Goal: Complete application form

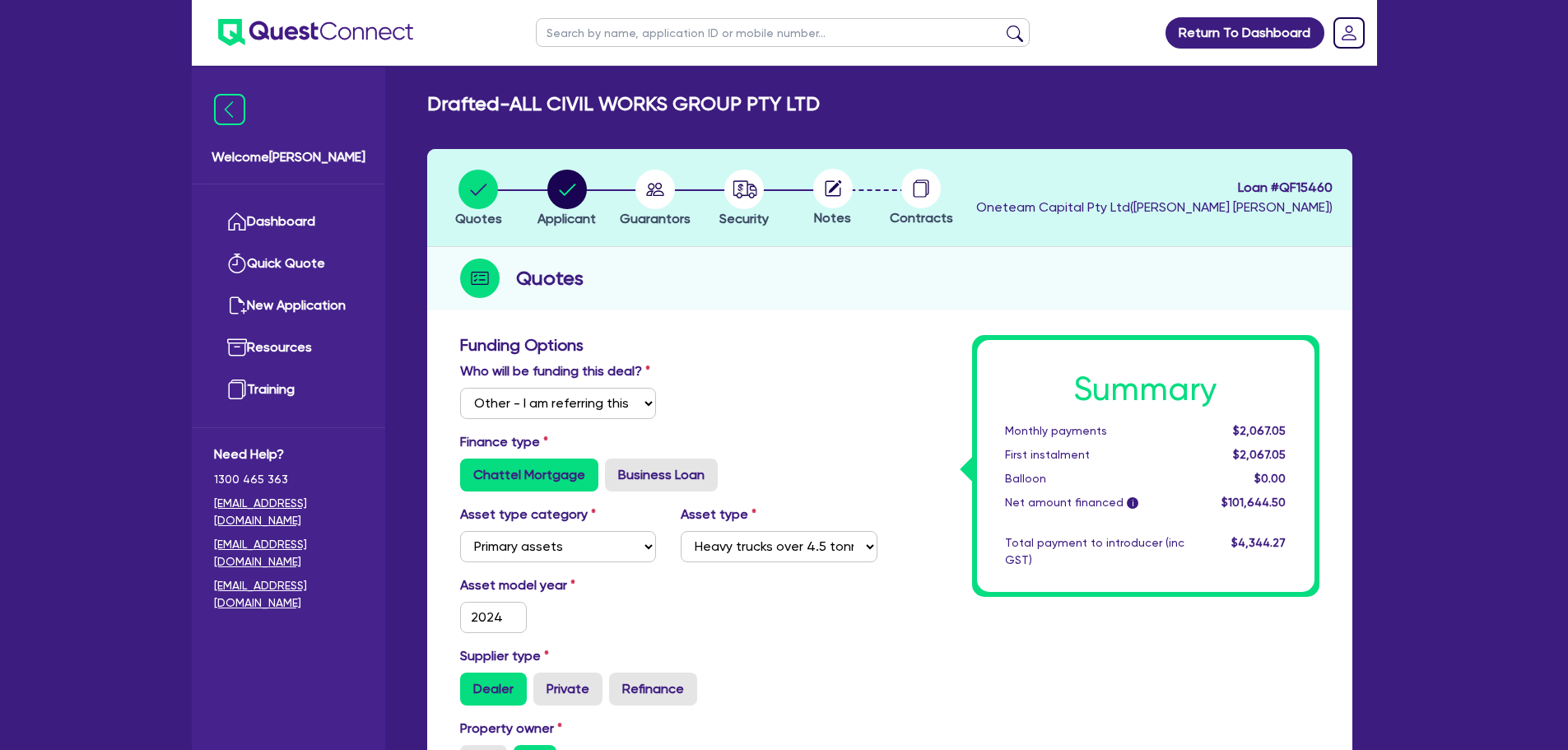
select select "Other"
select select "PRIMARY_ASSETS"
select select "HEAVY_TRUCKS"
click at [307, 209] on link "Dashboard" at bounding box center [288, 221] width 149 height 42
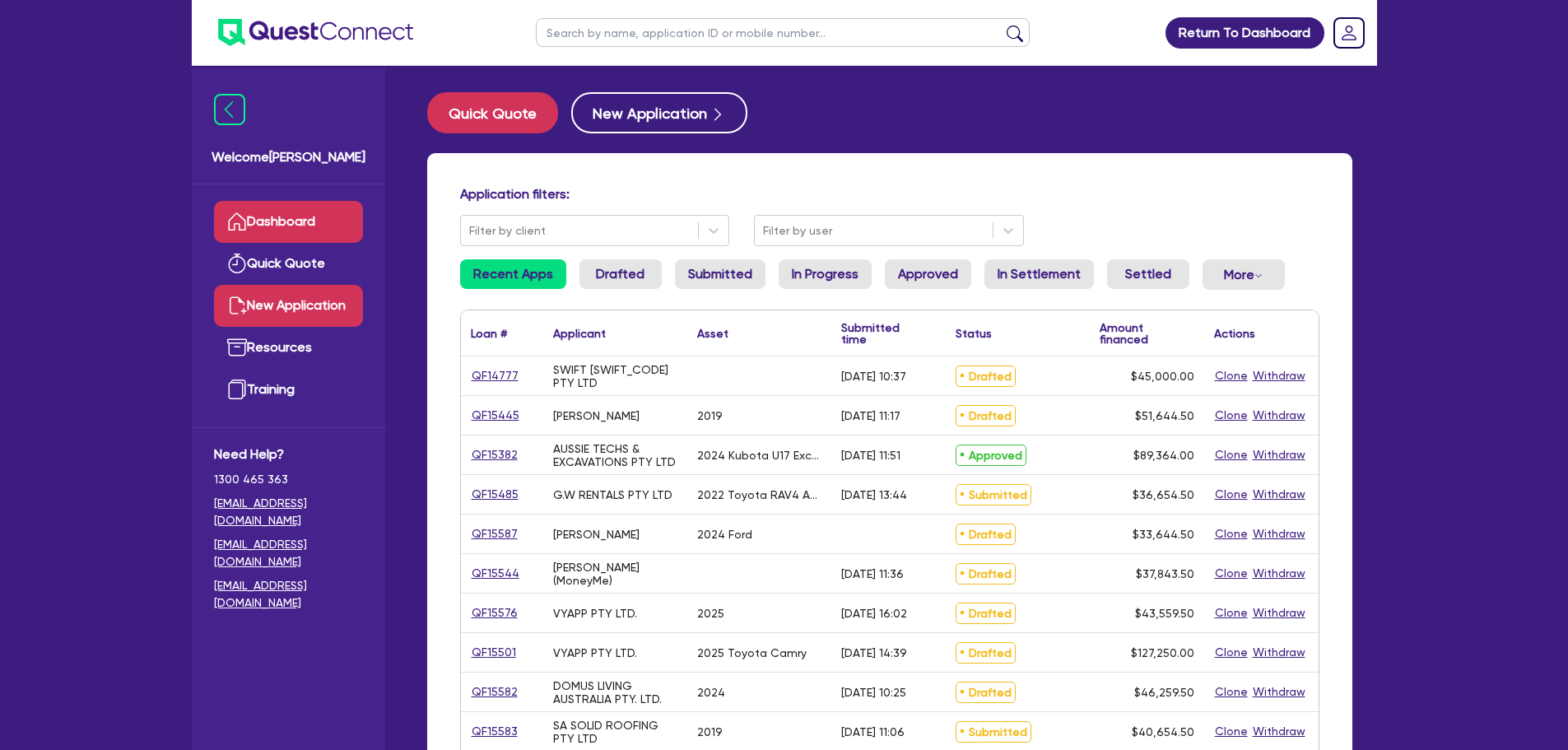
click at [285, 309] on link "New Application" at bounding box center [288, 306] width 149 height 42
select select "Other"
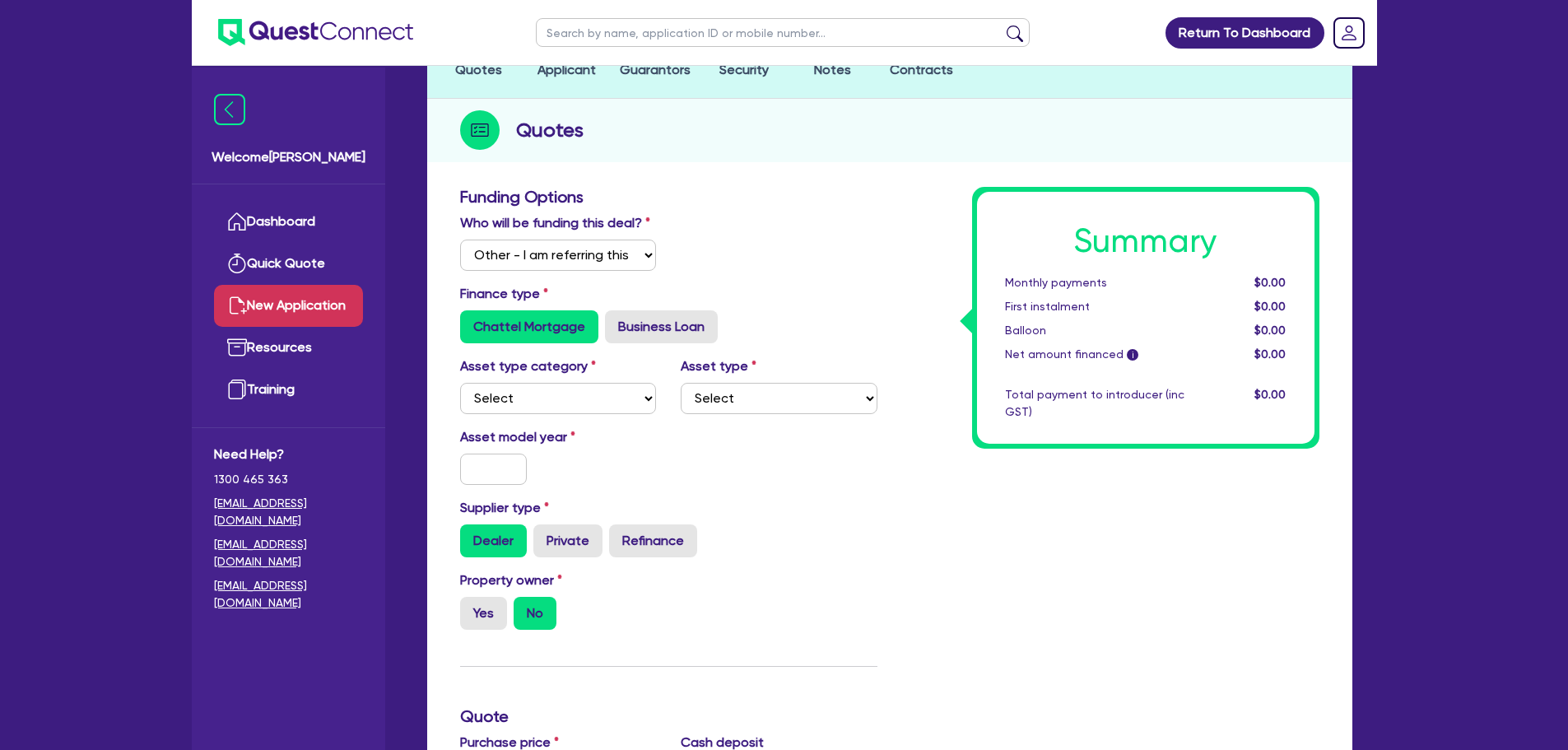
scroll to position [149, 0]
click at [581, 420] on div "Asset type category Select Cars and light trucks Primary assets Secondary asset…" at bounding box center [669, 391] width 442 height 71
click at [575, 409] on select "Select Cars and light trucks Primary assets Secondary assets Tertiary assets" at bounding box center [558, 398] width 197 height 32
click at [747, 295] on div "Finance type Chattel Mortgage Business Loan" at bounding box center [669, 313] width 442 height 59
click at [568, 382] on select "Select Cars and light trucks Primary assets Secondary assets Tertiary assets" at bounding box center [558, 398] width 197 height 32
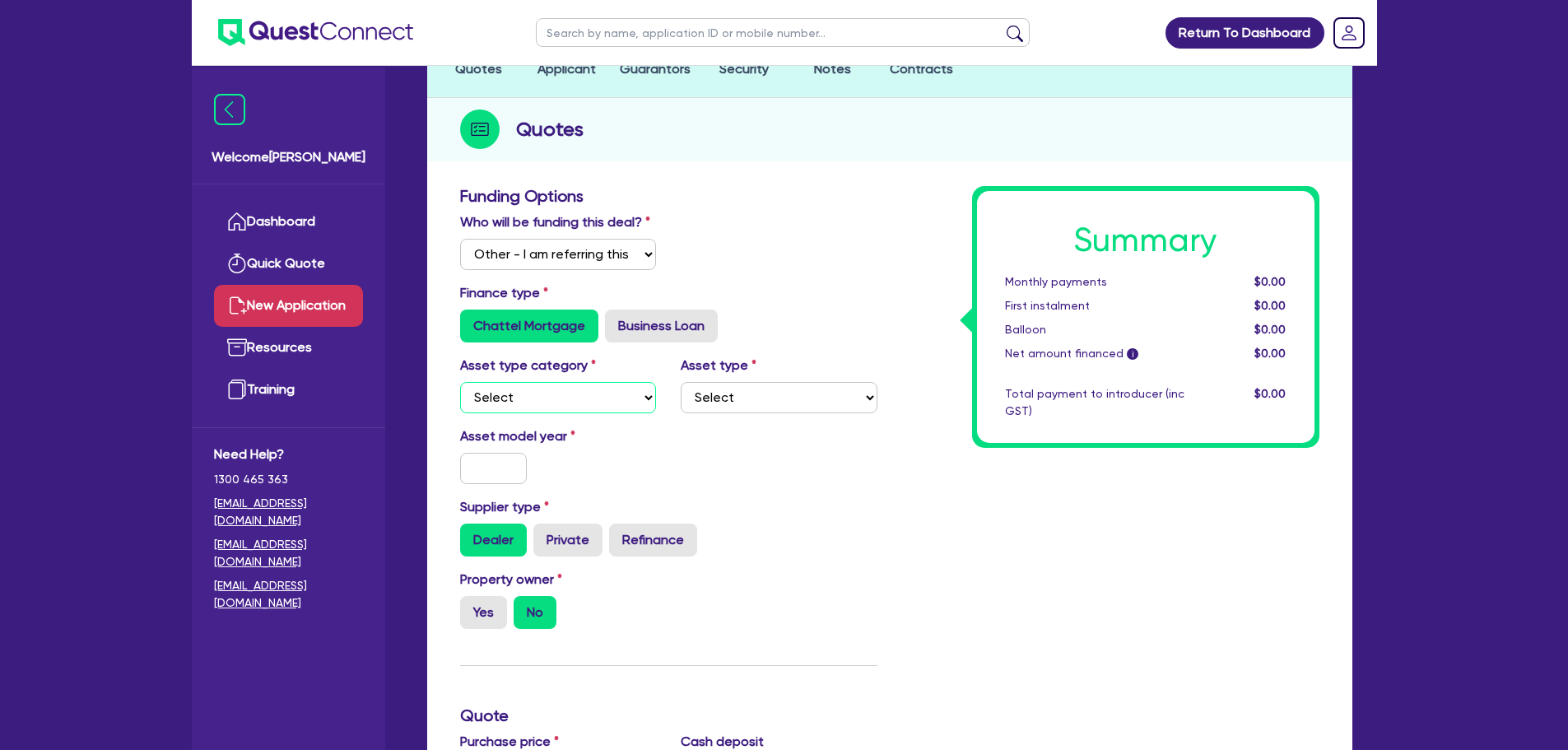
select select "PRIMARY_ASSETS"
click at [460, 382] on select "Select Cars and light trucks Primary assets Secondary assets Tertiary assets" at bounding box center [558, 398] width 197 height 32
click at [750, 394] on select "Select Heavy trucks over 4.5 tonne Trailers Bus and coaches Yellow goods and ex…" at bounding box center [779, 398] width 197 height 32
click at [818, 311] on div "Chattel Mortgage Business Loan" at bounding box center [668, 325] width 417 height 33
click at [701, 387] on select "Select Heavy trucks over 4.5 tonne Trailers Bus and coaches Yellow goods and ex…" at bounding box center [779, 398] width 197 height 32
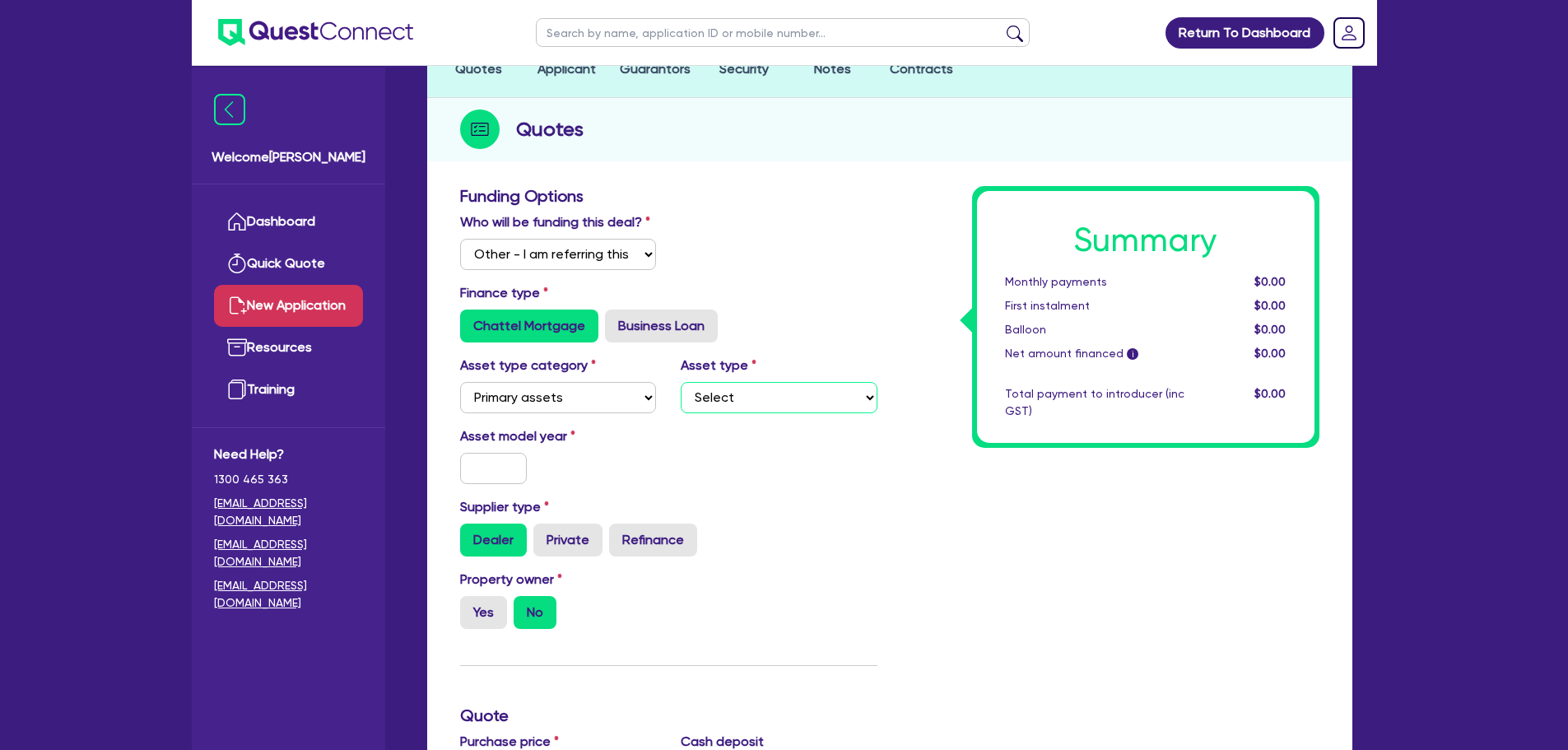
select select "YELLOW_GOODS_AND_EXCAVATORS"
click at [681, 382] on select "Select Heavy trucks over 4.5 tonne Trailers Bus and coaches Yellow goods and ex…" at bounding box center [779, 398] width 197 height 32
click at [499, 475] on input "text" at bounding box center [493, 468] width 68 height 32
click at [743, 398] on select "Select Heavy trucks over 4.5 tonne Trailers Bus and coaches Yellow goods and ex…" at bounding box center [779, 398] width 197 height 32
click at [1087, 565] on div "Summary Monthly payments $0.00 First instalment $0.00 Balloon $0.00 Net amount …" at bounding box center [1111, 734] width 442 height 1098
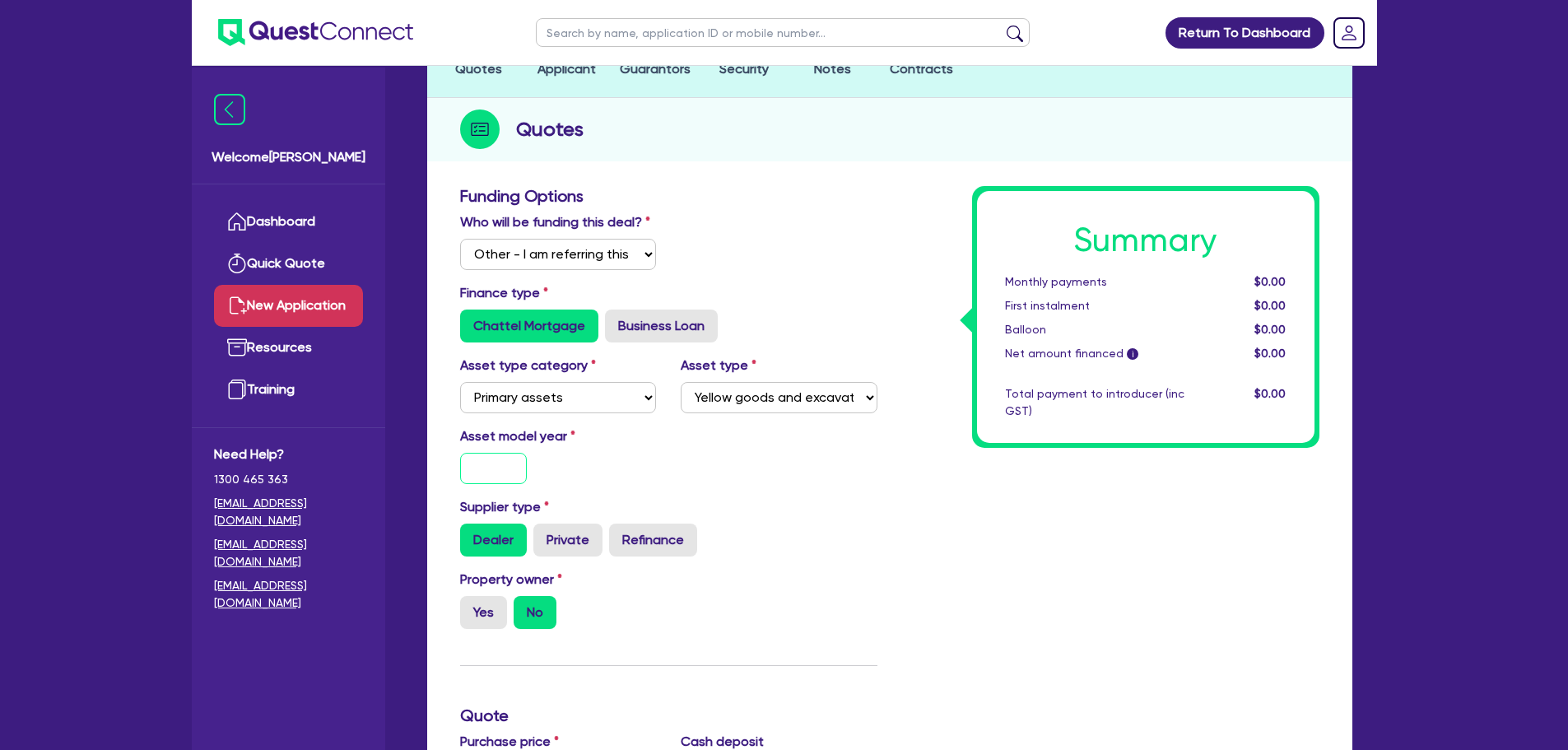
click at [498, 483] on input "text" at bounding box center [493, 468] width 68 height 32
type input "2018"
click at [568, 473] on div "Asset model year [DATE]" at bounding box center [558, 455] width 221 height 58
click at [595, 468] on div "Asset model year [DATE]" at bounding box center [558, 455] width 221 height 58
click at [660, 475] on div "Asset model year [DATE]" at bounding box center [558, 455] width 221 height 58
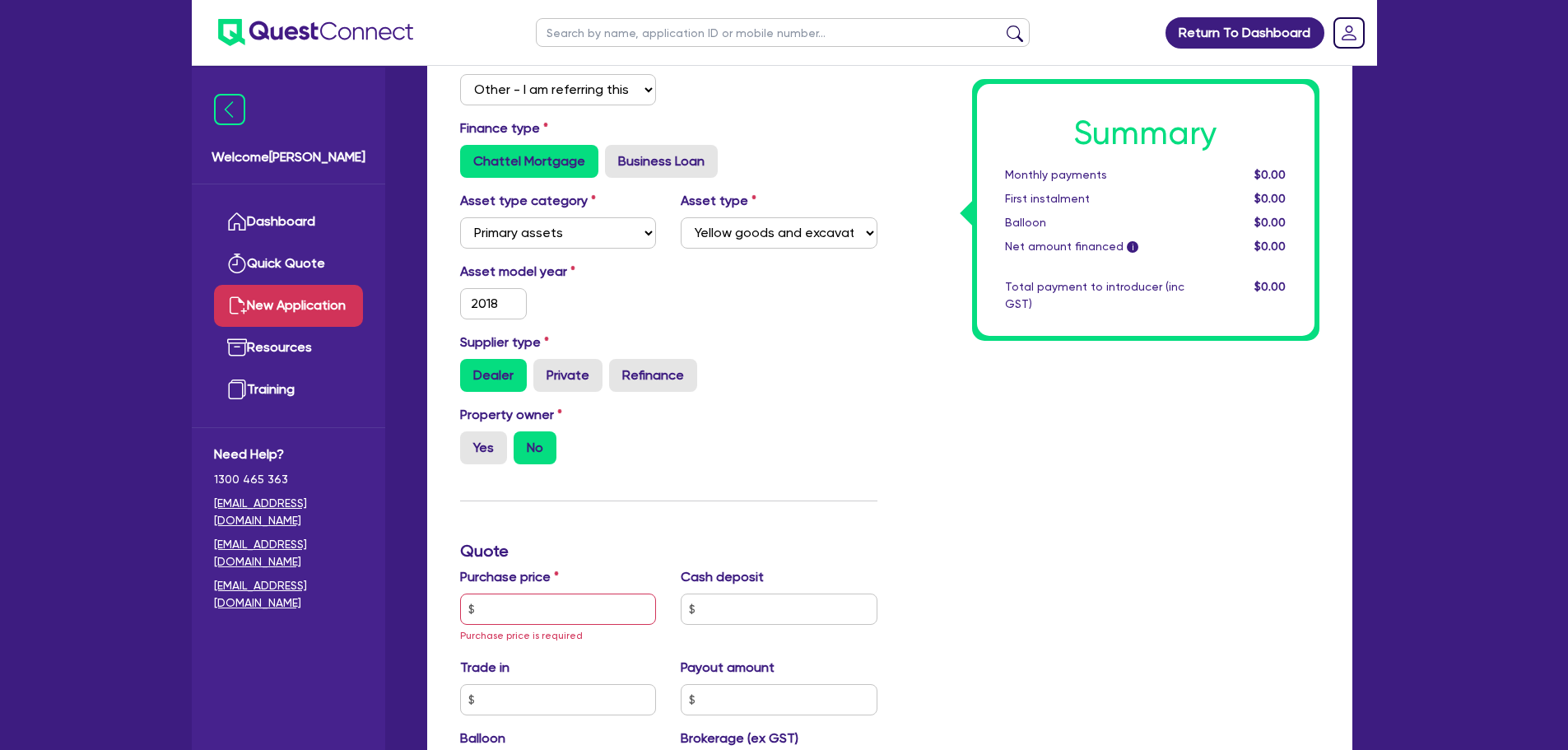
scroll to position [315, 0]
click at [495, 445] on label "Yes" at bounding box center [483, 446] width 47 height 33
click at [471, 441] on input "Yes" at bounding box center [465, 436] width 11 height 11
radio input "true"
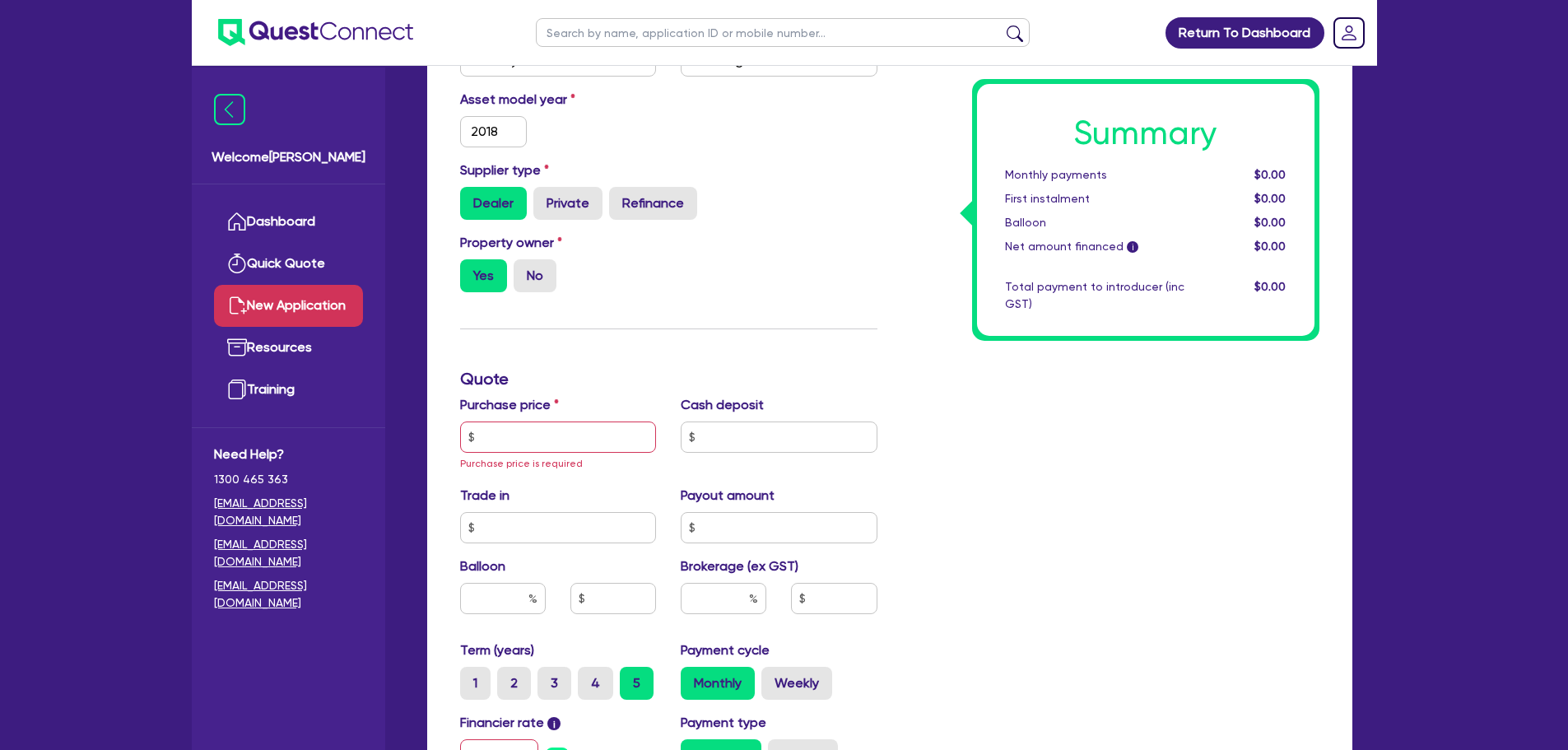
scroll to position [513, 0]
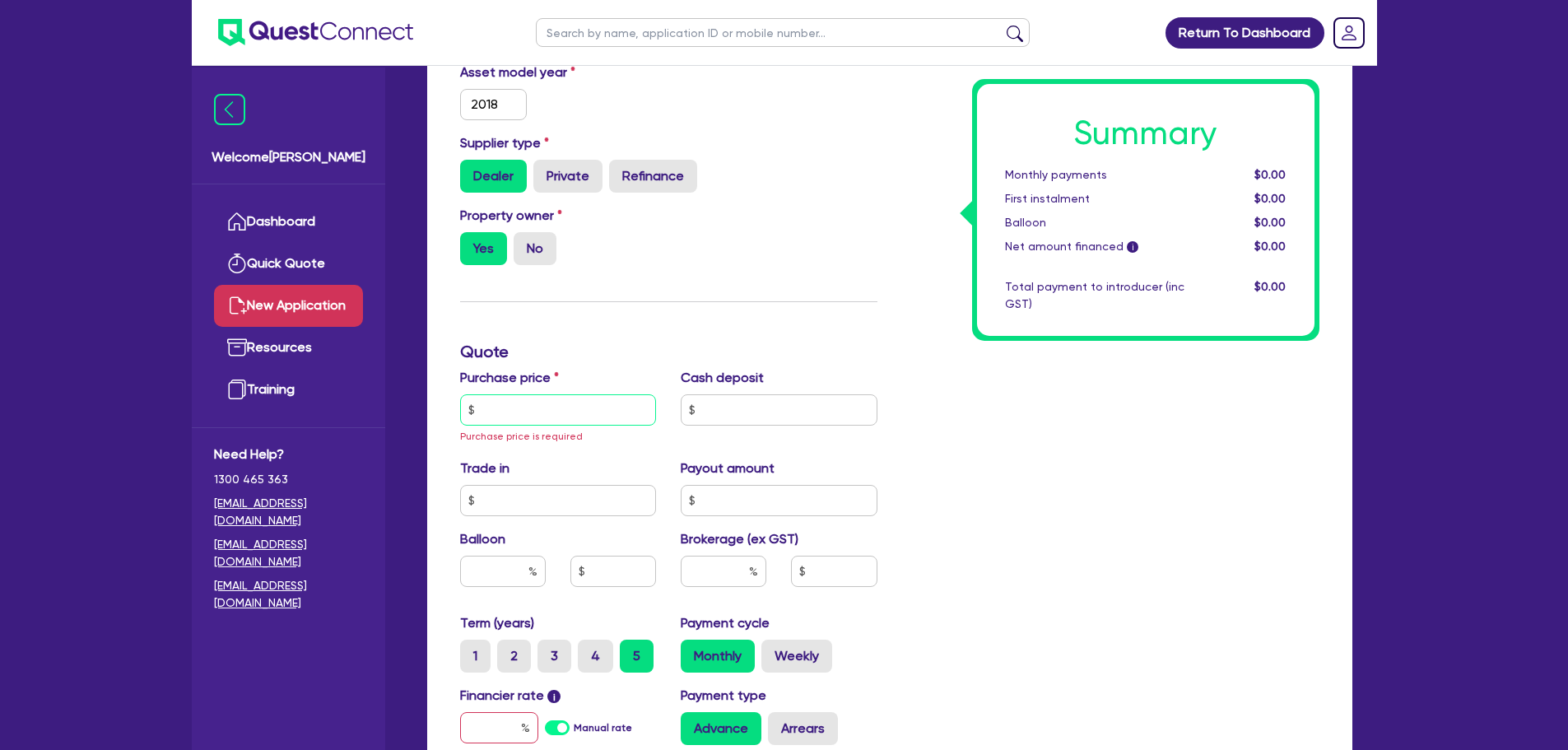
click at [535, 409] on input "text" at bounding box center [558, 410] width 197 height 32
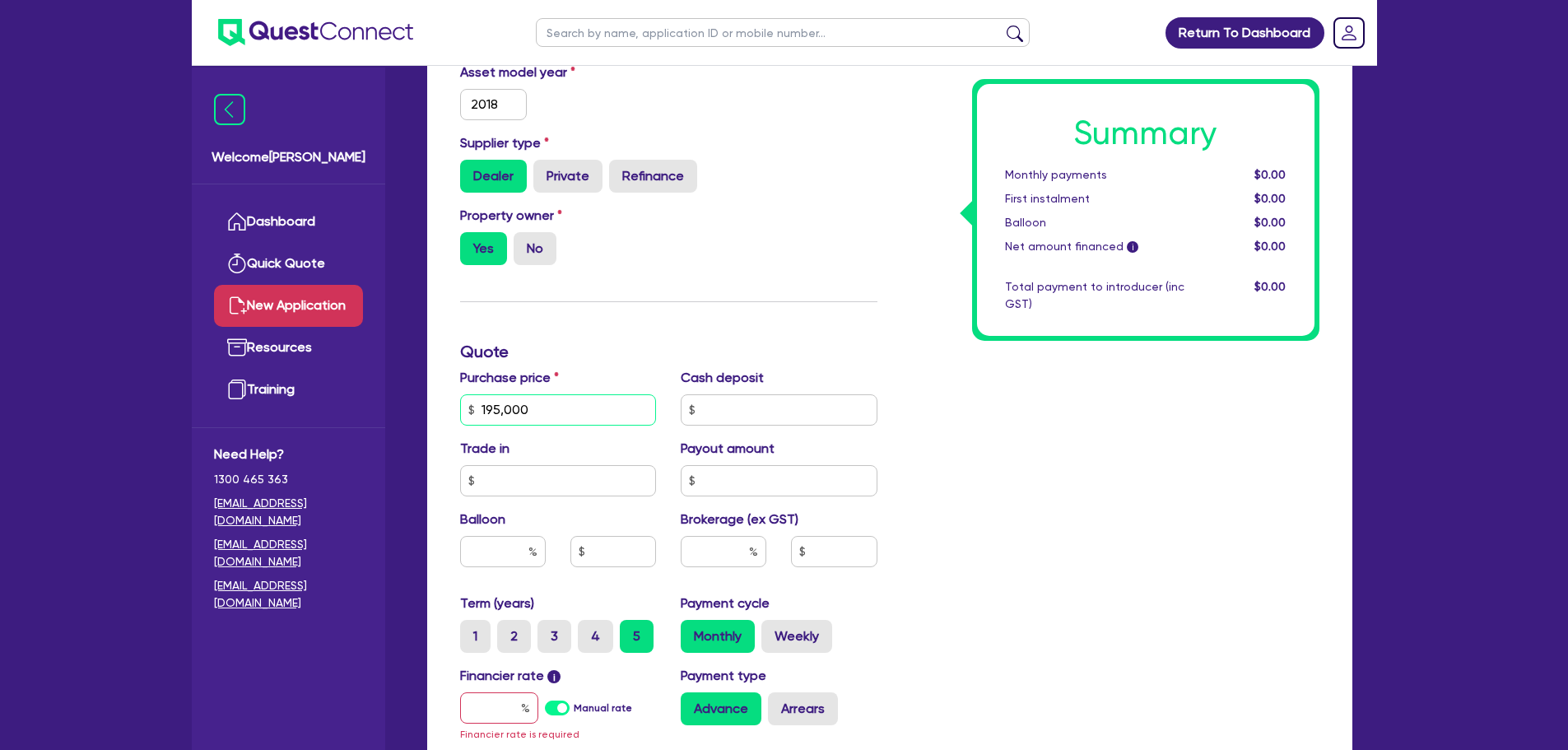
type input "195,000"
click at [626, 329] on div "Funding Options Who will be funding this deal? Select I will fund 100% I will c…" at bounding box center [669, 362] width 442 height 1078
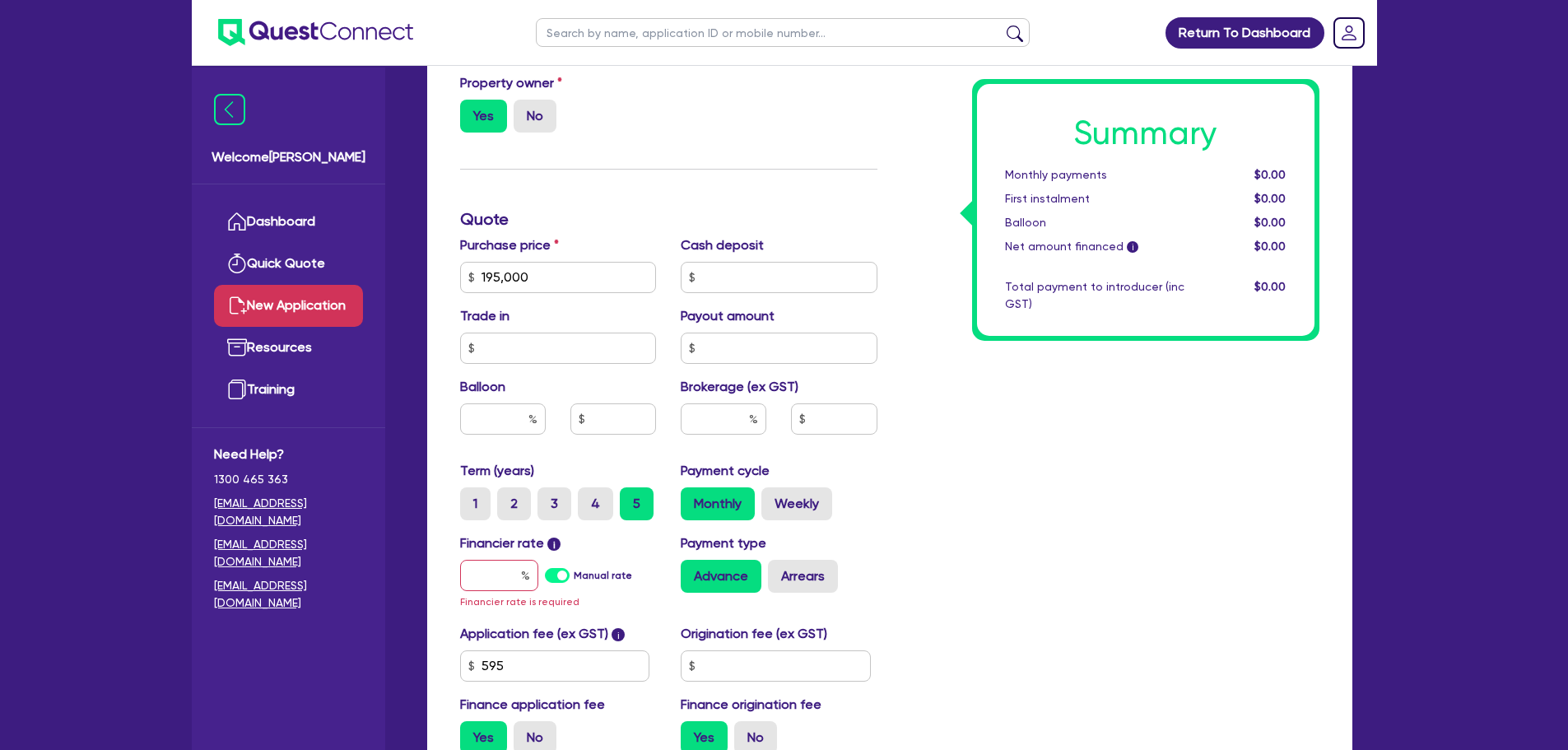
scroll to position [647, 0]
click at [503, 561] on input "text" at bounding box center [499, 575] width 78 height 32
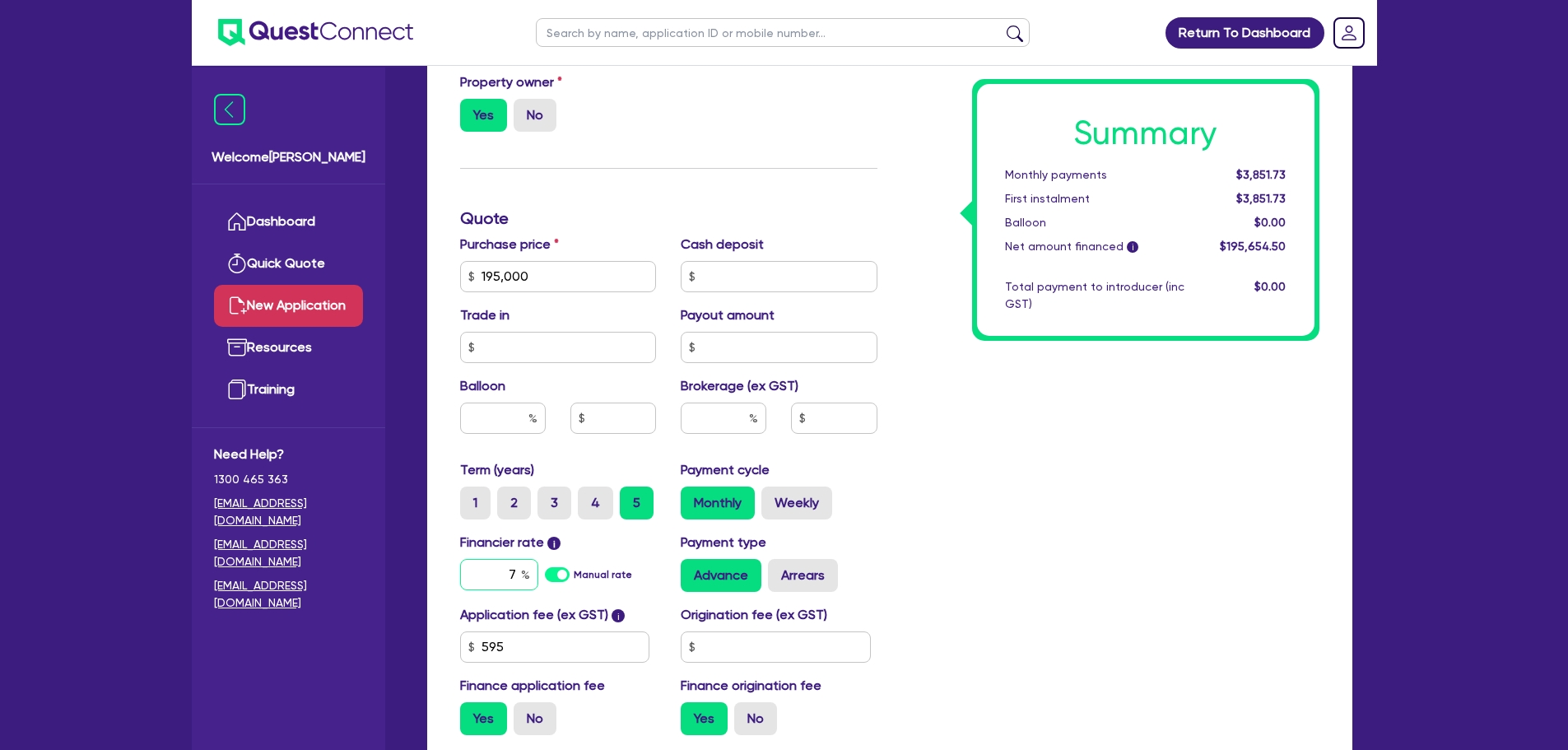
type input "7"
click at [950, 546] on div "Summary Monthly payments $3,851.73 First instalment $3,851.73 Balloon $0.00 Net…" at bounding box center [1111, 218] width 442 height 1059
click at [695, 429] on input "text" at bounding box center [724, 418] width 85 height 32
type input "3"
type input "5,869.64"
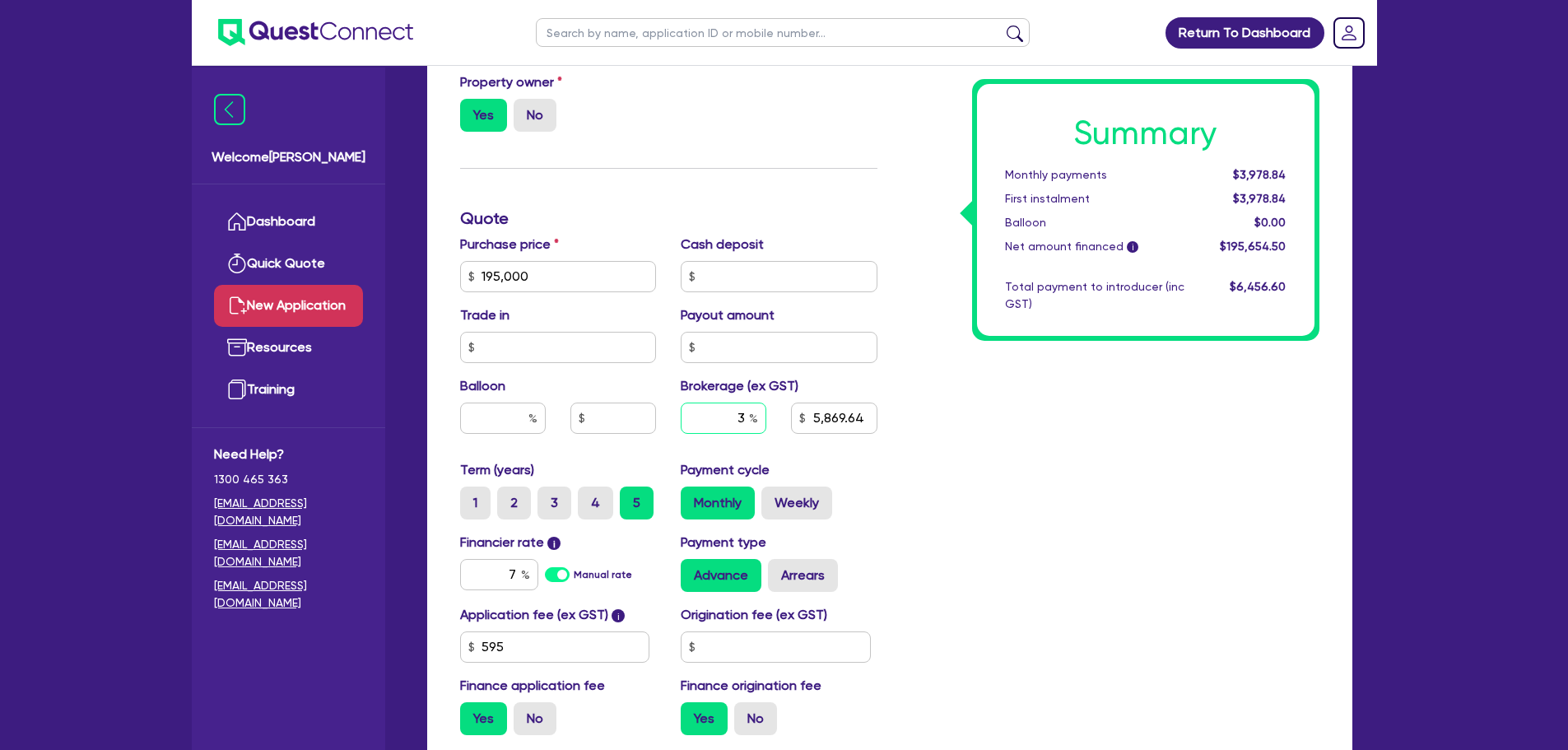
type input "3"
click at [975, 491] on div "Summary Monthly payments $3,978.84 First instalment $3,978.84 Balloon $0.00 Net…" at bounding box center [1111, 218] width 442 height 1059
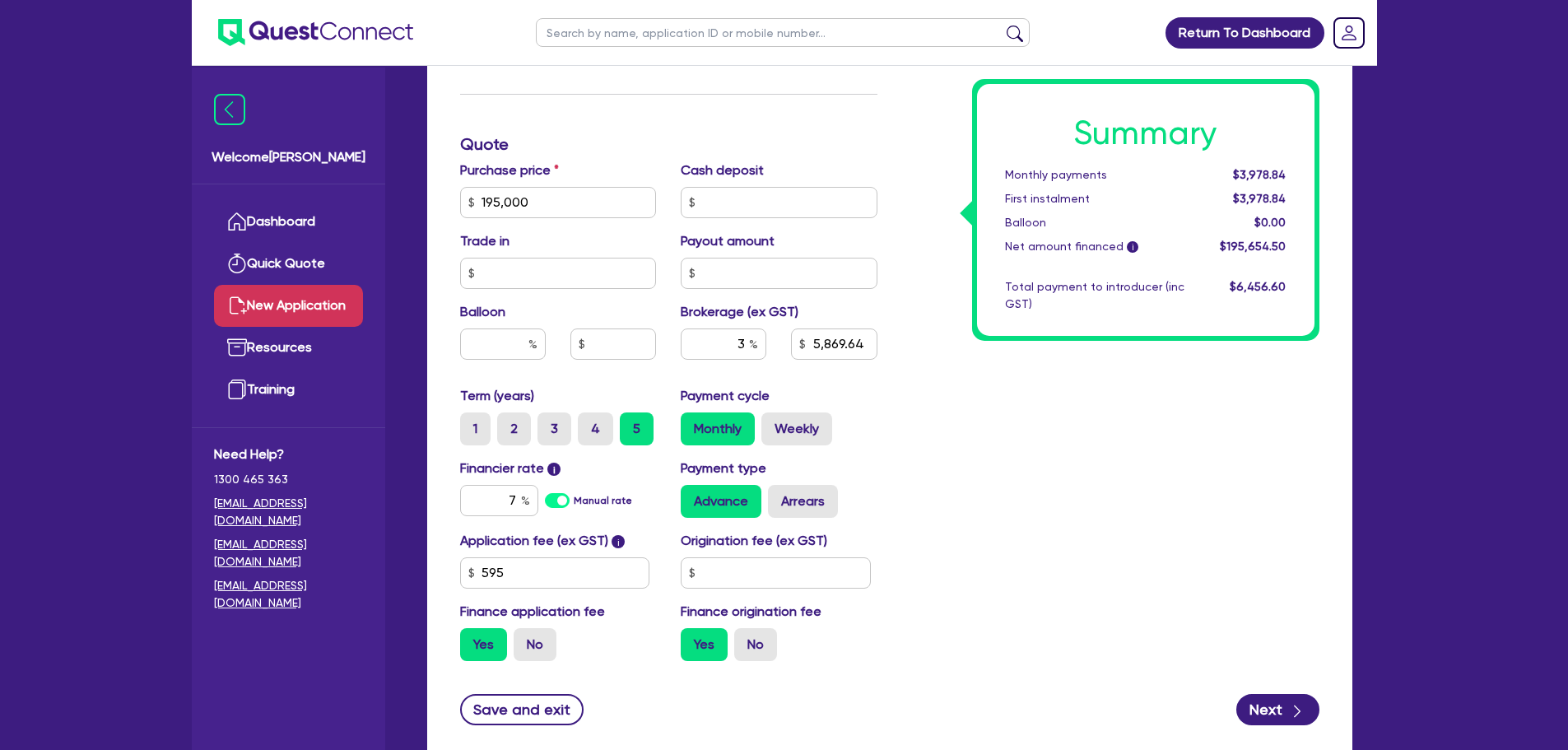
scroll to position [722, 0]
click at [712, 562] on input "text" at bounding box center [776, 572] width 190 height 32
type input "5,869.64"
type input "9"
type input "5,869.64"
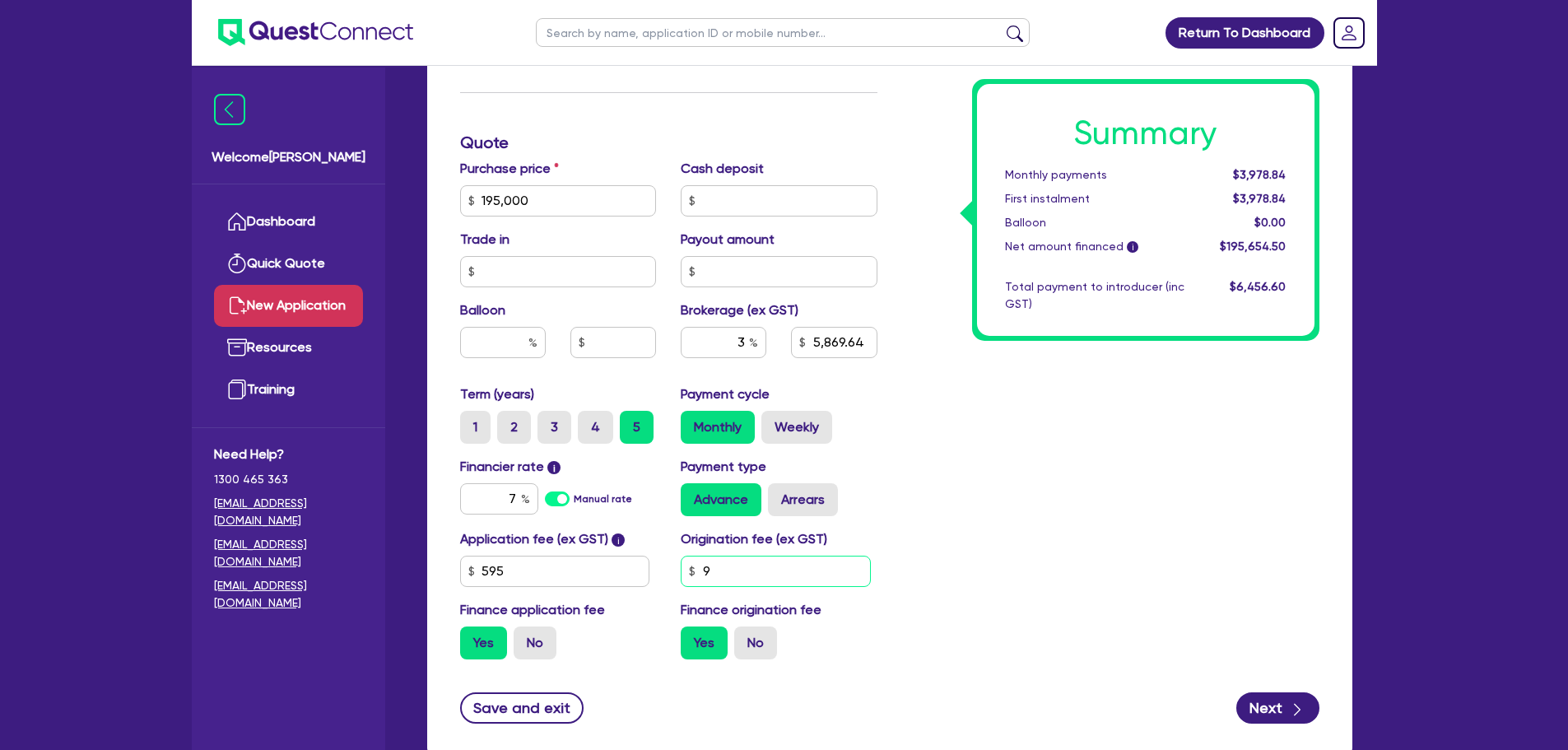
type input "90"
type input "5,869.64"
type input "900"
click at [1059, 538] on div "Summary Monthly payments $3,978.84 First instalment $3,978.84 Balloon $0.00 Net…" at bounding box center [1111, 143] width 442 height 1059
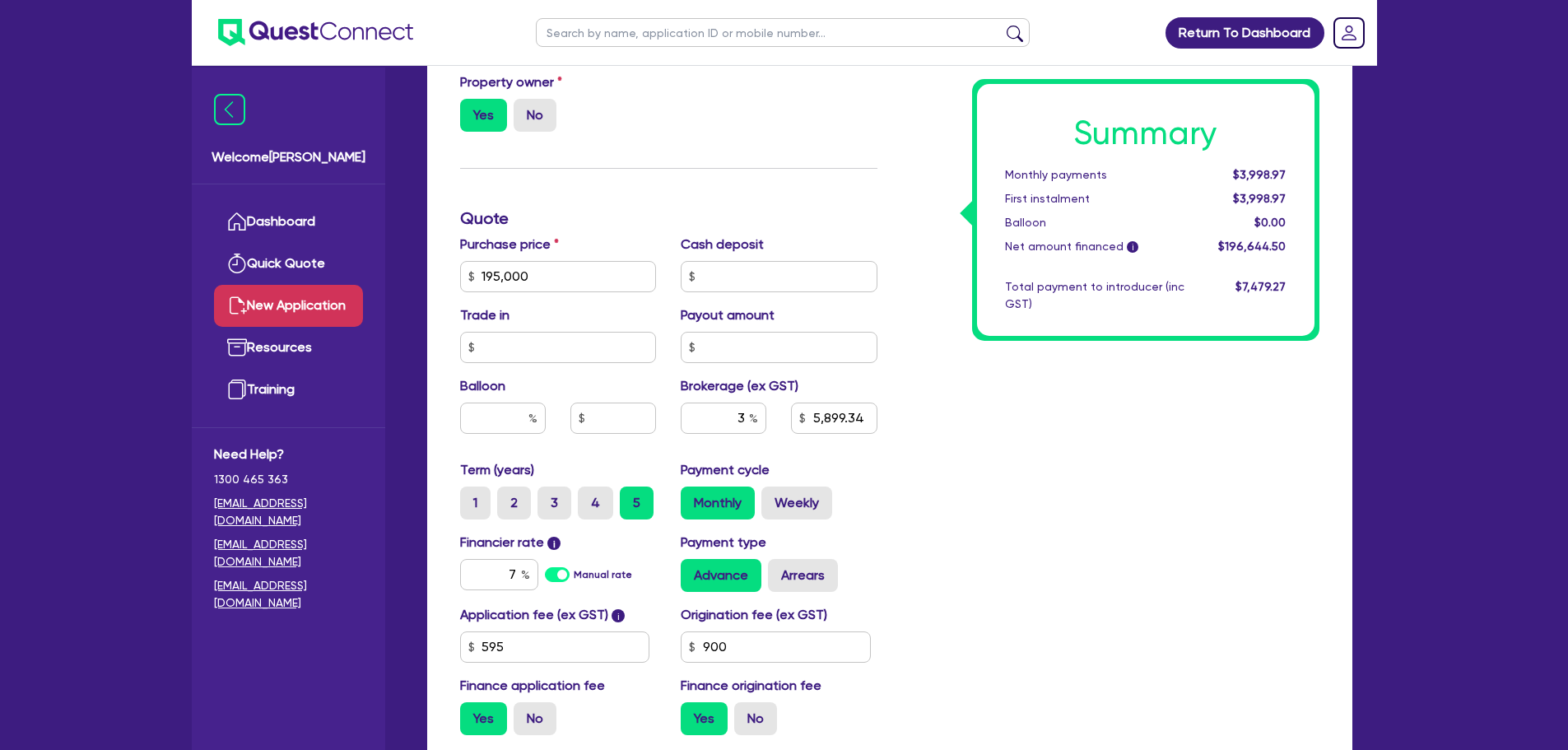
scroll to position [829, 0]
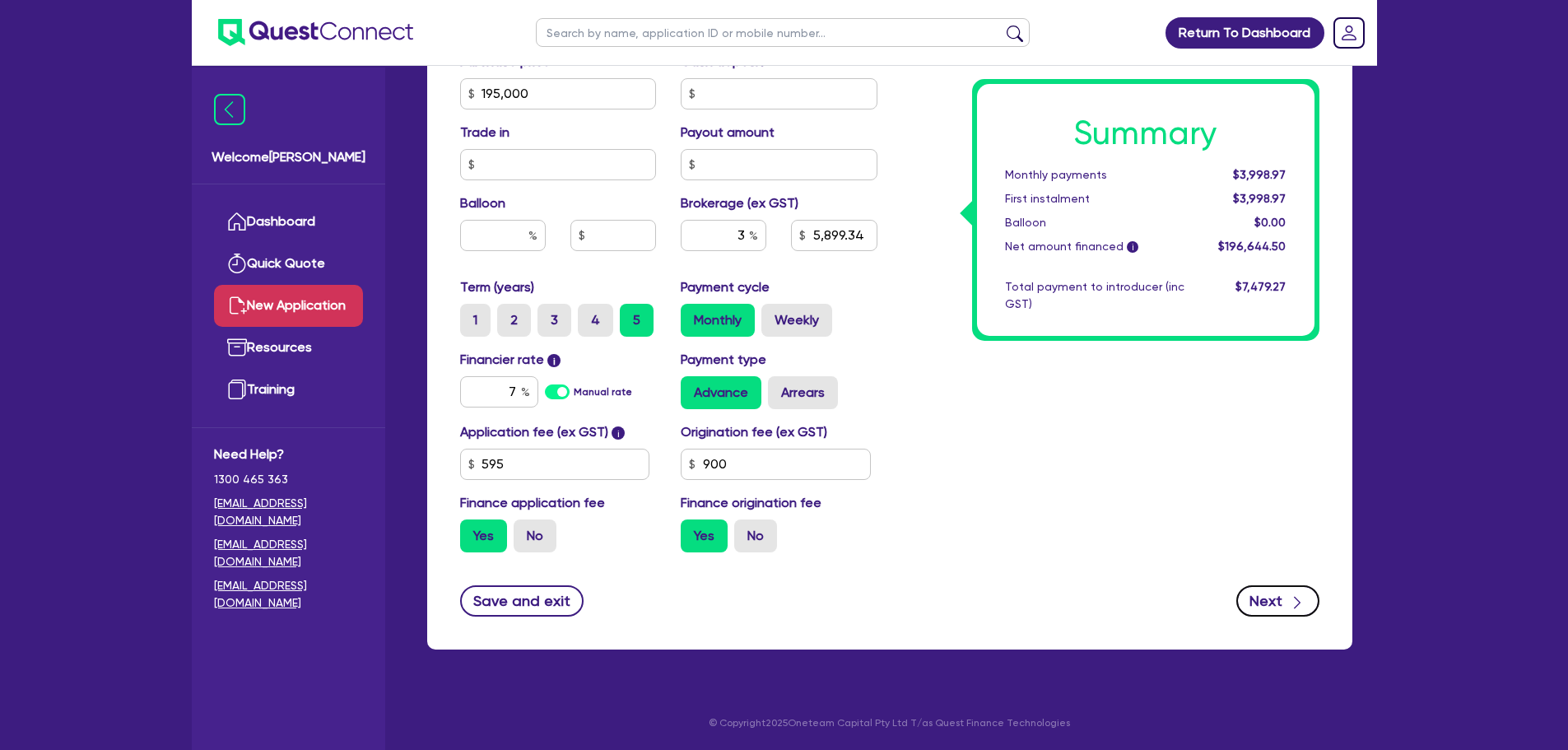
click at [1266, 600] on button "Next" at bounding box center [1278, 601] width 84 height 32
type input "5,899.34"
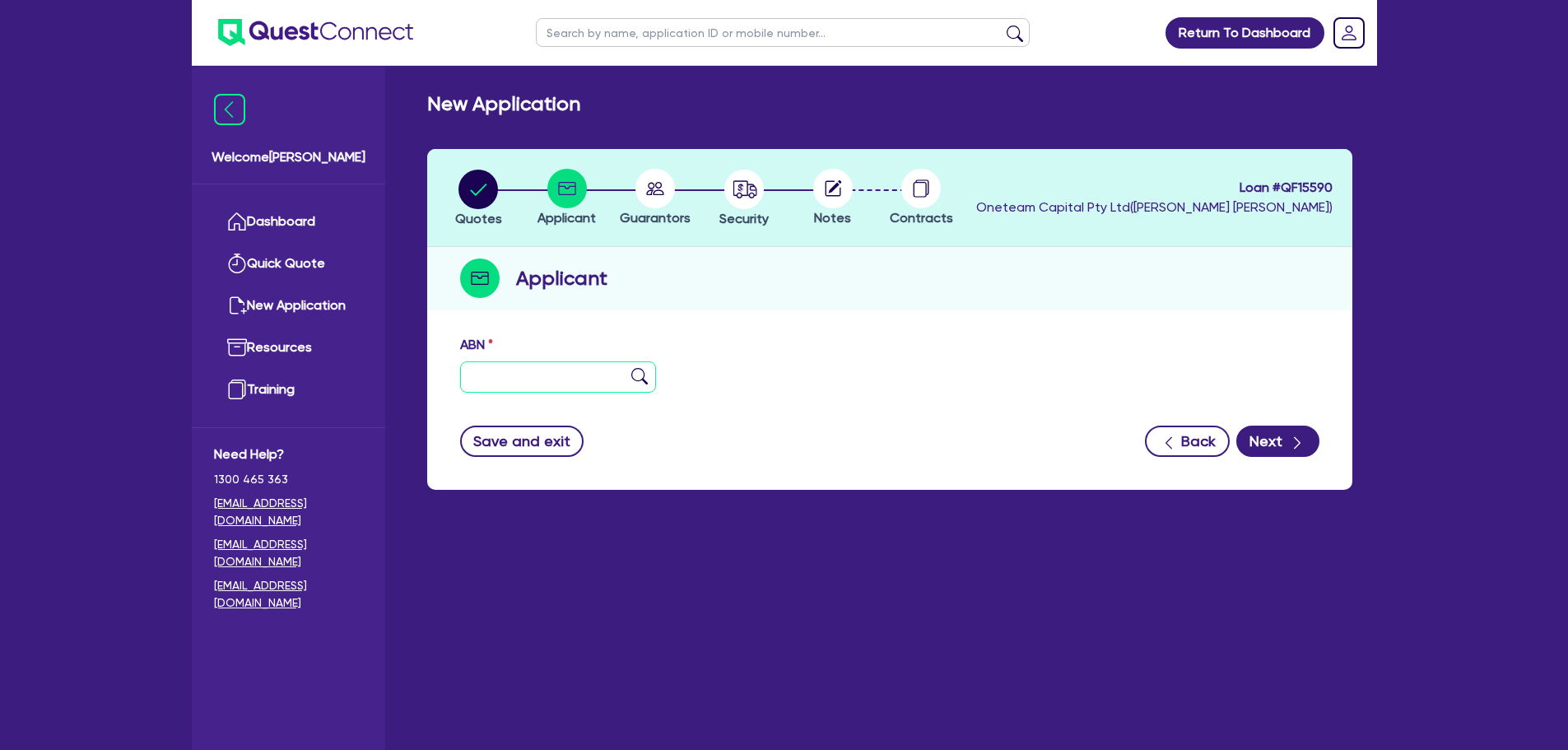
click at [538, 366] on input "text" at bounding box center [558, 377] width 197 height 32
paste input "91 634 156 086"
type input "91 634 156 086"
type input "HI-QUALITY CONCRETE ACT PTY LTD"
select select "COMPANY"
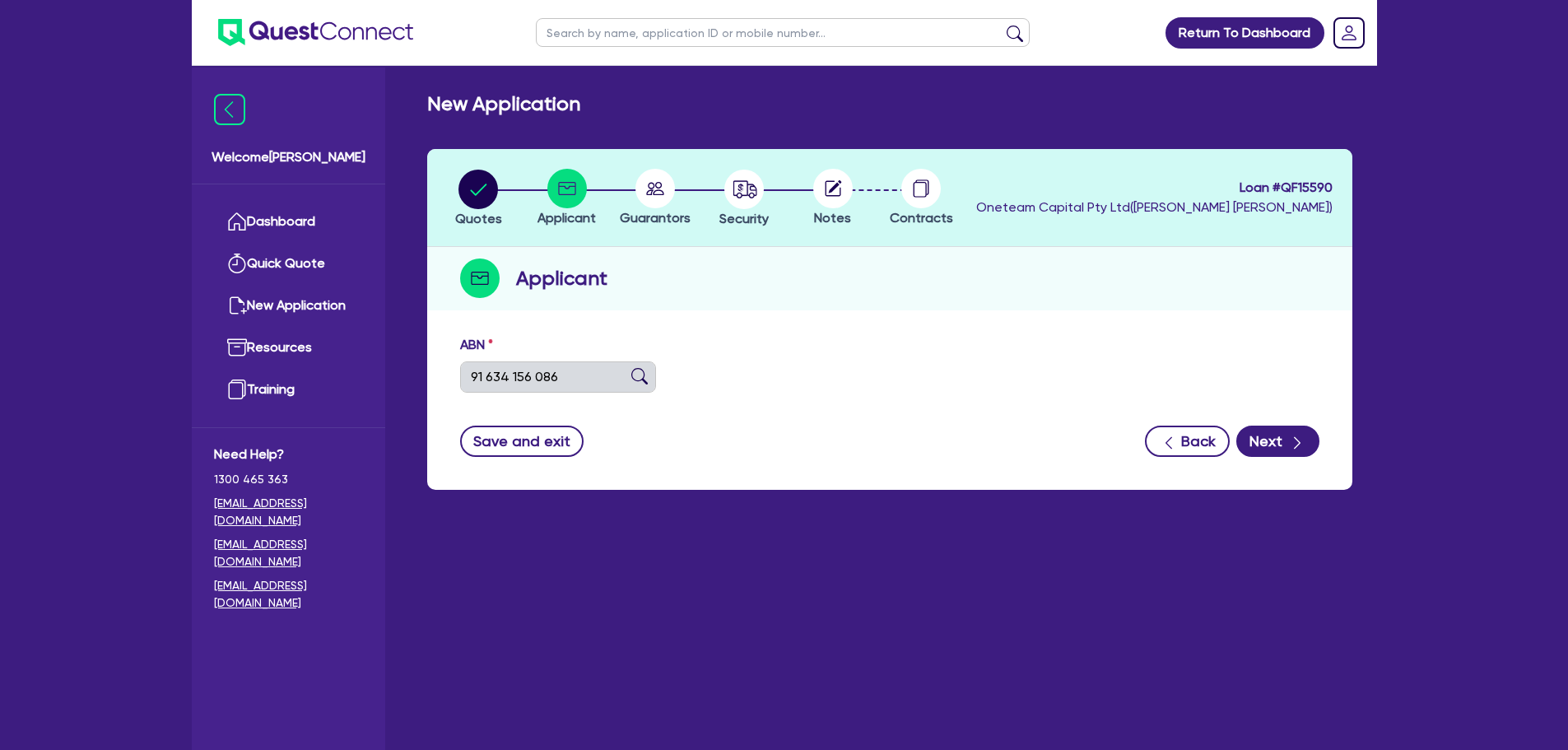
type input "[DATE]"
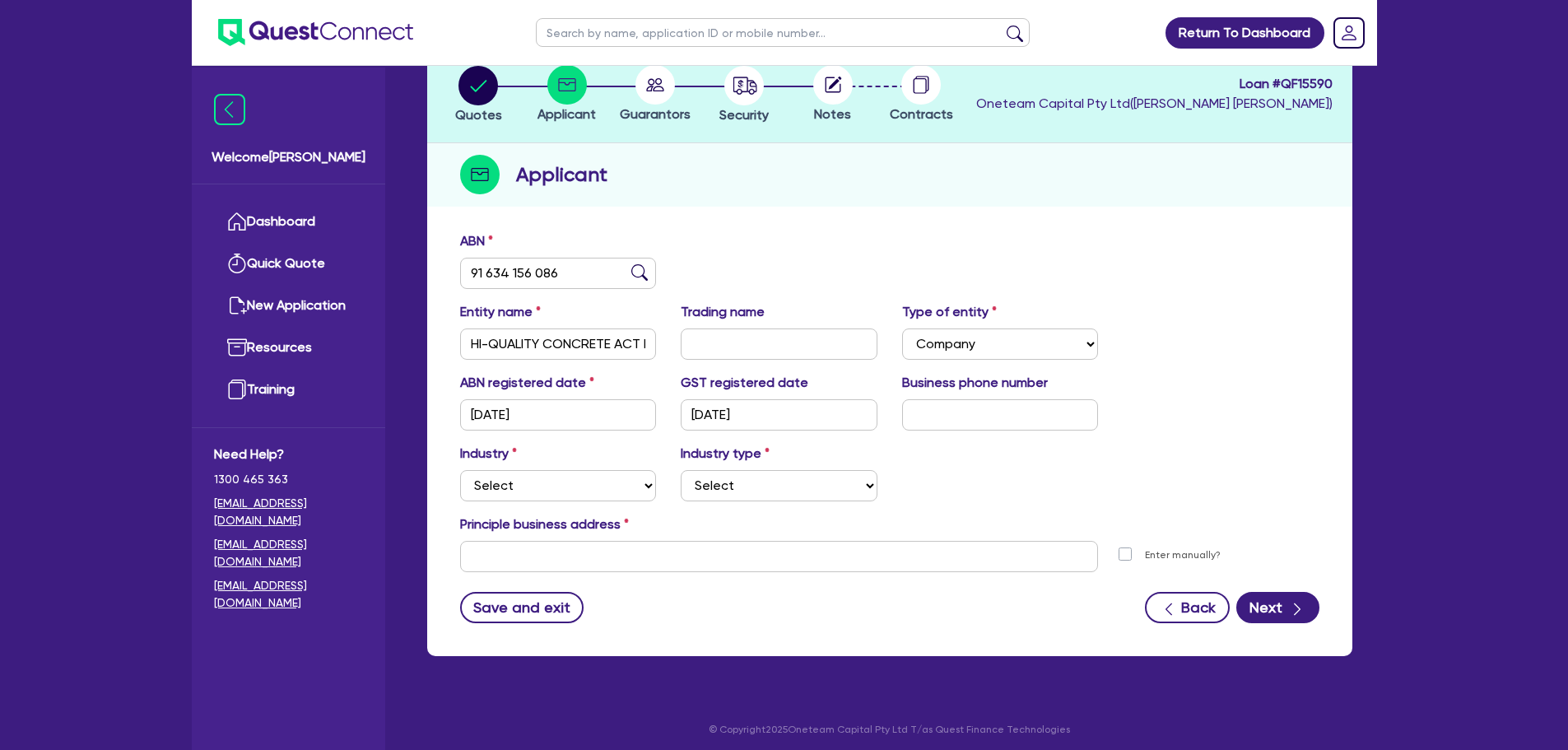
scroll to position [107, 0]
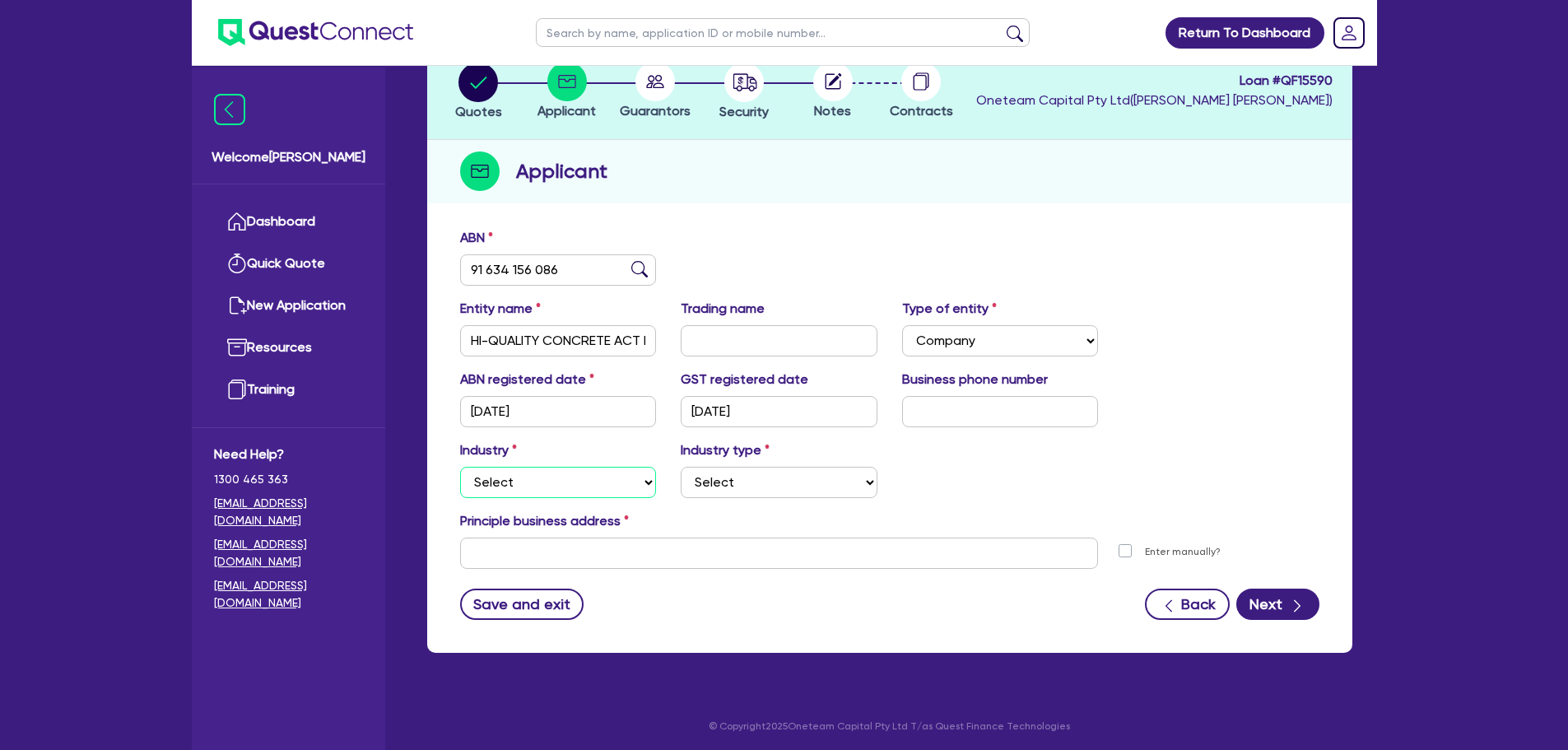
click at [574, 478] on select "Select Accomodation & Food Services Administrative & Support Services Agricultu…" at bounding box center [558, 482] width 197 height 32
select select "BUILDING_CONSTRUCTION"
click at [460, 467] on select "Select Accomodation & Food Services Administrative & Support Services Agricultu…" at bounding box center [558, 482] width 197 height 32
click at [712, 481] on select "Select Trades People Providing Services Direct to Consumers Trades People Provi…" at bounding box center [779, 482] width 197 height 32
select select "TRADES_SERVICES_BUSINESSES_GOVERNMENT"
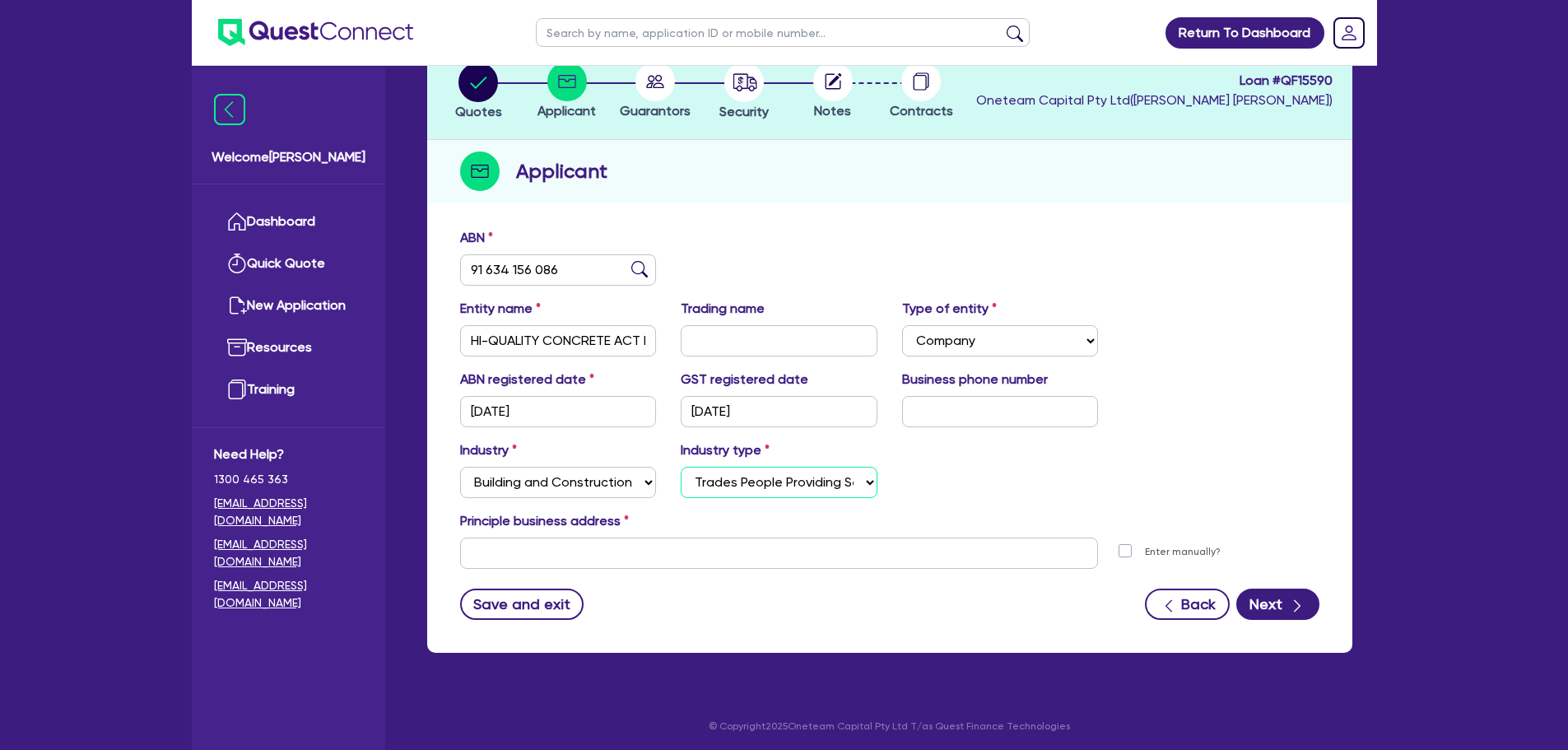
click at [681, 467] on select "Select Trades People Providing Services Direct to Consumers Trades People Provi…" at bounding box center [779, 482] width 197 height 32
click at [899, 485] on div "Industry Select Accomodation & Food Services Administrative & Support Services …" at bounding box center [890, 476] width 884 height 71
click at [554, 546] on input "text" at bounding box center [779, 554] width 639 height 32
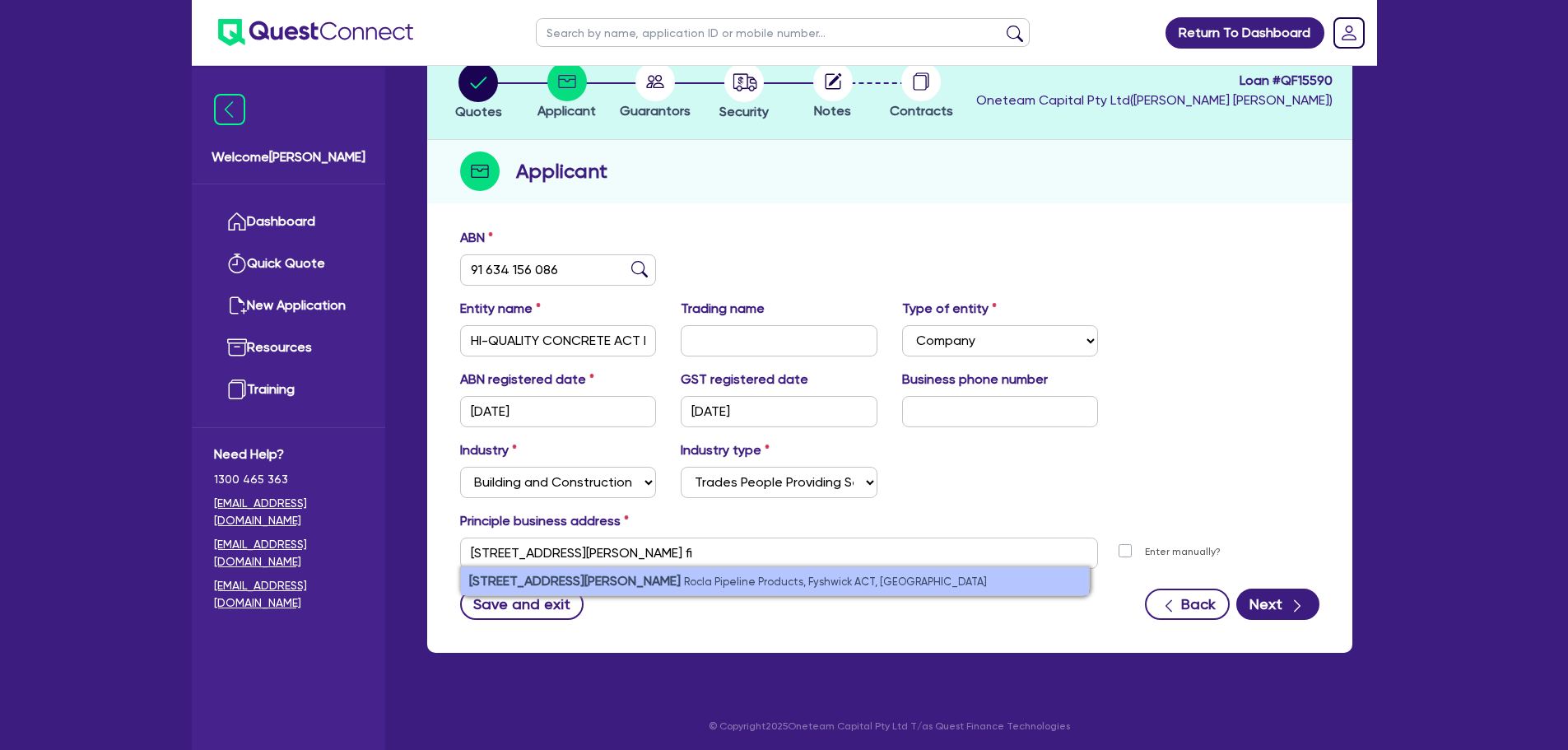
click at [684, 576] on small "Rocla Pipeline Products, Fyshwick ACT, [GEOGRAPHIC_DATA]" at bounding box center [835, 581] width 303 height 12
type input "[STREET_ADDRESS][PERSON_NAME]"
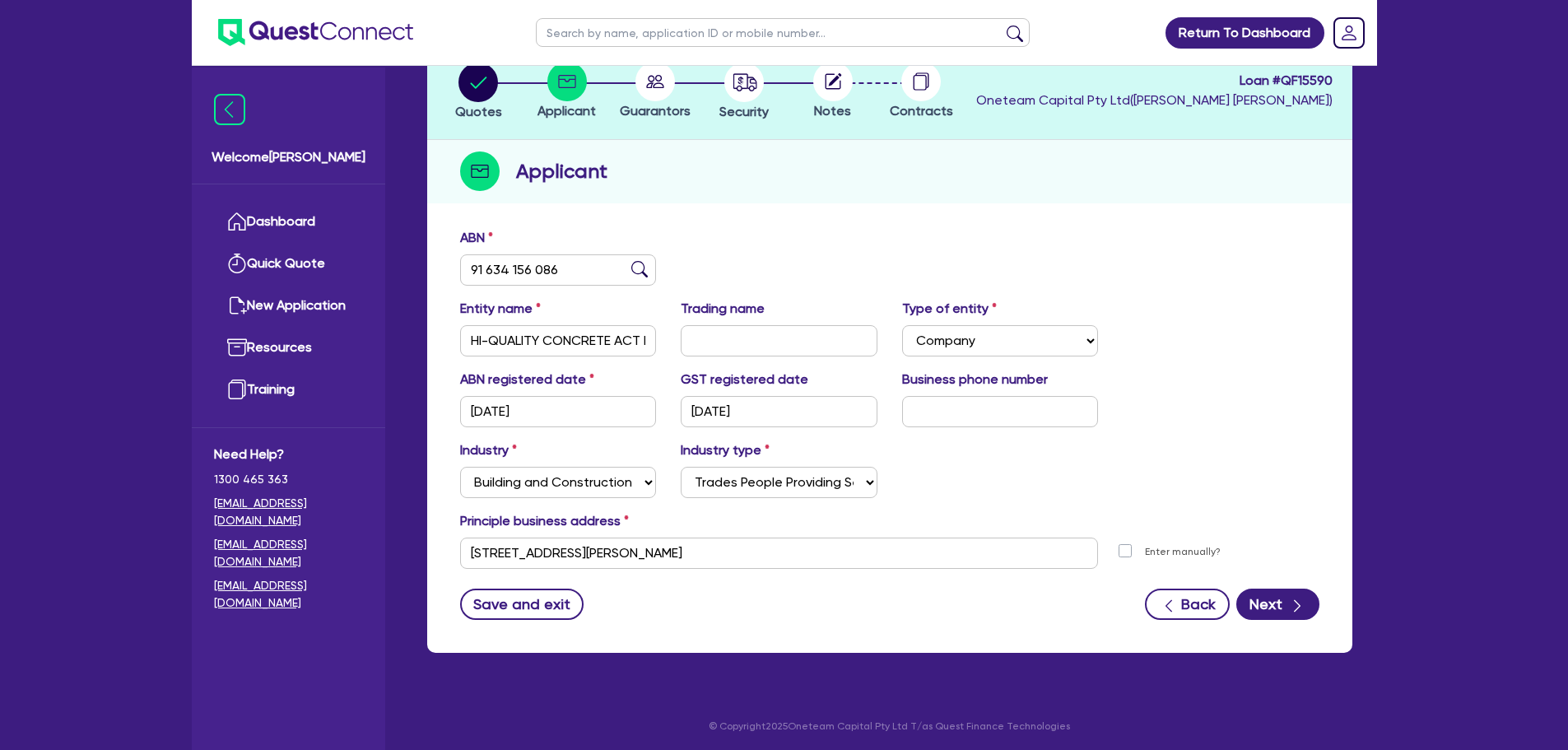
click at [1021, 454] on div "Industry Select Accomodation & Food Services Administrative & Support Services …" at bounding box center [890, 476] width 884 height 71
click at [1252, 610] on button "Next" at bounding box center [1278, 605] width 84 height 32
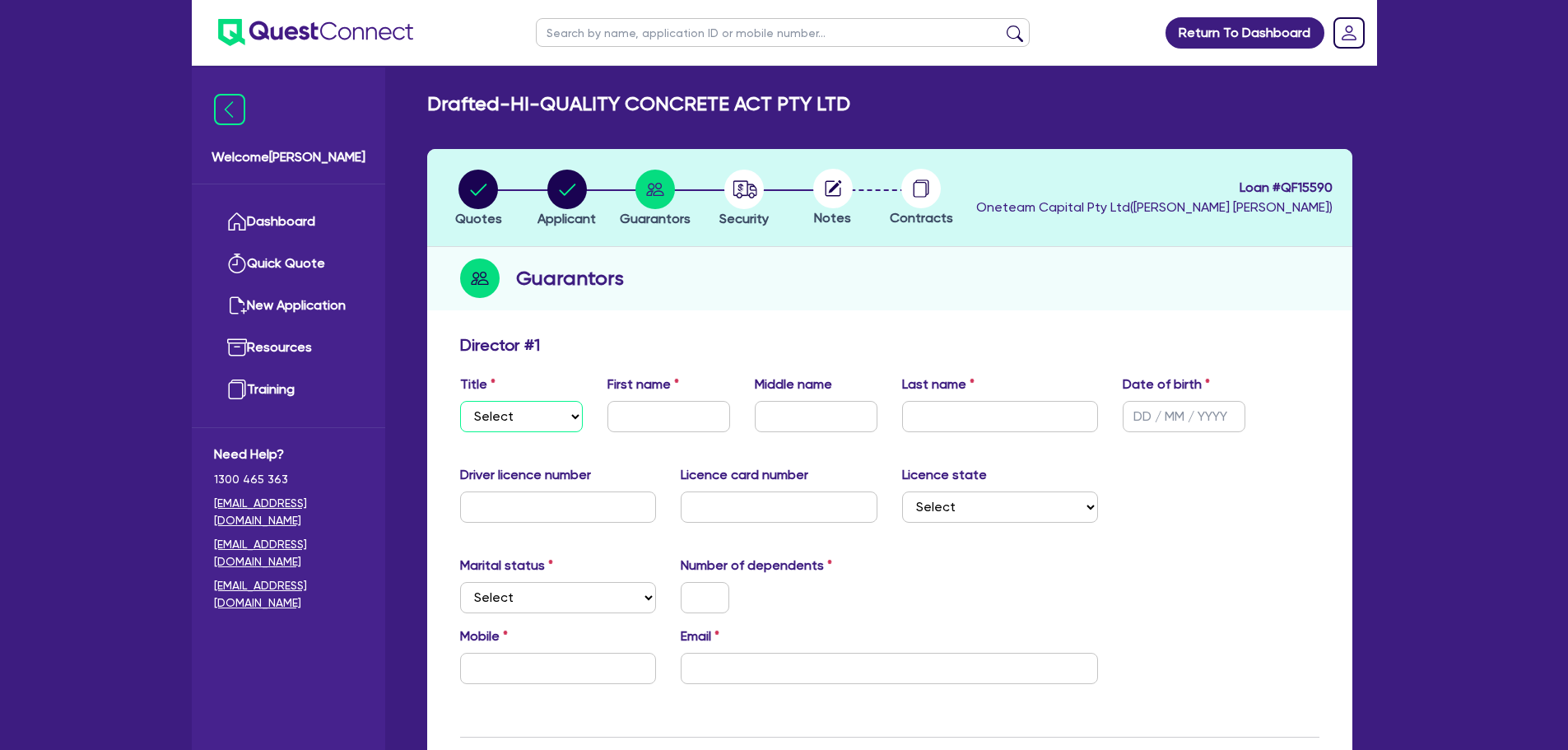
click at [539, 421] on select "Select Mr Mrs Ms Miss Dr" at bounding box center [521, 417] width 123 height 32
select select "MR"
click at [460, 401] on select "Select Mr Mrs Ms Miss Dr" at bounding box center [521, 417] width 123 height 32
click at [621, 418] on input "text" at bounding box center [669, 417] width 123 height 32
type input "Mark"
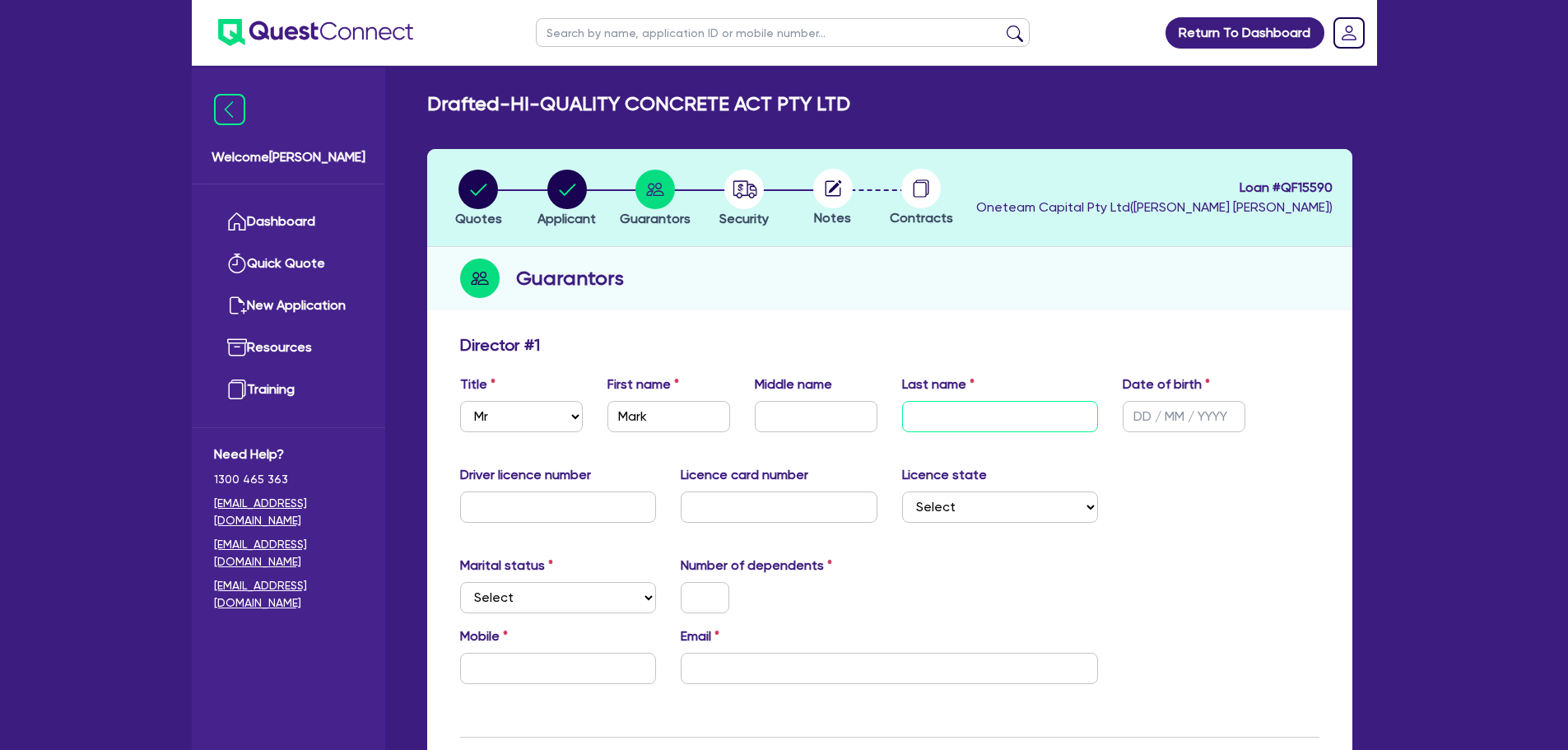
click at [950, 416] on input "text" at bounding box center [1000, 417] width 197 height 32
type input "[PERSON_NAME]"
click at [1004, 336] on div "Director # 1" at bounding box center [890, 349] width 884 height 26
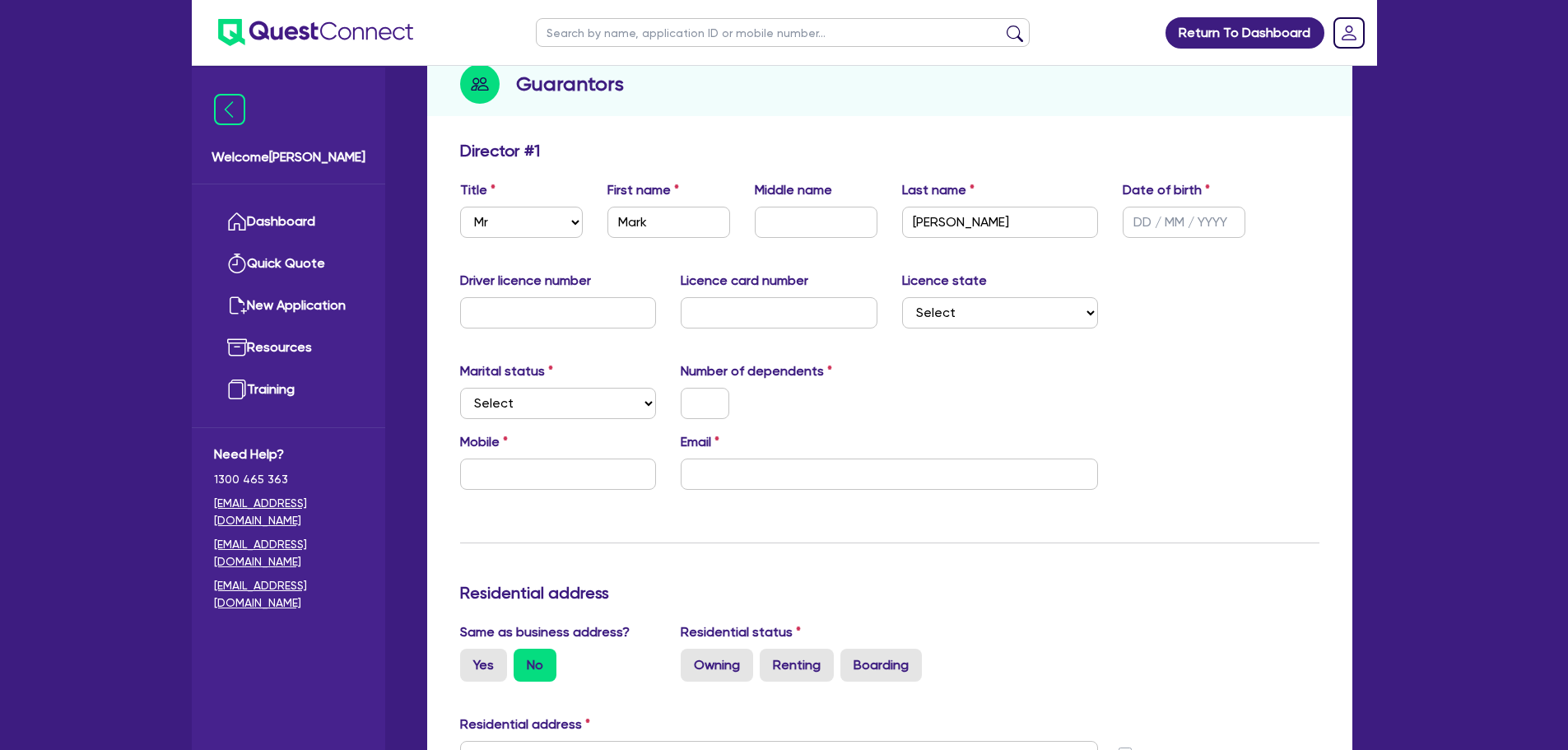
scroll to position [197, 0]
click at [564, 397] on select "Select Single Married De Facto / Partner" at bounding box center [558, 401] width 197 height 32
select select "MARRIED"
click at [460, 386] on select "Select Single Married De Facto / Partner" at bounding box center [558, 401] width 197 height 32
click at [716, 387] on input "text" at bounding box center [705, 401] width 48 height 32
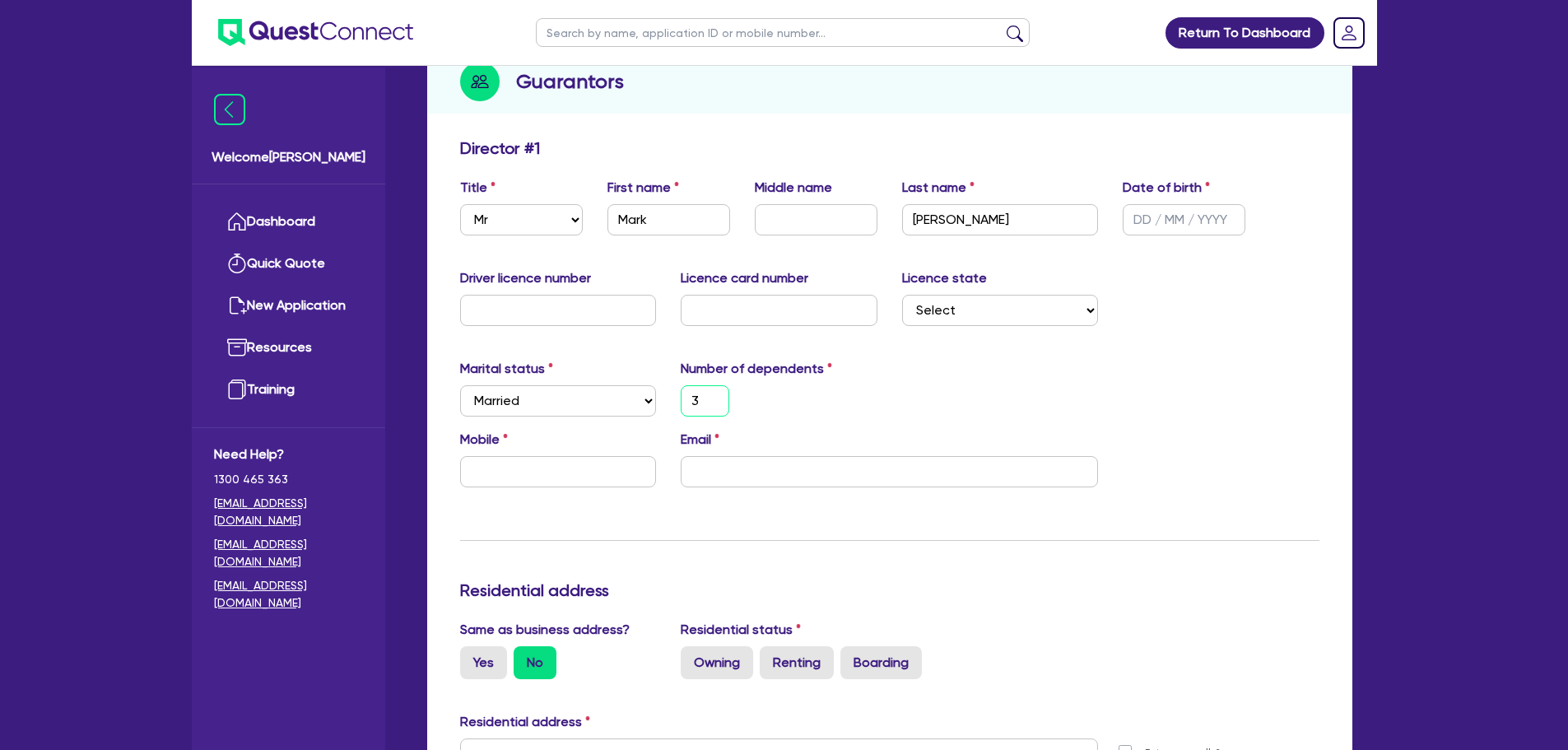
click at [723, 387] on input "3" at bounding box center [705, 401] width 48 height 32
click at [824, 402] on div "3" at bounding box center [779, 401] width 221 height 32
click at [732, 481] on input "email" at bounding box center [889, 472] width 417 height 32
paste input "[EMAIL_ADDRESS][DOMAIN_NAME]"
type input "3"
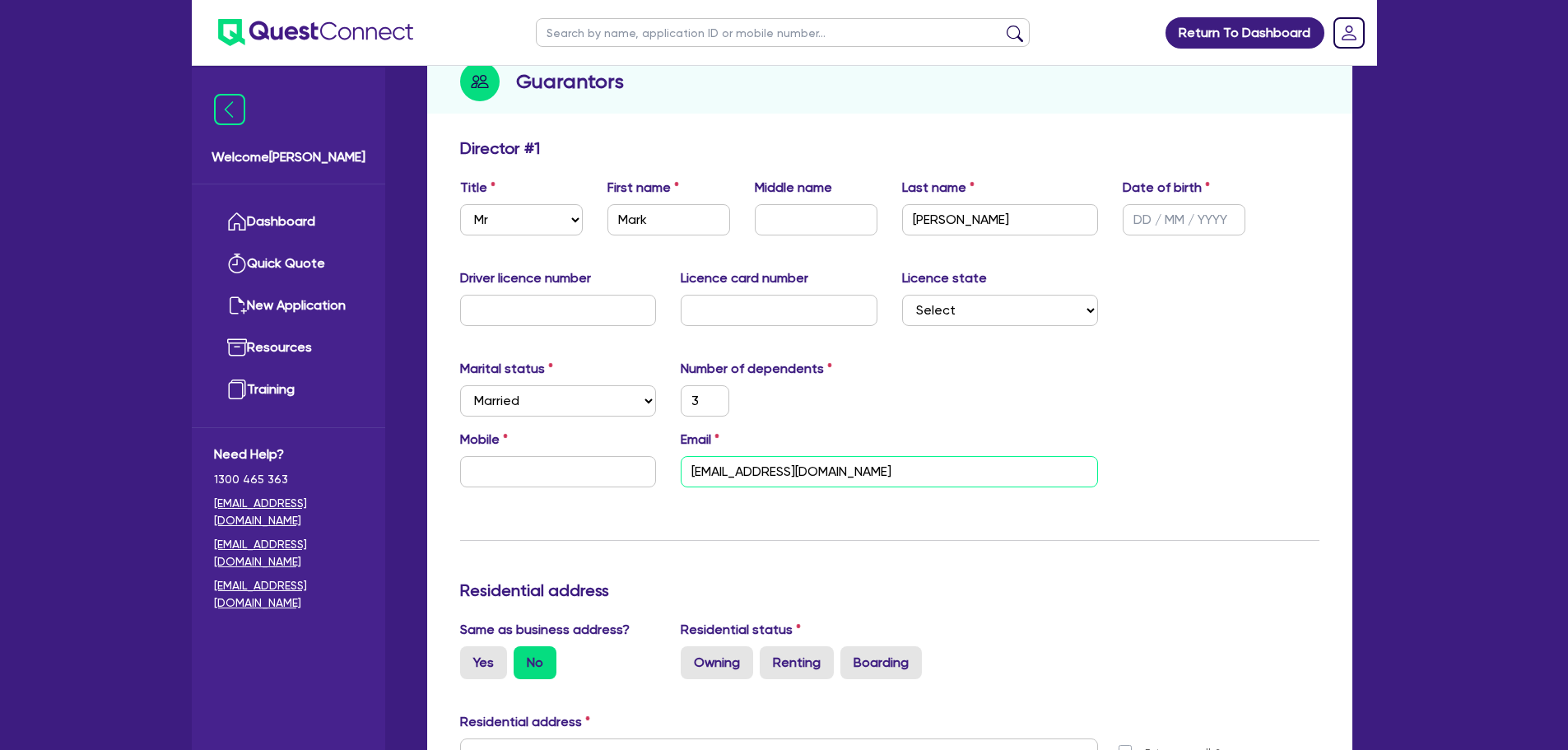
type input "[EMAIL_ADDRESS][DOMAIN_NAME]"
click at [535, 505] on div "Update residential status for Director #1 Boarding is only acceptable when the …" at bounding box center [889, 747] width 859 height 1218
click at [516, 474] on input "text" at bounding box center [558, 472] width 197 height 32
paste input "4380 166 90"
type input "4380 166 90"
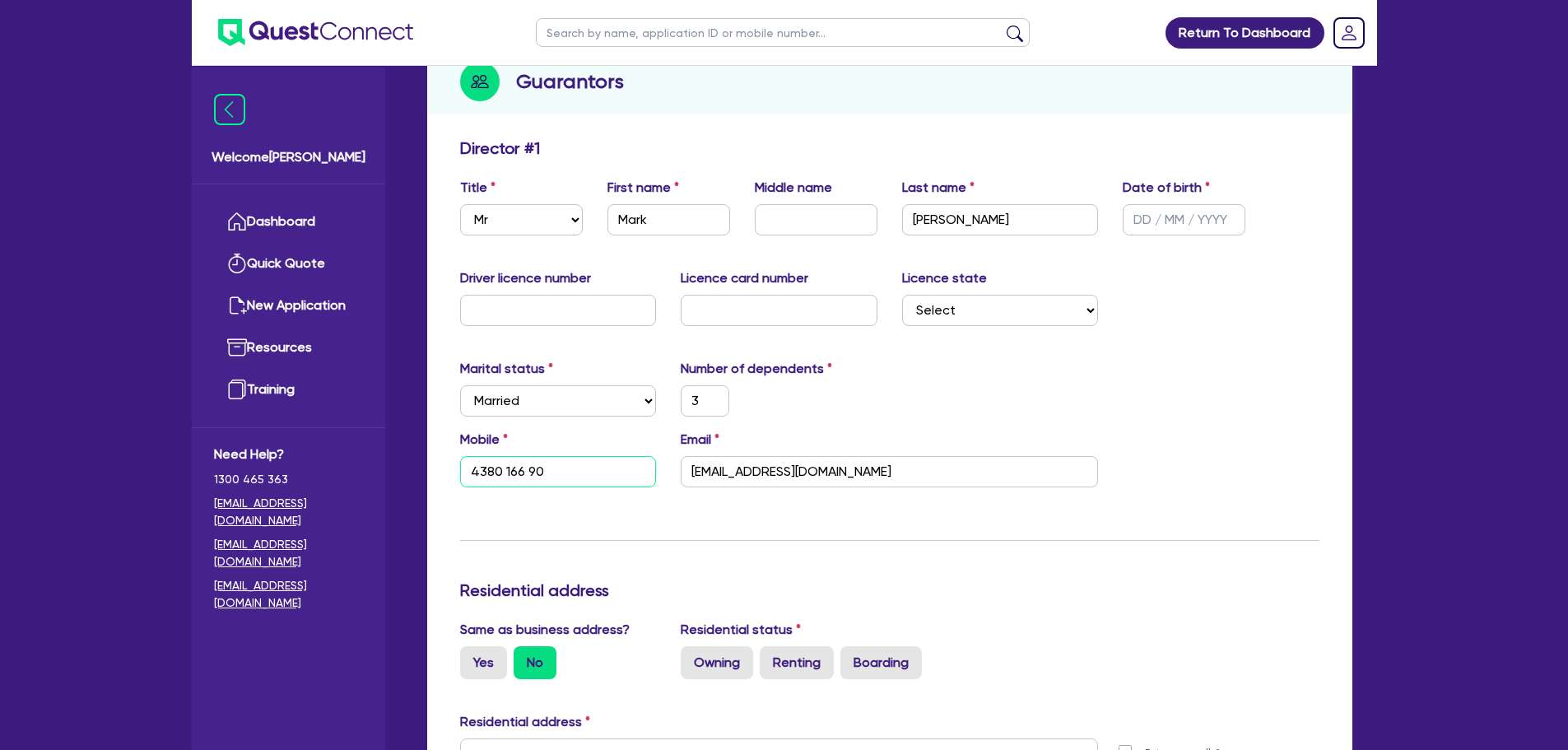
click at [474, 474] on input "4380 166 90" at bounding box center [558, 472] width 197 height 32
type input "3"
type input "0438 016 690"
click at [491, 510] on div "Update residential status for Director #1 Boarding is only acceptable when the …" at bounding box center [889, 747] width 859 height 1218
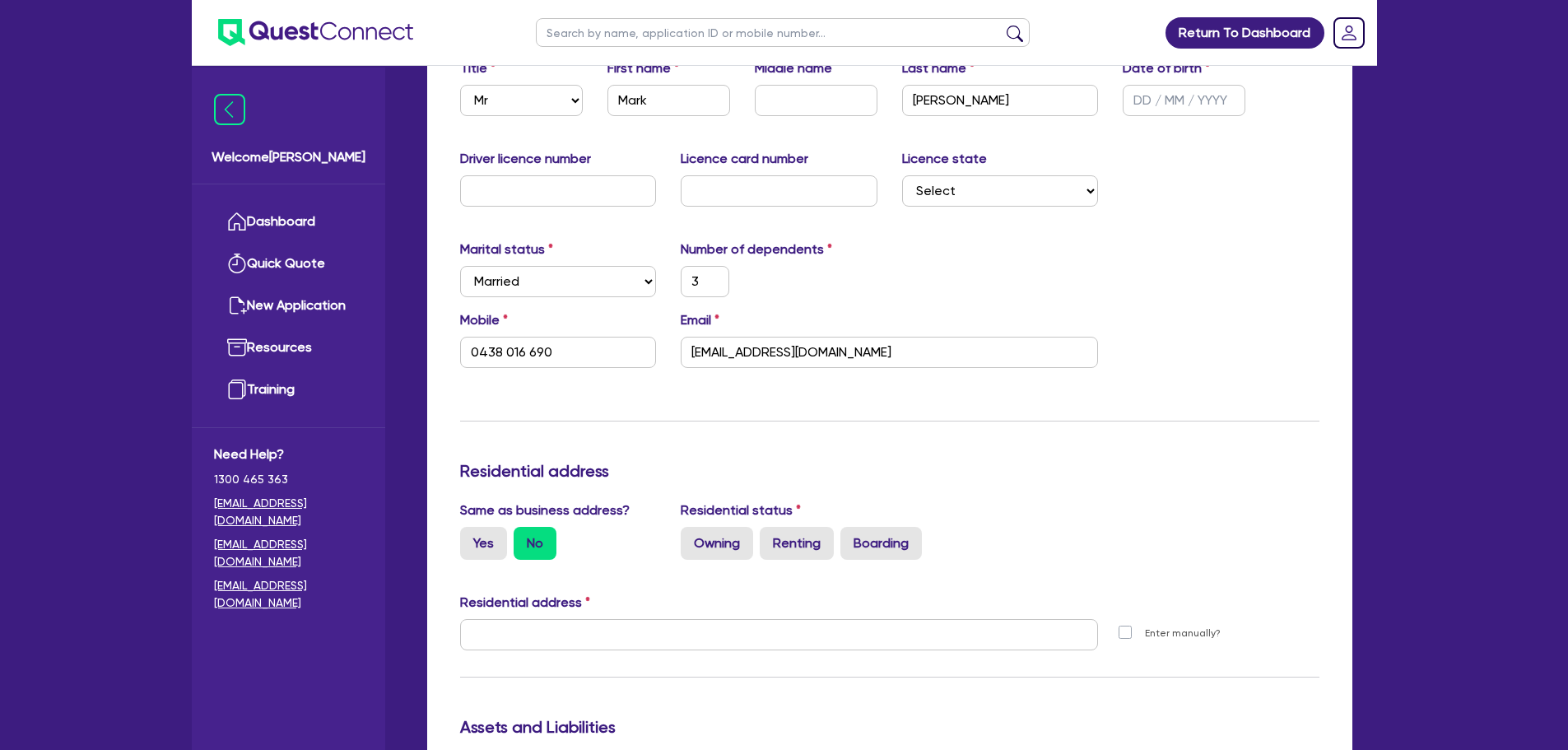
scroll to position [365, 0]
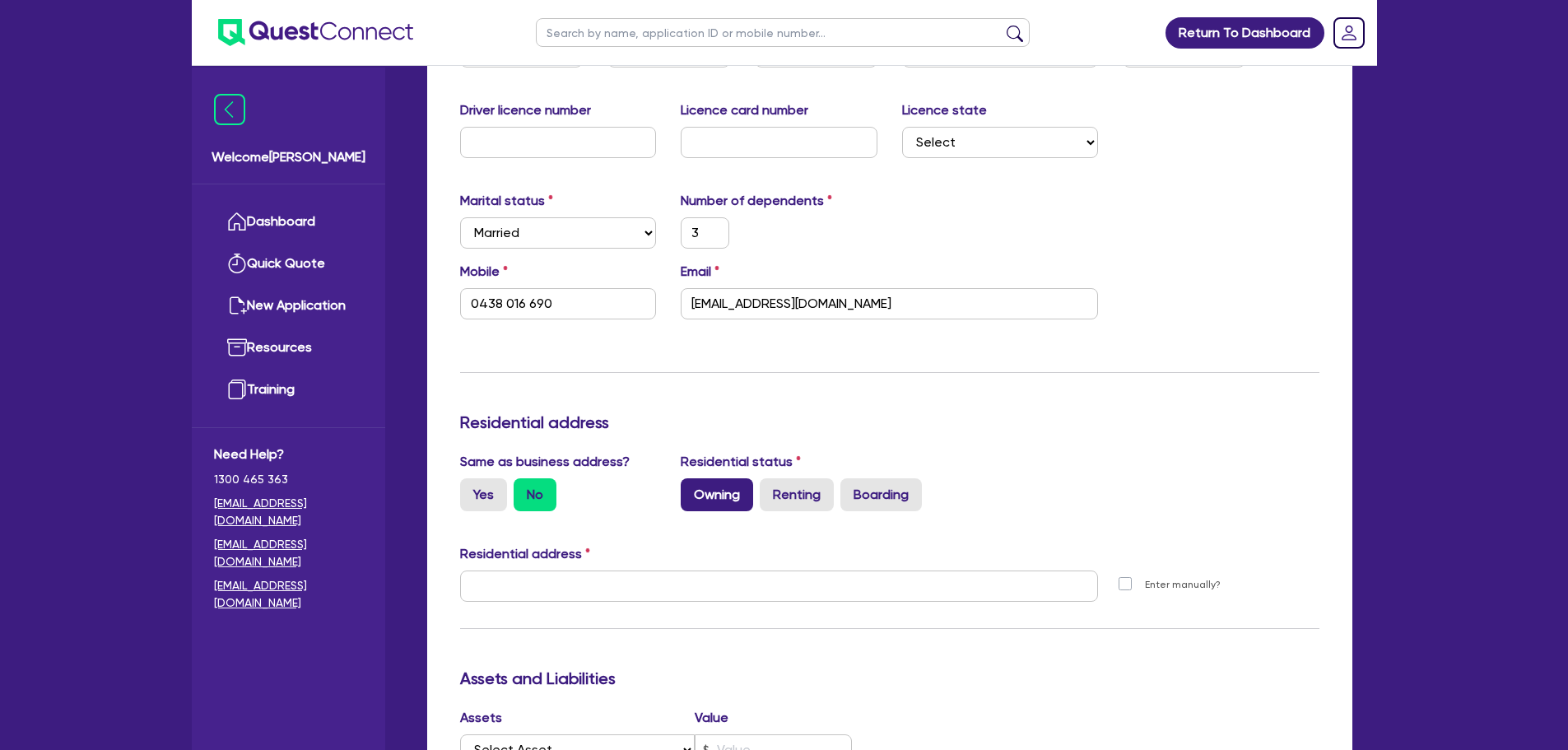
click at [726, 510] on label "Owning" at bounding box center [717, 494] width 72 height 33
click at [691, 489] on input "Owning" at bounding box center [686, 484] width 11 height 11
radio input "true"
type input "3"
type input "0438 016 690"
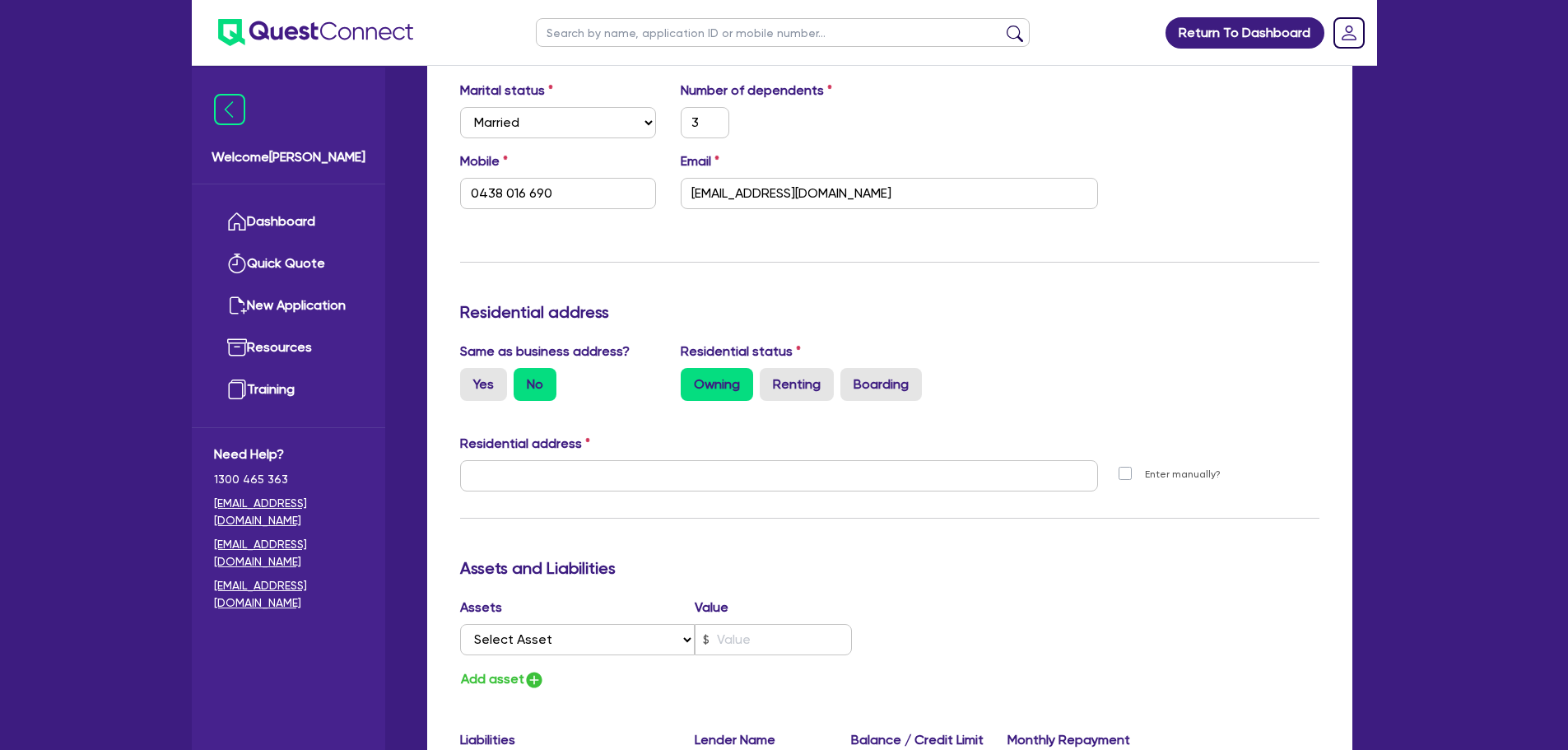
scroll to position [476, 0]
click at [499, 479] on input "text" at bounding box center [779, 475] width 639 height 32
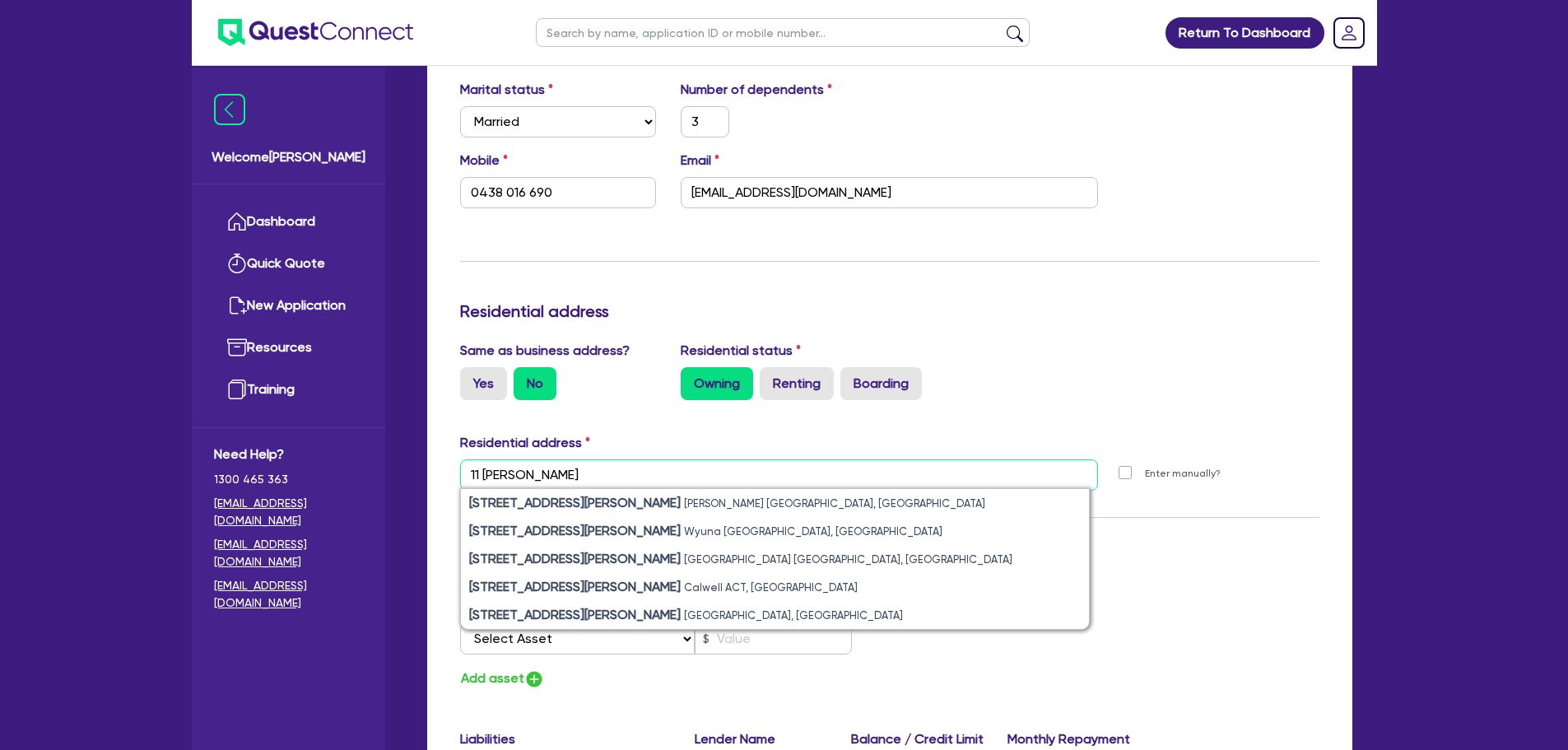
type input "11 [PERSON_NAME]"
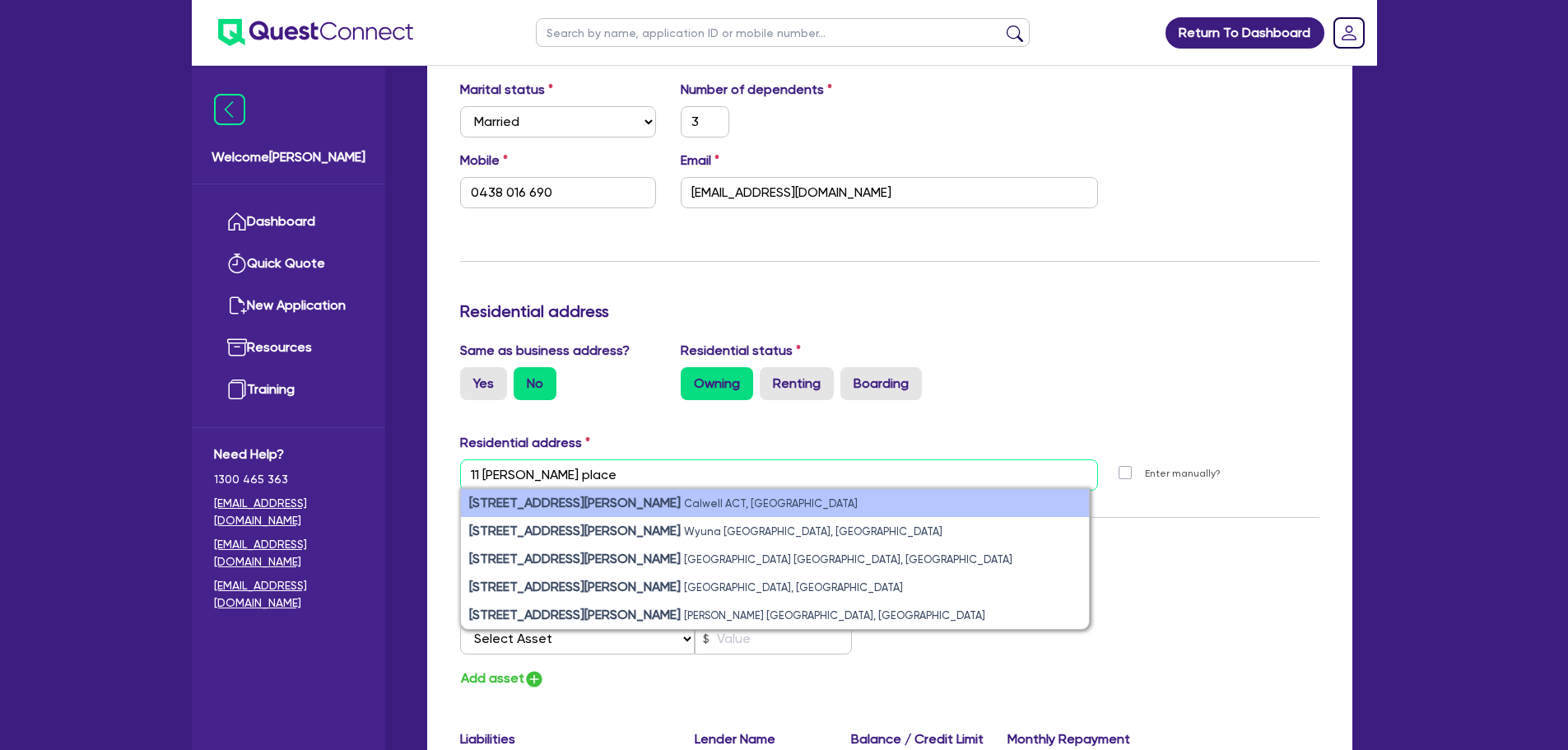
type input "11 [PERSON_NAME] place"
click at [684, 501] on small "Calwell ACT, [GEOGRAPHIC_DATA]" at bounding box center [770, 503] width 174 height 12
type input "3"
type input "0438 016 690"
type input "11 [PERSON_NAME] [PERSON_NAME] ACT 2905"
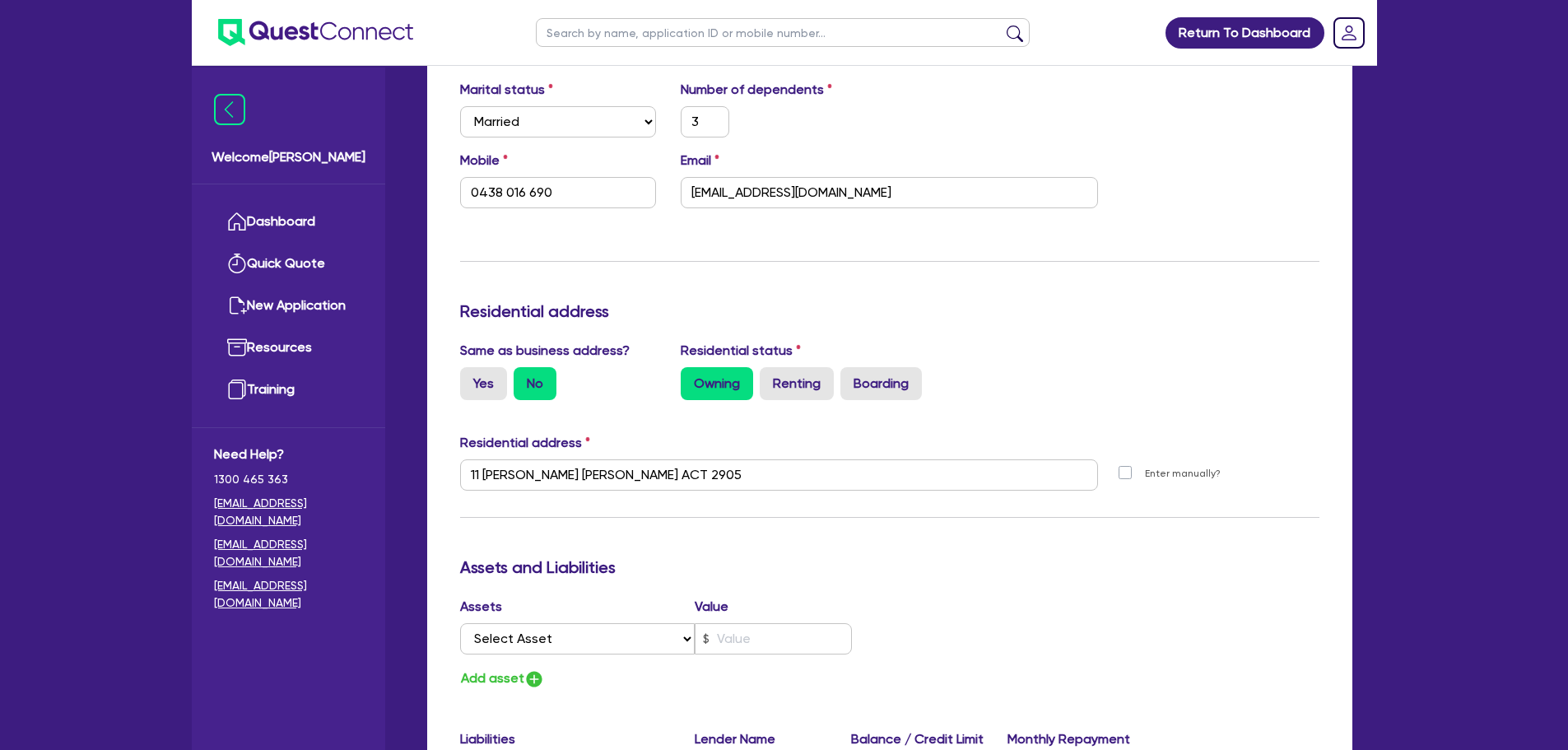
click at [628, 434] on div "Residential address" at bounding box center [890, 446] width 884 height 26
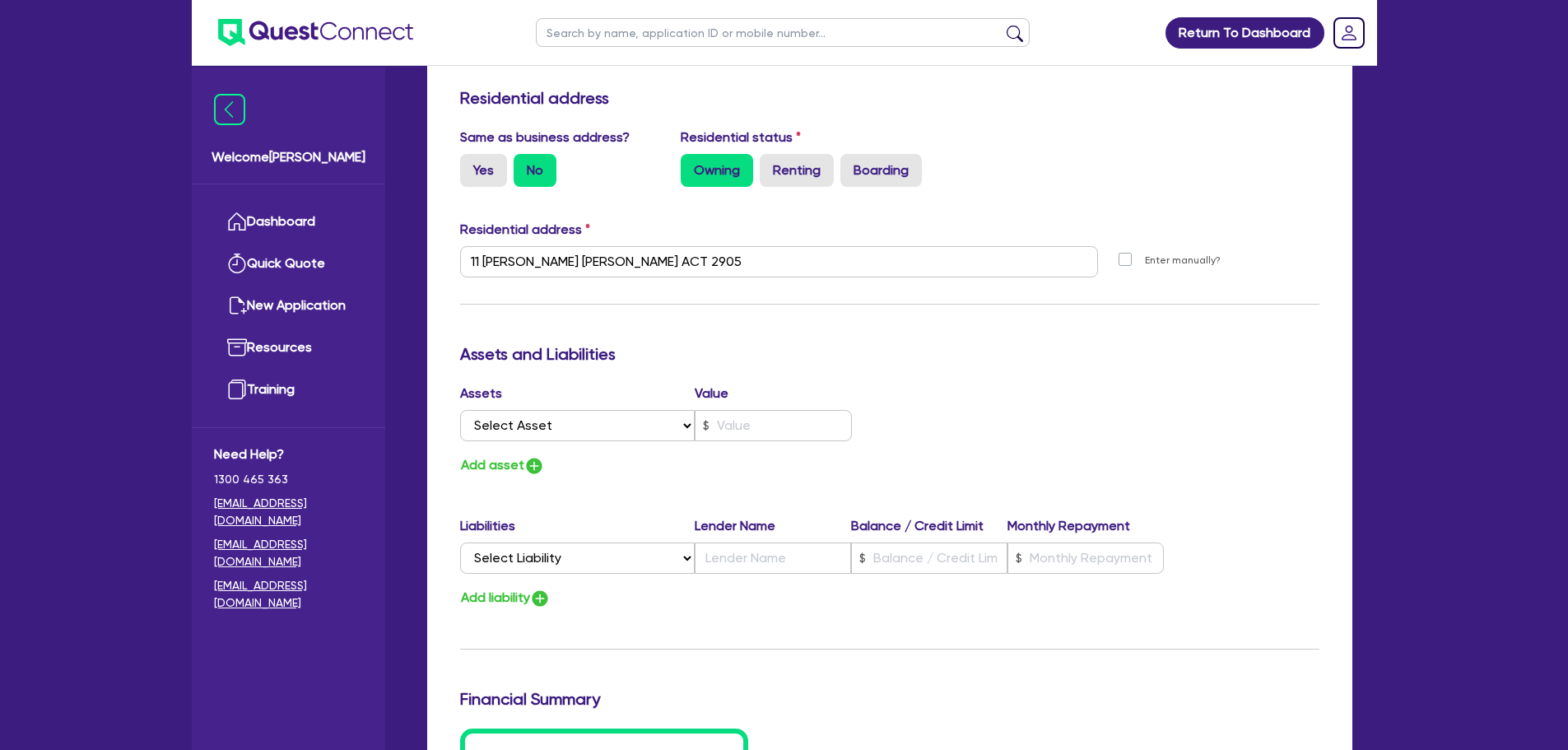
scroll to position [691, 0]
click at [625, 352] on h3 "Assets and Liabilities" at bounding box center [889, 351] width 859 height 20
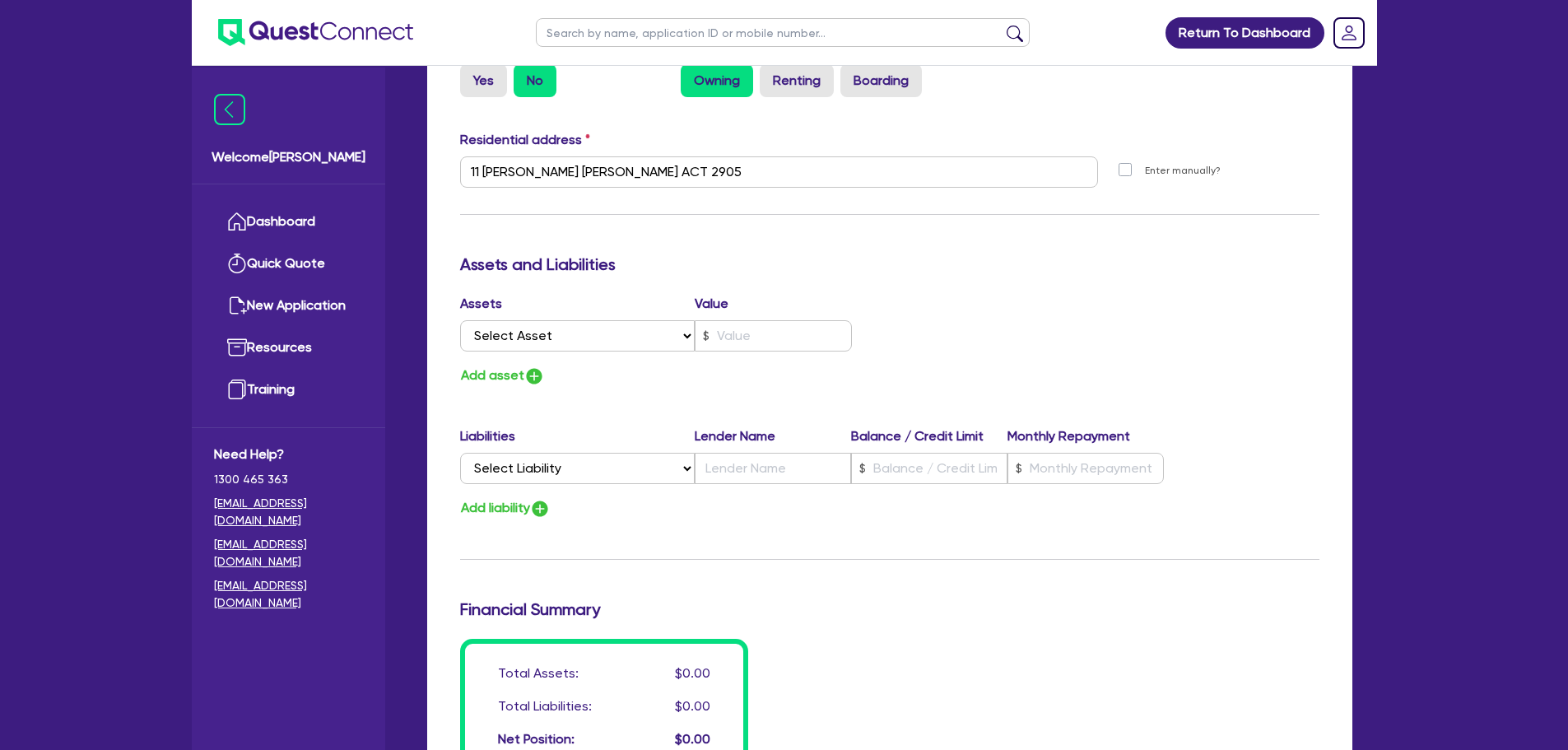
scroll to position [780, 0]
click at [503, 324] on select "Select Asset Cash Property Investment property Vehicle Truck Trailer Equipment …" at bounding box center [577, 336] width 235 height 32
select select "PROPERTY"
click at [460, 320] on select "Select Asset Cash Property Investment property Vehicle Truck Trailer Equipment …" at bounding box center [577, 336] width 235 height 32
type input "3"
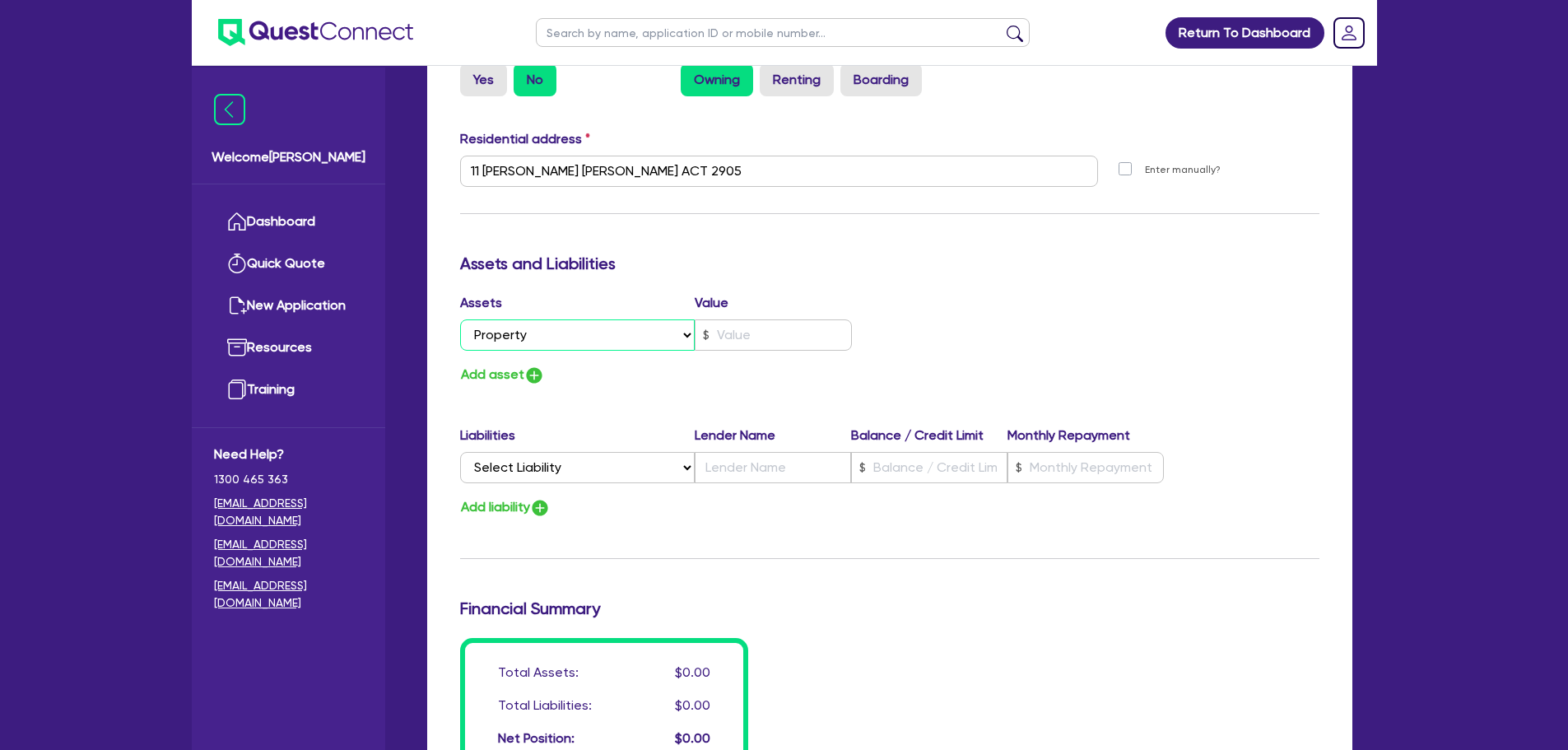
type input "0438 016 690"
click at [791, 352] on div "Assets Value Select Asset Cash Property Investment property Vehicle Truck Trail…" at bounding box center [669, 324] width 442 height 64
click at [770, 335] on input "text" at bounding box center [773, 336] width 157 height 32
type input "3"
type input "0438 016 690"
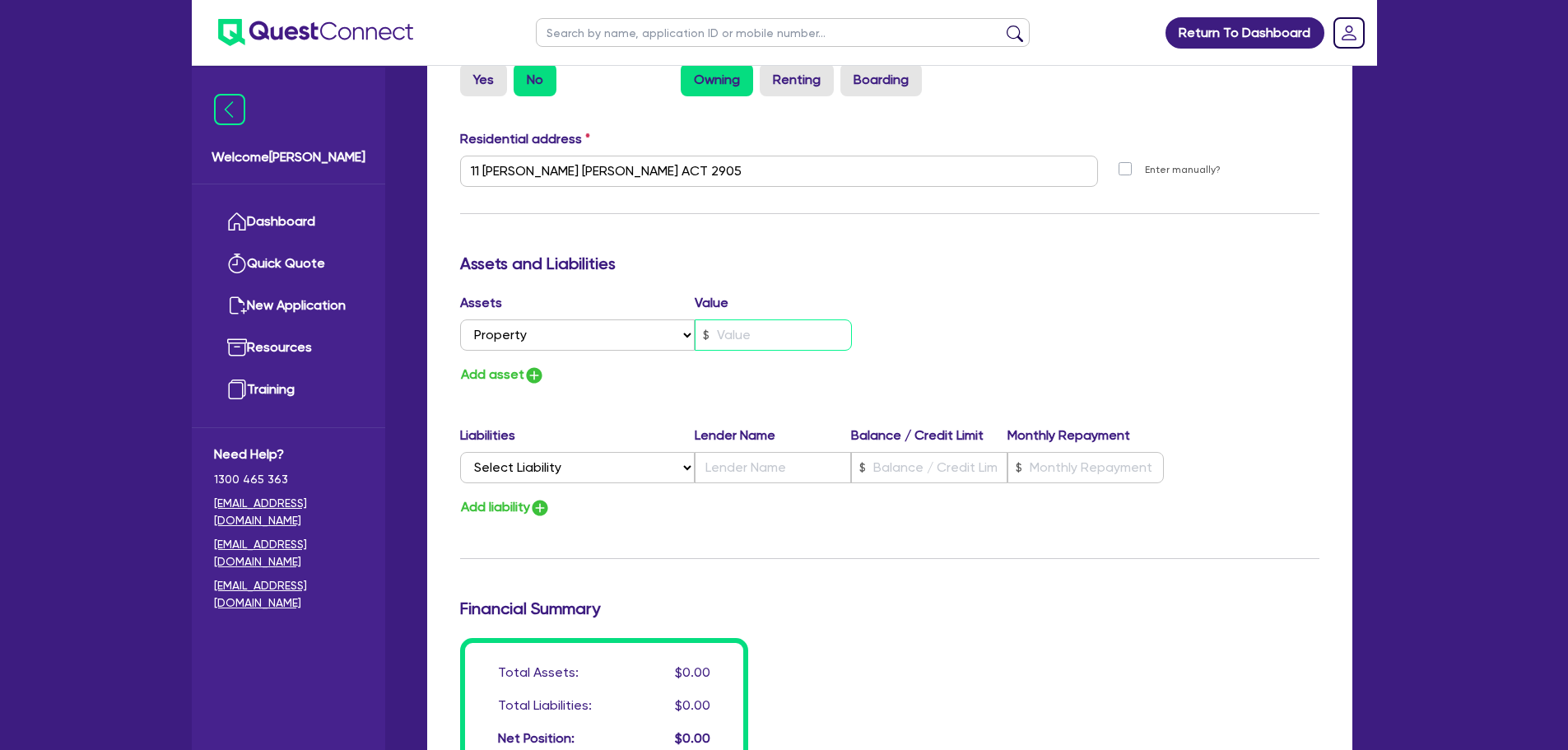
type input "1"
type input "3"
type input "0438 016 690"
type input "1."
type input "3"
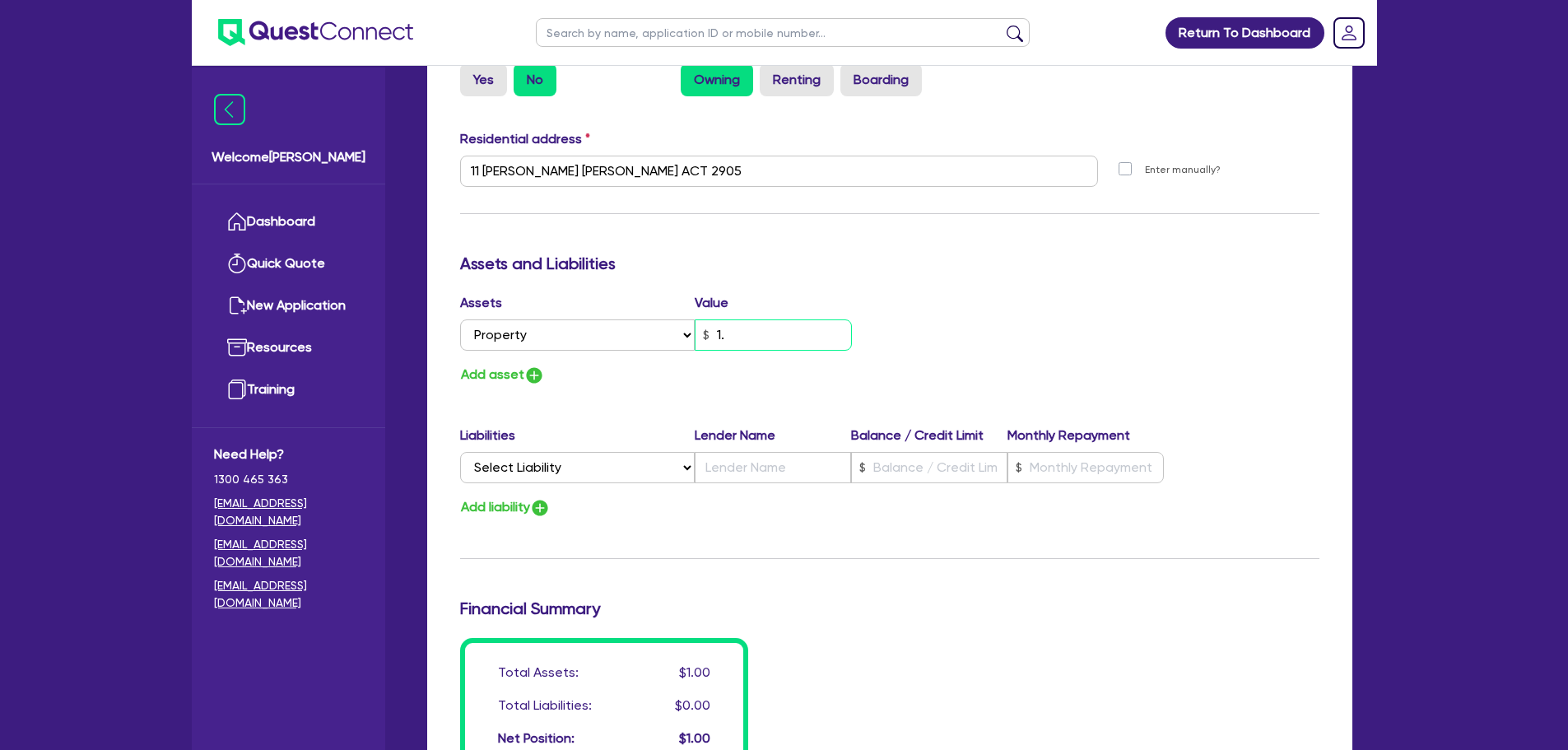
type input "0438 016 690"
type input "1"
type input "3"
type input "0438 016 690"
type input "13"
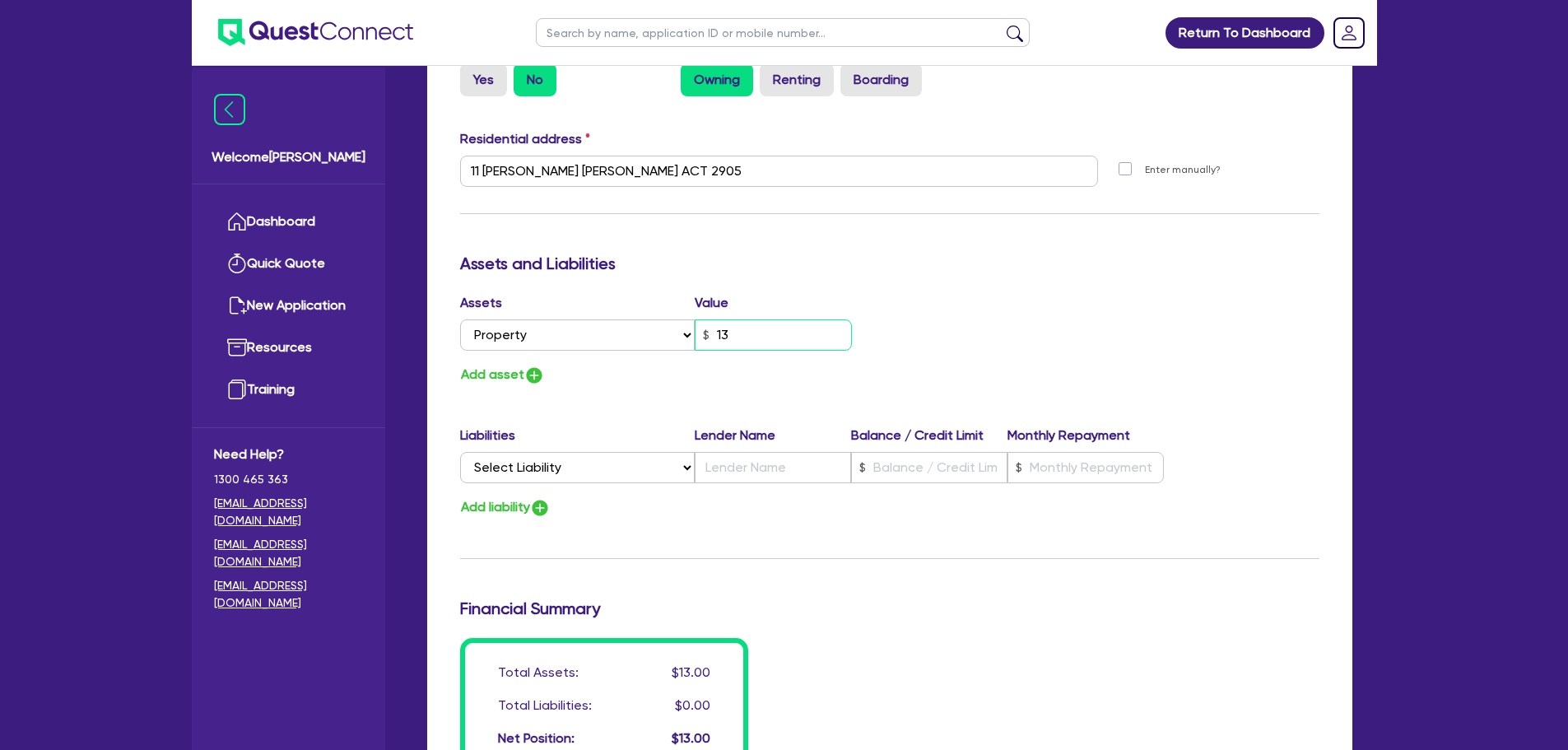
type input "3"
type input "0438 016 690"
type input "130"
type input "3"
type input "0438 016 690"
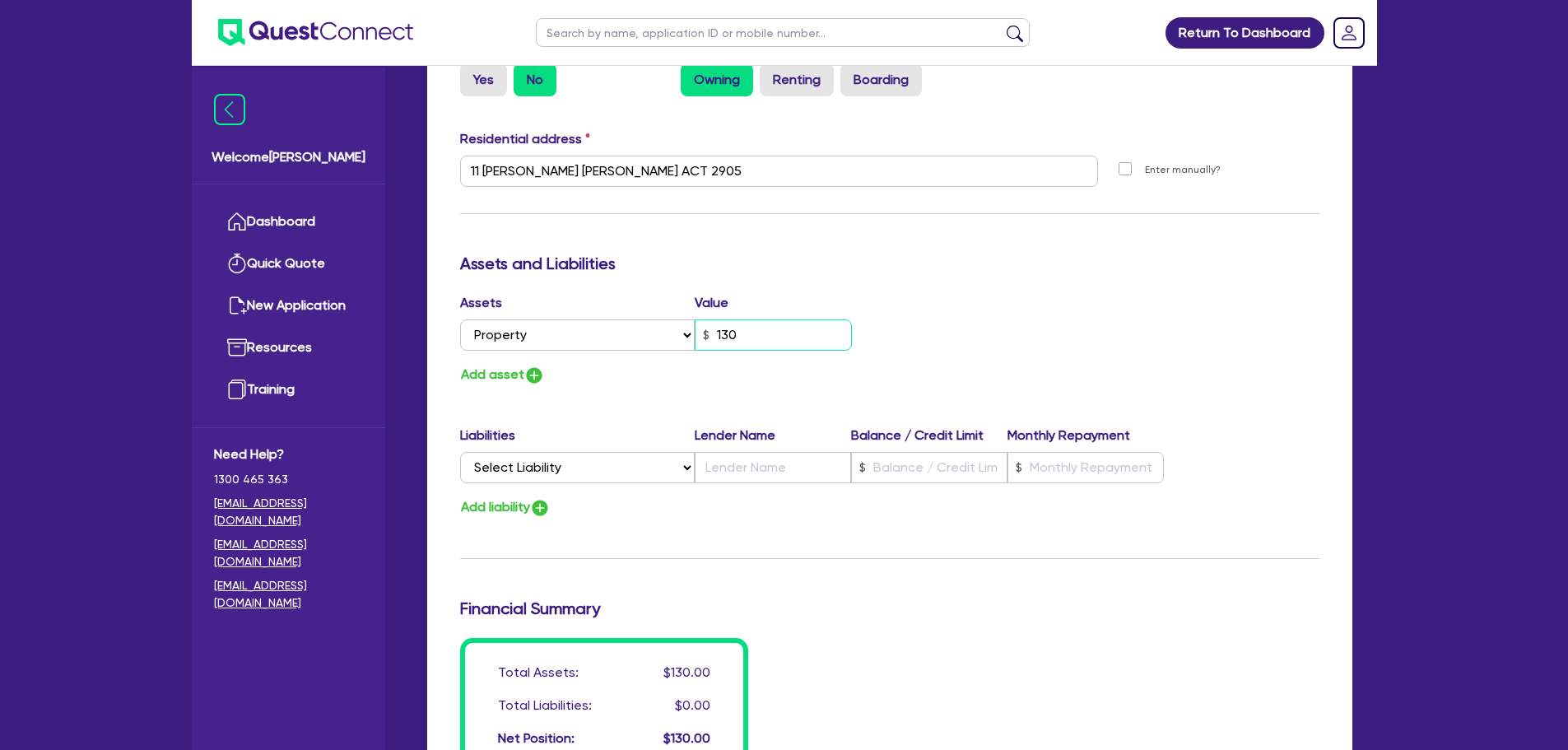
type input "1,300"
type input "3"
type input "0438 016 690"
type input "13,000"
type input "3"
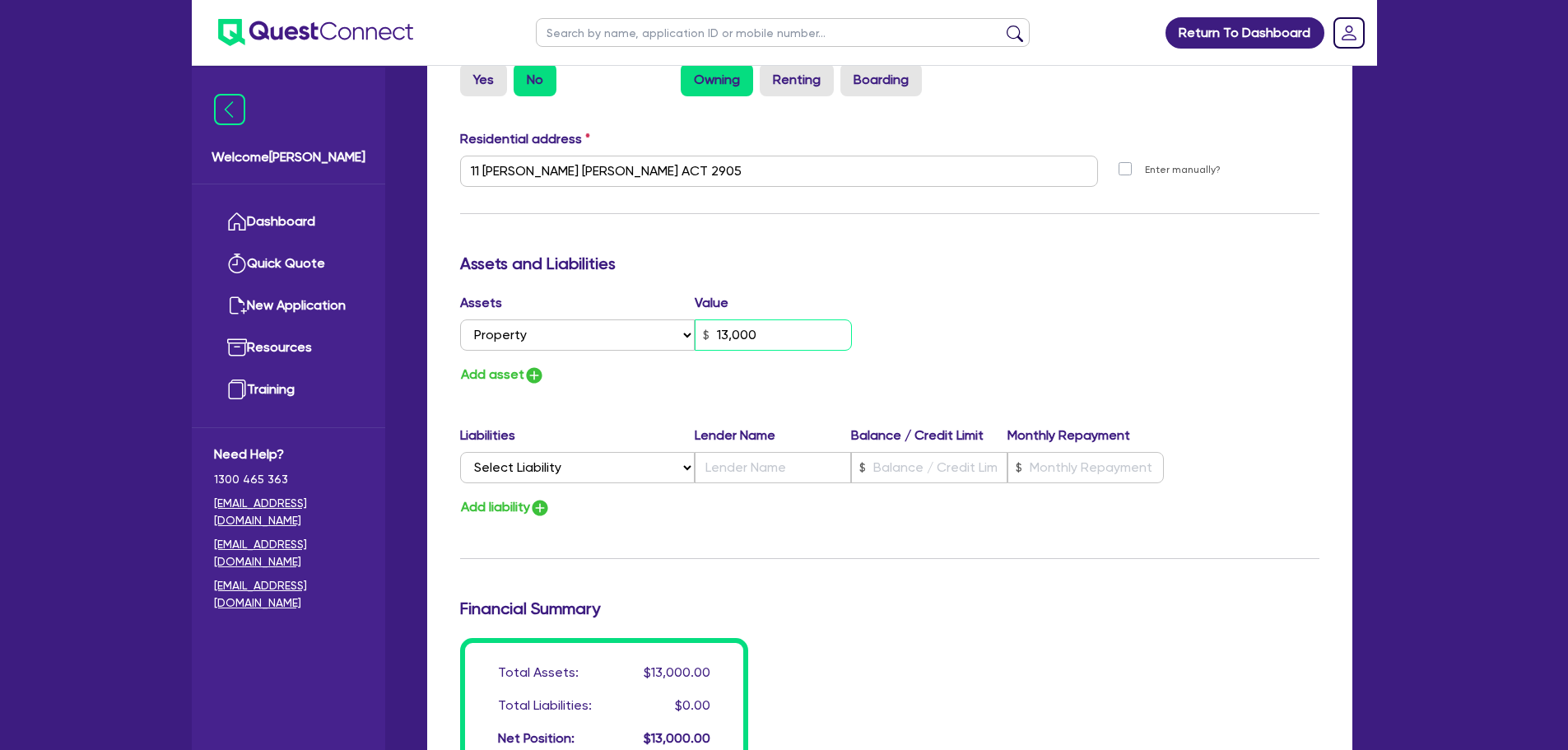
type input "0438 016 690"
type input "130,000"
type input "3"
type input "0438 016 690"
type input "1,300,000"
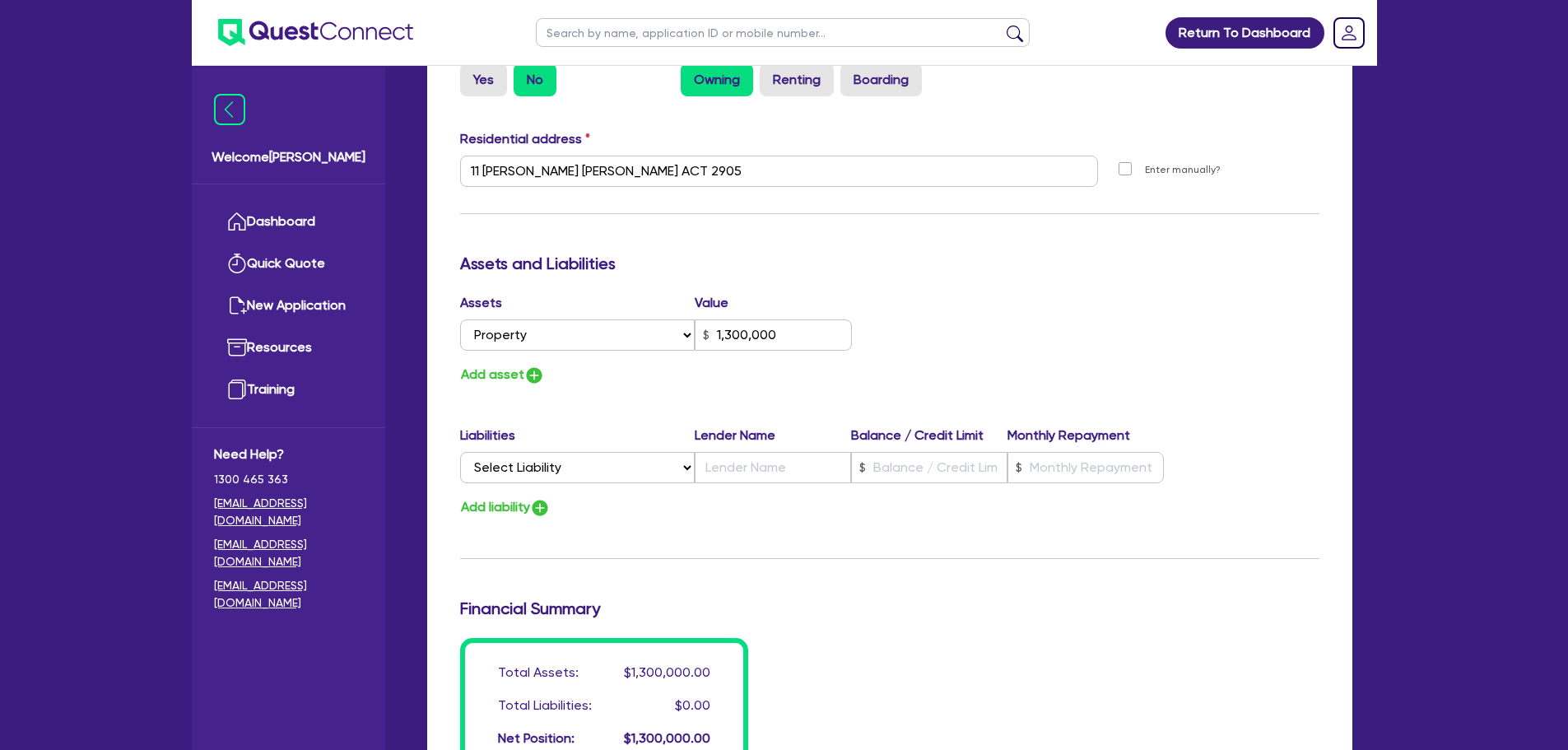
click at [690, 384] on div "Add asset" at bounding box center [669, 375] width 442 height 22
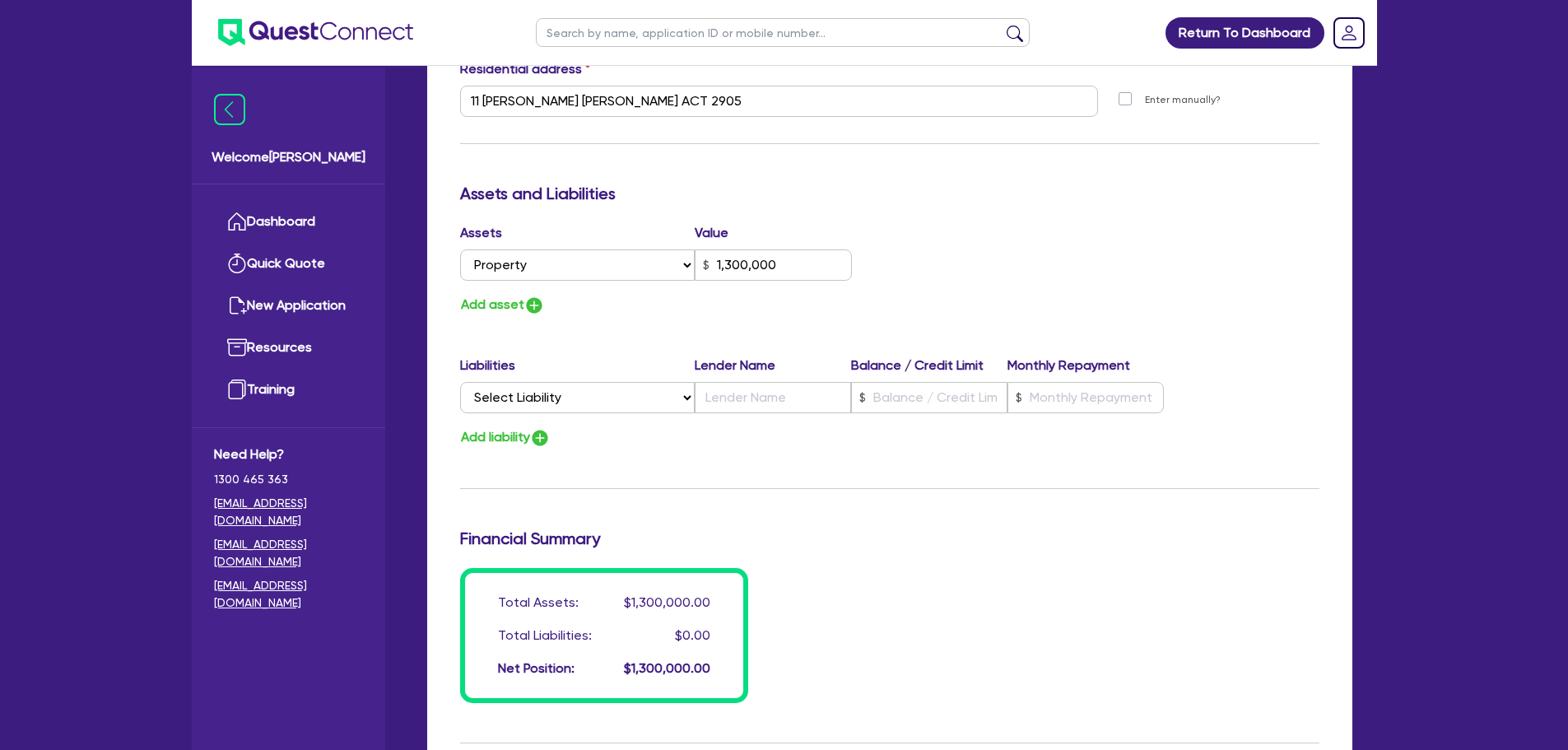
scroll to position [850, 0]
click at [533, 404] on select "Select Liability Credit card Mortgage Investment property loan Vehicle loan Tru…" at bounding box center [577, 397] width 235 height 32
select select "MORTGAGE"
click at [460, 381] on select "Select Liability Credit card Mortgage Investment property loan Vehicle loan Tru…" at bounding box center [577, 397] width 235 height 32
type input "3"
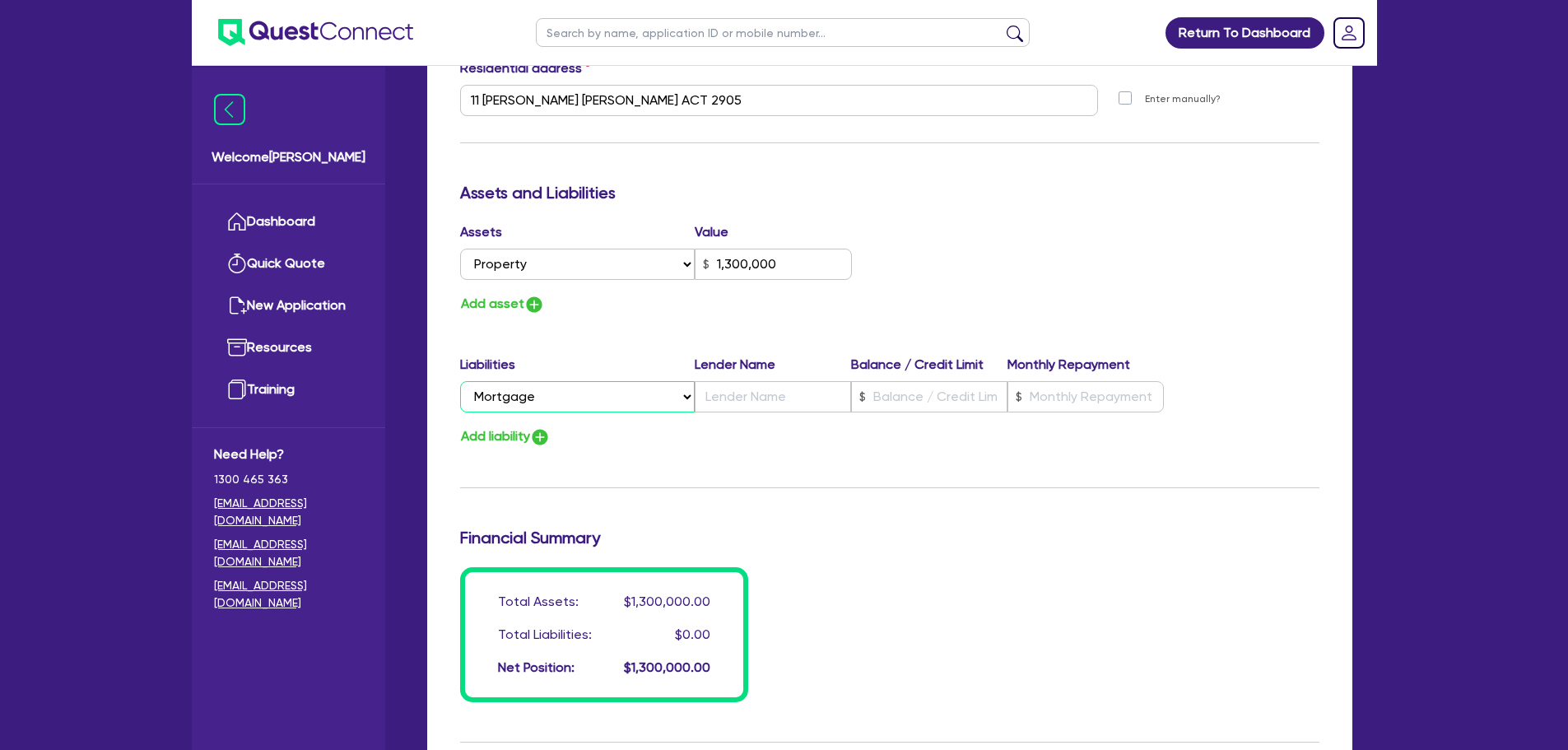
type input "0438 016 690"
type input "1,300,000"
click at [755, 403] on input "text" at bounding box center [773, 397] width 156 height 32
type input "3"
type input "0438 016 690"
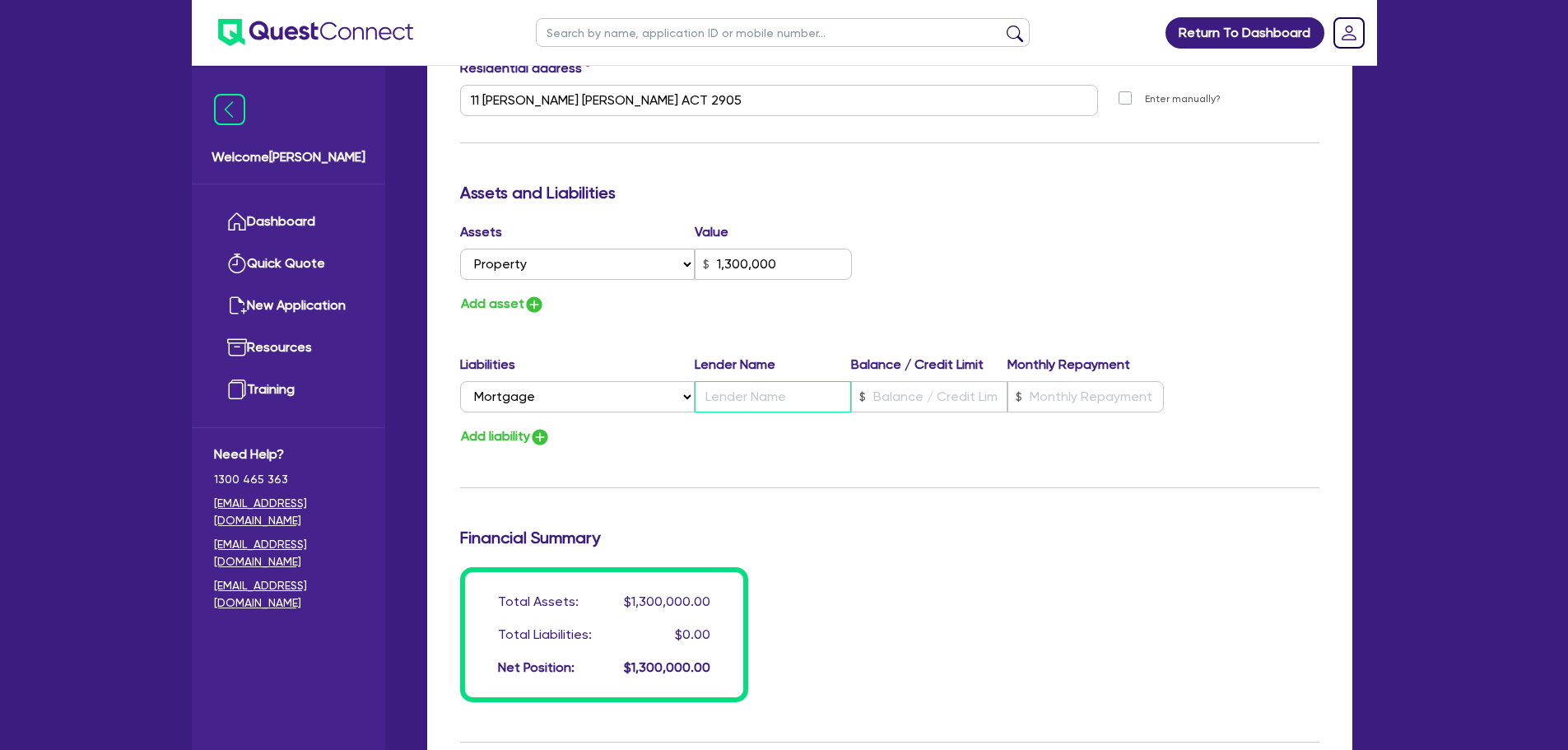
type input "1,300,000"
type input "A"
type input "3"
type input "0438 016 690"
type input "1,300,000"
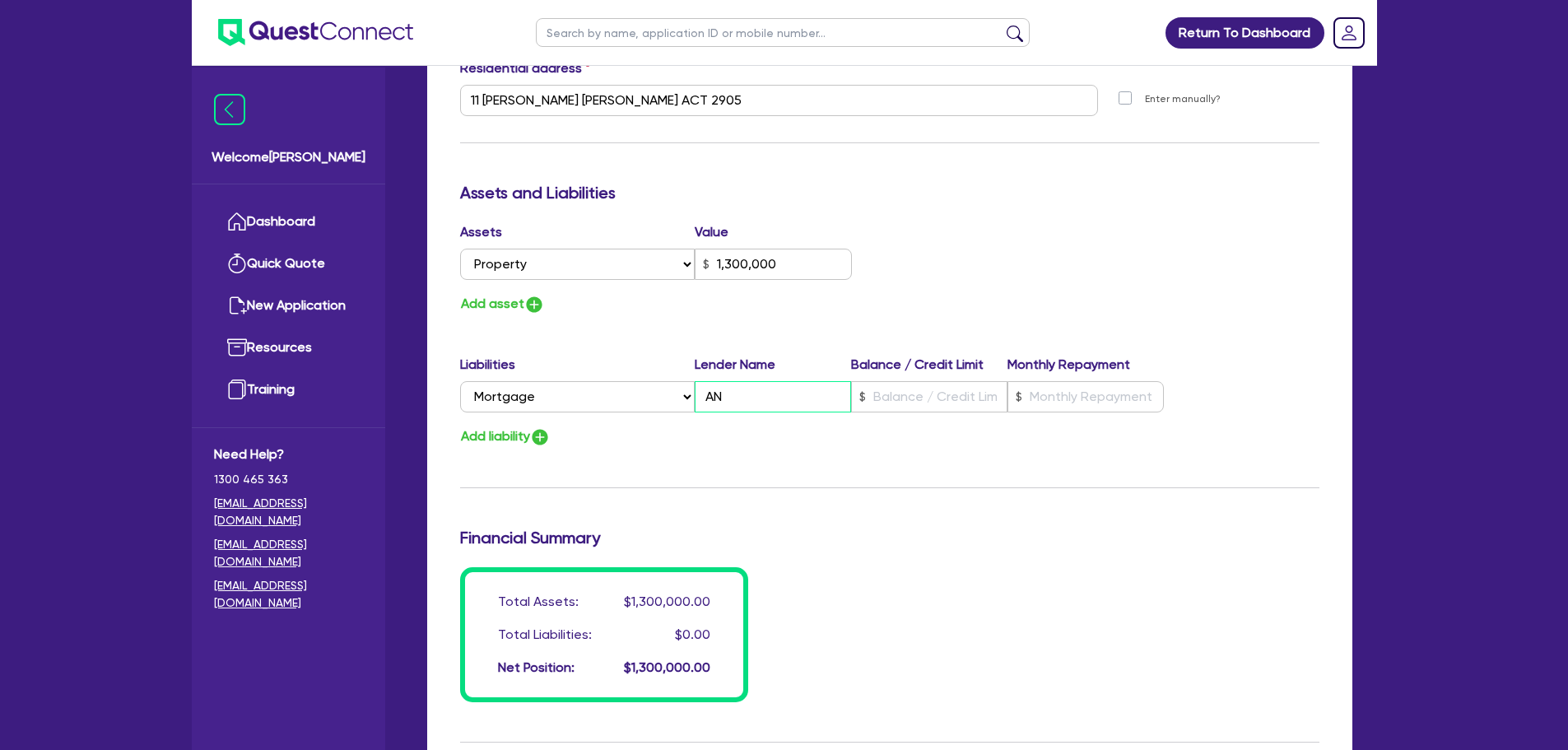
type input "ANZ"
type input "3"
type input "0438 016 690"
type input "1,300,000"
type input "ANZ"
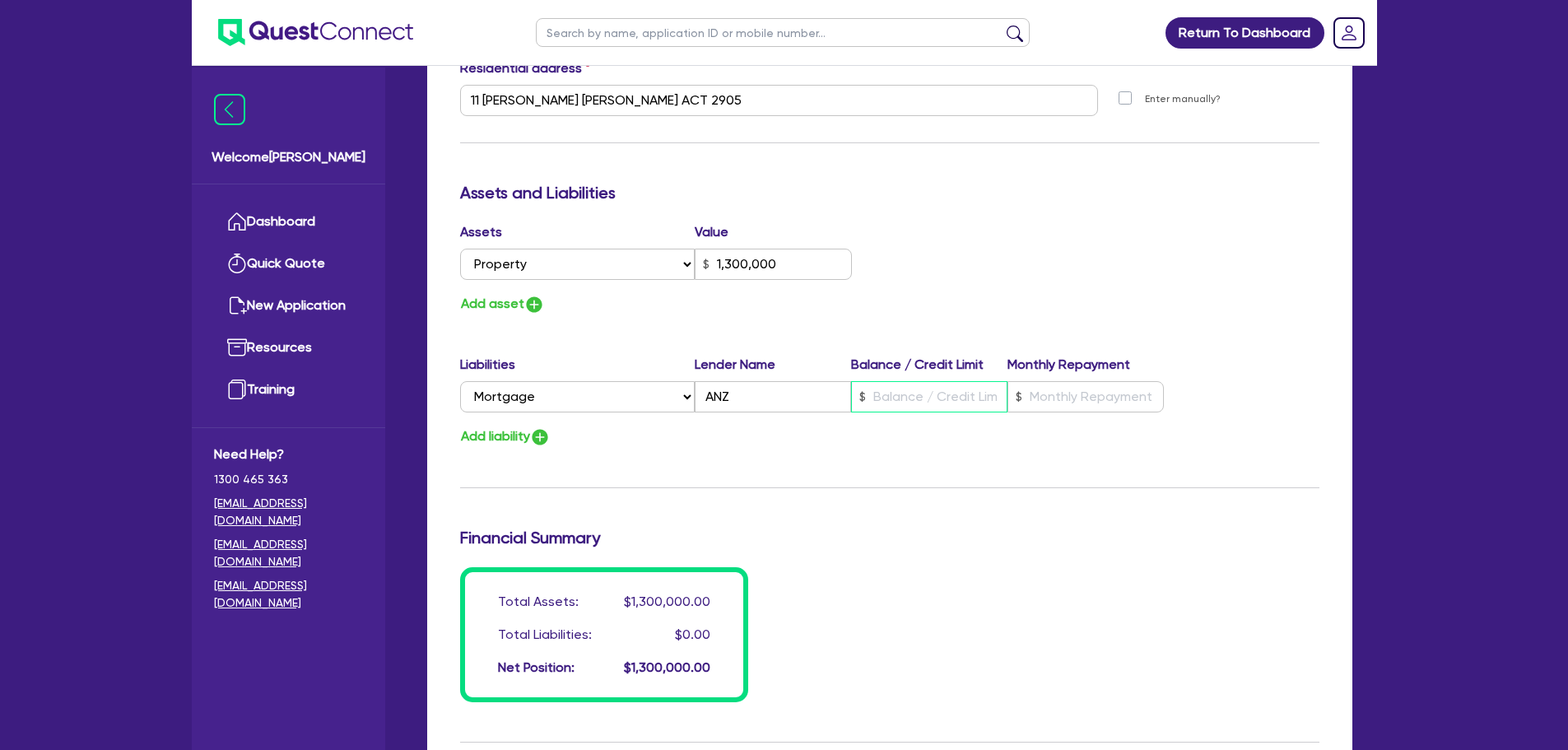
click at [913, 400] on input "text" at bounding box center [929, 397] width 156 height 32
type input "3"
type input "0438 016 690"
type input "1,300,000"
type input "8"
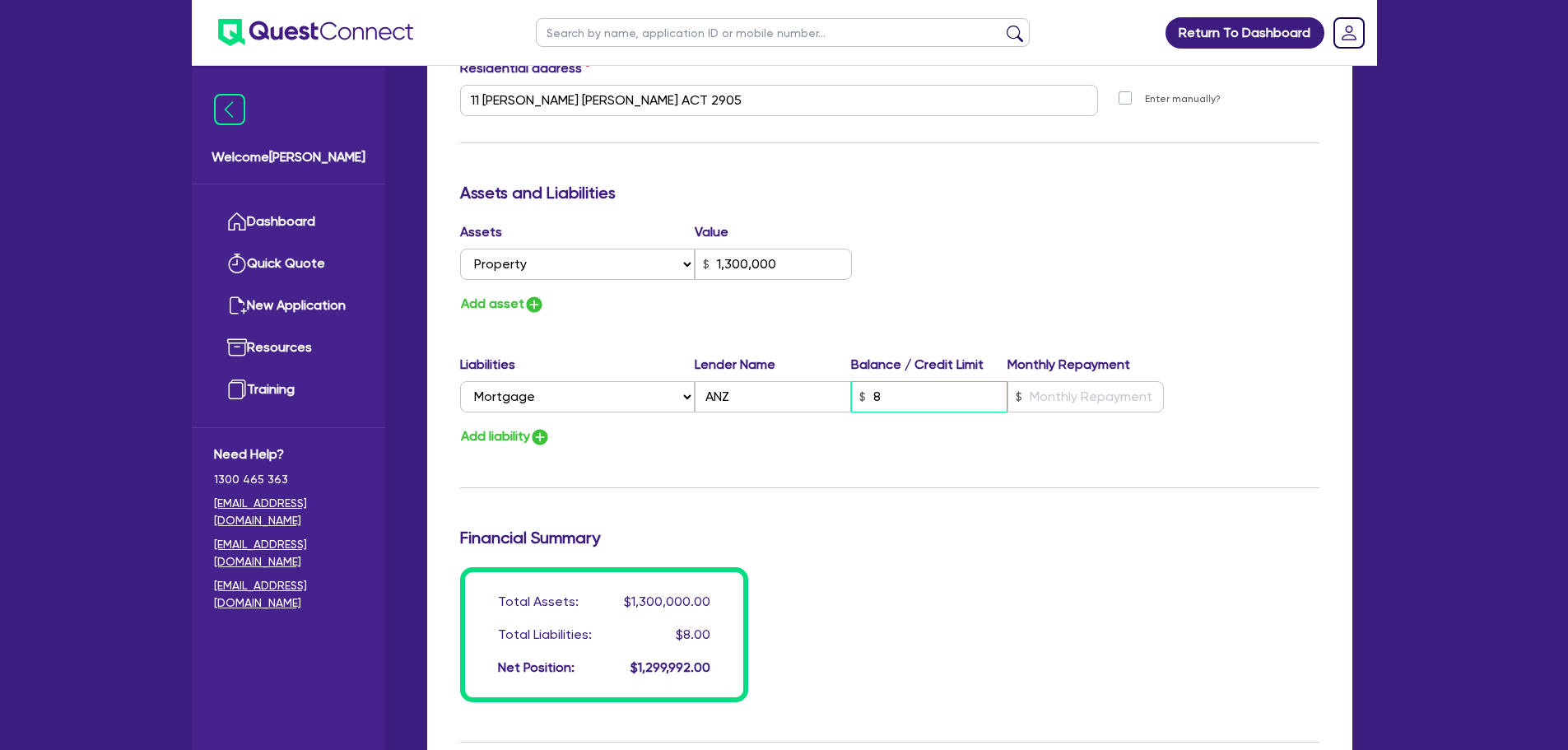
type input "3"
type input "0438 016 690"
type input "1,300,000"
type input "80"
type input "3"
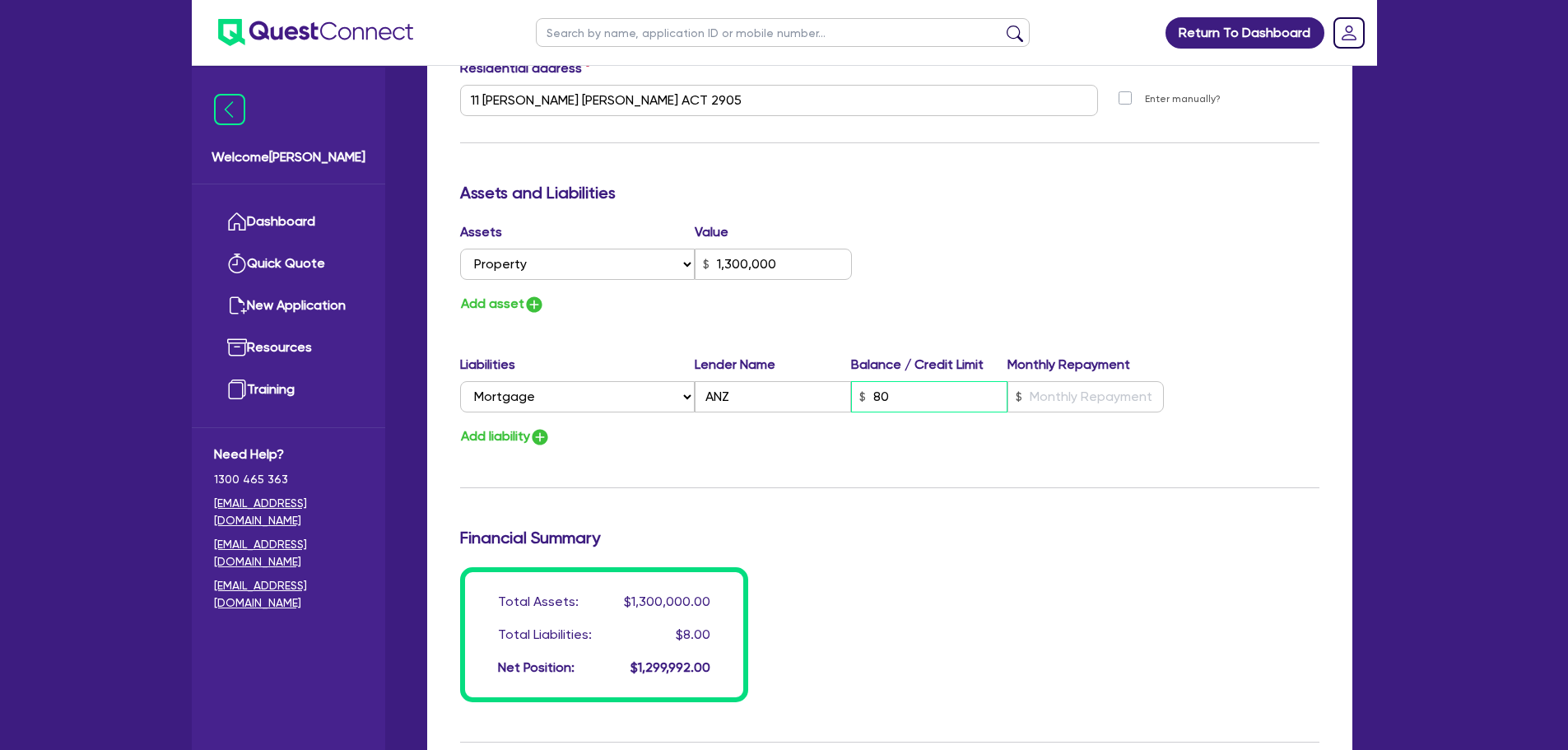
type input "0438 016 690"
type input "1,300,000"
type input "800"
type input "3"
type input "0438 016 690"
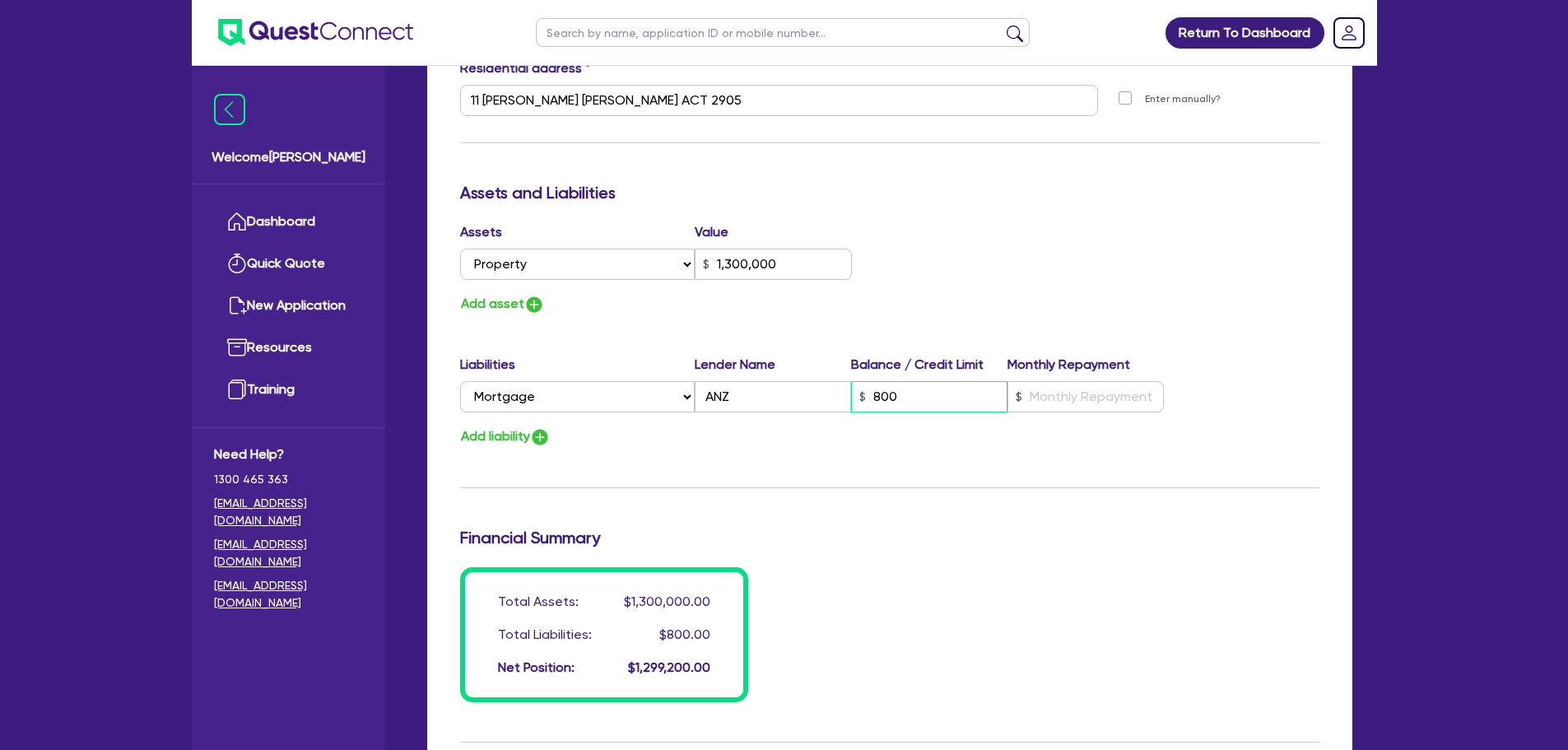
type input "1,300,000"
type input "8,000"
type input "3"
type input "0438 016 690"
type input "1,300,000"
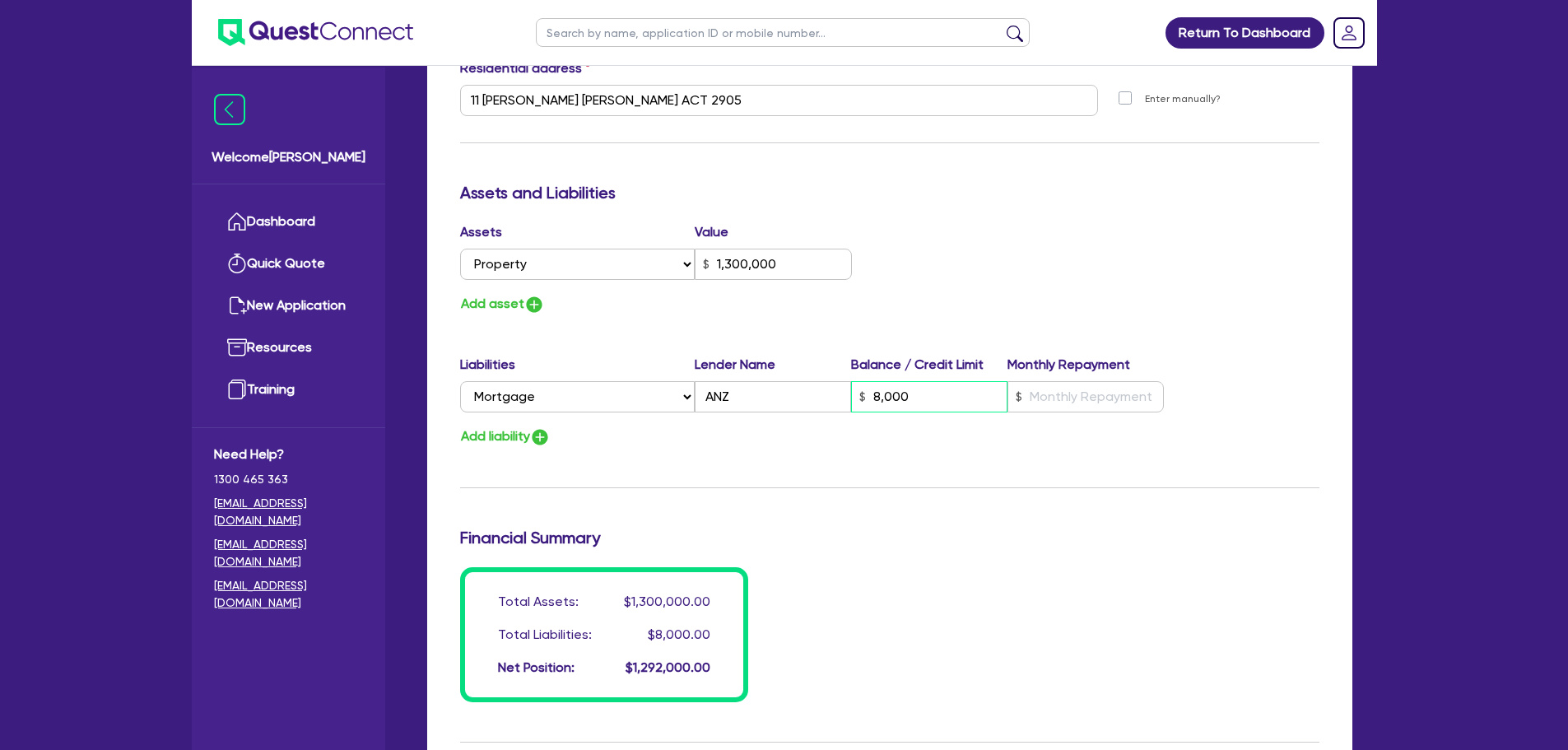
type input "80,000"
type input "3"
type input "0438 016 690"
type input "1,300,000"
type input "800,000"
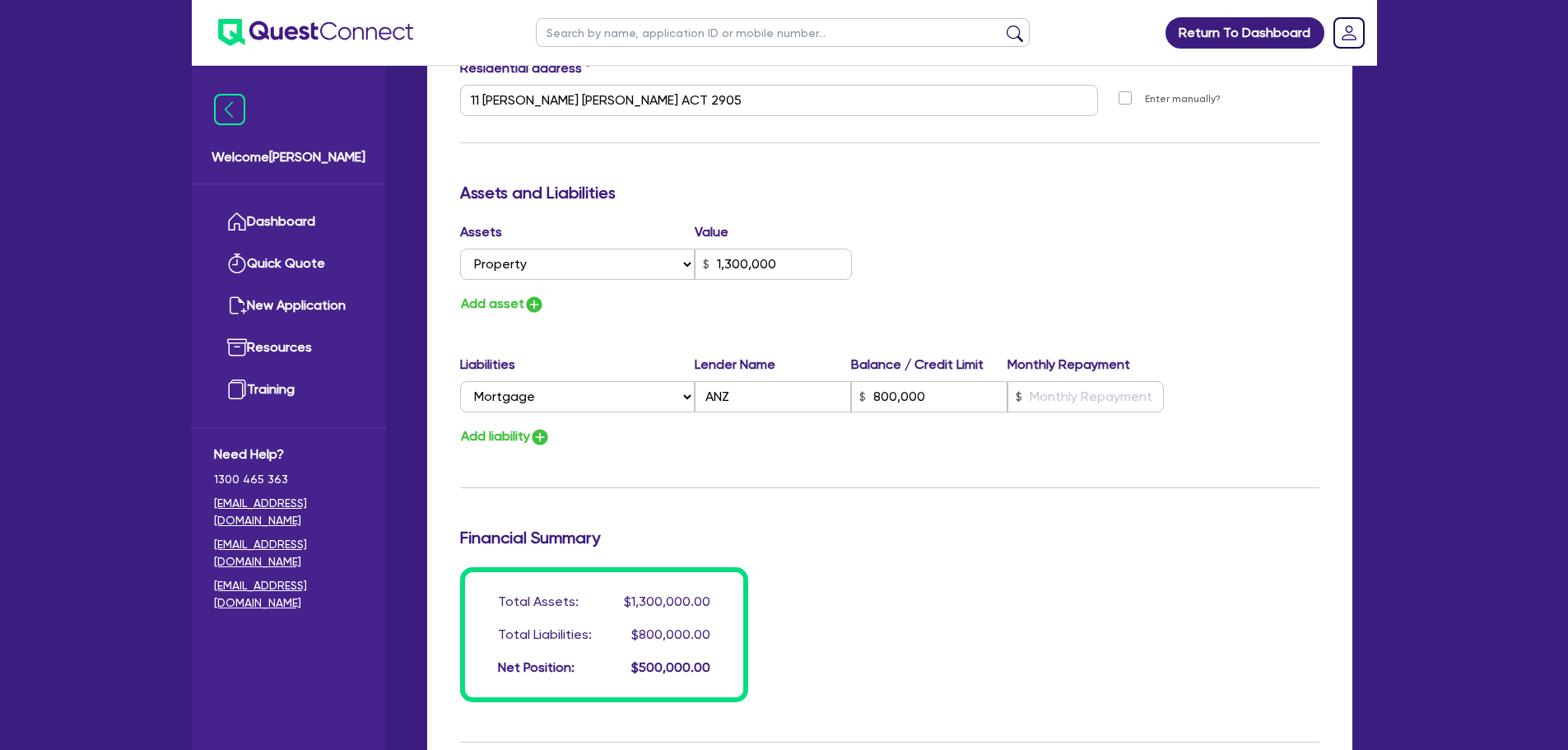
click at [860, 453] on div "Update residential status for Director #1 Boarding is only acceptable when the …" at bounding box center [889, 93] width 859 height 1218
click at [1060, 412] on input "text" at bounding box center [1086, 397] width 156 height 32
type input "3"
type input "0438 016 690"
type input "1,300,000"
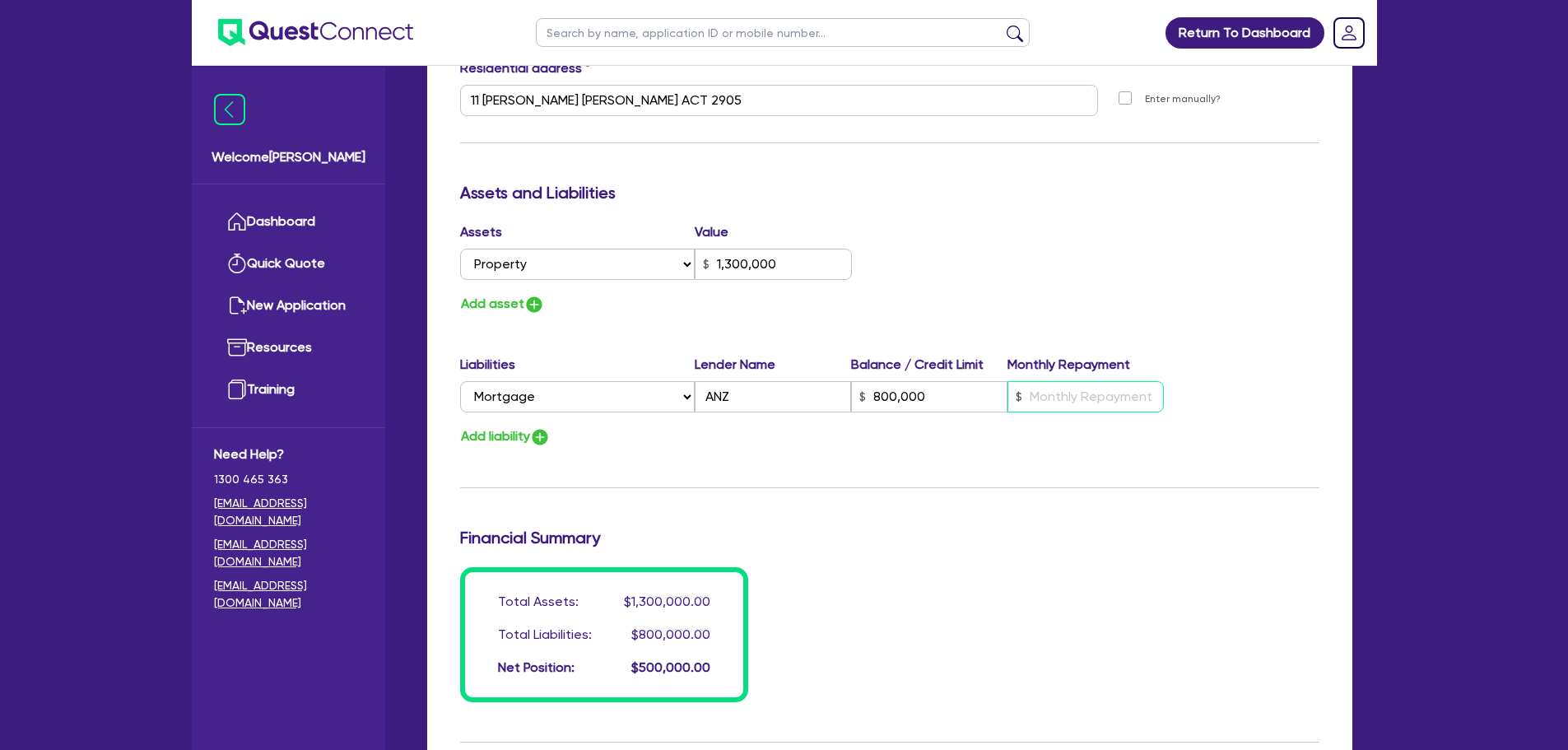
type input "800,000"
type input "4"
type input "3"
type input "0438 016 690"
type input "1,300,000"
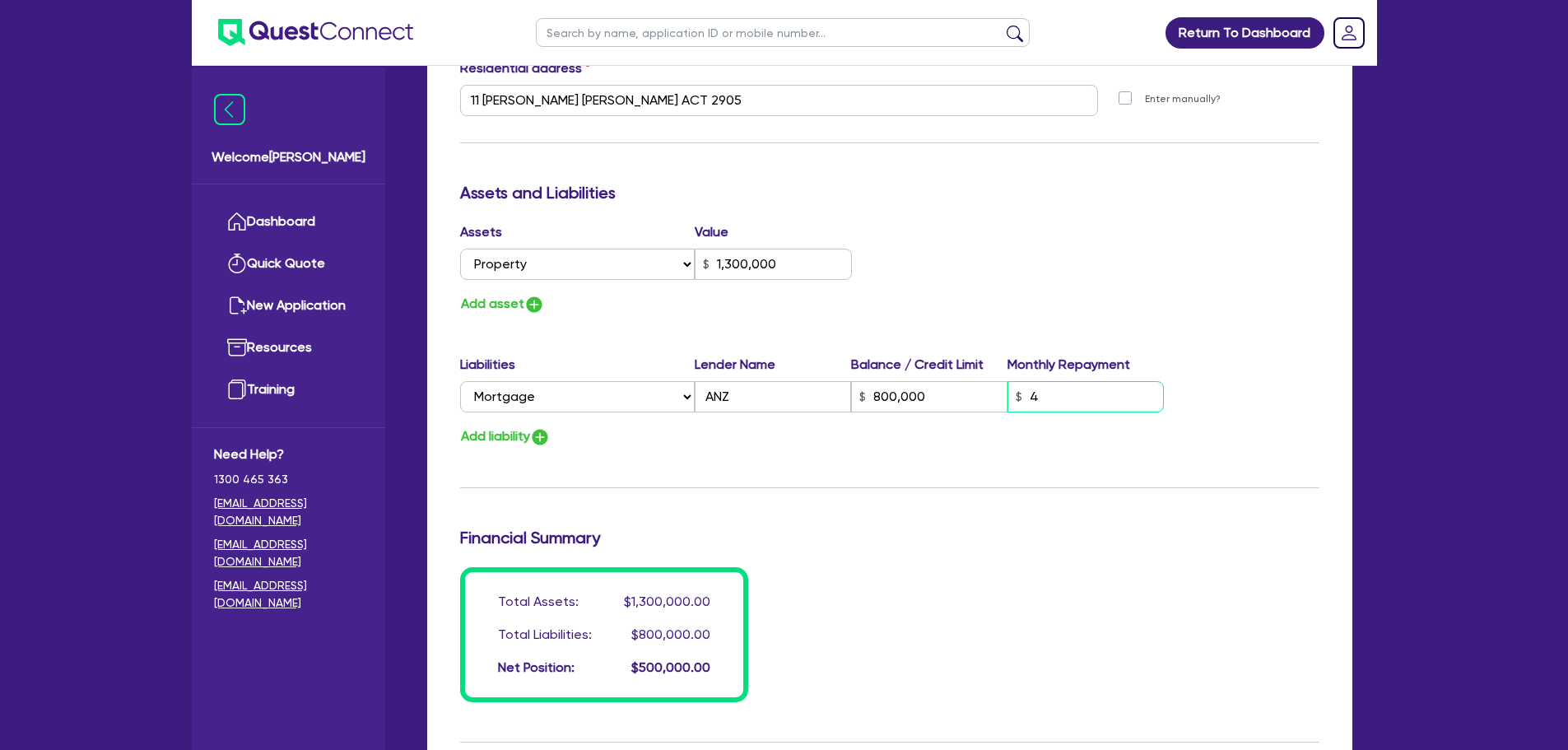
type input "800,000"
type input "40"
type input "3"
type input "0438 016 690"
type input "1,300,000"
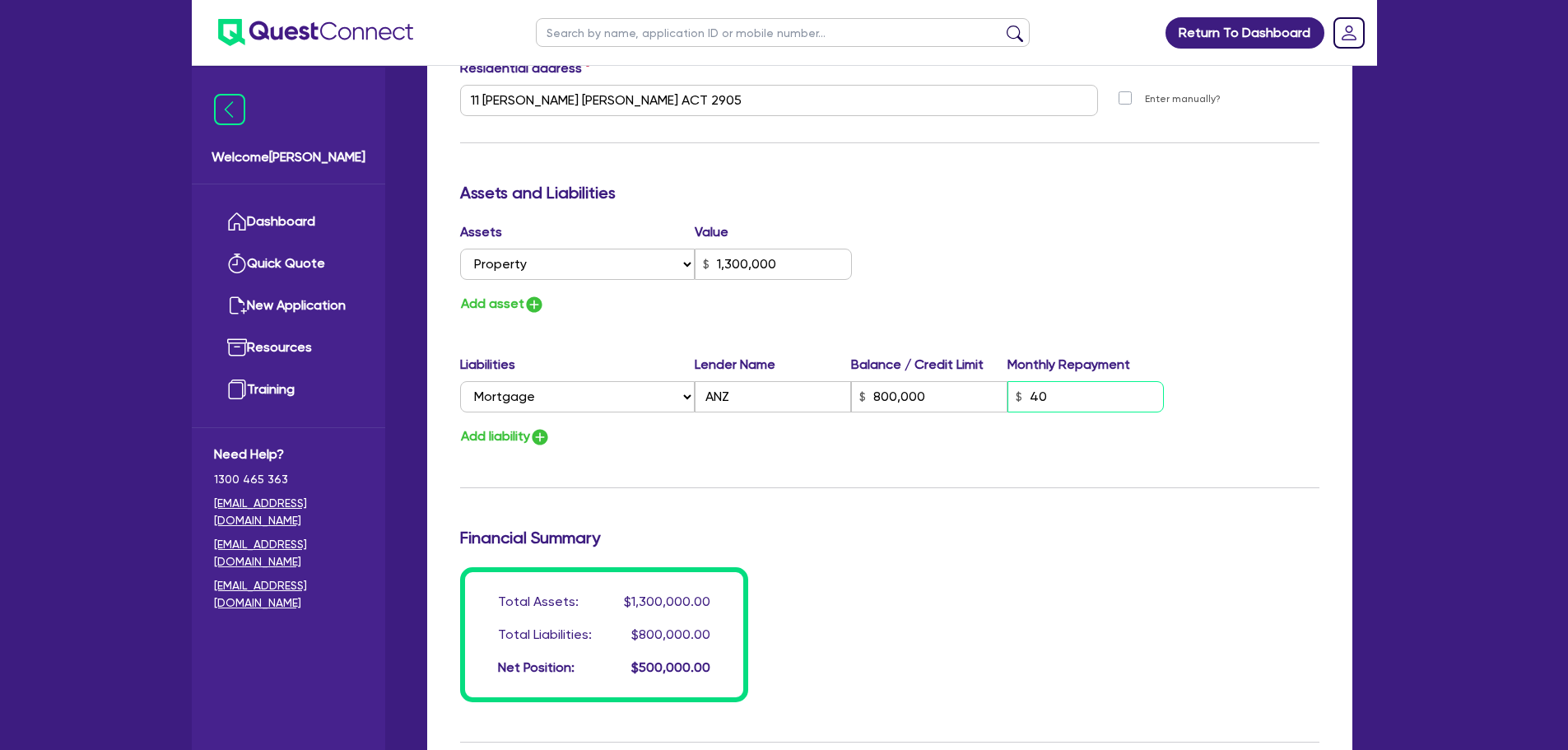
type input "800,000"
type input "400"
type input "3"
type input "0438 016 690"
type input "1,300,000"
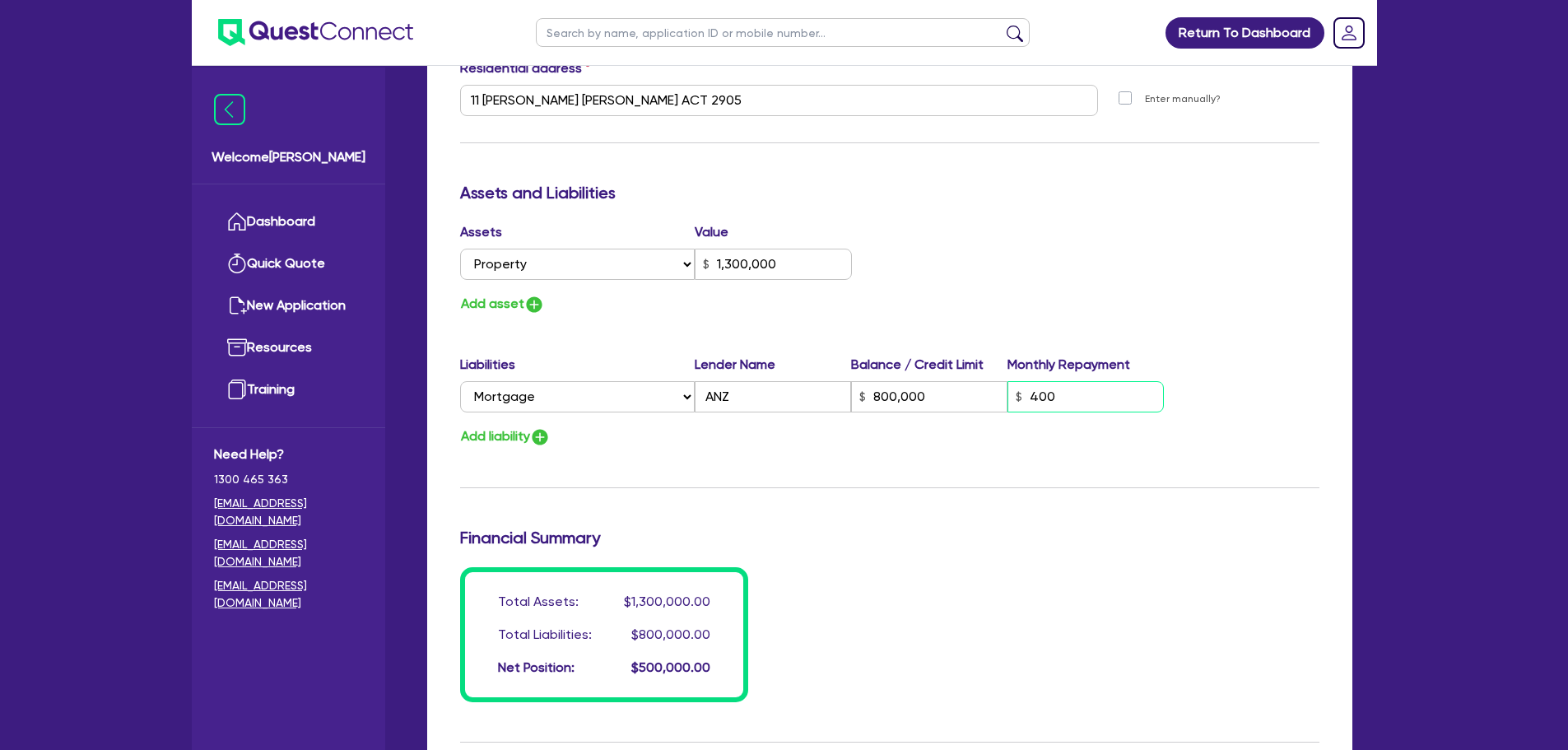
type input "800,000"
type input "4,000"
type input "3"
type input "0438 016 690"
type input "1,300,000"
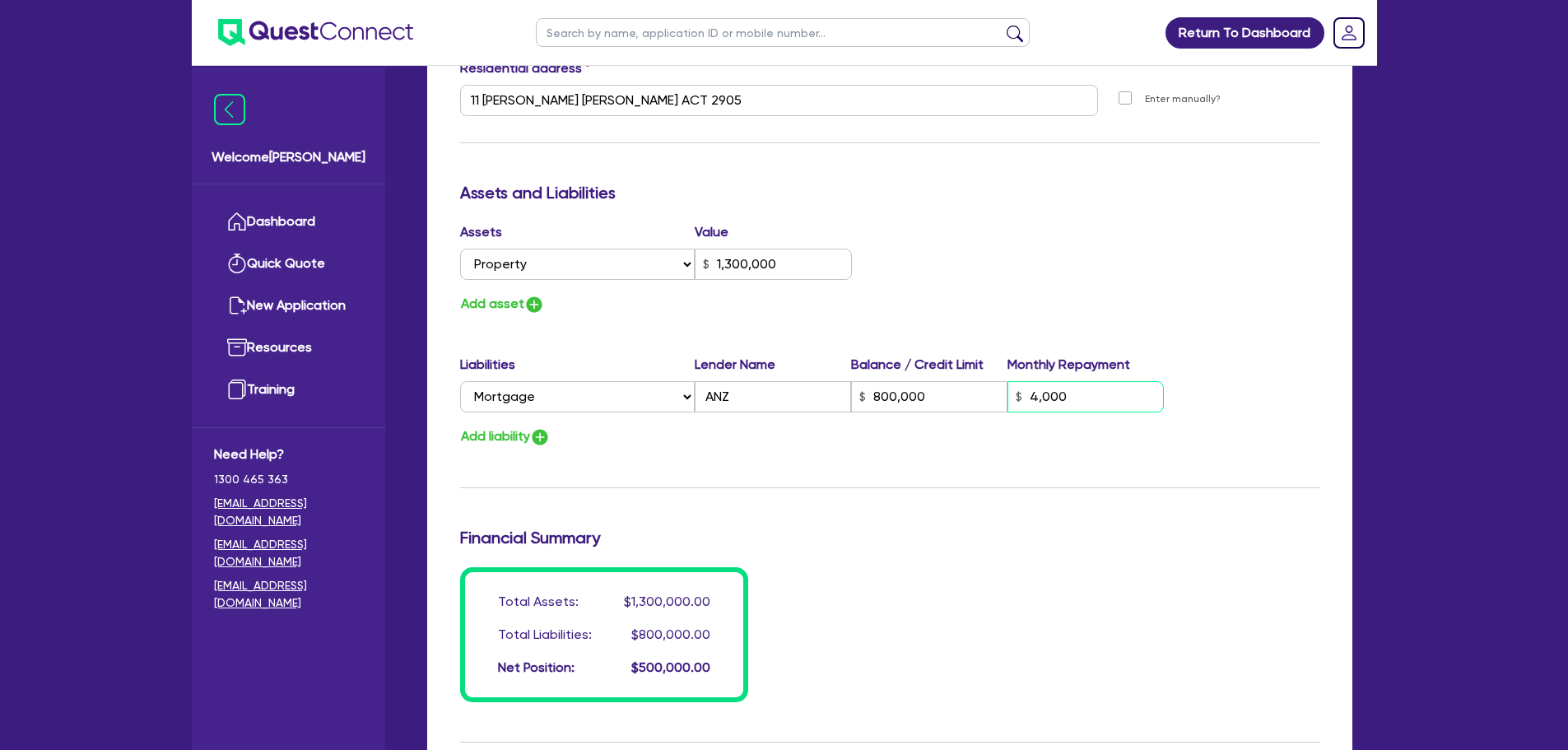
type input "800,000"
type input "40,000"
type input "3"
type input "0438 016 690"
type input "1,300,000"
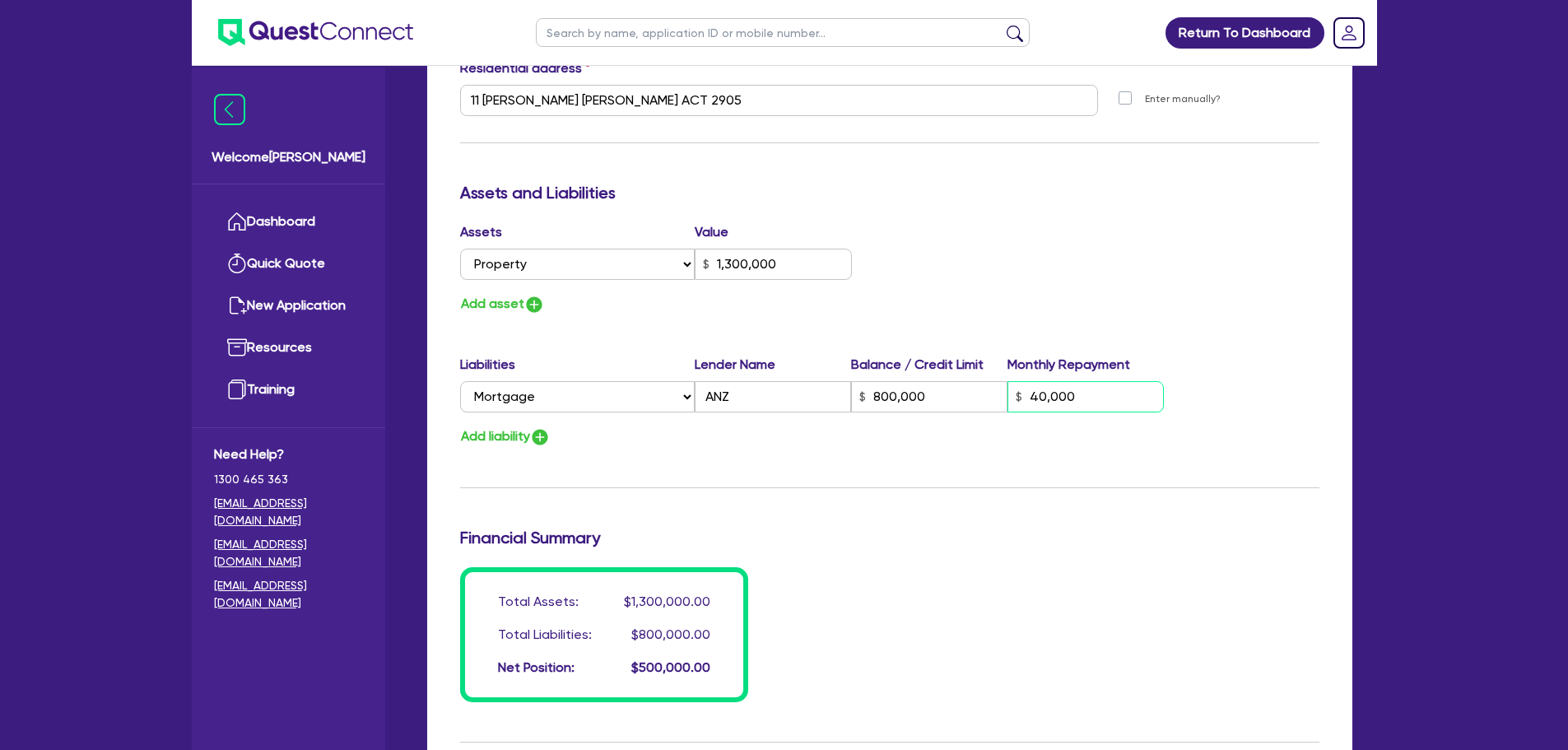
type input "800,000"
type input "4,000"
click at [861, 488] on hr at bounding box center [889, 488] width 859 height 1
click at [521, 304] on button "Add asset" at bounding box center [502, 304] width 85 height 22
type input "3"
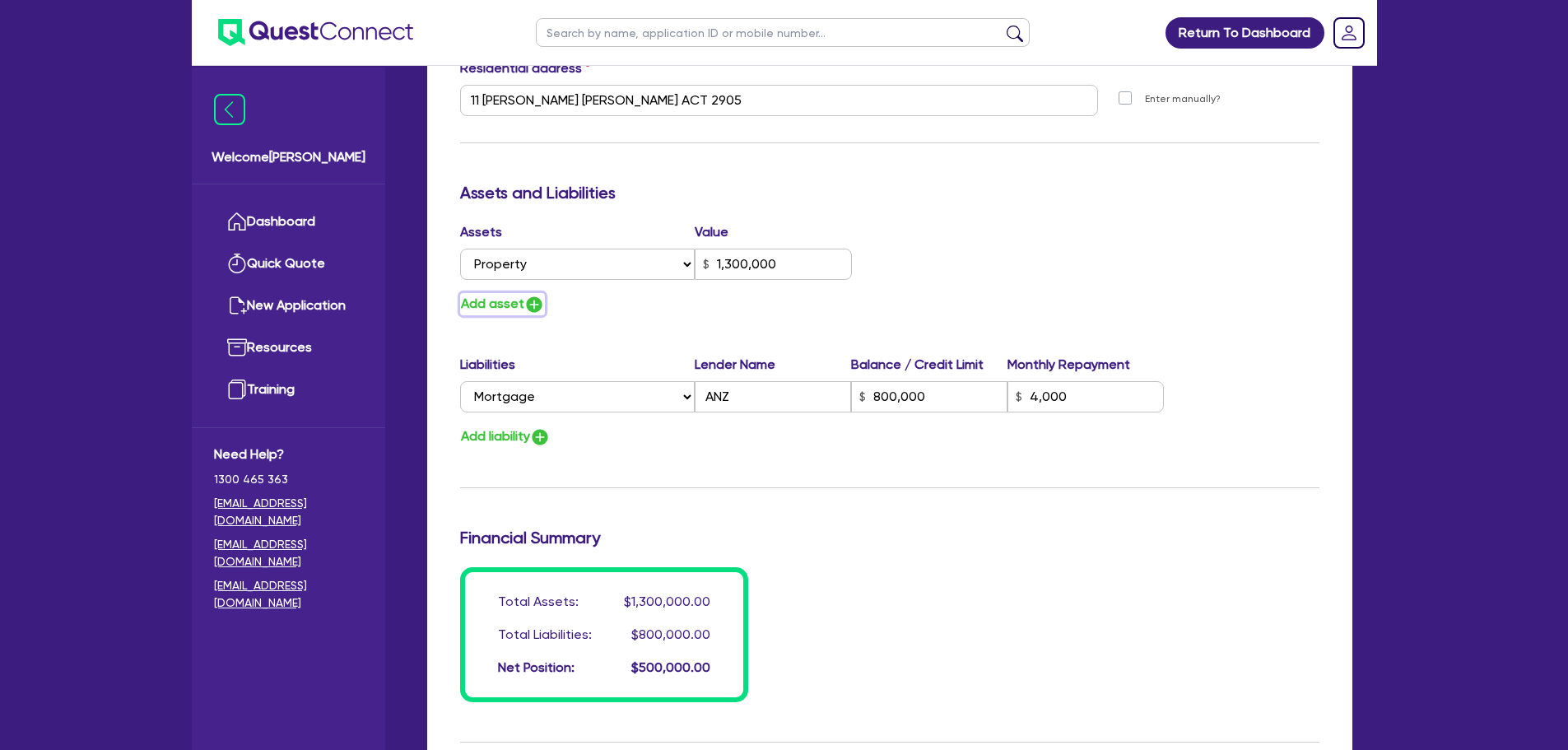
type input "0438 016 690"
type input "1,300,000"
type input "800,000"
type input "4,000"
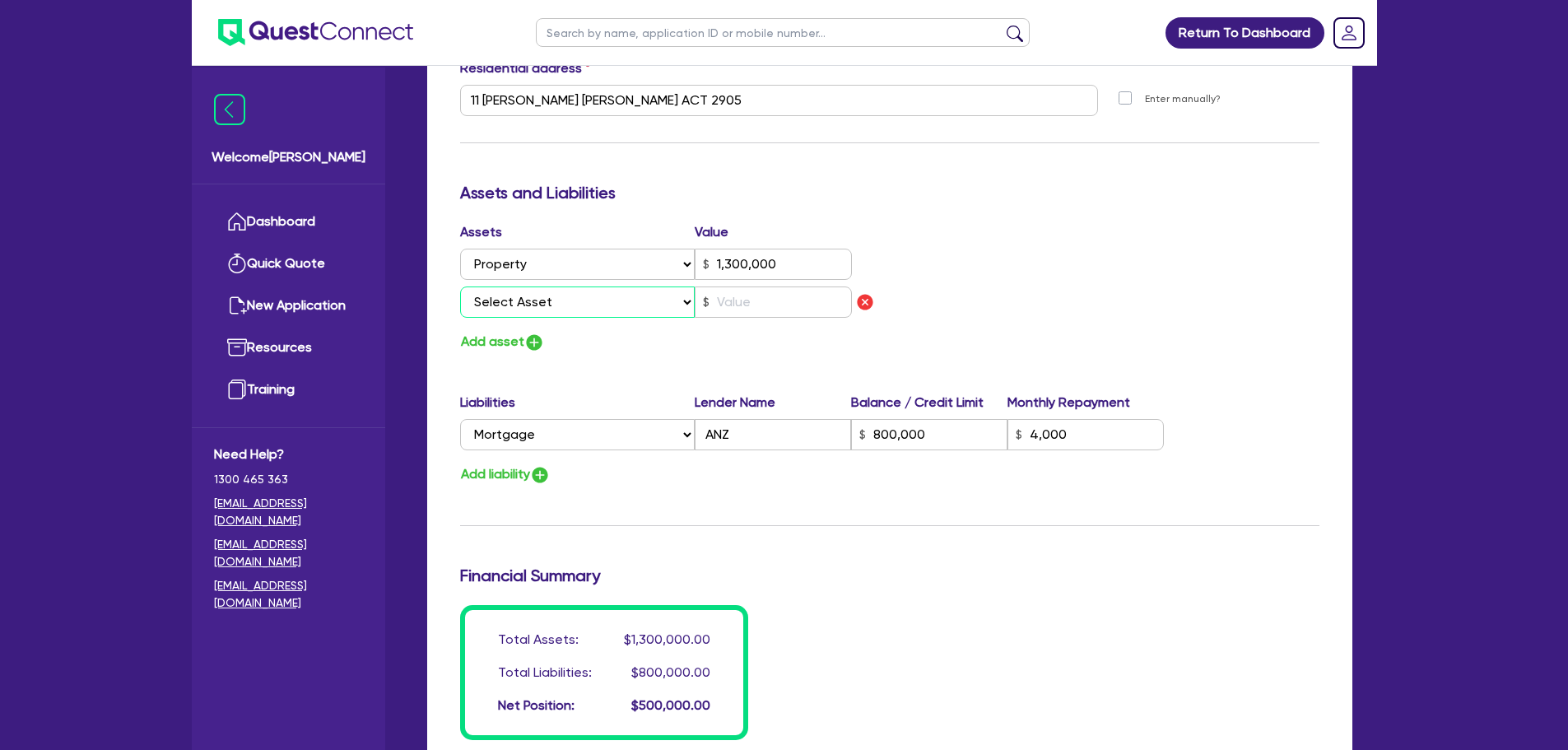
click at [541, 311] on select "Select Asset Cash Property Investment property Vehicle Truck Trailer Equipment …" at bounding box center [577, 302] width 235 height 32
select select "CASH"
click at [460, 286] on select "Select Asset Cash Property Investment property Vehicle Truck Trailer Equipment …" at bounding box center [577, 302] width 235 height 32
type input "3"
type input "0438 016 690"
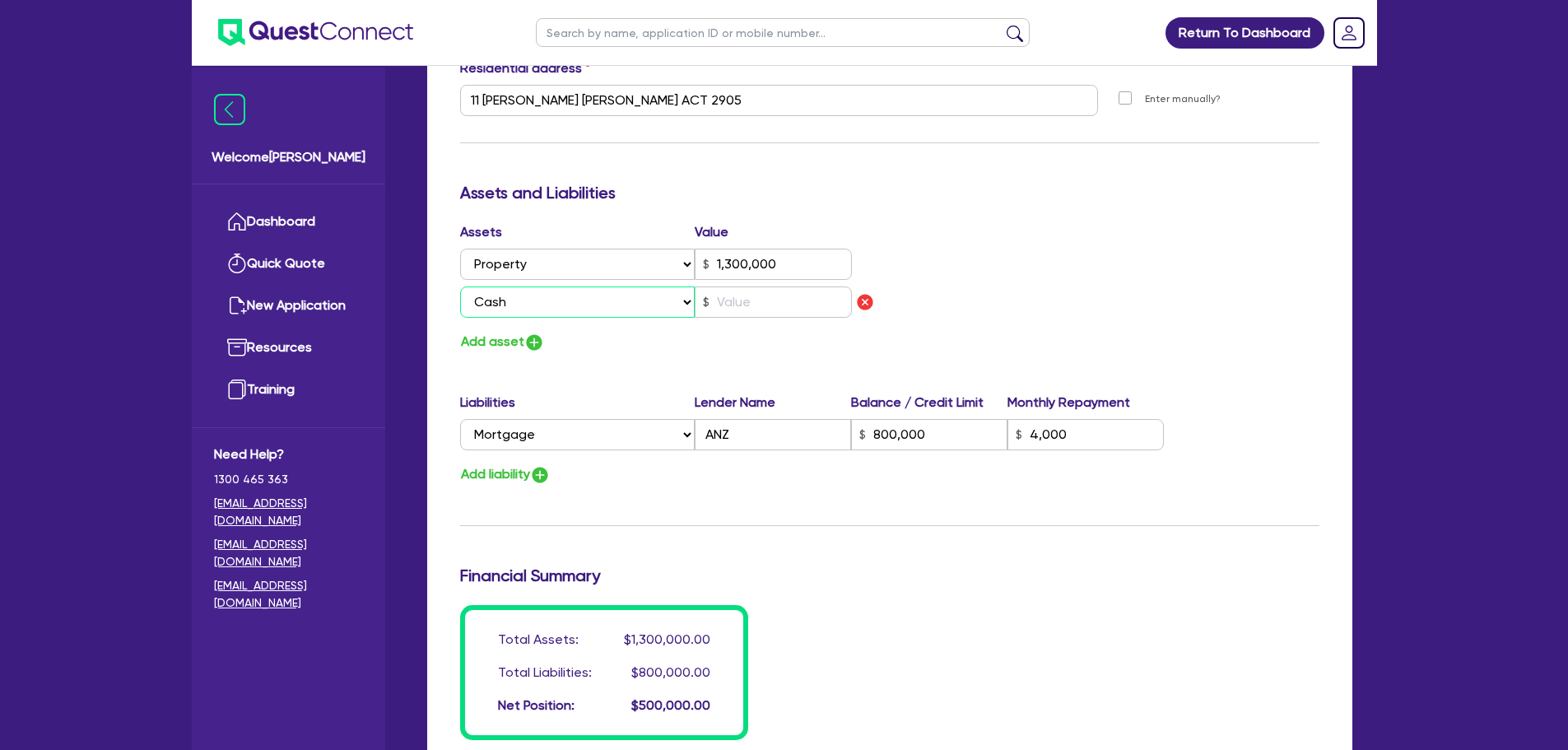
type input "1,300,000"
type input "800,000"
type input "4,000"
click at [738, 292] on input "text" at bounding box center [773, 302] width 157 height 32
type input "3"
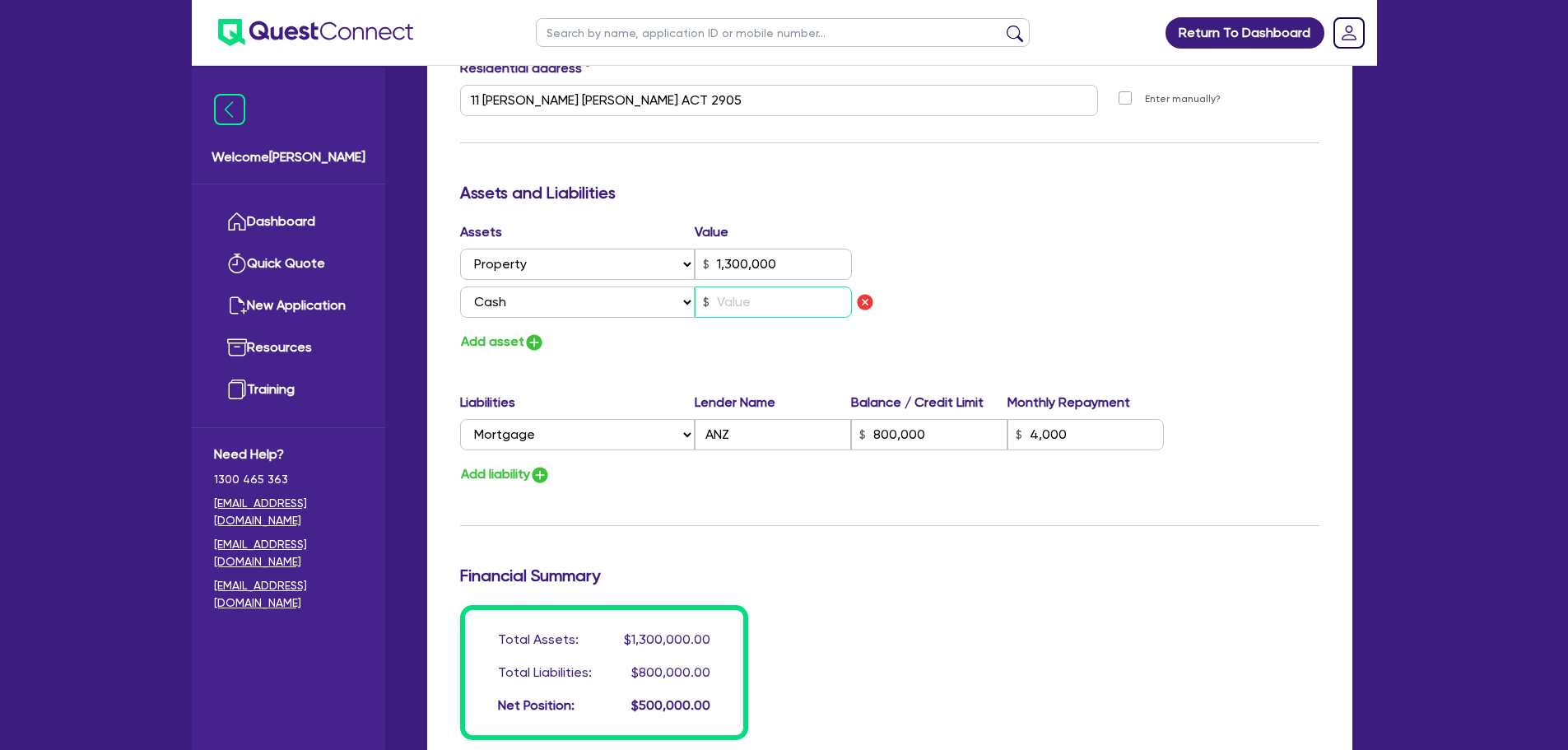
type input "0438 016 690"
type input "1,300,000"
type input "800,000"
type input "4,000"
type input "1"
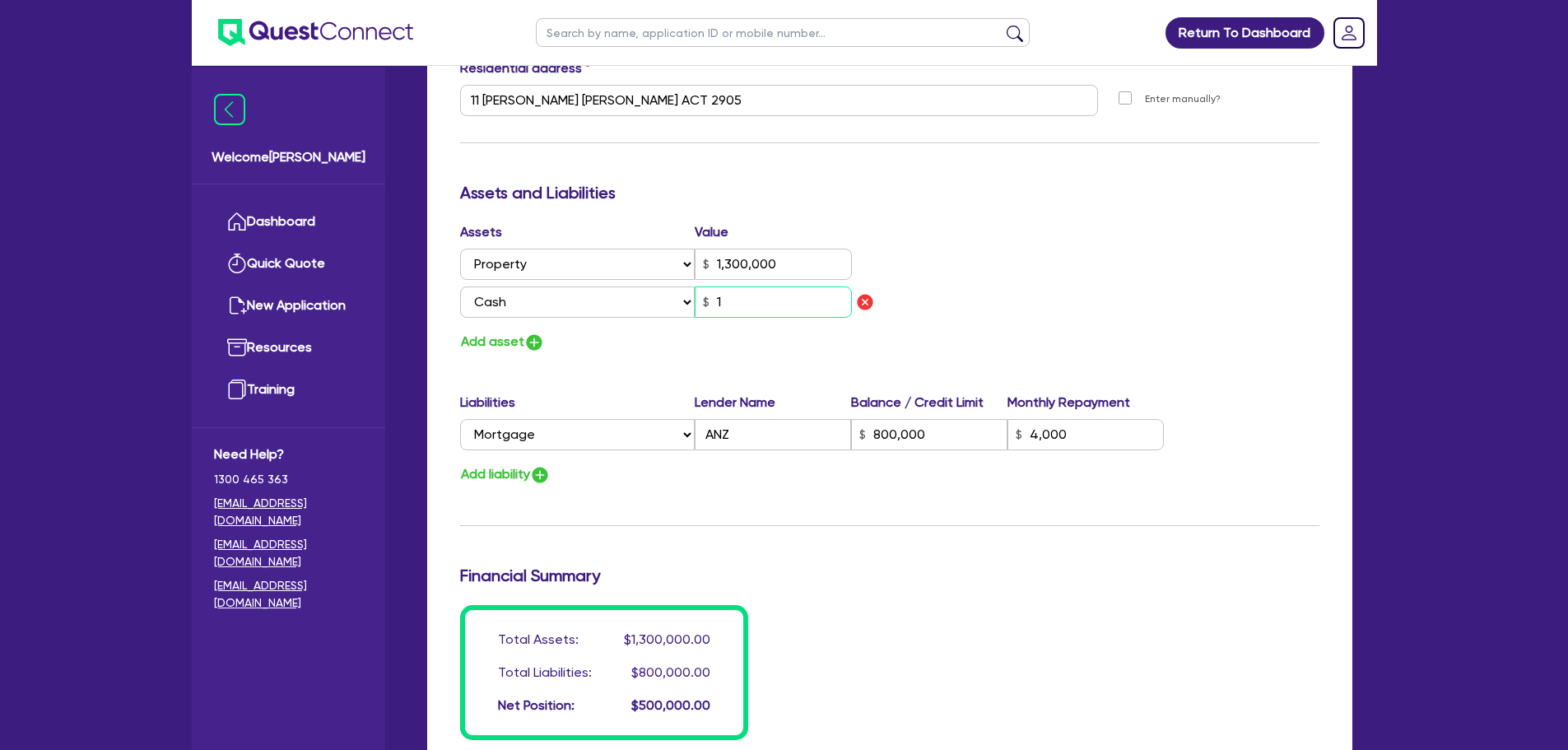
type input "3"
type input "0438 016 690"
type input "1,300,000"
type input "800,000"
type input "4,000"
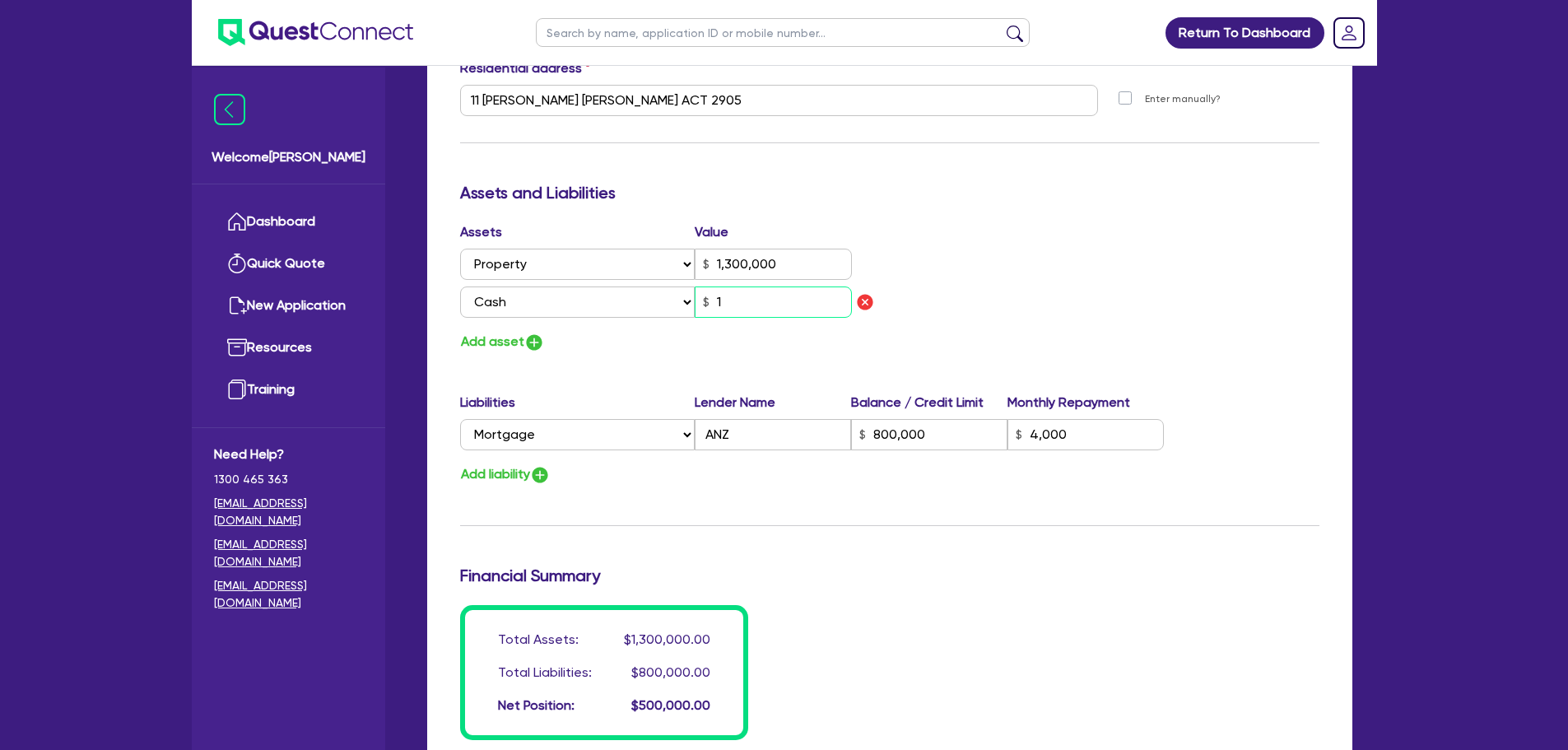
type input "12"
type input "3"
type input "0438 016 690"
type input "1,300,000"
type input "800,000"
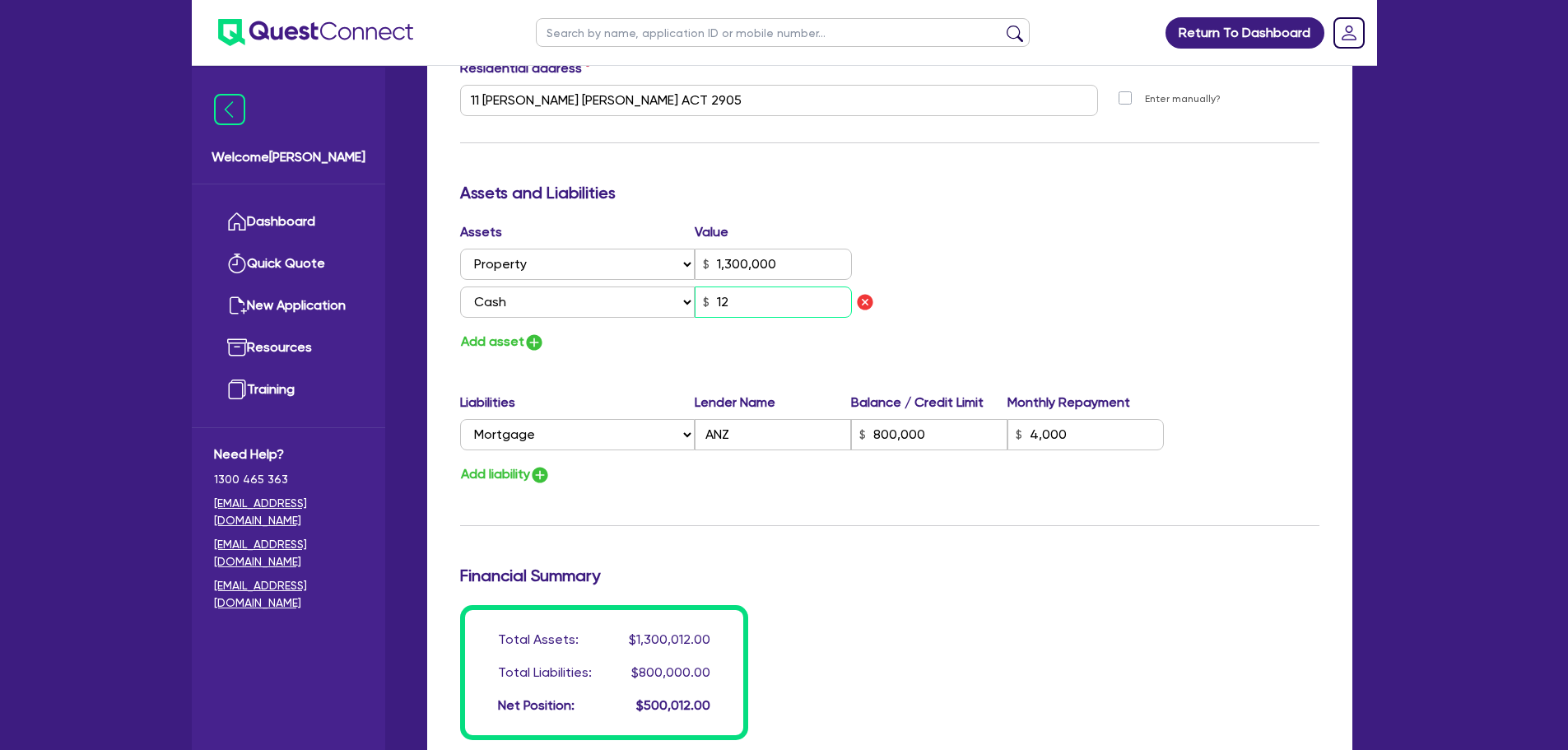
type input "4,000"
type input "120"
type input "3"
type input "0438 016 690"
type input "1,300,000"
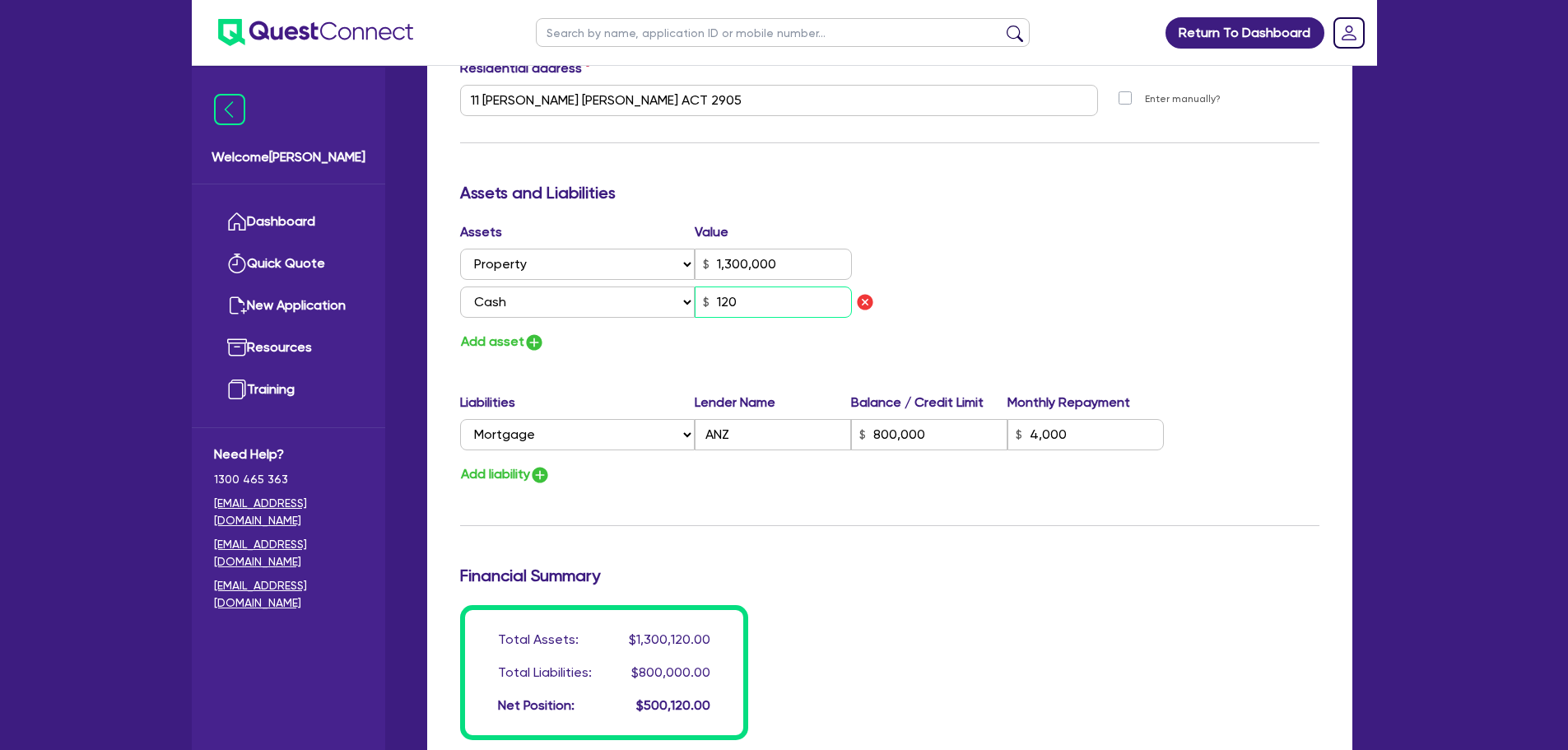
type input "800,000"
type input "4,000"
type input "1,200"
type input "3"
type input "0438 016 690"
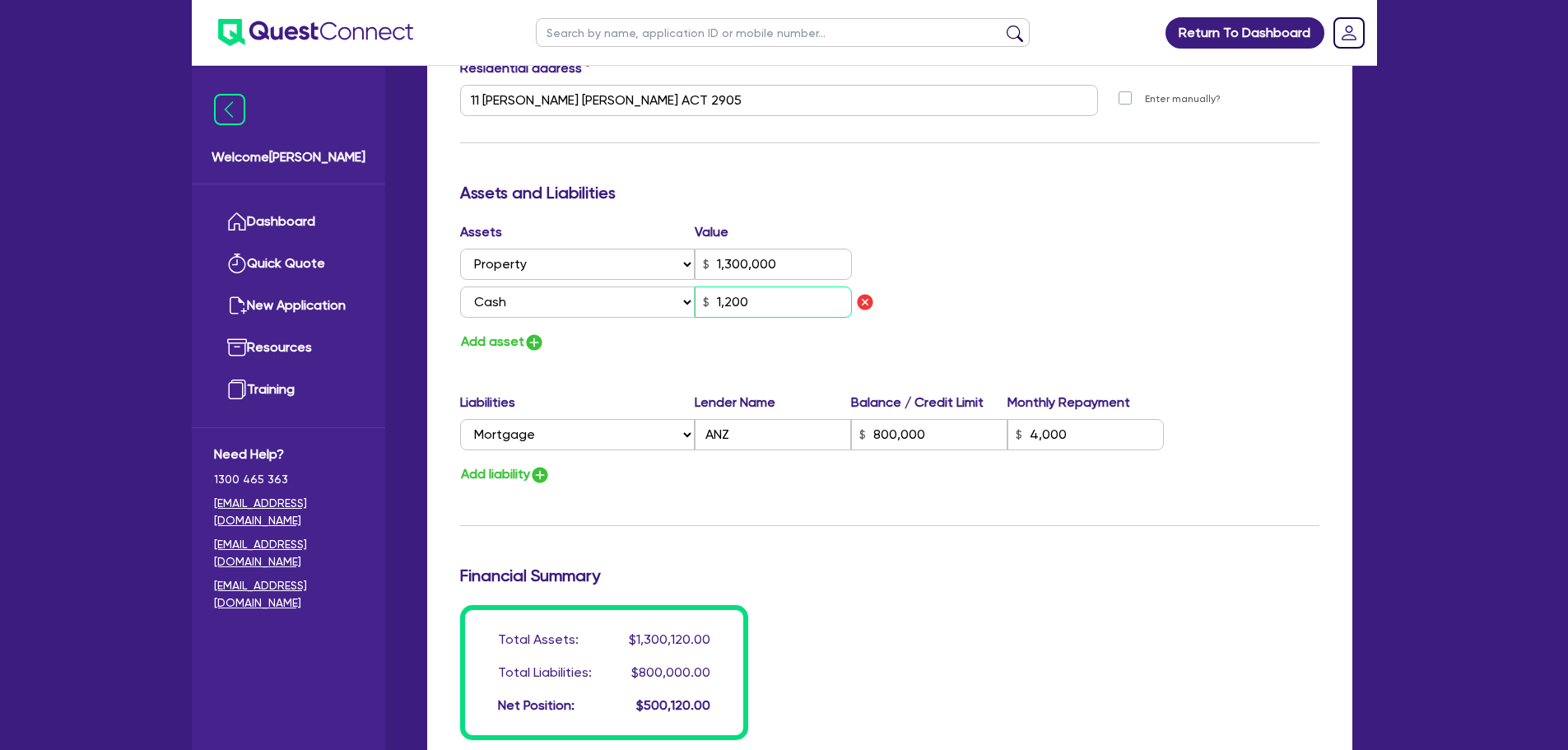
type input "1,300,000"
type input "800,000"
type input "4,000"
type input "12,000"
type input "3"
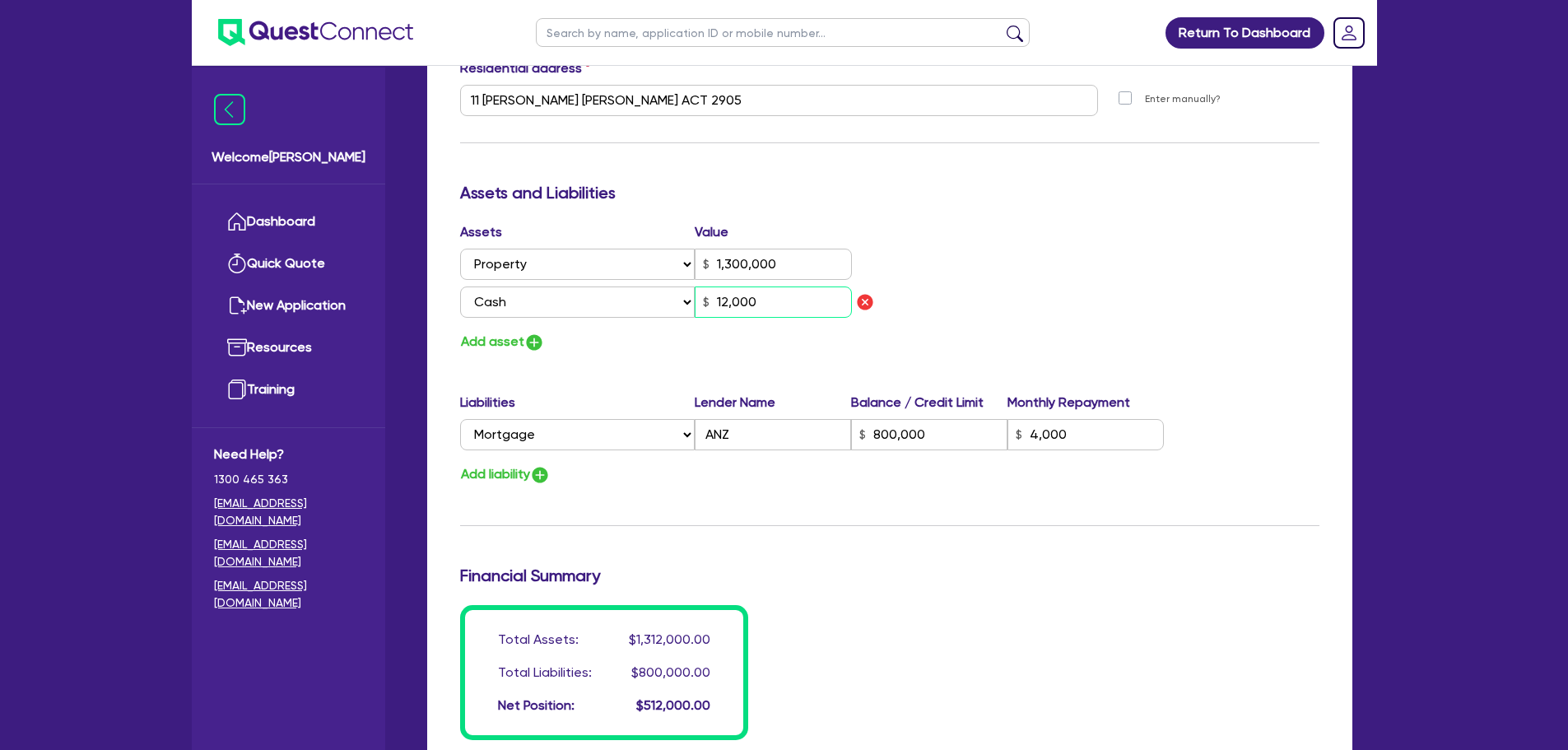
type input "0438 016 690"
type input "1,300,000"
type input "800,000"
type input "4,000"
type input "120,000"
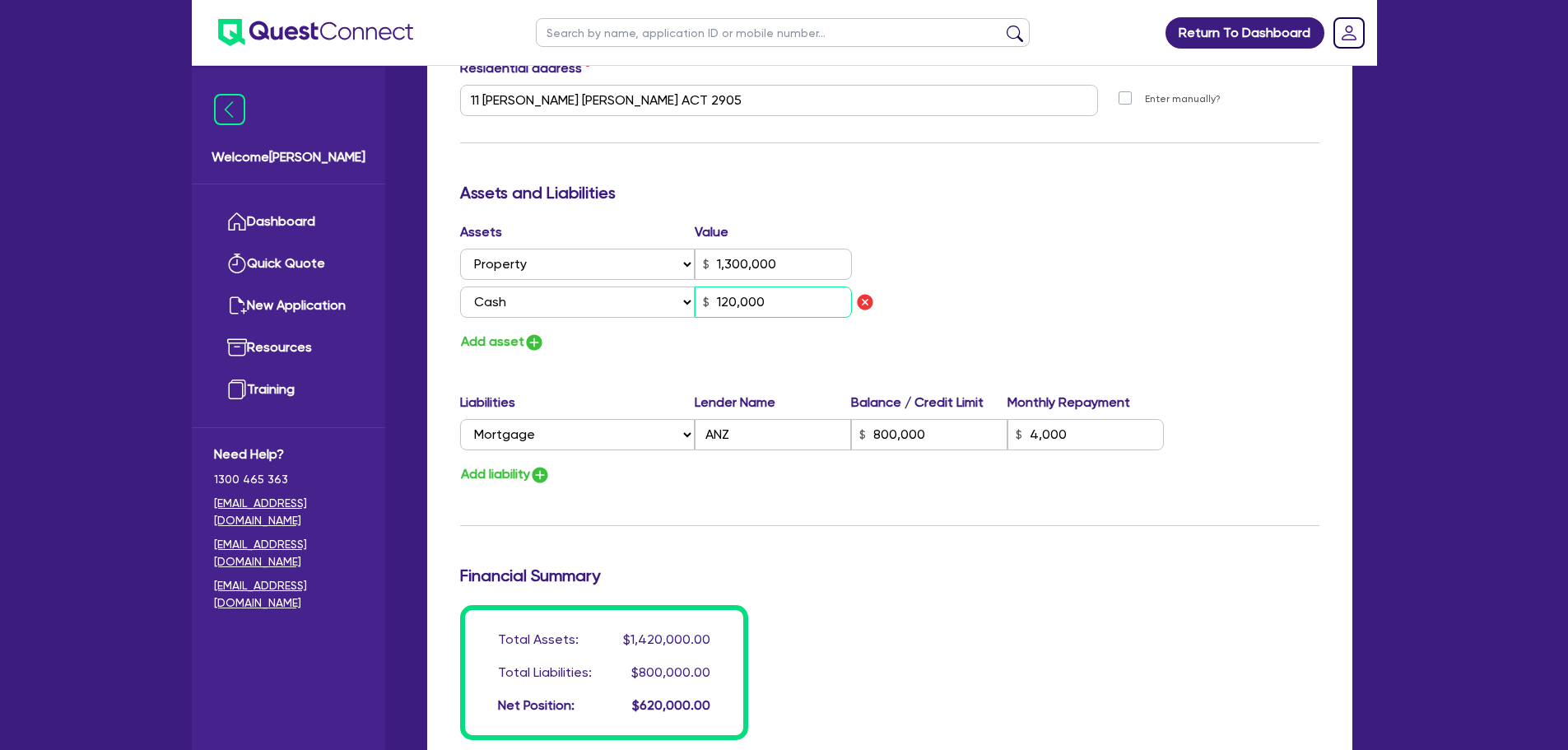
type input "3"
type input "0438 016 690"
type input "1,300,000"
type input "800,000"
type input "4,000"
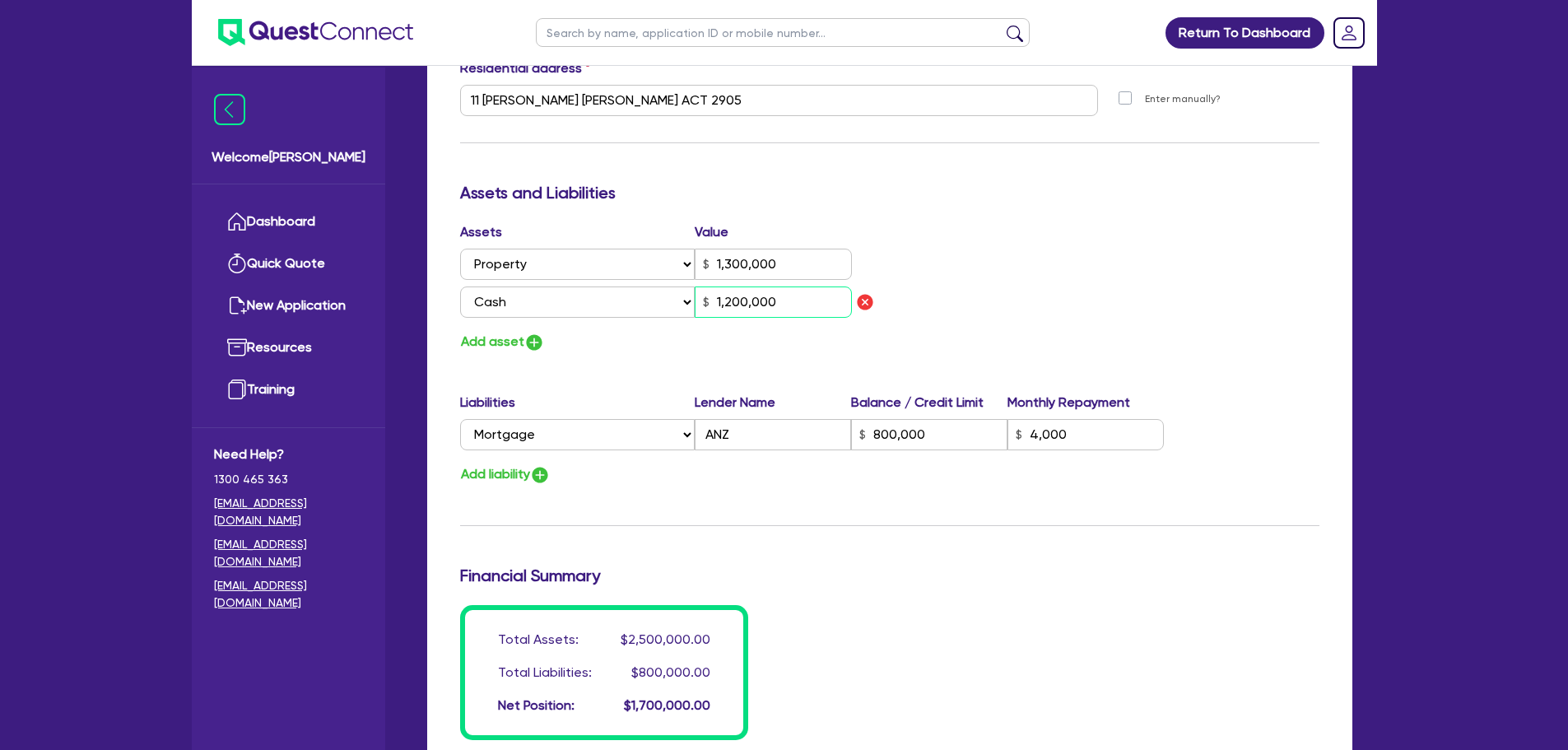
type input "1,200,000"
click at [730, 321] on div "Assets Value Select Asset Cash Property Investment property Vehicle Truck Trail…" at bounding box center [669, 273] width 442 height 102
click at [507, 477] on button "Add liability" at bounding box center [504, 475] width 90 height 22
type input "3"
type input "0438 016 690"
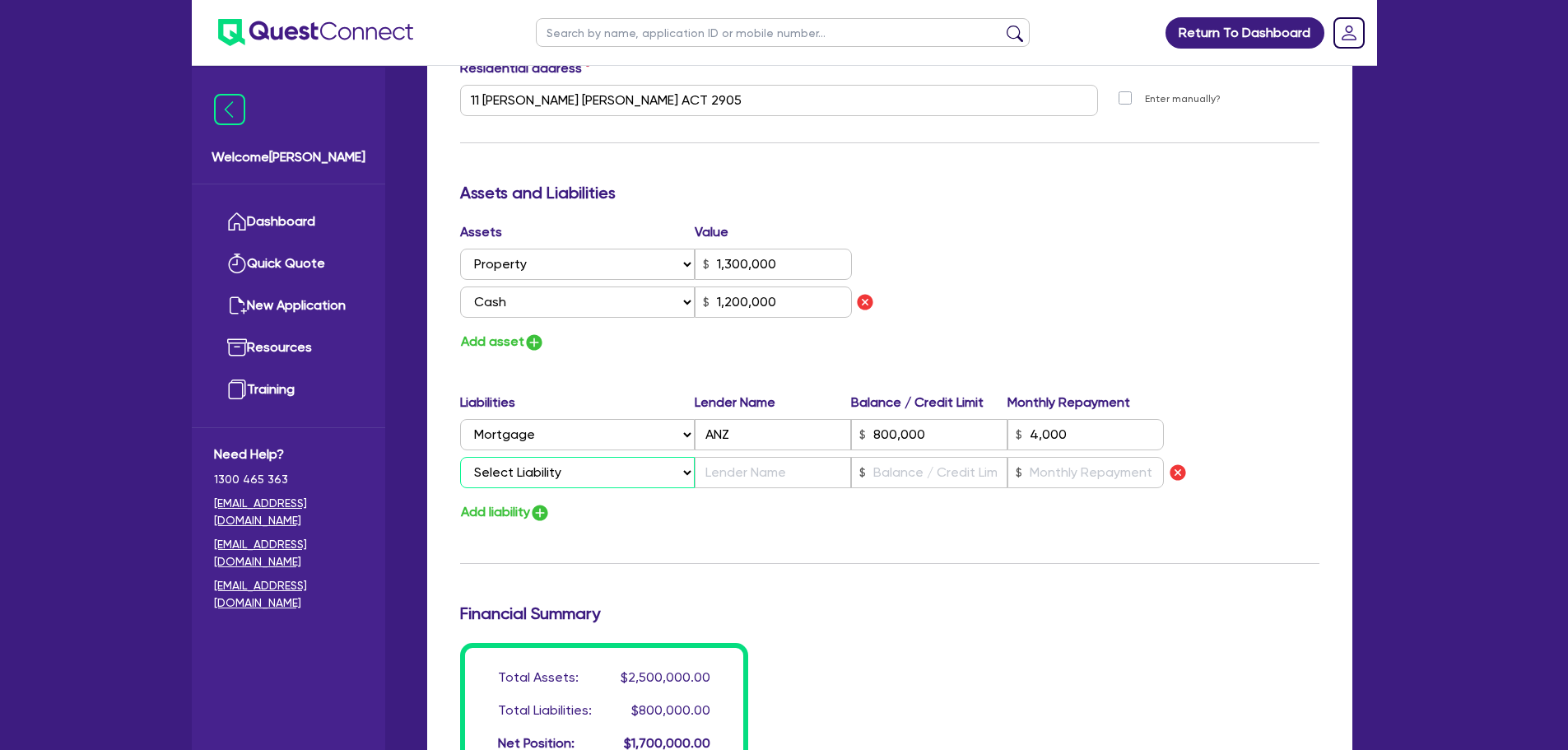
click at [543, 470] on select "Select Liability Credit card Mortgage Investment property loan Vehicle loan Tru…" at bounding box center [577, 473] width 235 height 32
click at [460, 457] on select "Select Liability Credit card Mortgage Investment property loan Vehicle loan Tru…" at bounding box center [577, 473] width 235 height 32
click at [522, 469] on select "Select Liability Credit card Mortgage Investment property loan Vehicle loan Tru…" at bounding box center [577, 473] width 235 height 32
click at [460, 457] on select "Select Liability Credit card Mortgage Investment property loan Vehicle loan Tru…" at bounding box center [577, 473] width 235 height 32
click at [748, 480] on input "text" at bounding box center [773, 473] width 156 height 32
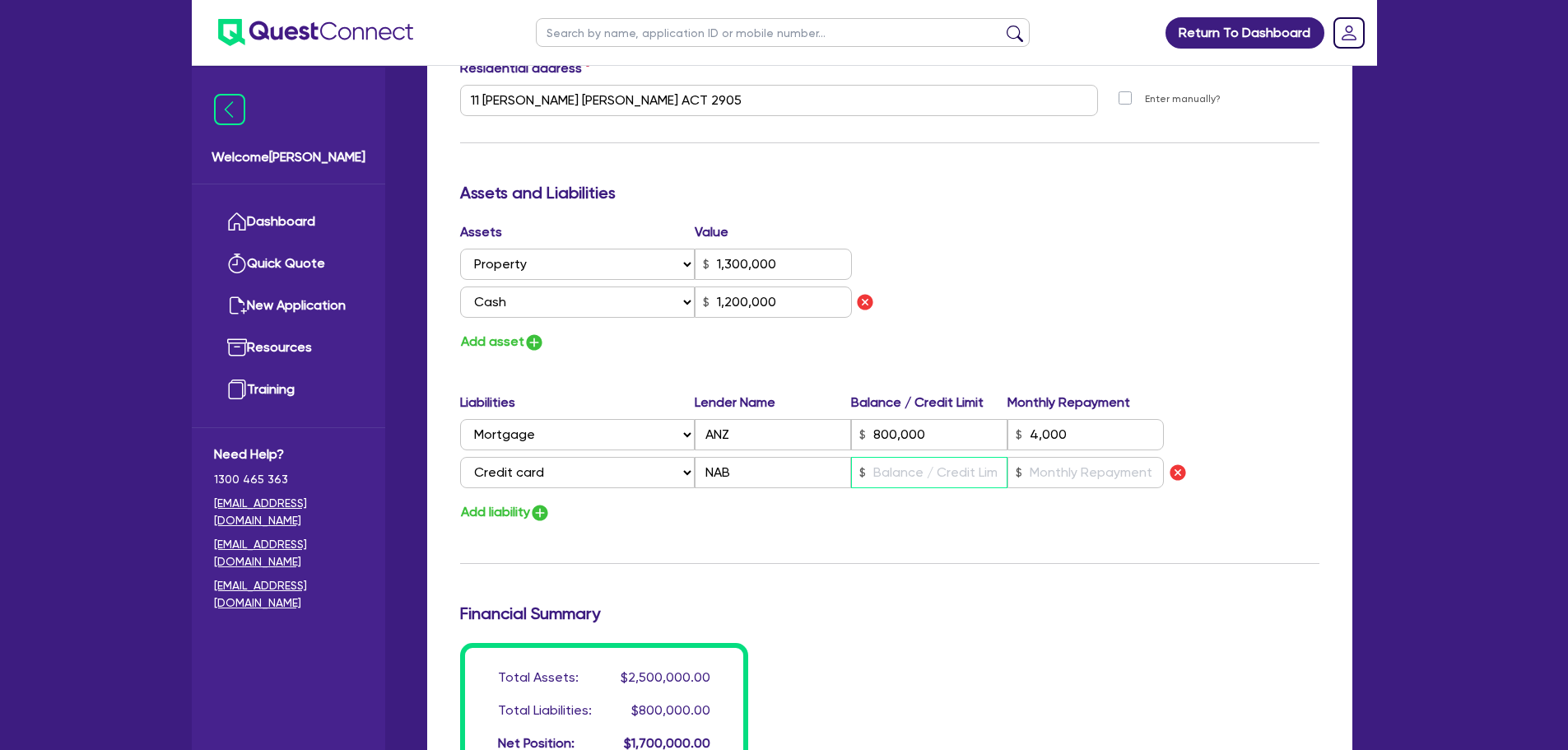
click at [910, 475] on input "text" at bounding box center [929, 473] width 156 height 32
click at [1077, 480] on input "text" at bounding box center [1086, 473] width 156 height 32
click at [914, 558] on div "Update residential status for Director #1 Boarding is only acceptable when the …" at bounding box center [889, 131] width 859 height 1294
click at [512, 345] on button "Add asset" at bounding box center [502, 342] width 85 height 22
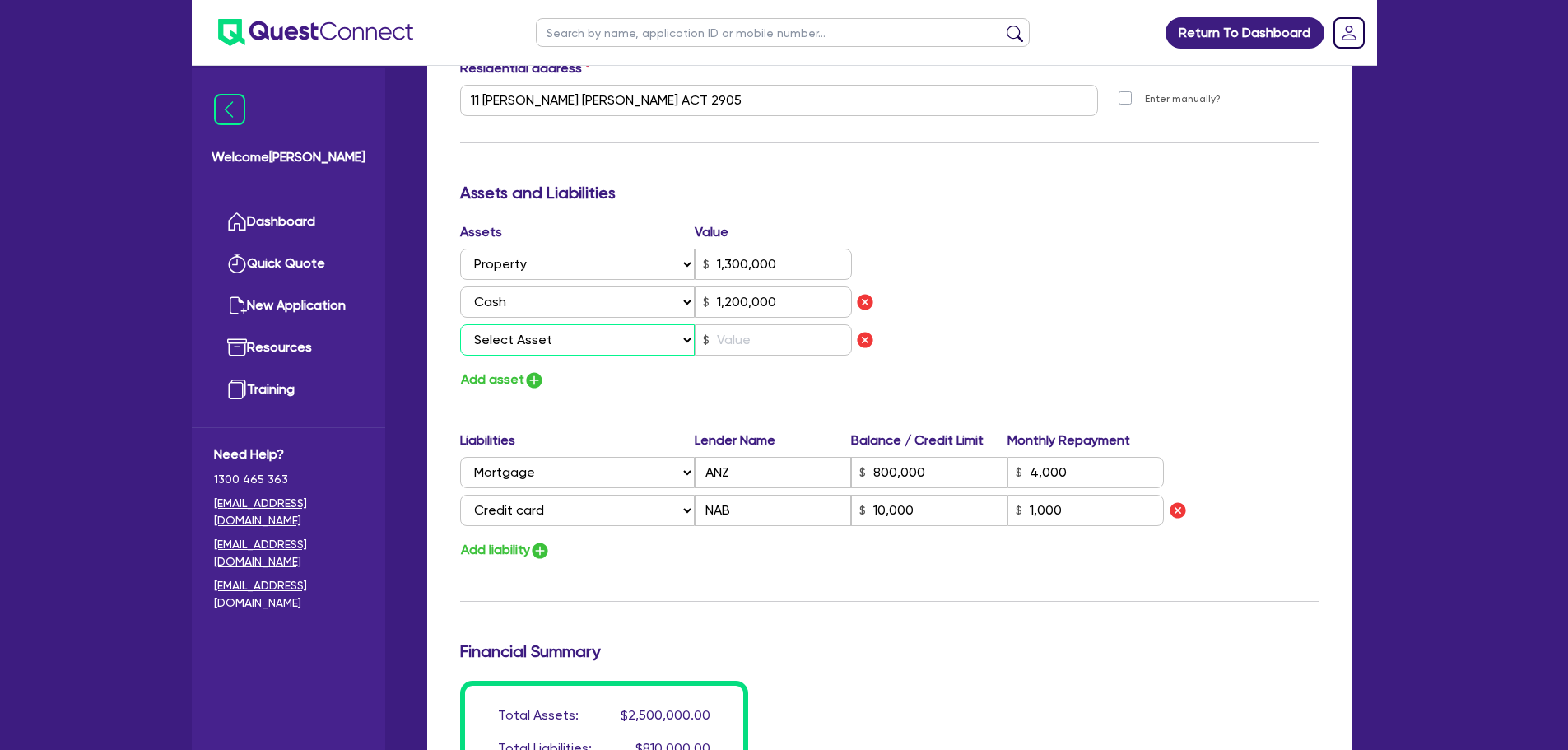
click at [537, 353] on select "Select Asset Cash Property Investment property Vehicle Truck Trailer Equipment …" at bounding box center [577, 340] width 235 height 32
click at [556, 344] on select "Select Asset Cash Property Investment property Vehicle Truck Trailer Equipment …" at bounding box center [577, 340] width 235 height 32
click at [460, 324] on select "Select Asset Cash Property Investment property Vehicle Truck Trailer Equipment …" at bounding box center [577, 340] width 235 height 32
click at [756, 340] on input "text" at bounding box center [773, 340] width 157 height 32
click at [704, 415] on div "Update residential status for Director #1 Boarding is only acceptable when the …" at bounding box center [889, 150] width 859 height 1332
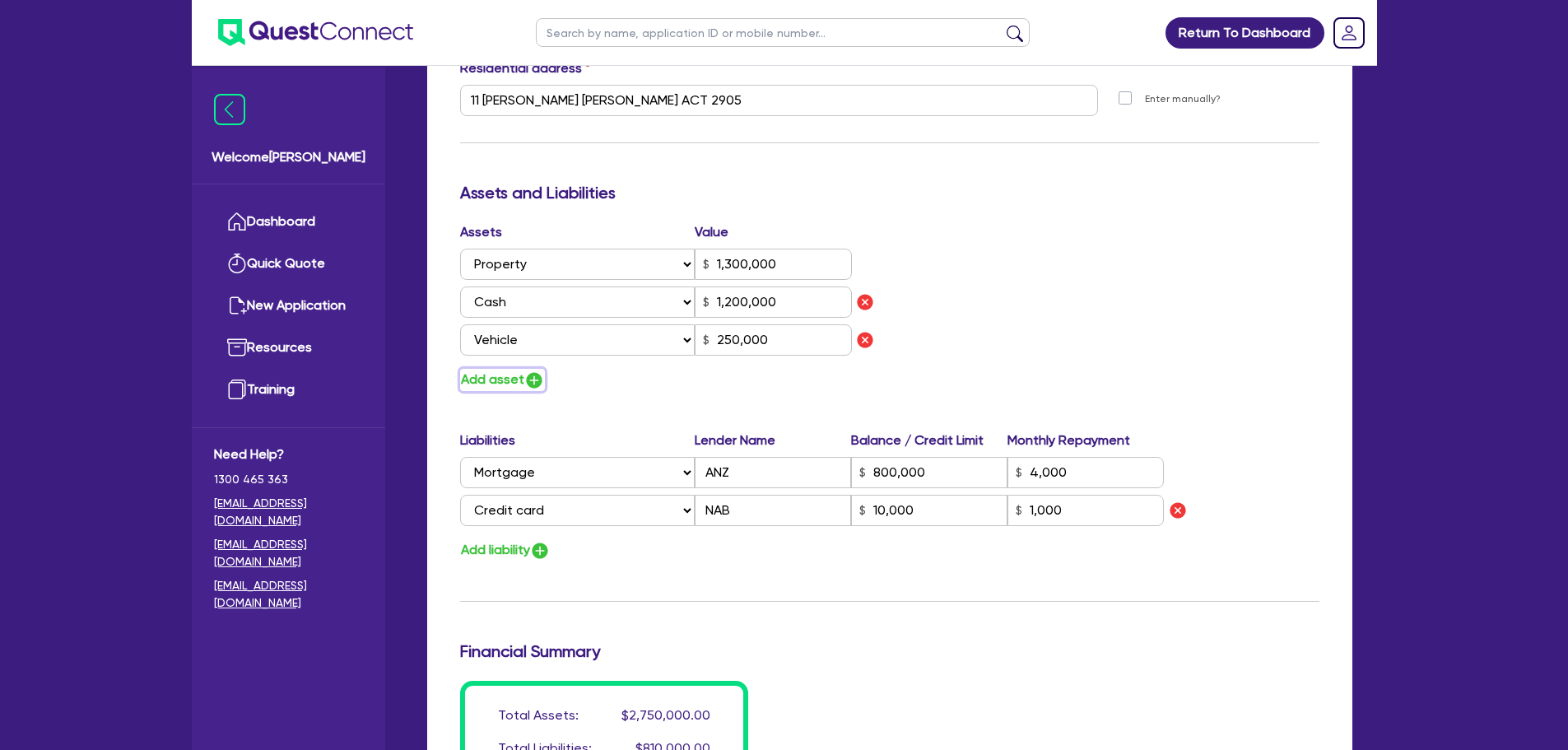
click at [533, 384] on img "button" at bounding box center [533, 380] width 20 height 20
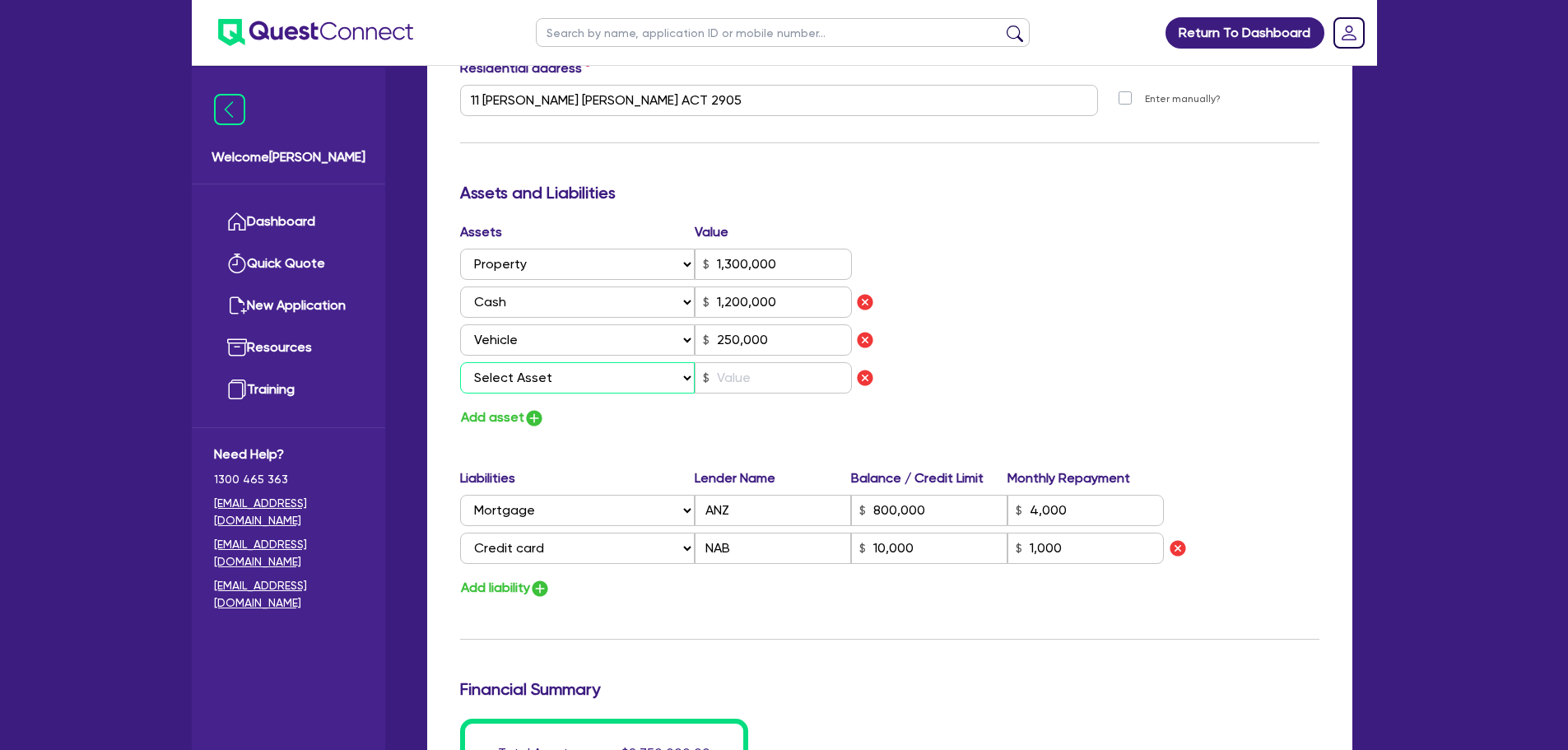
click at [546, 378] on select "Select Asset Cash Property Investment property Vehicle Truck Trailer Equipment …" at bounding box center [577, 378] width 235 height 32
click at [460, 362] on select "Select Asset Cash Property Investment property Vehicle Truck Trailer Equipment …" at bounding box center [577, 378] width 235 height 32
click at [745, 388] on input "text" at bounding box center [773, 378] width 157 height 32
click at [625, 446] on div "Update residential status for Director #1 Boarding is only acceptable when the …" at bounding box center [889, 169] width 859 height 1370
click at [542, 420] on img "button" at bounding box center [533, 418] width 20 height 20
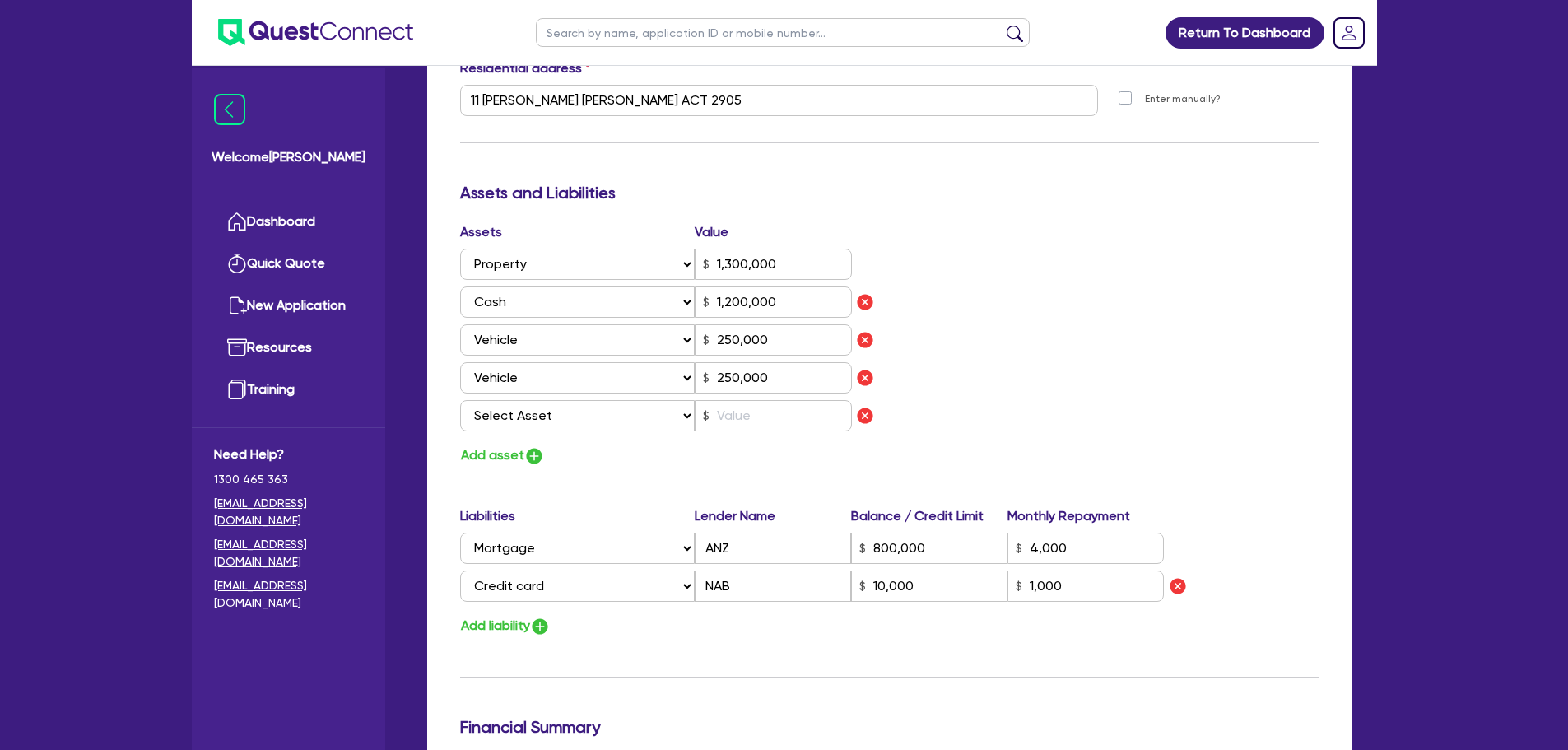
click at [538, 431] on div "Assets Value Select Asset Cash Property Investment property Vehicle Truck Trail…" at bounding box center [669, 330] width 442 height 216
click at [531, 408] on select "Select Asset Cash Property Investment property Vehicle Truck Trailer Equipment …" at bounding box center [577, 416] width 235 height 32
click at [460, 401] on select "Select Asset Cash Property Investment property Vehicle Truck Trailer Equipment …" at bounding box center [577, 416] width 235 height 32
click at [773, 395] on div "Assets Value Select Asset Cash Property Investment property Vehicle Truck Trail…" at bounding box center [669, 330] width 442 height 216
click at [760, 413] on input "text" at bounding box center [773, 416] width 157 height 32
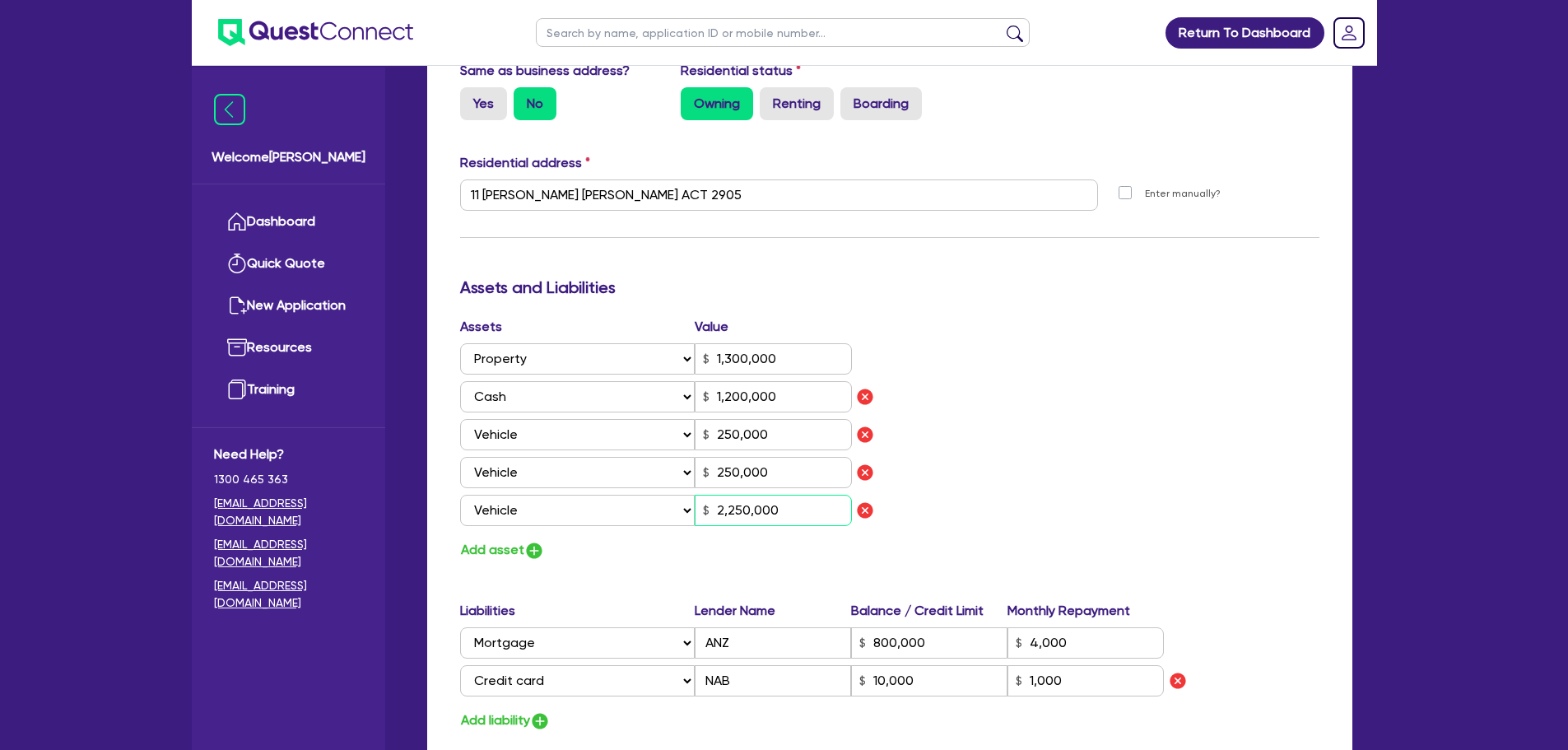
scroll to position [757, 0]
click at [987, 464] on div "Assets Value Select Asset Cash Property Investment property Vehicle Truck Trail…" at bounding box center [890, 438] width 884 height 244
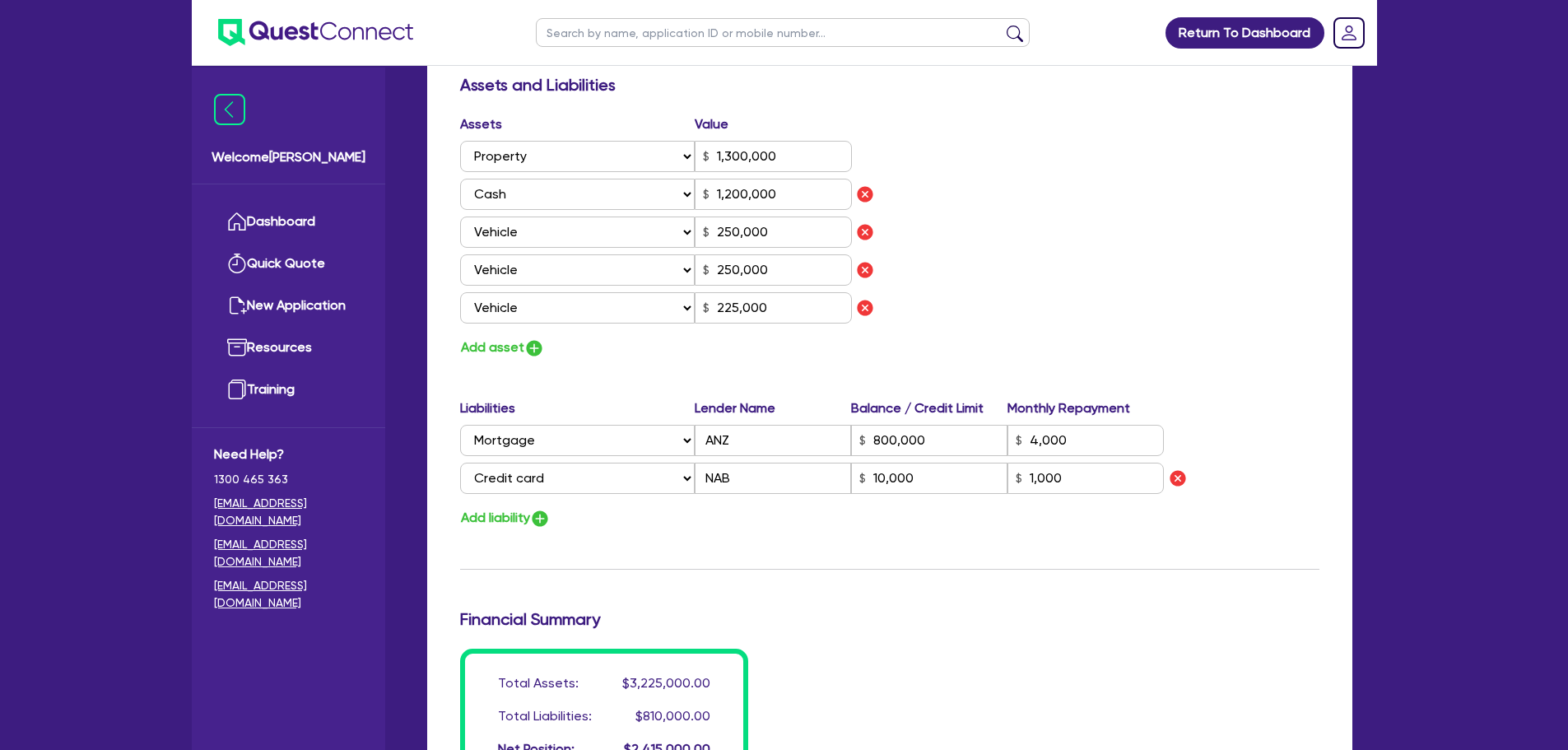
scroll to position [959, 0]
click at [531, 353] on img "button" at bounding box center [533, 347] width 20 height 20
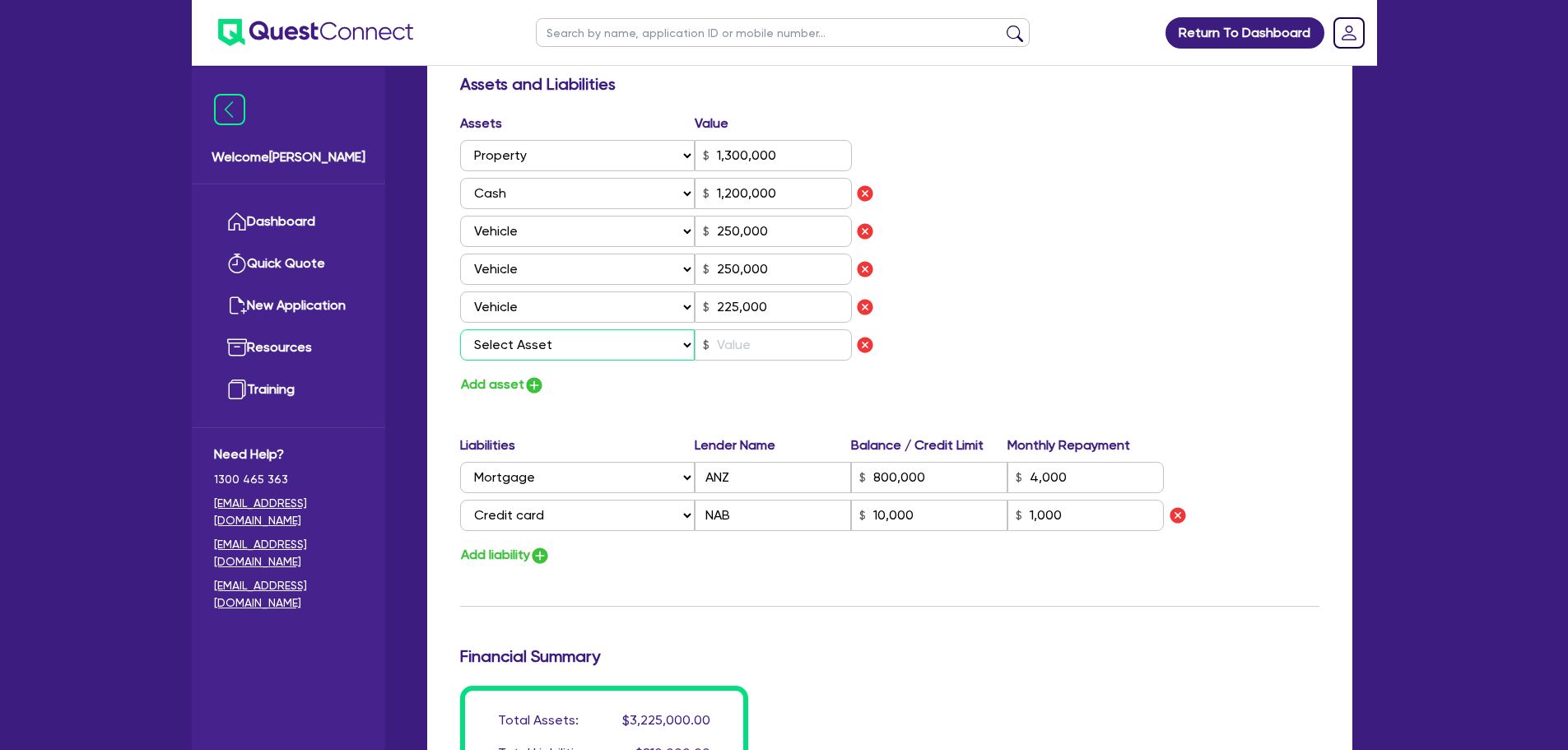
click at [561, 344] on select "Select Asset Cash Property Investment property Vehicle Truck Trailer Equipment …" at bounding box center [577, 345] width 235 height 32
click at [460, 329] on select "Select Asset Cash Property Investment property Vehicle Truck Trailer Equipment …" at bounding box center [577, 345] width 235 height 32
click at [749, 344] on input "text" at bounding box center [773, 345] width 157 height 32
click at [701, 398] on div "Update residential status for Director #1 Boarding is only acceptable when the …" at bounding box center [889, 98] width 859 height 1445
click at [493, 384] on button "Add asset" at bounding box center [502, 385] width 85 height 22
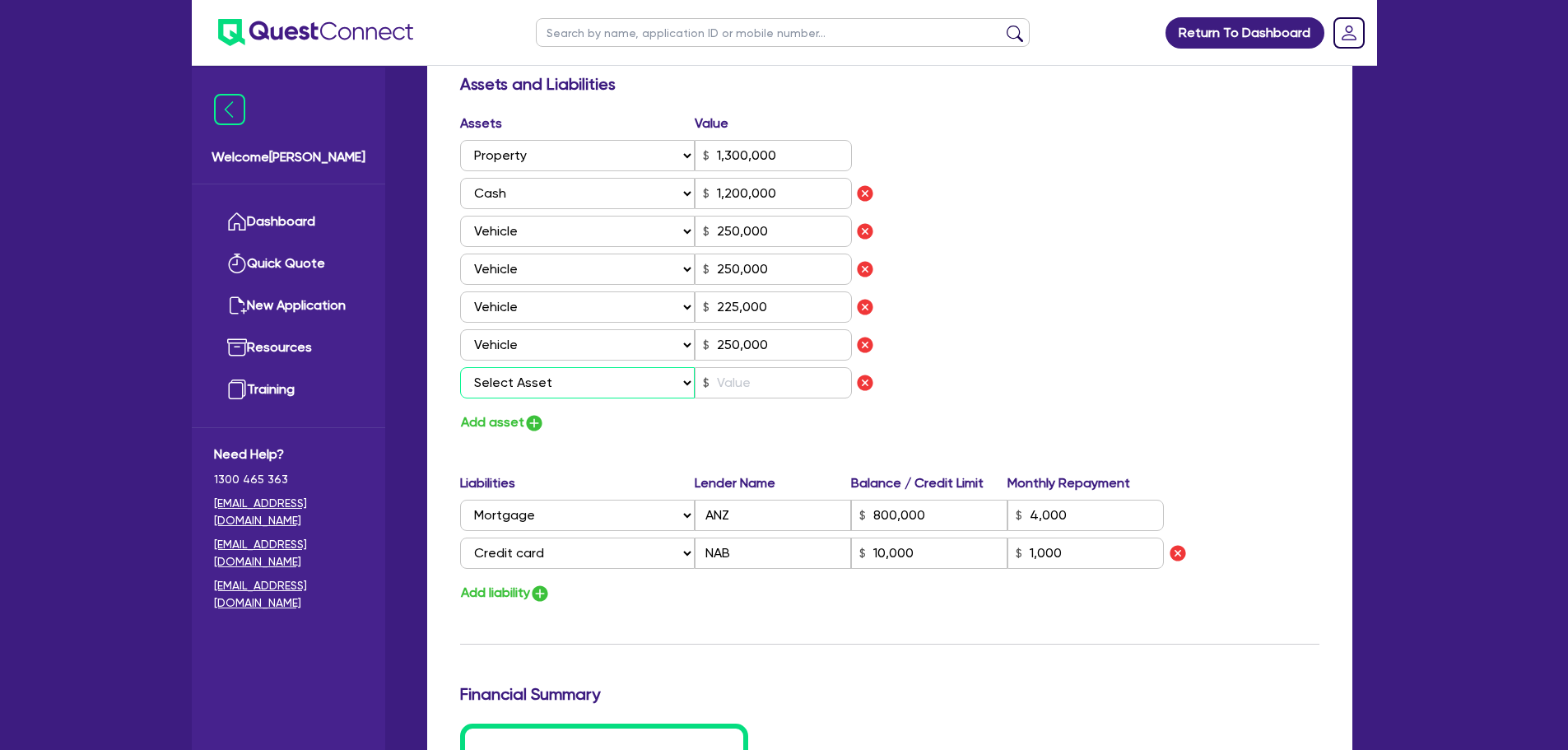
click at [535, 388] on select "Select Asset Cash Property Investment property Vehicle Truck Trailer Equipment …" at bounding box center [577, 383] width 235 height 32
click at [460, 367] on select "Select Asset Cash Property Investment property Vehicle Truck Trailer Equipment …" at bounding box center [577, 383] width 235 height 32
click at [742, 374] on input "text" at bounding box center [773, 383] width 157 height 32
click at [647, 441] on div "Update residential status for Director #1 Boarding is only acceptable when the …" at bounding box center [889, 117] width 859 height 1483
click at [509, 428] on button "Add asset" at bounding box center [502, 423] width 85 height 22
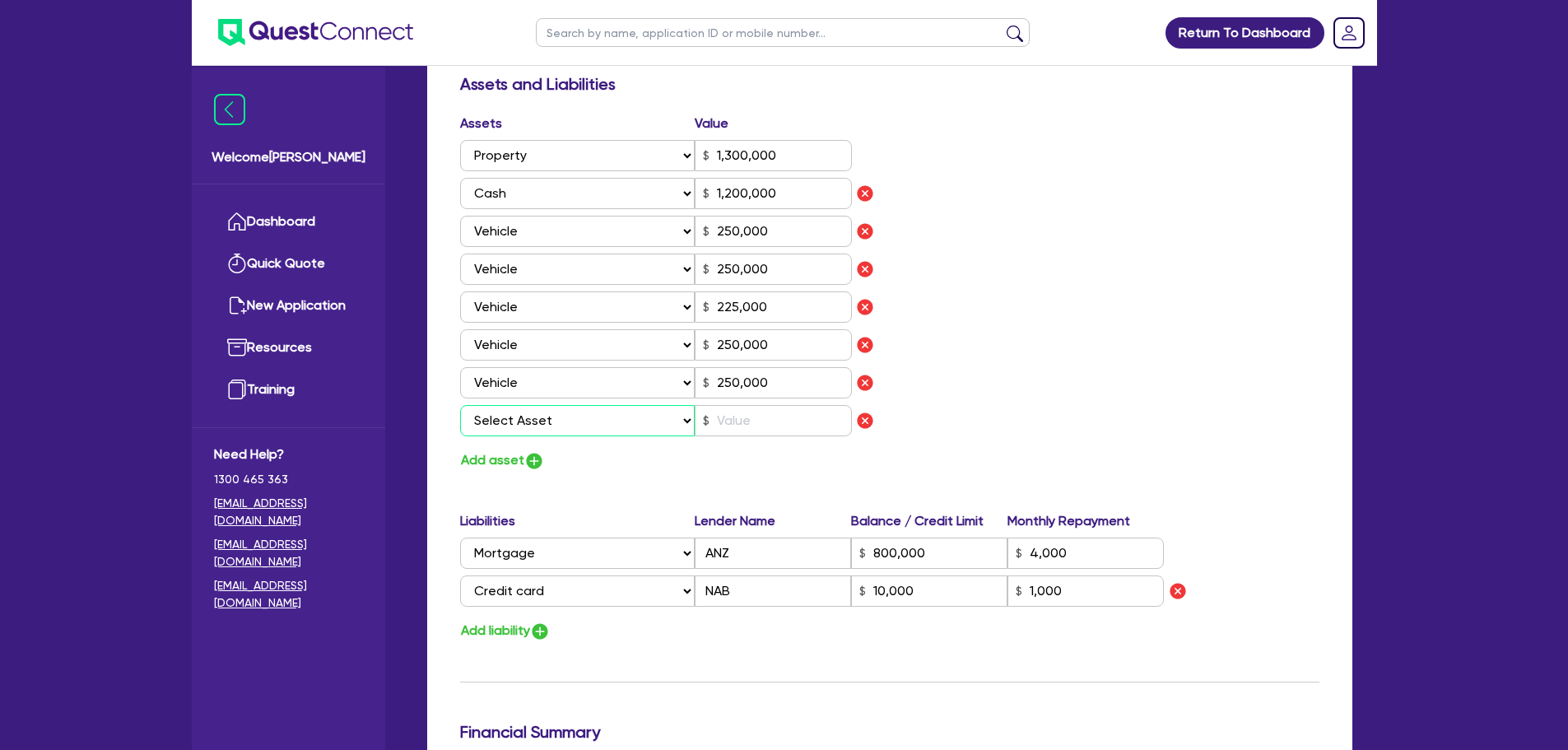
click at [542, 425] on select "Select Asset Cash Property Investment property Vehicle Truck Trailer Equipment …" at bounding box center [577, 421] width 235 height 32
click at [460, 405] on select "Select Asset Cash Property Investment property Vehicle Truck Trailer Equipment …" at bounding box center [577, 421] width 235 height 32
click at [741, 414] on input "text" at bounding box center [773, 421] width 157 height 32
click at [948, 423] on div "Assets Value Select Asset Cash Property Investment property Vehicle Truck Trail…" at bounding box center [890, 292] width 884 height 358
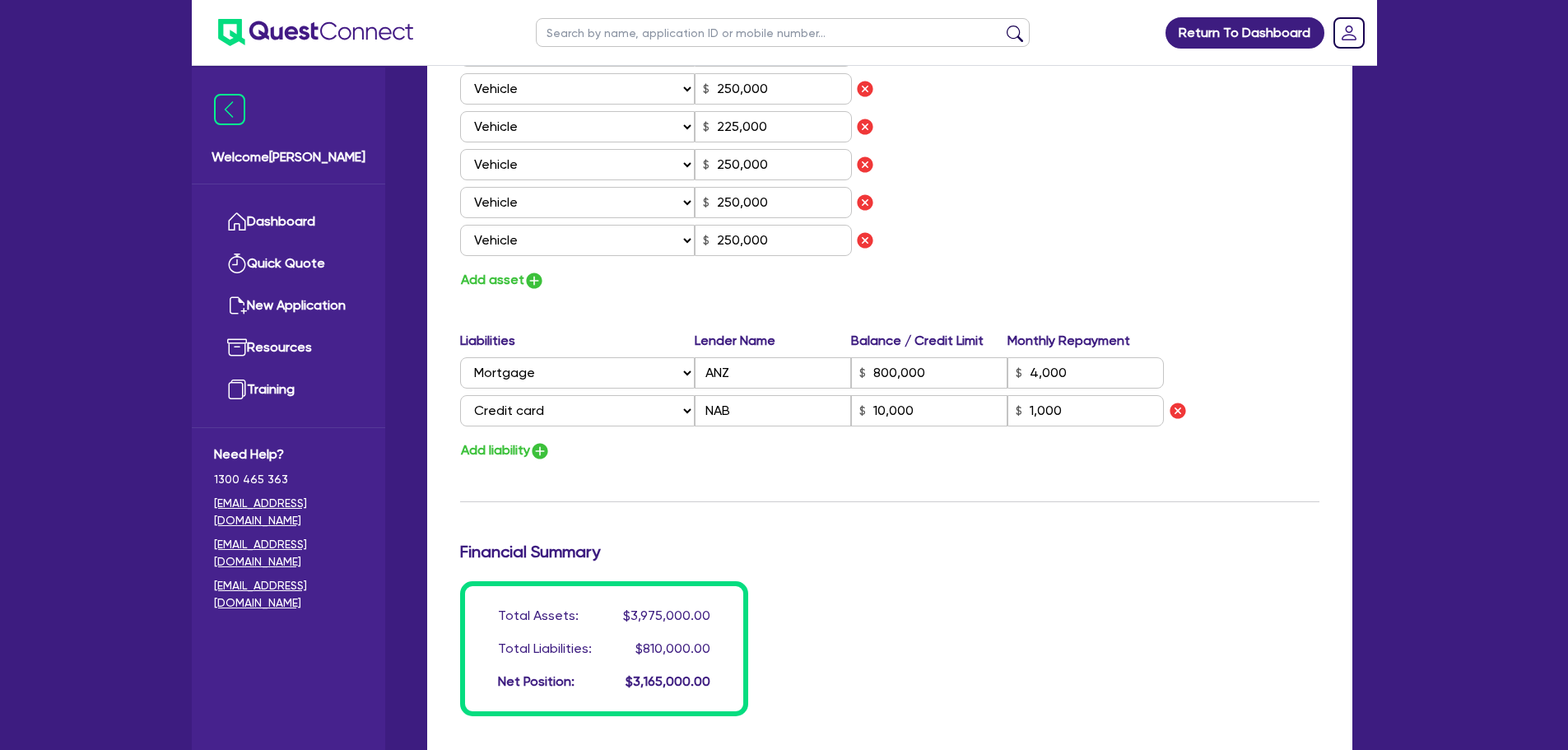
scroll to position [1140, 0]
click at [524, 281] on img "button" at bounding box center [533, 280] width 20 height 20
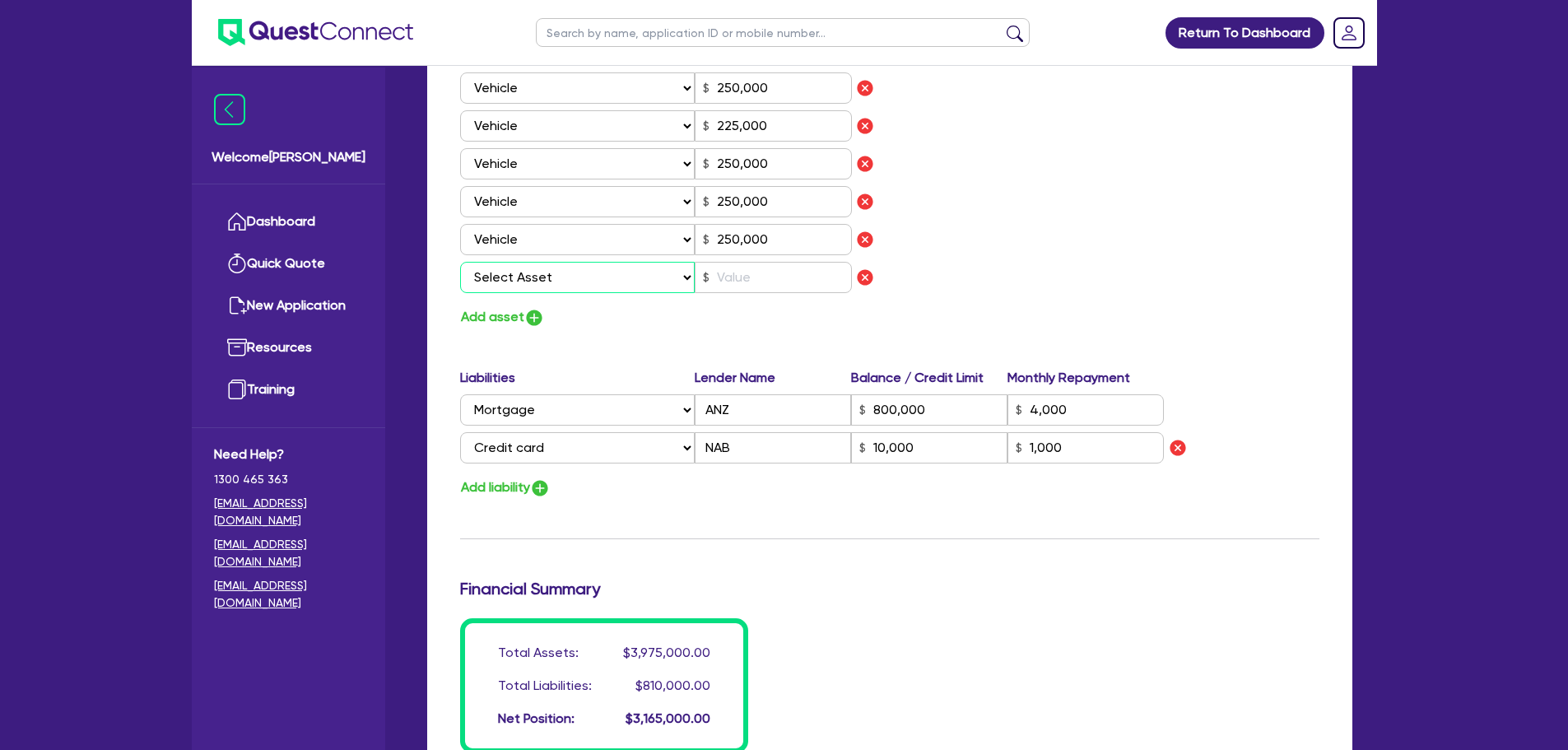
click at [571, 287] on select "Select Asset Cash Property Investment property Vehicle Truck Trailer Equipment …" at bounding box center [577, 278] width 235 height 32
click at [460, 262] on select "Select Asset Cash Property Investment property Vehicle Truck Trailer Equipment …" at bounding box center [577, 278] width 235 height 32
click at [719, 287] on input "text" at bounding box center [773, 278] width 157 height 32
click at [1073, 276] on div "Assets Value Select Asset Cash Property Investment property Vehicle Truck Trail…" at bounding box center [890, 130] width 884 height 396
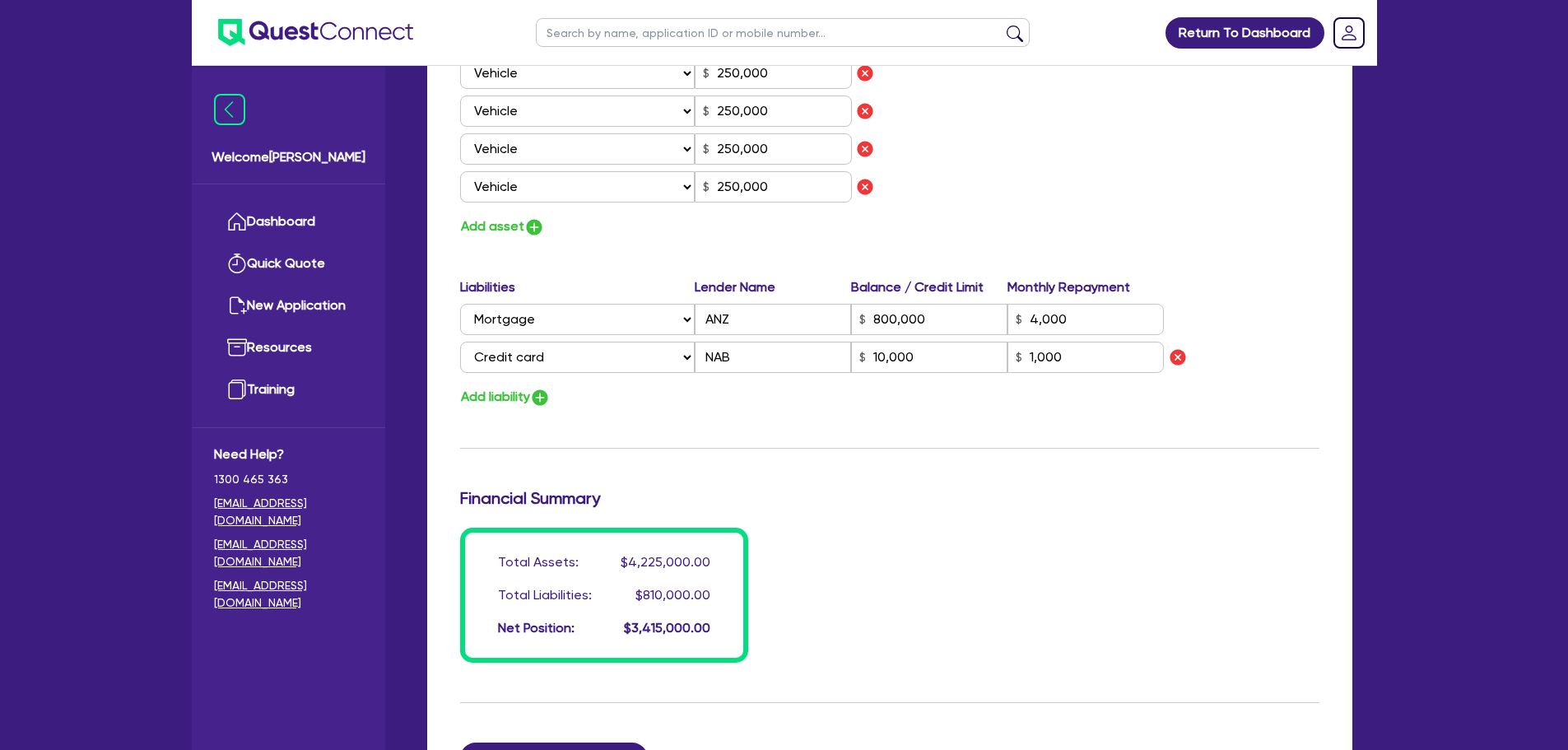
scroll to position [1234, 0]
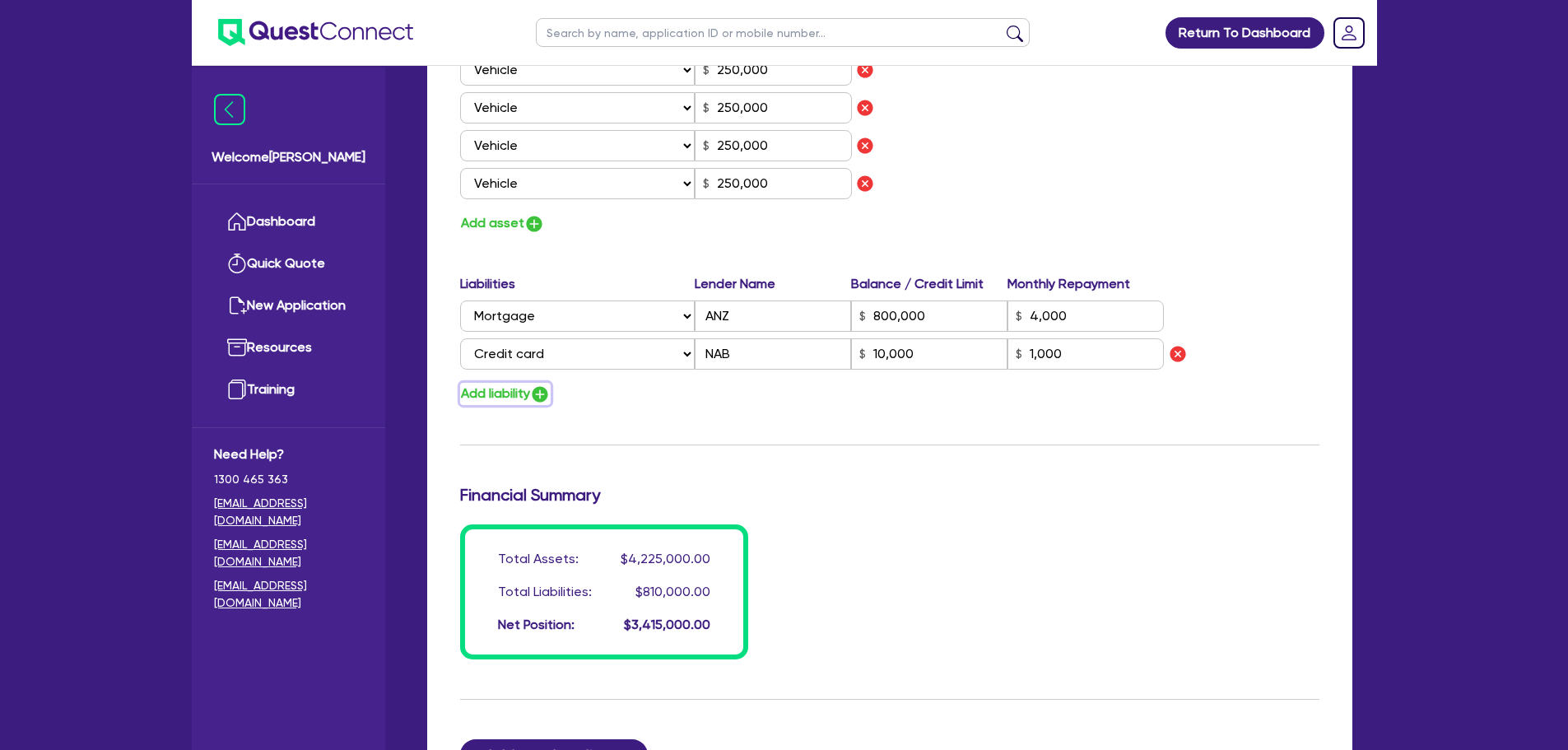
click at [523, 392] on button "Add liability" at bounding box center [504, 394] width 90 height 22
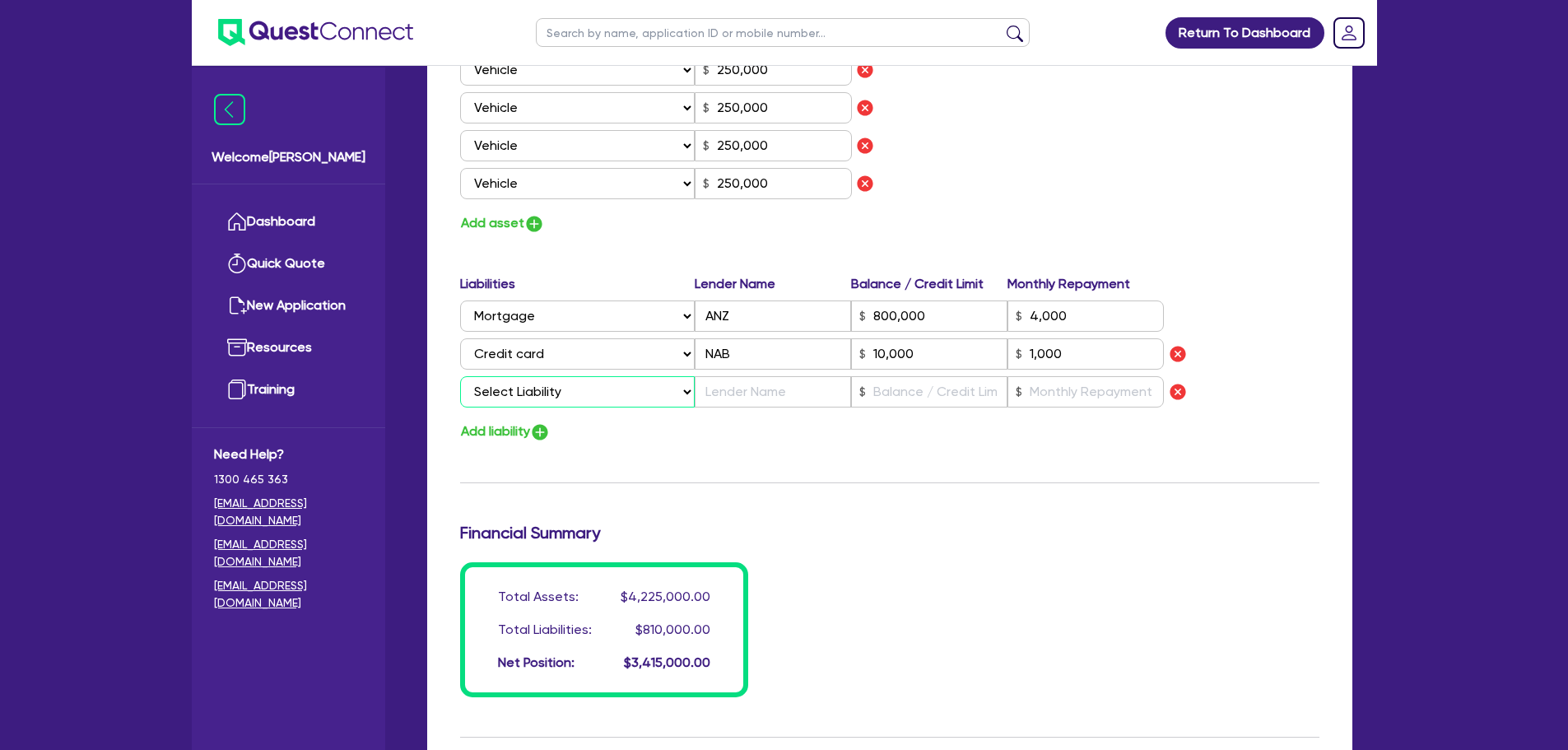
click at [553, 401] on select "Select Liability Credit card Mortgage Investment property loan Vehicle loan Tru…" at bounding box center [577, 392] width 235 height 32
click at [460, 376] on select "Select Liability Credit card Mortgage Investment property loan Vehicle loan Tru…" at bounding box center [577, 392] width 235 height 32
click at [744, 387] on input "text" at bounding box center [773, 392] width 156 height 32
click at [886, 391] on input "text" at bounding box center [929, 392] width 156 height 32
click at [1051, 390] on input "text" at bounding box center [1086, 392] width 156 height 32
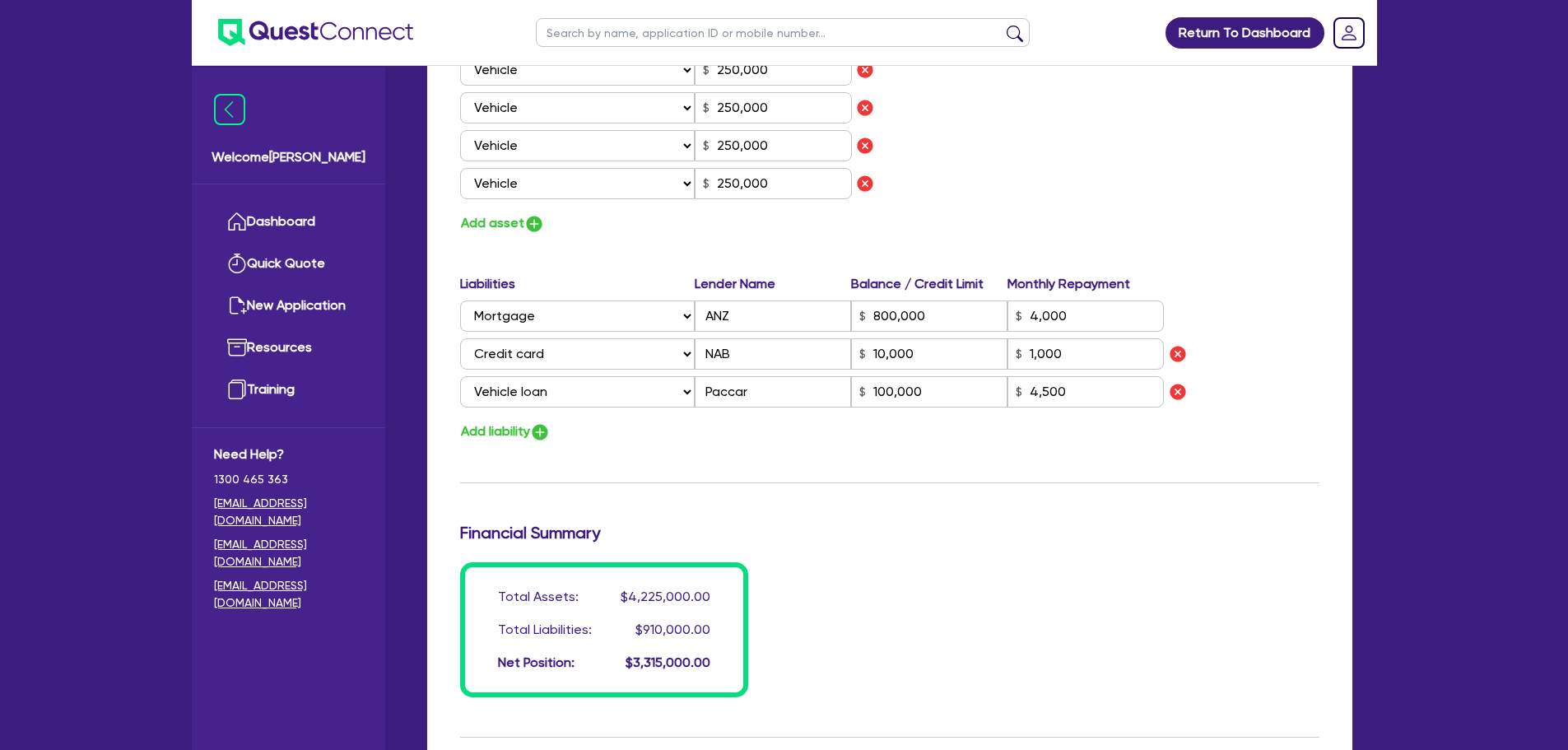
click at [523, 441] on button "Add liability" at bounding box center [504, 432] width 90 height 22
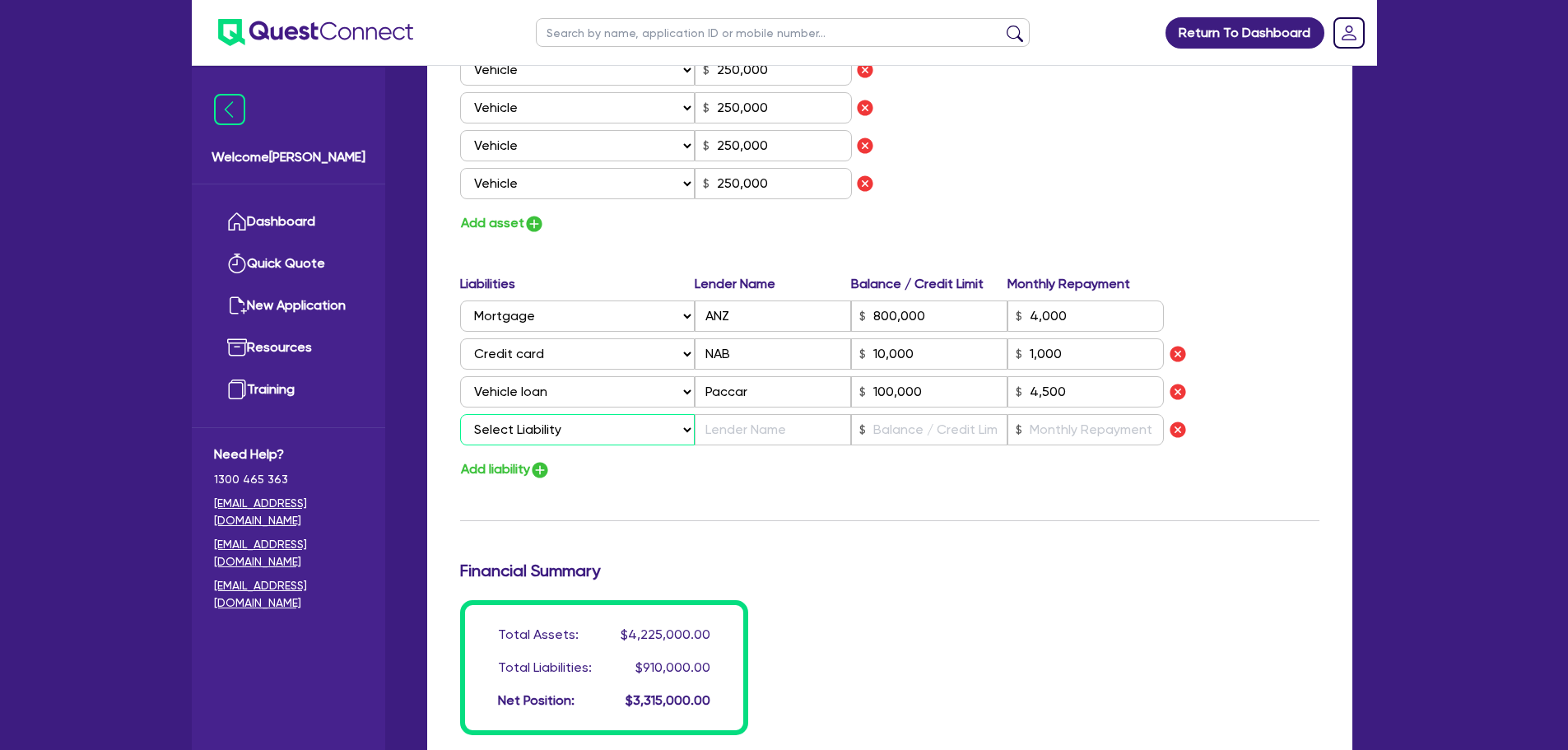
click at [546, 432] on select "Select Liability Credit card Mortgage Investment property loan Vehicle loan Tru…" at bounding box center [577, 430] width 235 height 32
click at [460, 414] on select "Select Liability Credit card Mortgage Investment property loan Vehicle loan Tru…" at bounding box center [577, 430] width 235 height 32
click at [740, 432] on input "text" at bounding box center [773, 430] width 156 height 32
click at [797, 470] on div "Add liability" at bounding box center [890, 470] width 884 height 22
click at [901, 432] on input "text" at bounding box center [929, 430] width 156 height 32
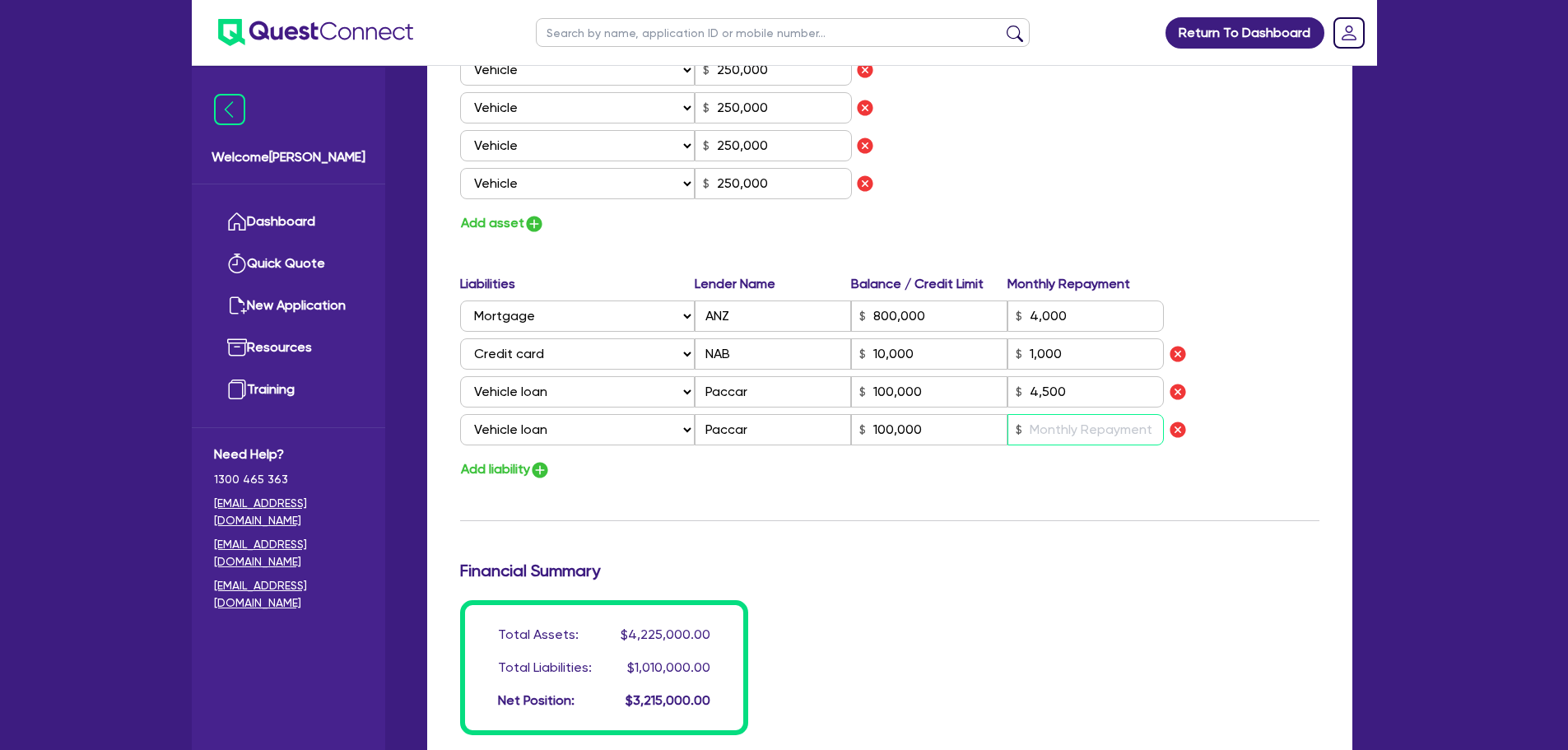
click at [1088, 430] on input "text" at bounding box center [1086, 430] width 156 height 32
click at [498, 464] on button "Add liability" at bounding box center [504, 470] width 90 height 22
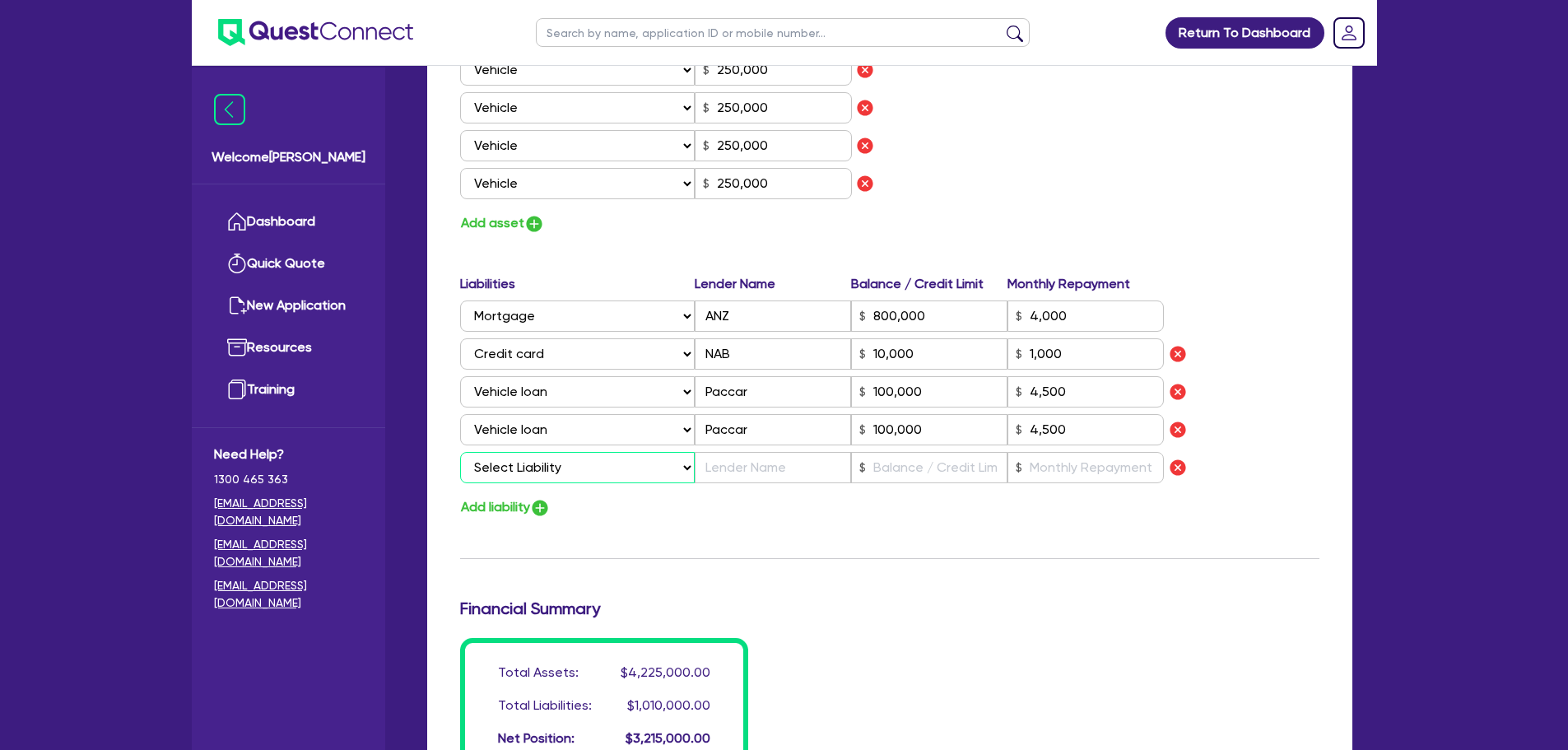
click at [536, 472] on select "Select Liability Credit card Mortgage Investment property loan Vehicle loan Tru…" at bounding box center [577, 467] width 235 height 32
click at [460, 452] on select "Select Liability Credit card Mortgage Investment property loan Vehicle loan Tru…" at bounding box center [577, 467] width 235 height 32
click at [738, 456] on input "text" at bounding box center [773, 467] width 156 height 32
click at [893, 474] on input "text" at bounding box center [929, 467] width 156 height 32
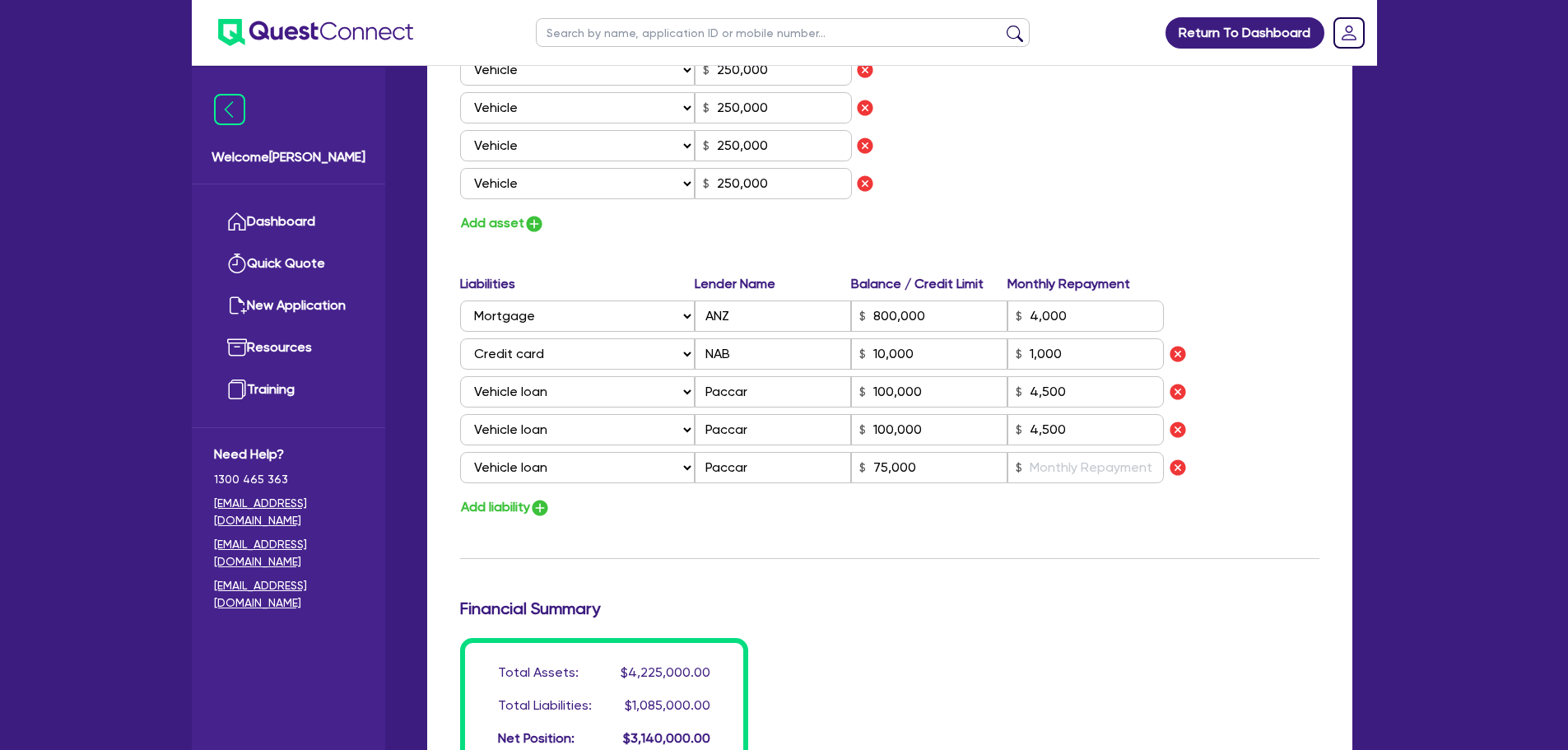
click at [930, 506] on div "Add liability" at bounding box center [890, 507] width 884 height 22
click at [1081, 466] on input "text" at bounding box center [1086, 467] width 156 height 32
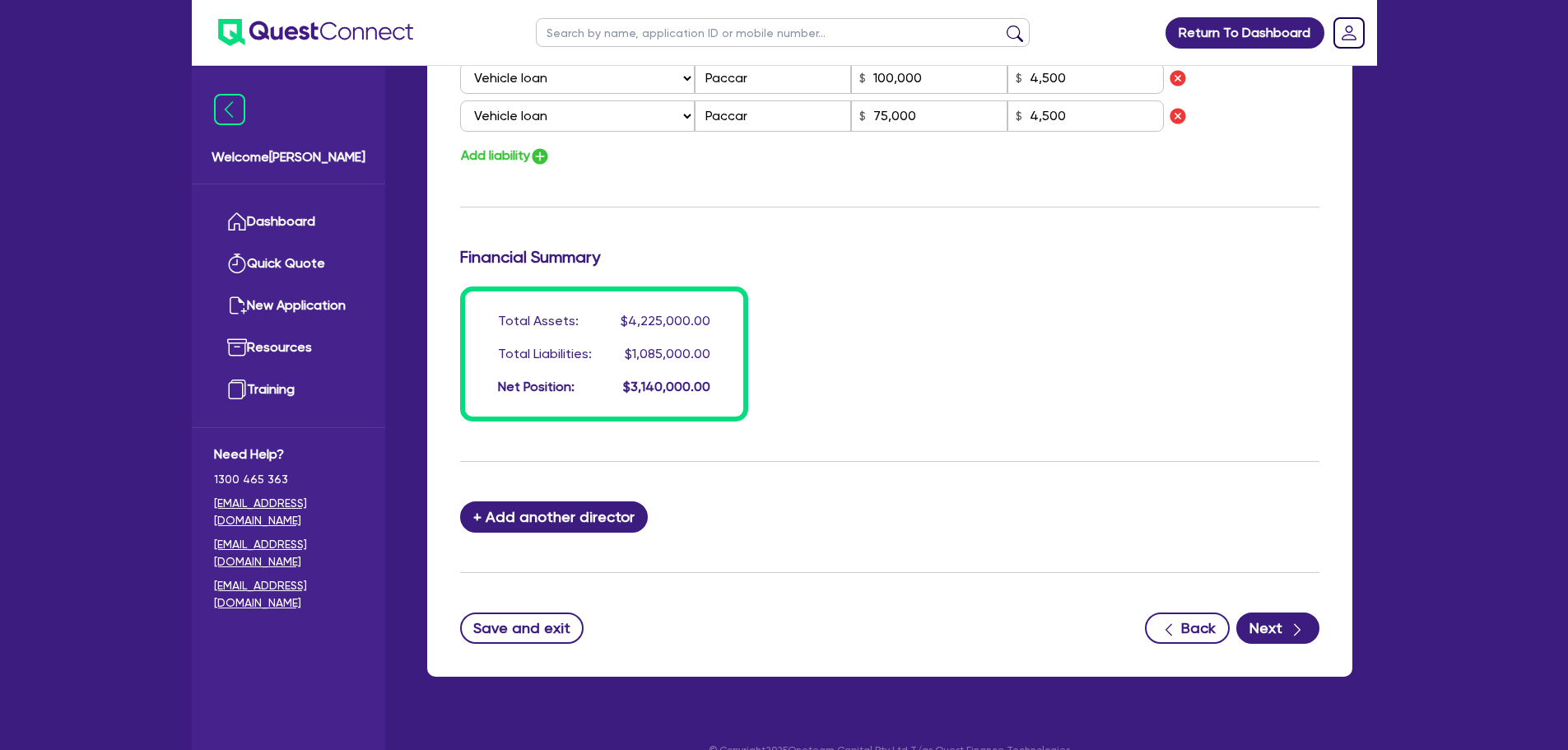
scroll to position [1613, 0]
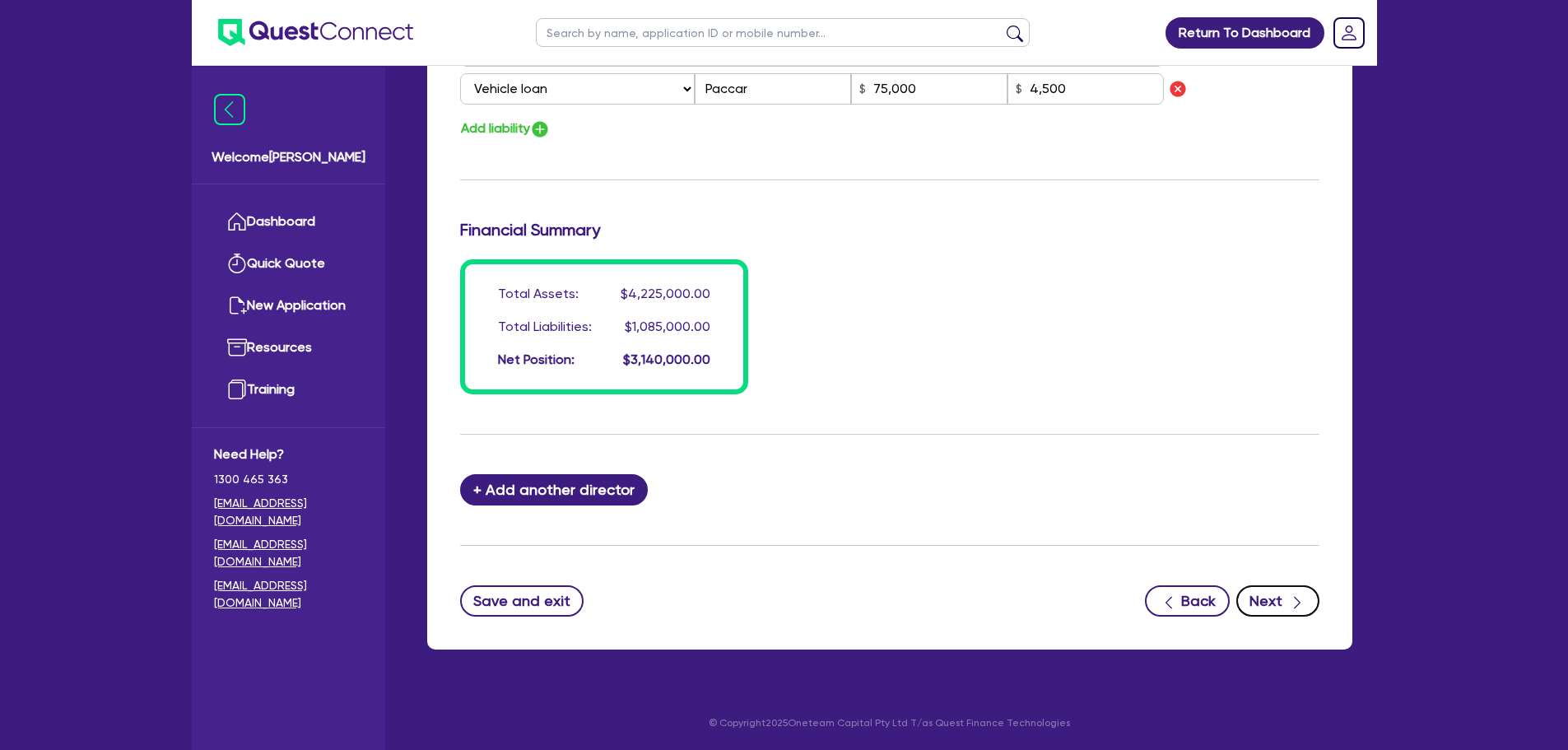
click at [1254, 589] on button "Next" at bounding box center [1278, 601] width 84 height 32
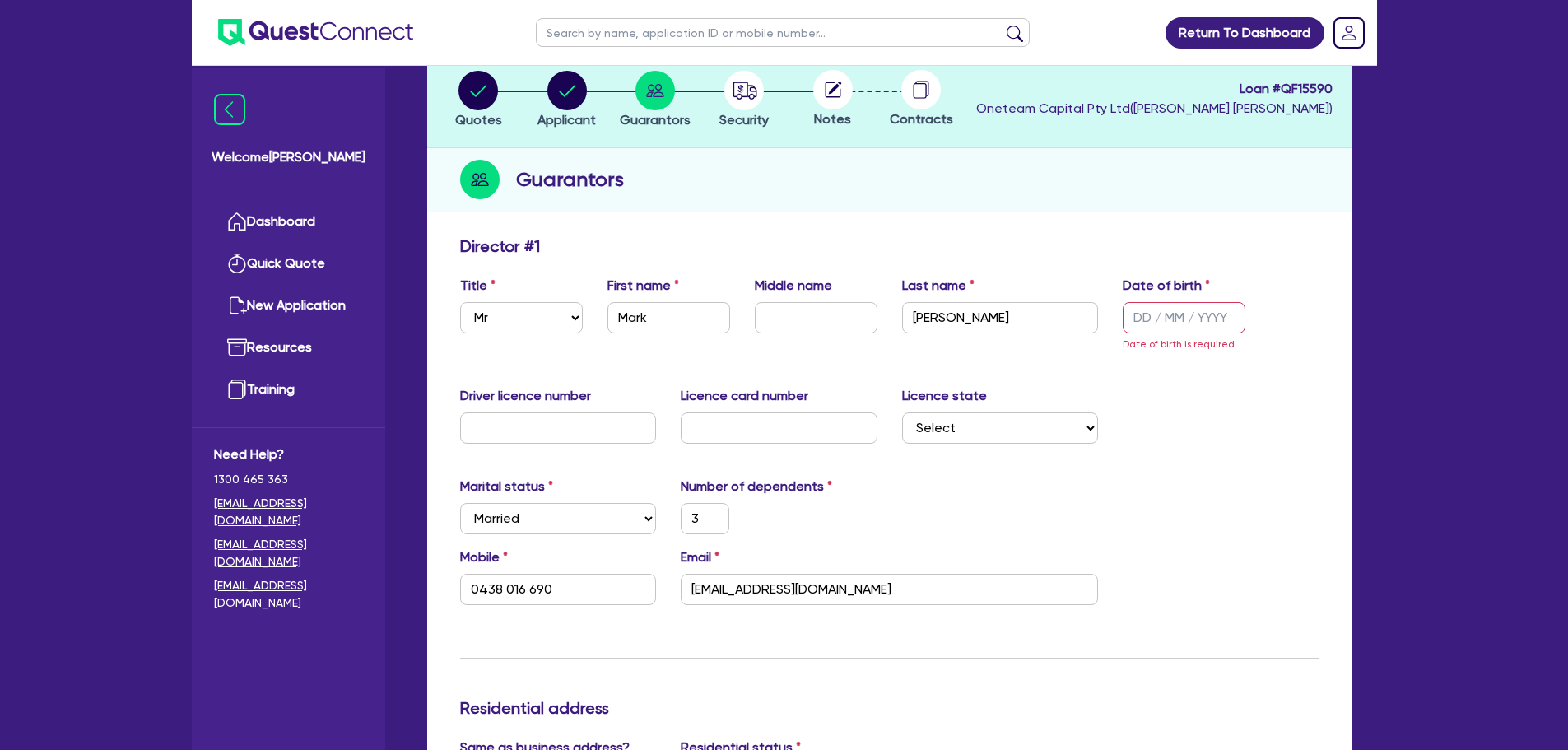
scroll to position [95, 0]
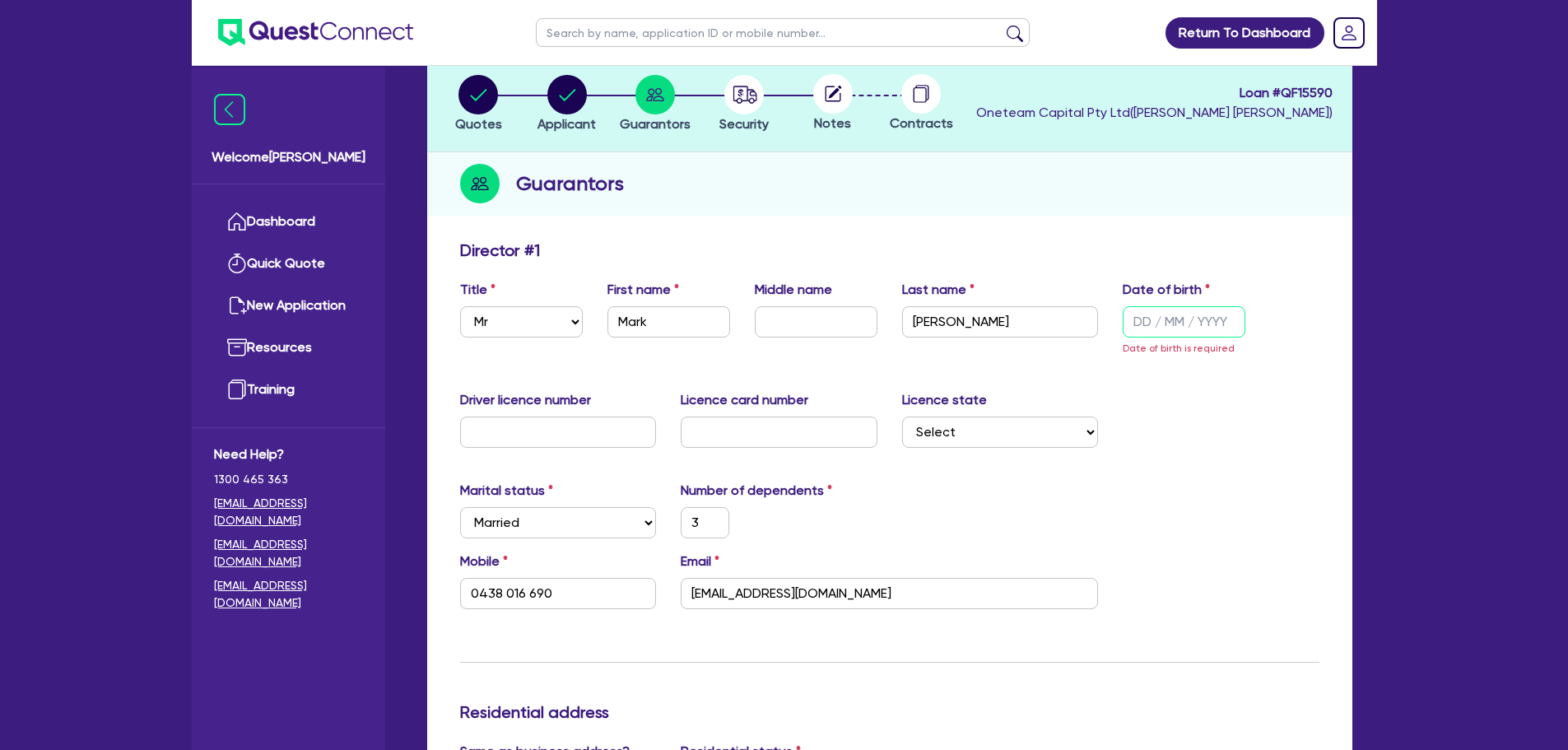
click at [1135, 315] on input "text" at bounding box center [1184, 322] width 123 height 32
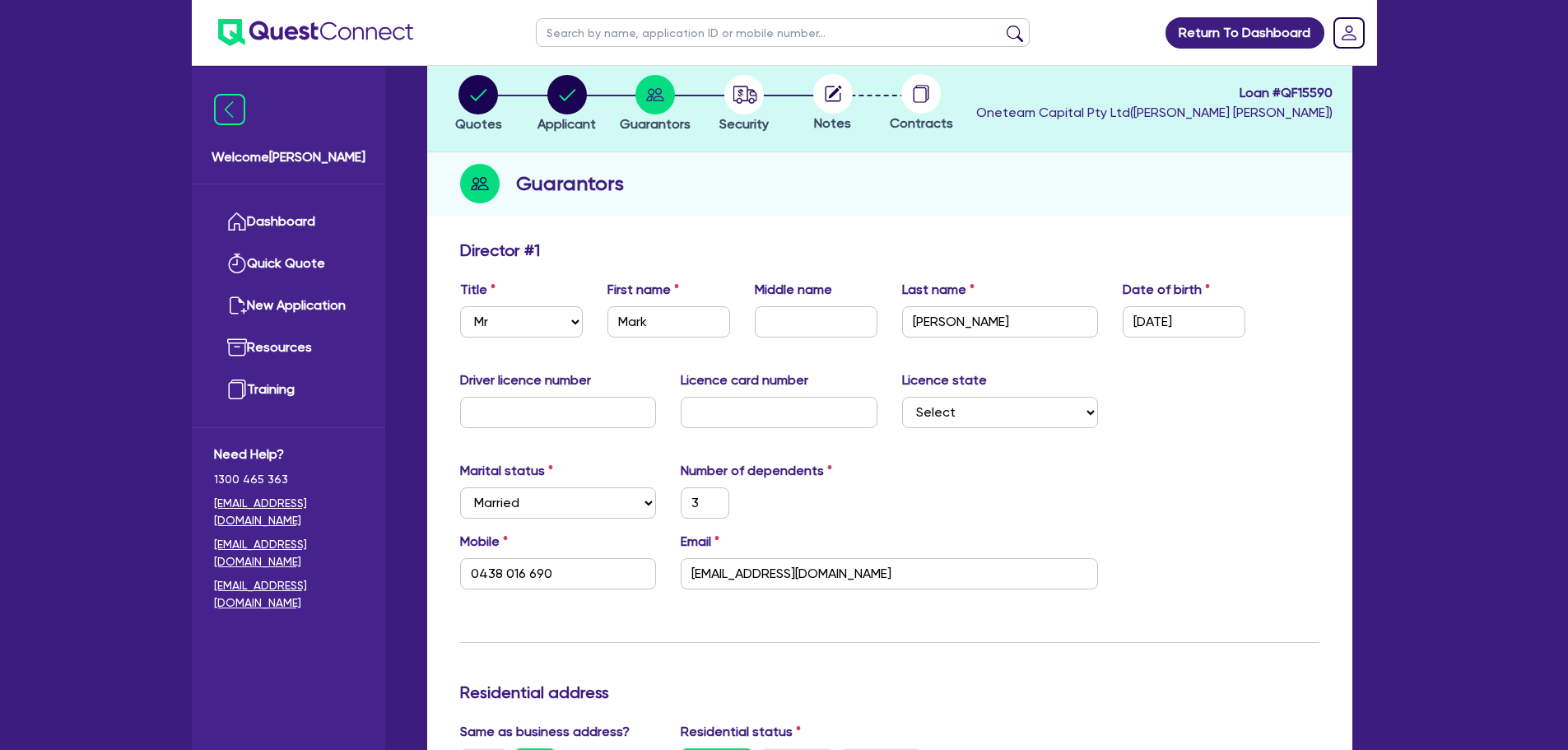
click at [1169, 423] on div "Driver licence number Licence card number Licence state Select [GEOGRAPHIC_DATA…" at bounding box center [890, 406] width 884 height 71
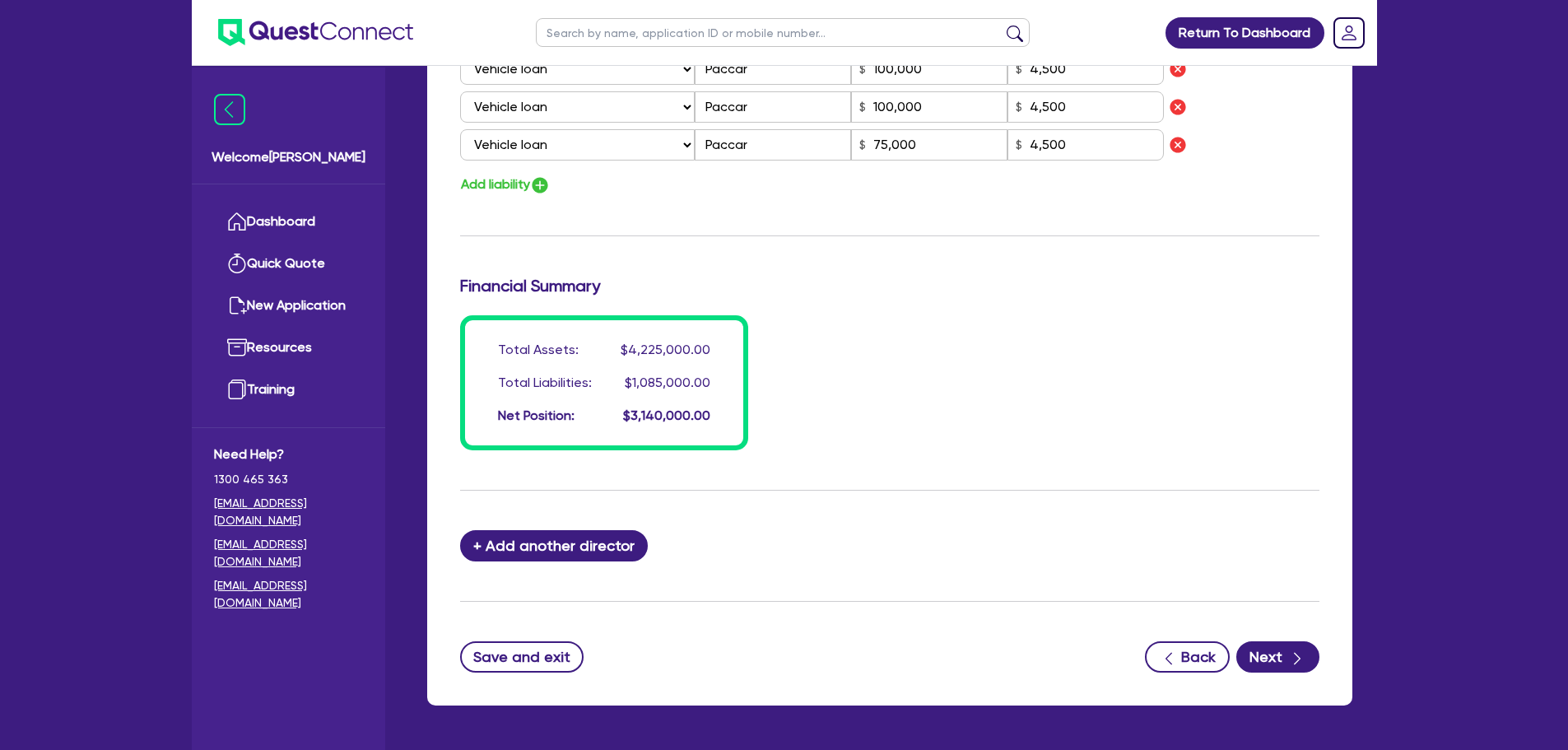
scroll to position [1613, 0]
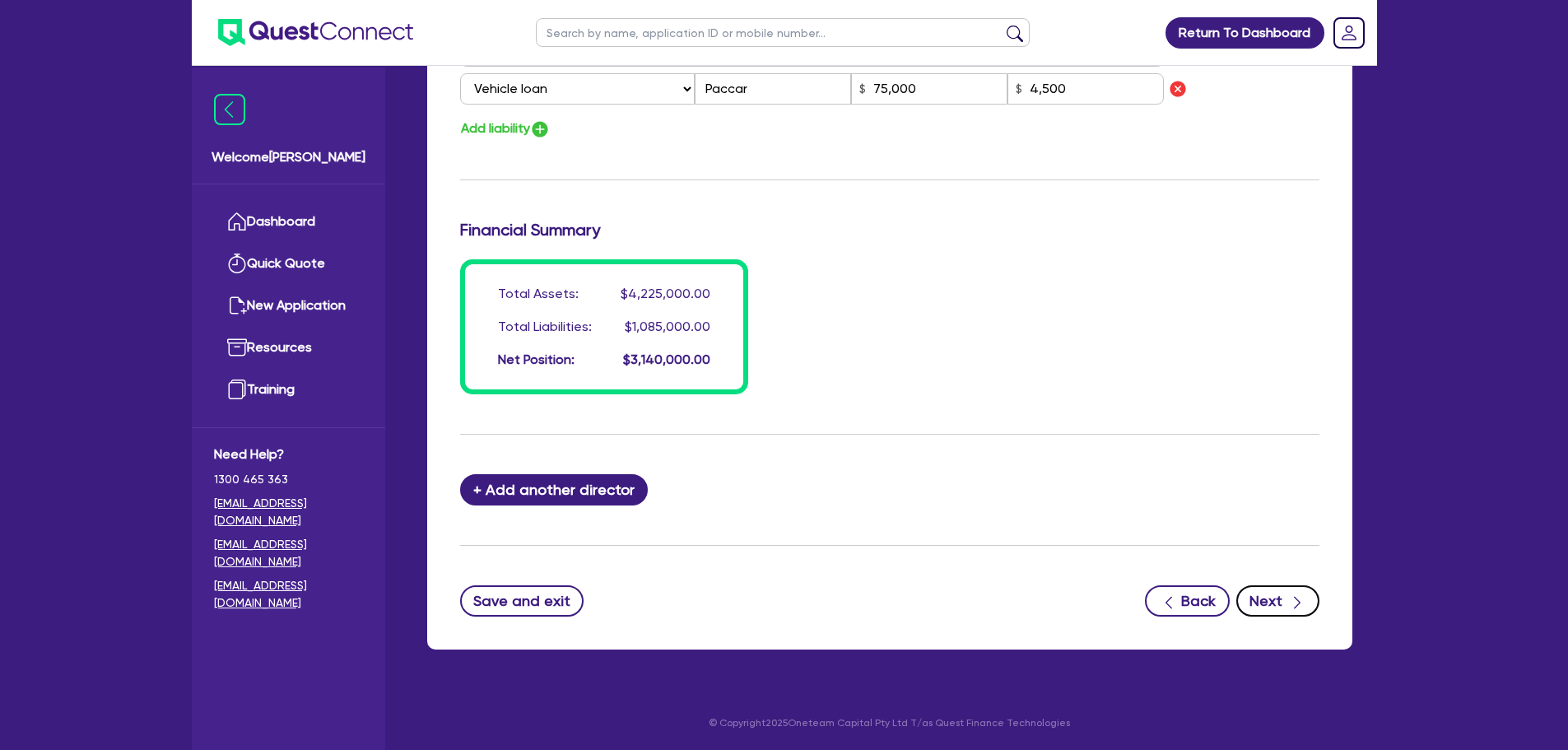
click at [1264, 605] on button "Next" at bounding box center [1278, 601] width 84 height 32
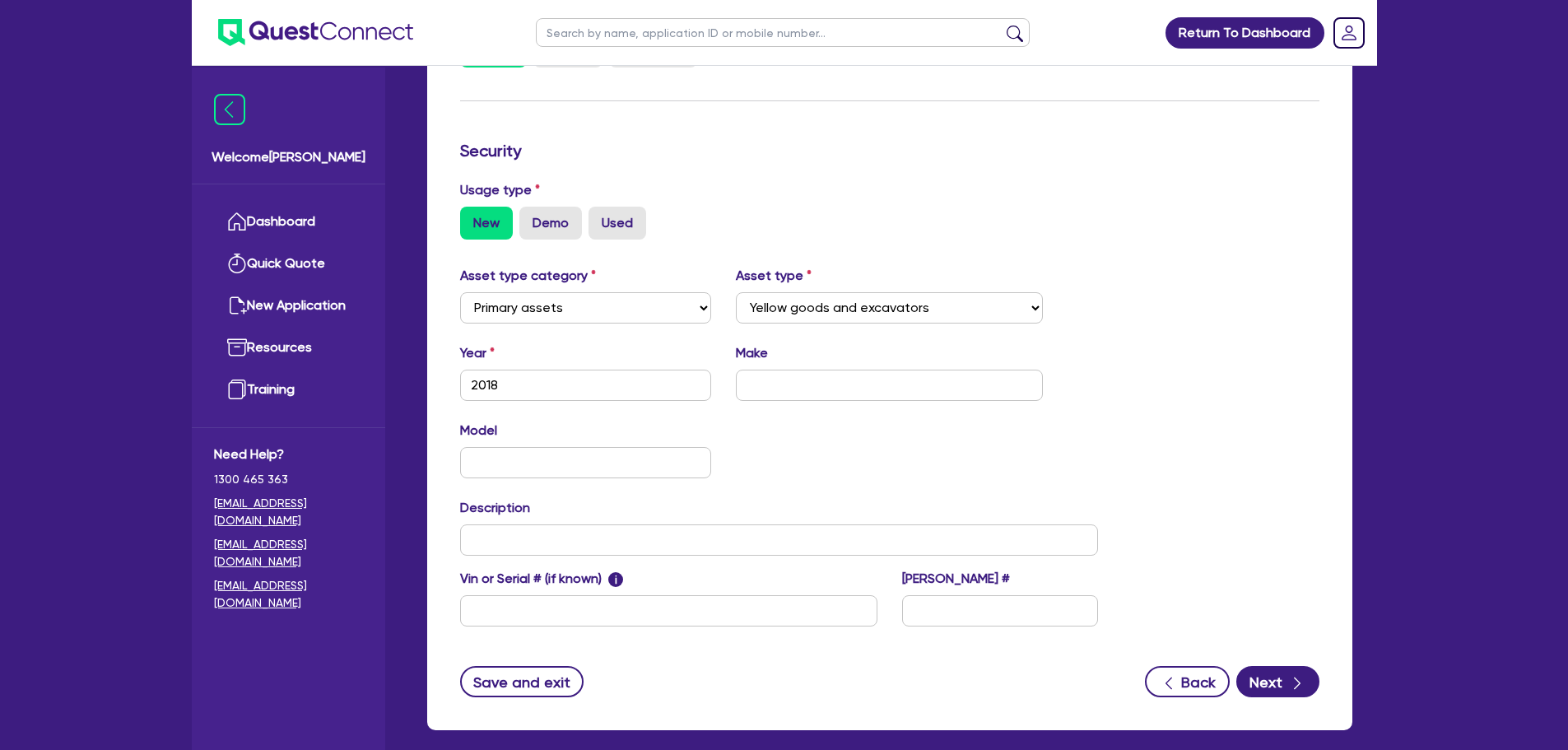
scroll to position [380, 0]
click at [758, 388] on input "text" at bounding box center [889, 385] width 307 height 32
click at [766, 452] on div "Model KM" at bounding box center [779, 455] width 663 height 71
click at [488, 458] on input "text" at bounding box center [585, 462] width 252 height 32
click at [746, 476] on div "Model WA430 KM" at bounding box center [779, 455] width 663 height 71
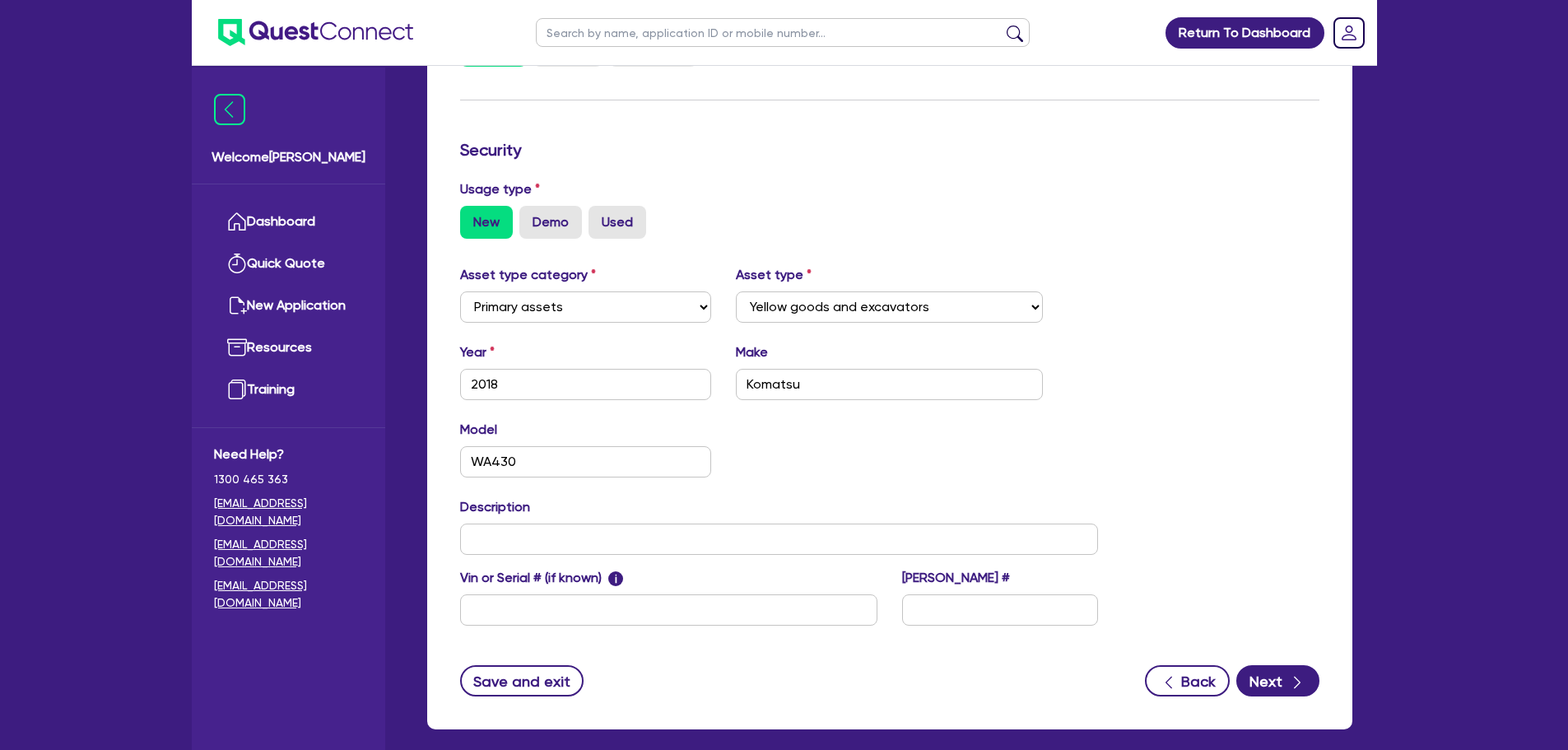
click at [886, 444] on div "Model WA430 KM" at bounding box center [779, 455] width 663 height 71
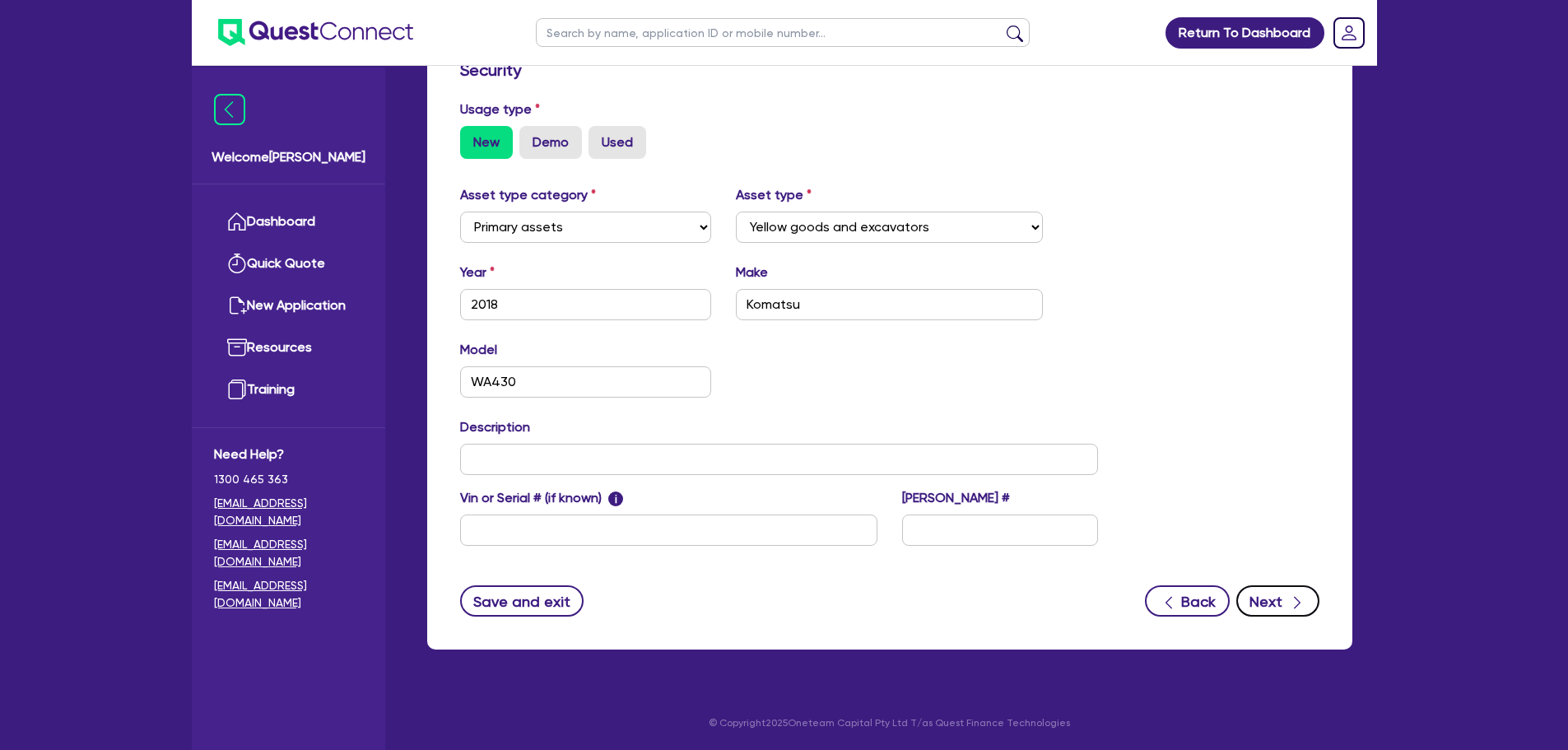
click at [1300, 606] on icon "button" at bounding box center [1298, 603] width 17 height 17
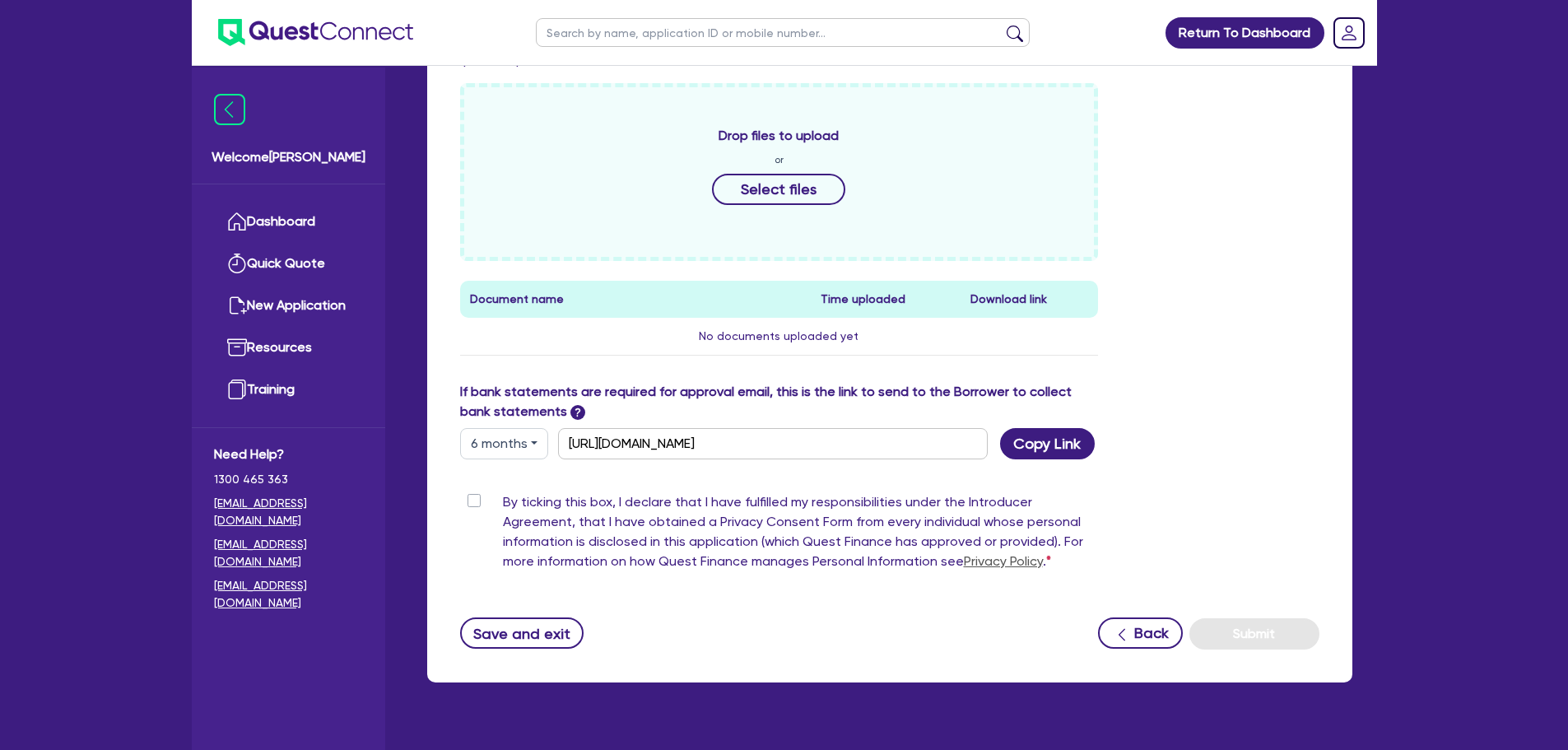
scroll to position [610, 0]
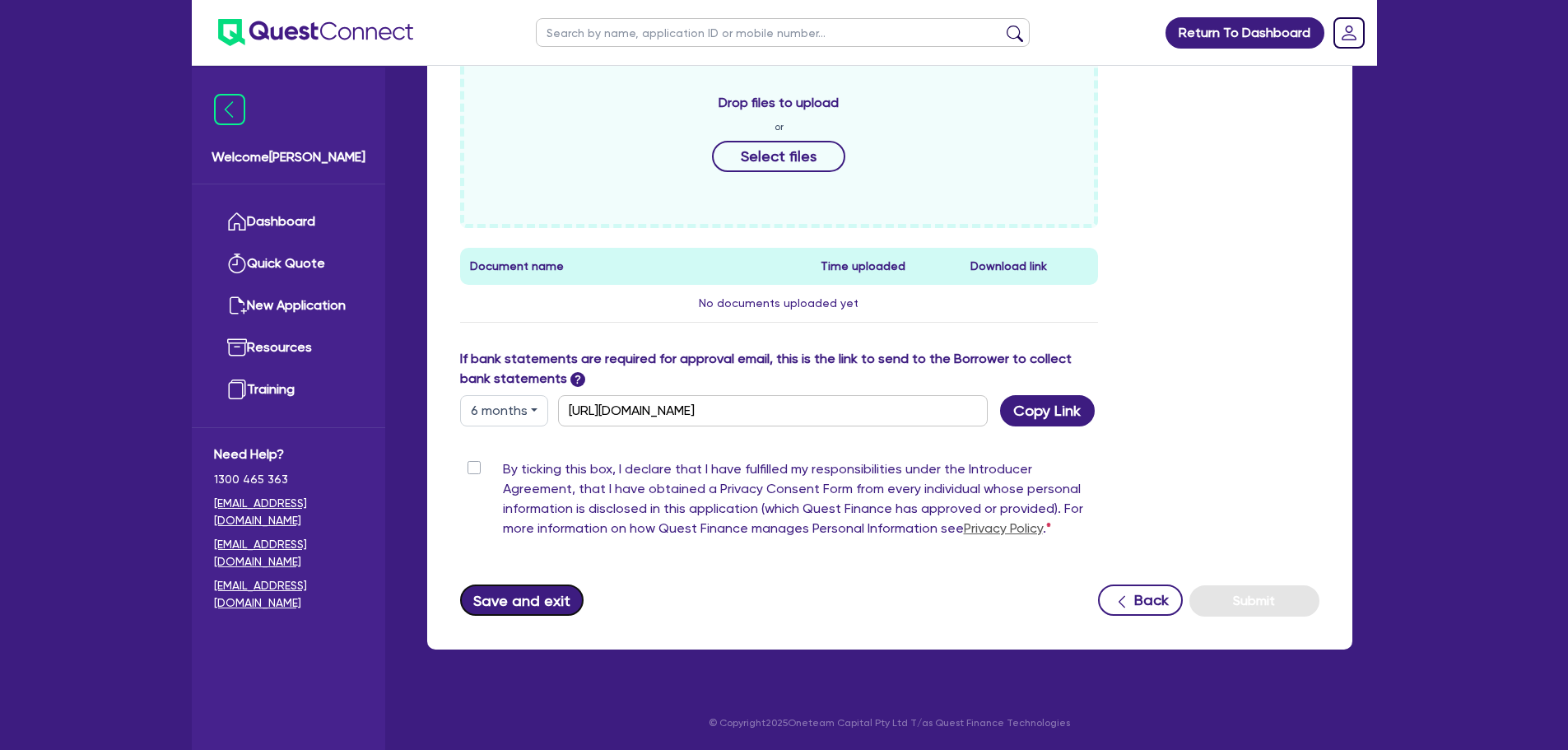
click at [495, 593] on button "Save and exit" at bounding box center [522, 600] width 124 height 32
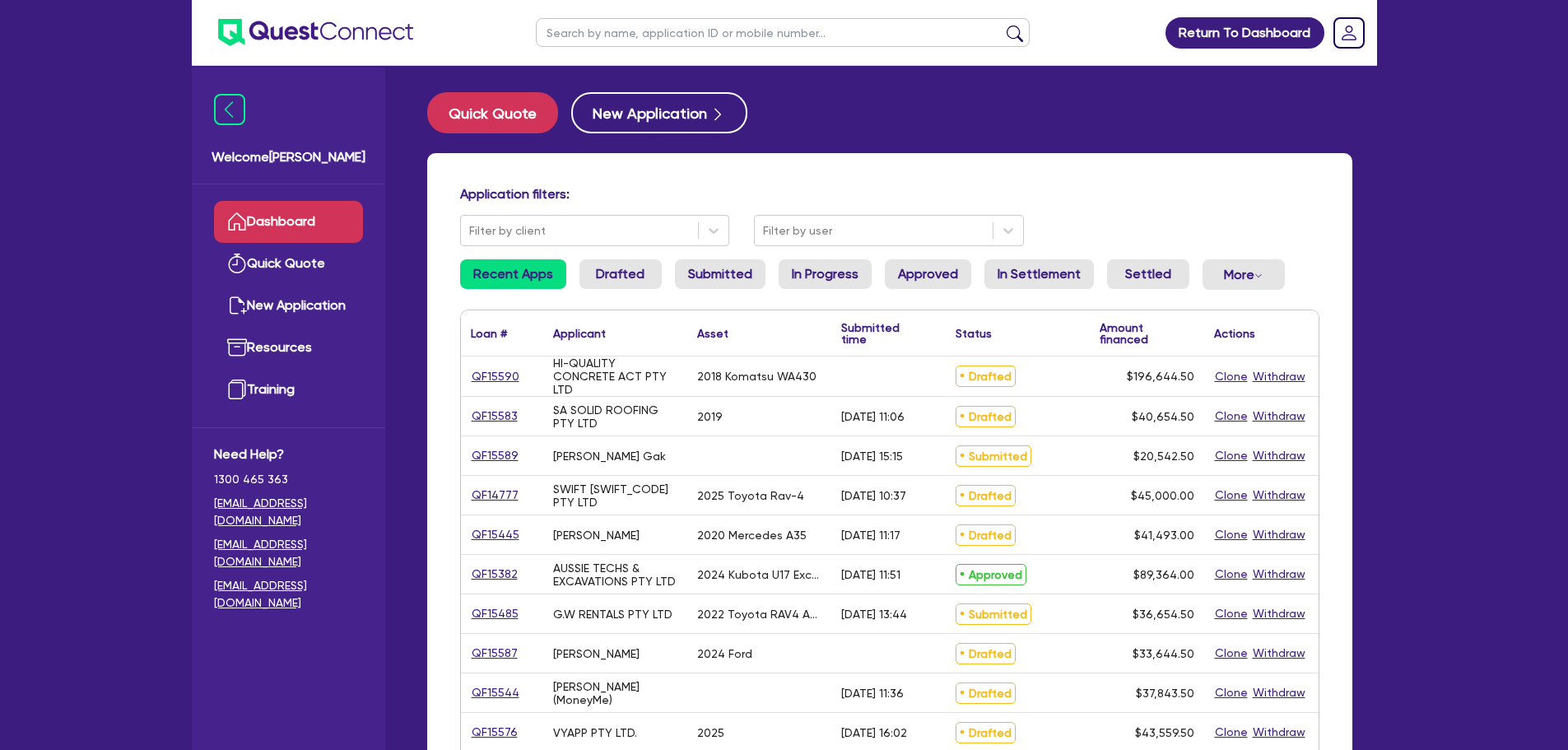
click at [486, 365] on div "QF15590" at bounding box center [502, 376] width 83 height 40
click at [493, 382] on link "QF15590" at bounding box center [495, 376] width 49 height 19
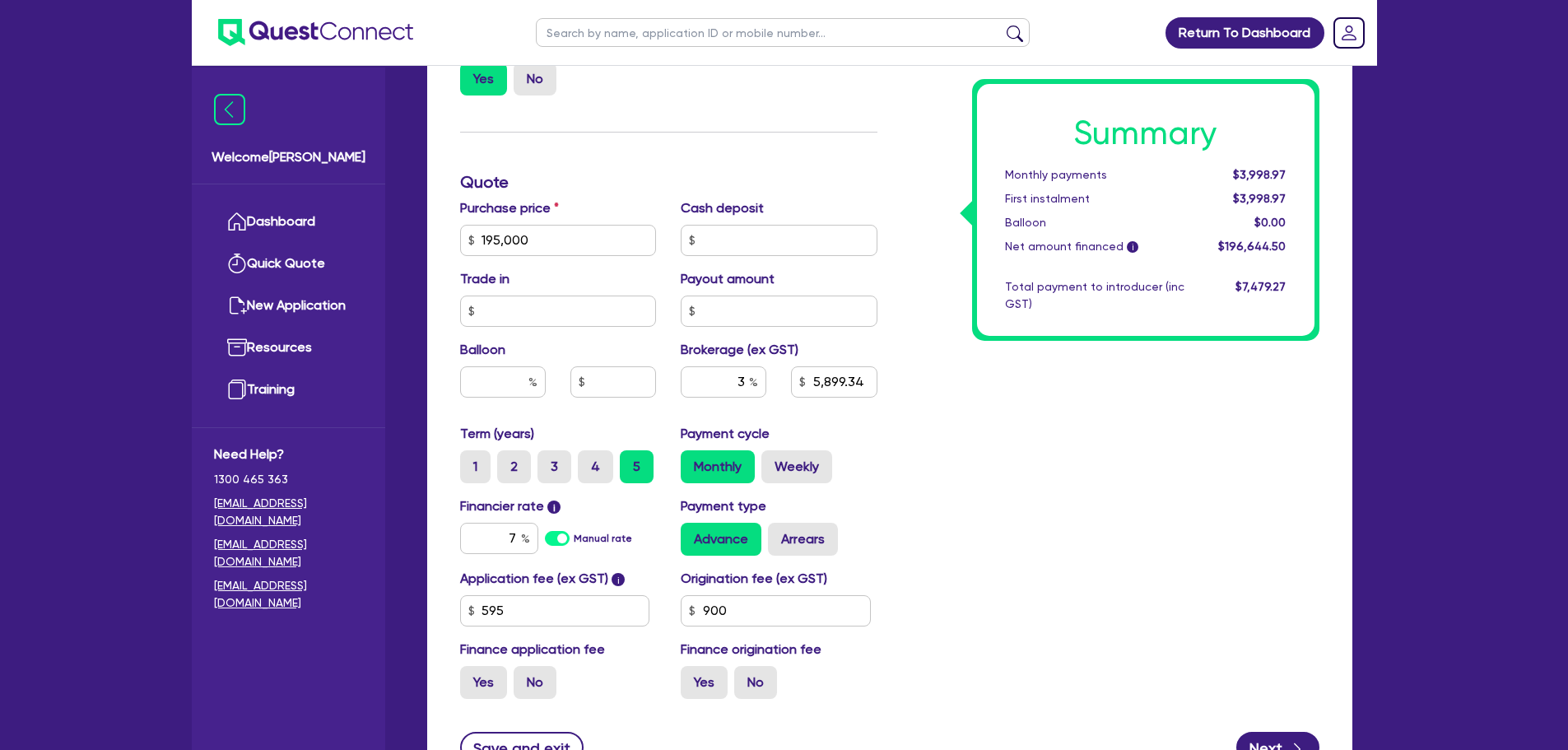
scroll to position [698, 0]
click at [530, 534] on input "7" at bounding box center [499, 537] width 78 height 32
click at [1056, 499] on div "Summary Monthly payments Calculating... First instalment Calculating... Balloon…" at bounding box center [1111, 180] width 442 height 1059
click at [749, 380] on input "3" at bounding box center [724, 381] width 85 height 32
click at [921, 422] on div "Summary Monthly payments $3,985.19 First instalment $3,985.19 Balloon $0.00 Net…" at bounding box center [1111, 180] width 442 height 1059
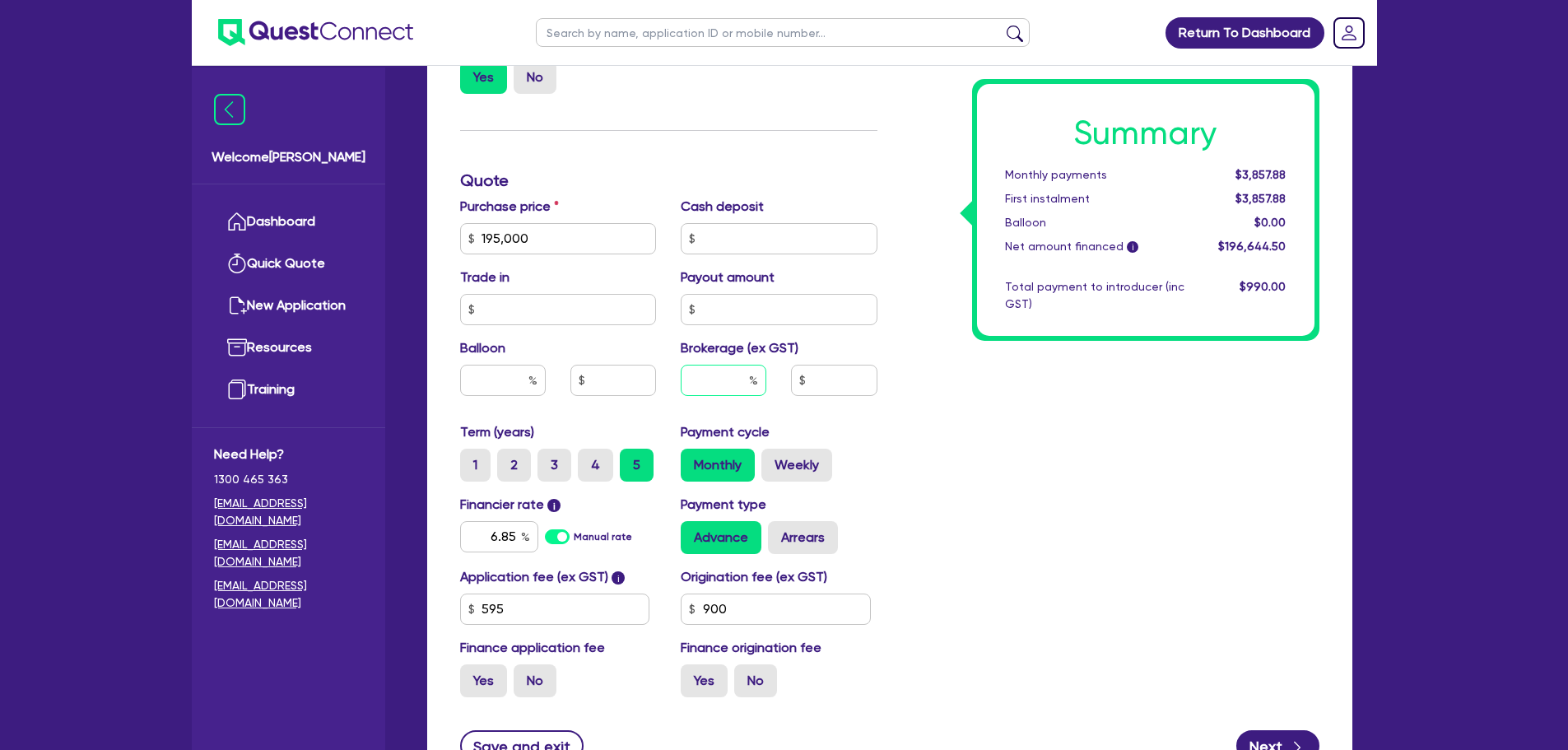
click at [742, 380] on input "text" at bounding box center [724, 381] width 85 height 32
click at [1160, 559] on div "Summary Monthly payments Calculating... First instalment Calculating... Balloon…" at bounding box center [1111, 180] width 442 height 1059
click at [812, 618] on input "90" at bounding box center [776, 610] width 190 height 32
click at [1090, 574] on div "Summary Monthly payments Calculating... First instalment Calculating... Balloon…" at bounding box center [1111, 180] width 442 height 1059
click at [829, 606] on input "text" at bounding box center [776, 610] width 190 height 32
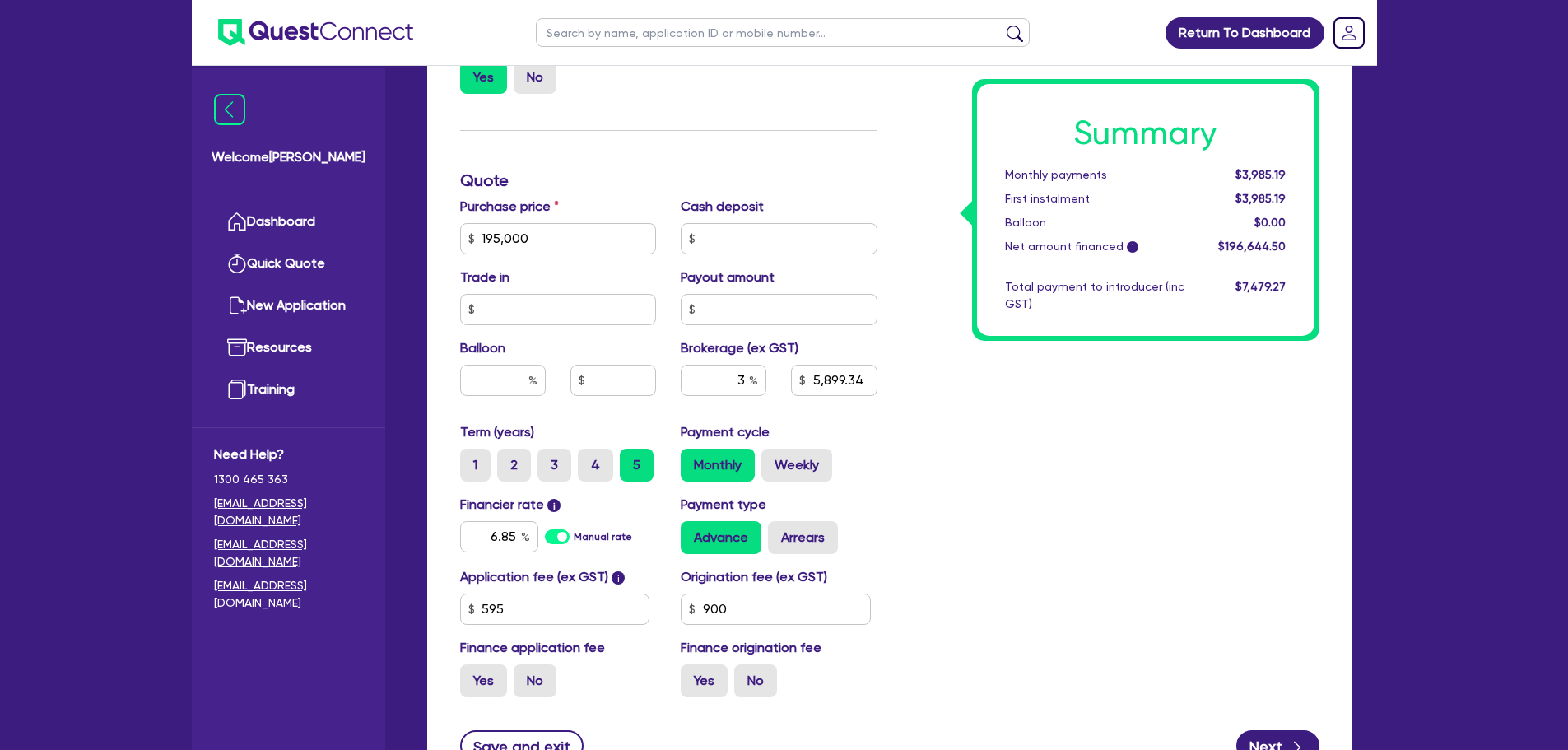
click at [1140, 605] on div "Summary Monthly payments $3,985.19 First instalment $3,985.19 Balloon $0.00 Net…" at bounding box center [1111, 180] width 442 height 1059
click at [786, 620] on input "900" at bounding box center [776, 610] width 190 height 32
click at [1001, 565] on div "Summary Monthly payments Calculating... First instalment Calculating... Balloon…" at bounding box center [1111, 180] width 442 height 1059
click at [518, 543] on input "6.85" at bounding box center [499, 537] width 78 height 32
click at [958, 559] on div "Summary Monthly payments $3,965.12 First instalment $3,965.12 Balloon $0.00 Net…" at bounding box center [1111, 180] width 442 height 1059
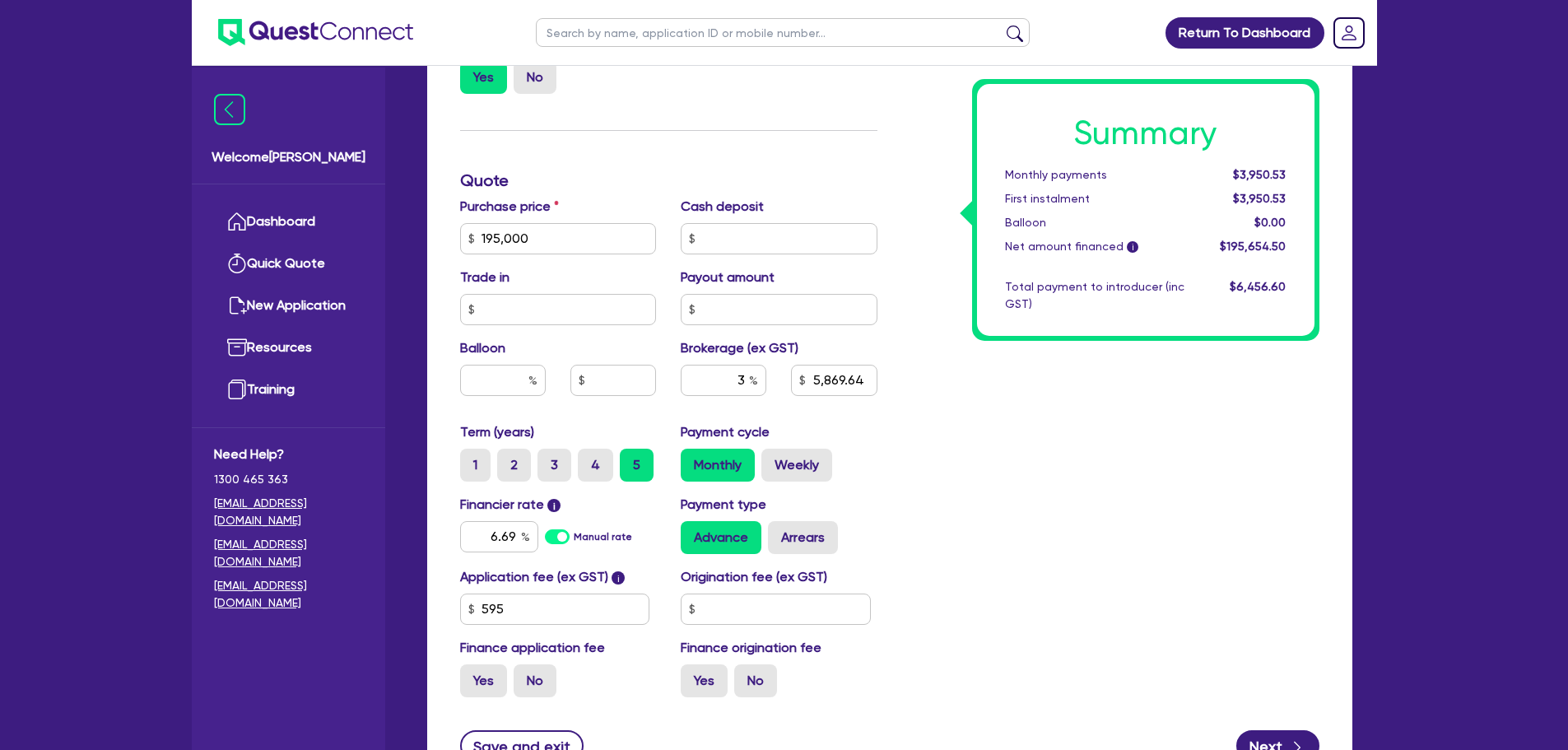
click at [958, 559] on div "Summary Monthly payments $3,950.53 First instalment $3,950.53 Balloon $0.00 Net…" at bounding box center [1111, 180] width 442 height 1059
click at [951, 452] on div "Summary Monthly payments $3,950.53 First instalment $3,950.53 Balloon $0.00 Net…" at bounding box center [1111, 180] width 442 height 1059
click at [751, 381] on div "3" at bounding box center [724, 381] width 85 height 32
click at [851, 432] on div "Payment cycle Monthly Weekly" at bounding box center [779, 453] width 221 height 59
click at [923, 465] on div "Summary Monthly payments $3,992.60 First instalment $3,992.60 Balloon $0.00 Net…" at bounding box center [1111, 180] width 442 height 1059
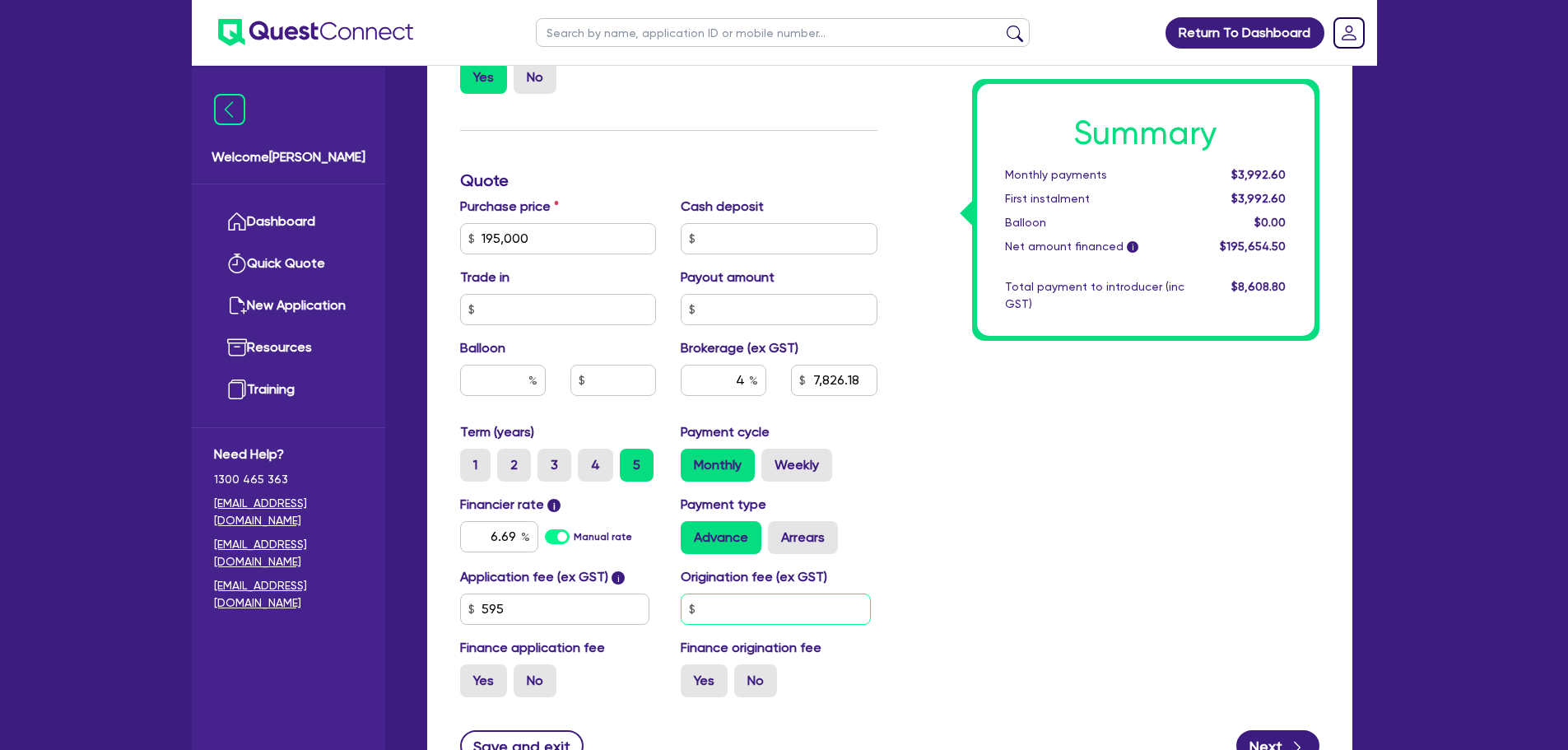
click at [738, 625] on input "text" at bounding box center [776, 610] width 190 height 32
click at [1081, 522] on div "Summary Monthly payments Calculating... First instalment Calculating... Balloon…" at bounding box center [1111, 180] width 442 height 1059
click at [563, 610] on input "595" at bounding box center [555, 610] width 190 height 32
click at [791, 541] on label "Arrears" at bounding box center [803, 537] width 70 height 33
click at [778, 532] on input "Arrears" at bounding box center [774, 527] width 11 height 11
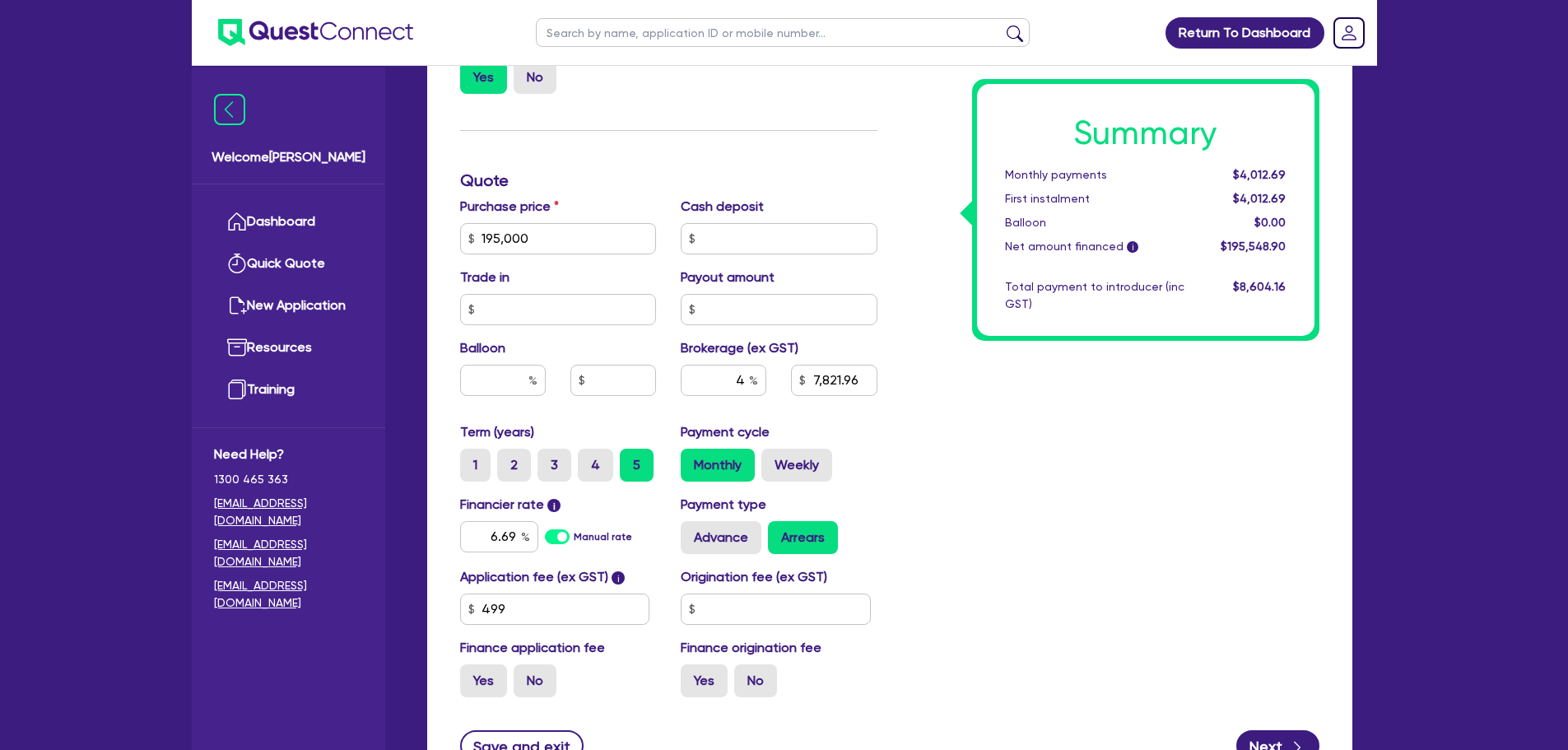
click at [763, 546] on div "Advance Arrears" at bounding box center [779, 537] width 197 height 33
click at [755, 546] on label "Advance" at bounding box center [721, 537] width 81 height 33
click at [691, 532] on input "Advance" at bounding box center [686, 527] width 11 height 11
click at [960, 546] on div "Summary Monthly payments $3,990.44 First instalment $3,990.44 Balloon $0.00 Net…" at bounding box center [1111, 180] width 442 height 1059
click at [663, 167] on div "Funding Options Who will be funding this deal? Select I will fund 100% I will c…" at bounding box center [669, 180] width 442 height 1059
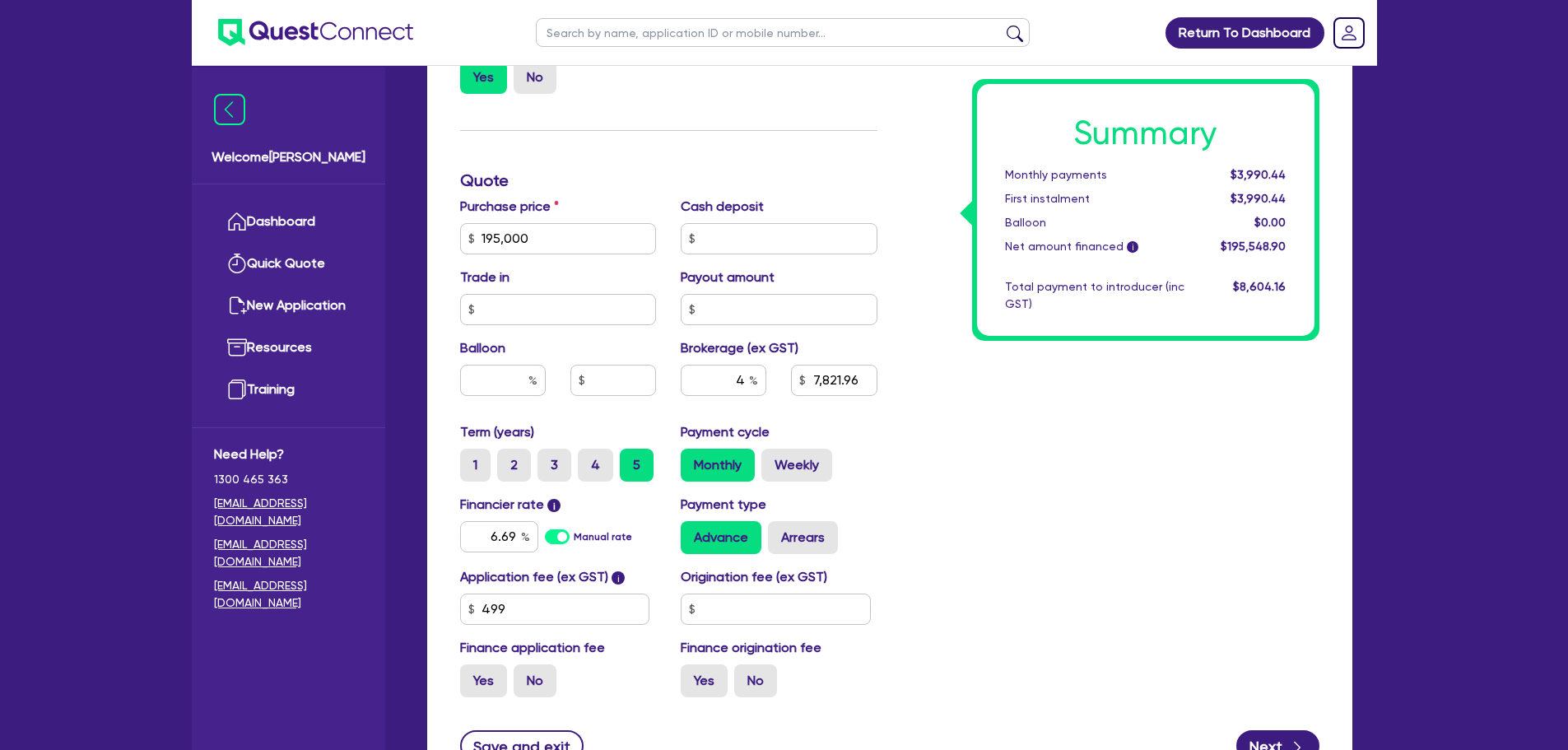
click at [587, 27] on input "text" at bounding box center [783, 32] width 494 height 29
click button "submit" at bounding box center [1014, 36] width 26 height 23
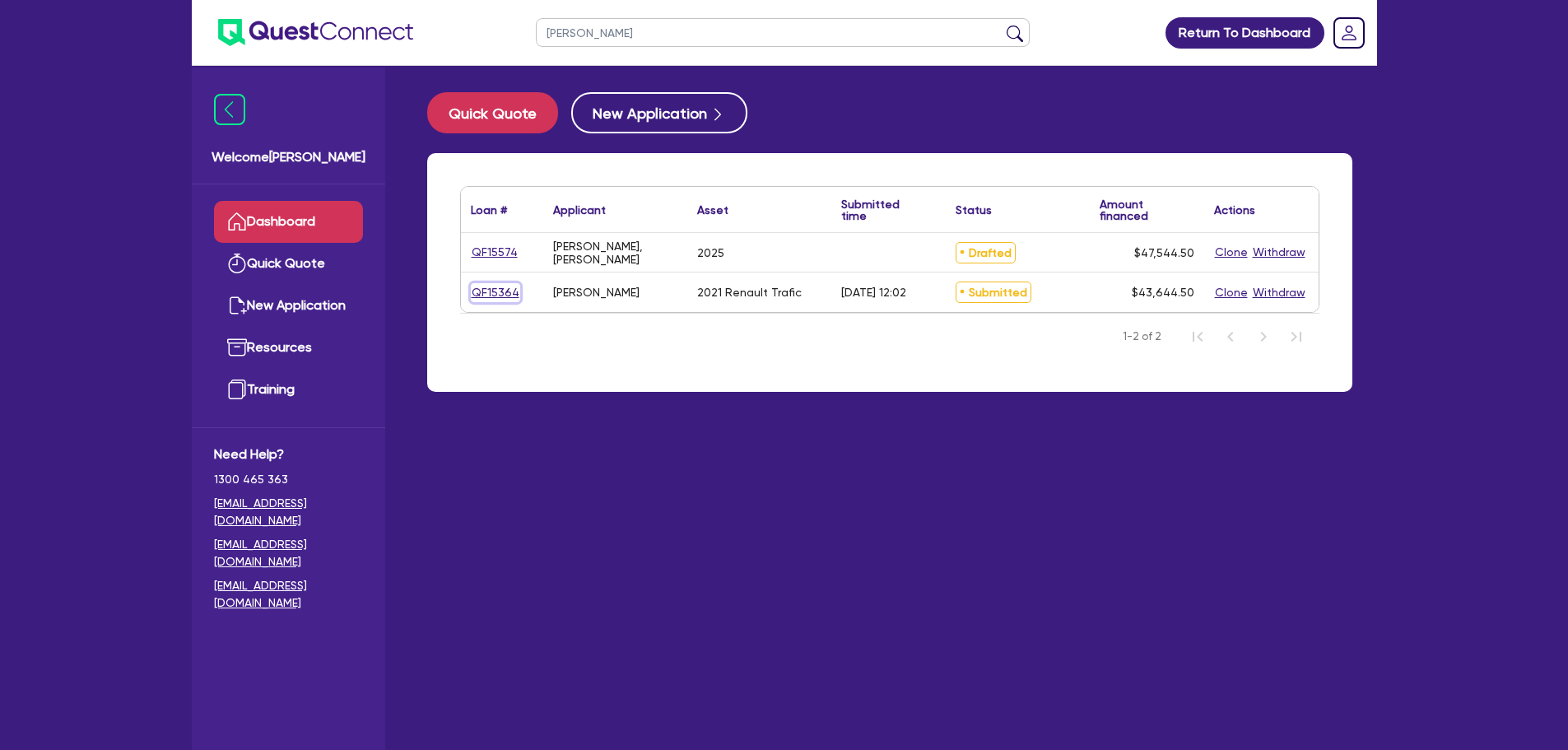
click at [491, 287] on link "QF15364" at bounding box center [495, 293] width 49 height 19
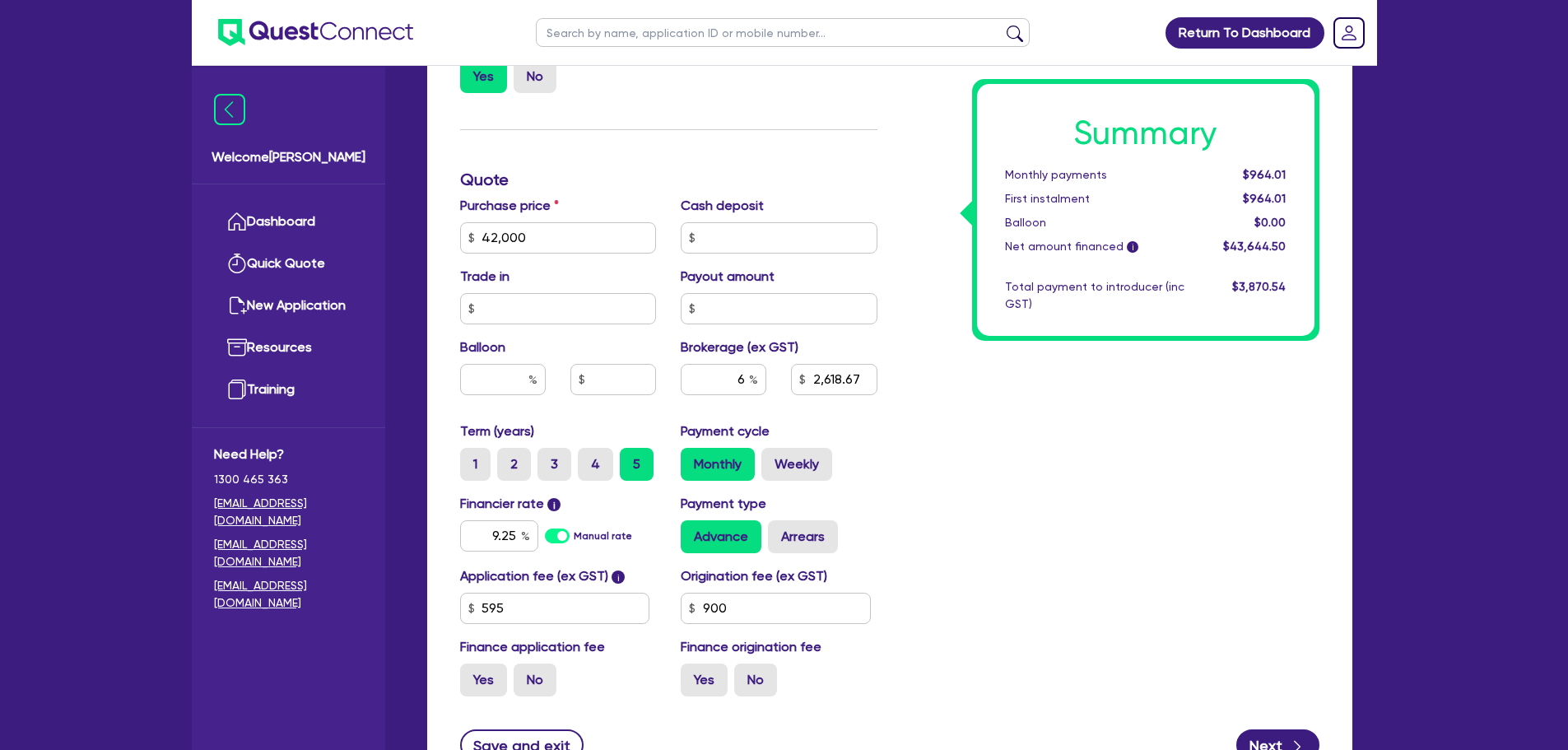
scroll to position [699, 0]
click at [745, 614] on input "900" at bounding box center [776, 608] width 190 height 32
click at [978, 555] on div "Summary Monthly payments $942.15 First instalment $942.15 Balloon $0.00 Net amo…" at bounding box center [1111, 179] width 442 height 1059
click at [766, 613] on input "text" at bounding box center [776, 608] width 190 height 32
click at [1016, 562] on div "Summary Monthly payments $954.29 First instalment $954.29 Balloon $0.00 Net amo…" at bounding box center [1111, 179] width 442 height 1059
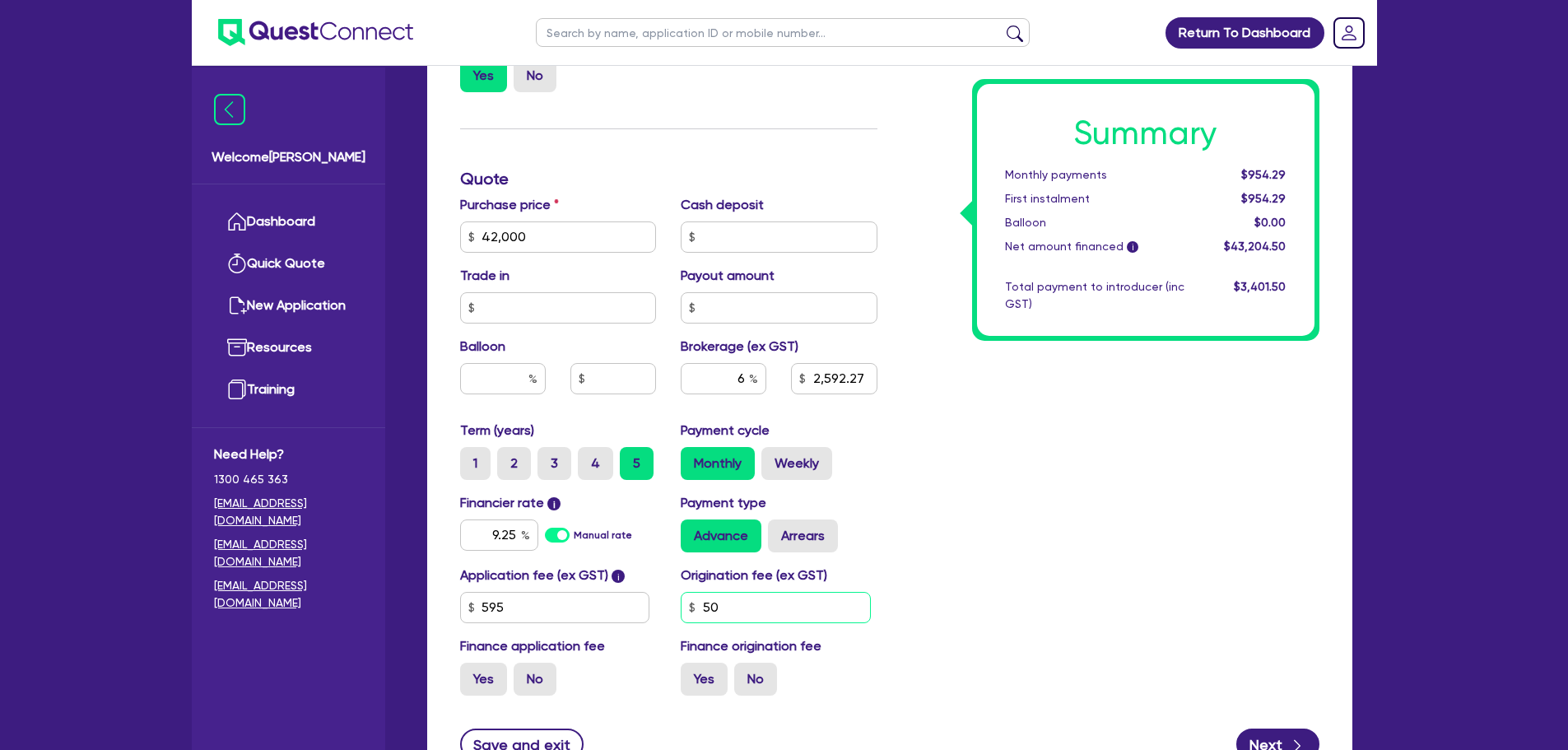
click at [755, 604] on input "50" at bounding box center [776, 608] width 190 height 32
click at [1000, 551] on div "Summary Monthly payments $942.15 First instalment $942.15 Balloon $0.00 Net amo…" at bounding box center [1111, 179] width 442 height 1059
click at [744, 380] on input "text" at bounding box center [724, 379] width 85 height 32
click at [995, 452] on div "Summary Monthly payments Calculating... First instalment Calculating... Balloon…" at bounding box center [1111, 179] width 442 height 1059
click at [715, 381] on input "text" at bounding box center [724, 379] width 85 height 32
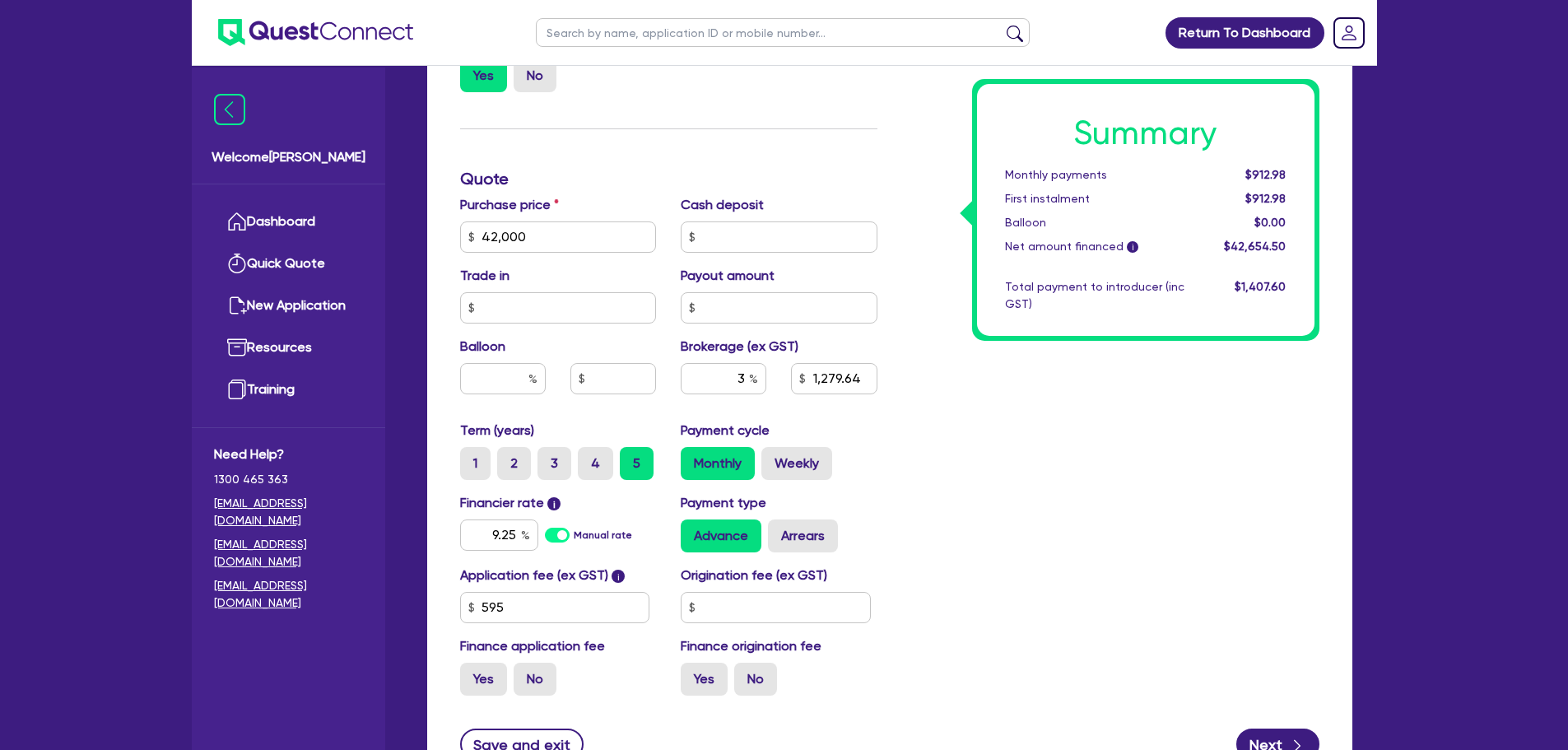
click at [1030, 480] on div "Summary Monthly payments $912.98 First instalment $912.98 Balloon $0.00 Net amo…" at bounding box center [1111, 179] width 442 height 1059
click at [744, 381] on input "3" at bounding box center [724, 379] width 85 height 32
click at [950, 441] on div "Summary Monthly payments $912.98 First instalment $912.98 Balloon $0.00 Net amo…" at bounding box center [1111, 179] width 442 height 1059
click at [780, 598] on input "text" at bounding box center [776, 608] width 190 height 32
click at [1012, 532] on div "Summary Monthly payments $944.12 First instalment $944.12 Balloon $0.00 Net amo…" at bounding box center [1111, 179] width 442 height 1059
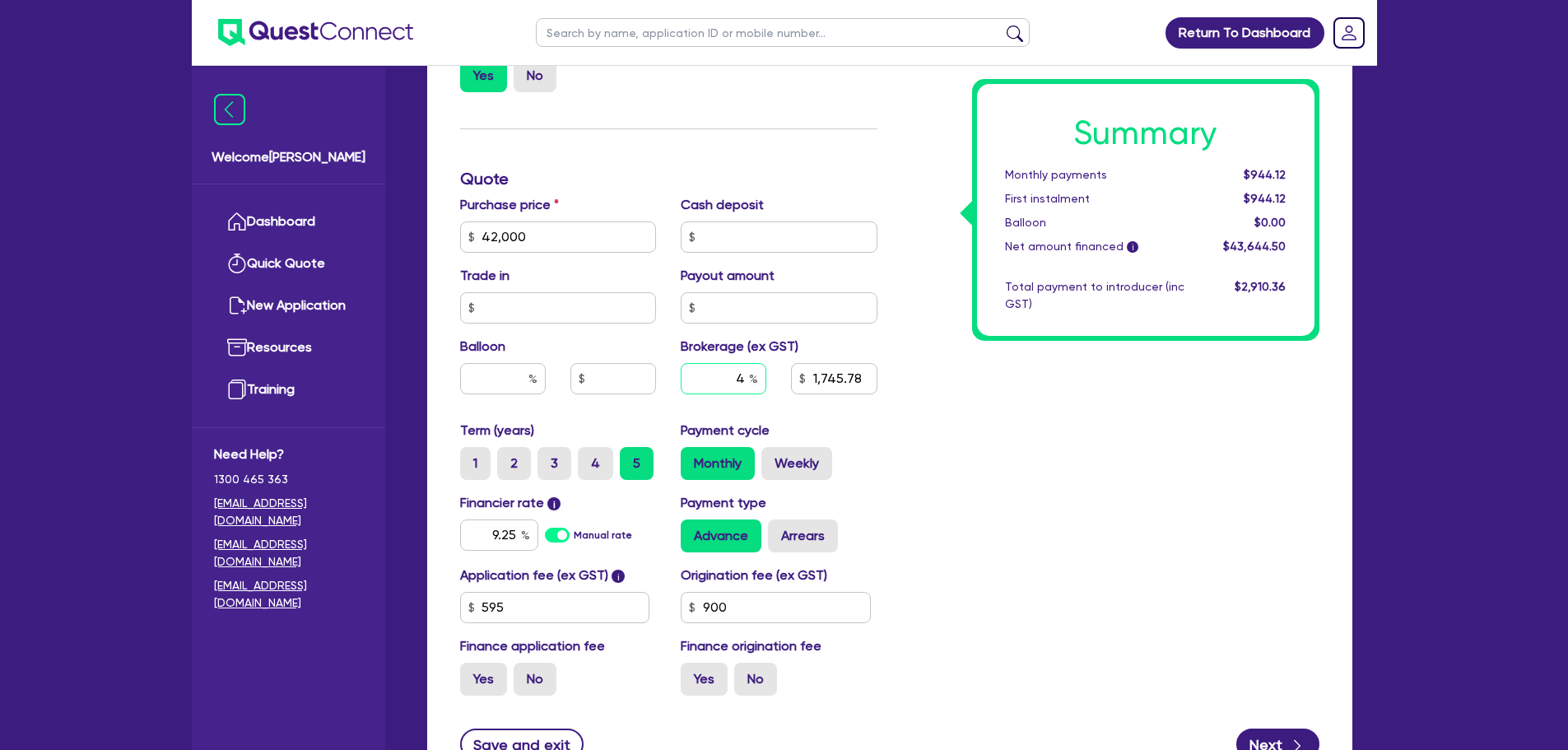
click at [750, 377] on div "4" at bounding box center [724, 379] width 85 height 32
click at [1025, 457] on div "Summary Monthly payments $944.12 First instalment $944.12 Balloon $0.00 Net amo…" at bounding box center [1111, 179] width 442 height 1059
click at [776, 606] on input "90" at bounding box center [776, 608] width 190 height 32
click at [914, 582] on div "Summary Monthly payments $954.06 First instalment $954.06 Balloon $0.00 Net amo…" at bounding box center [1111, 179] width 442 height 1059
click at [749, 378] on div "5" at bounding box center [724, 379] width 85 height 32
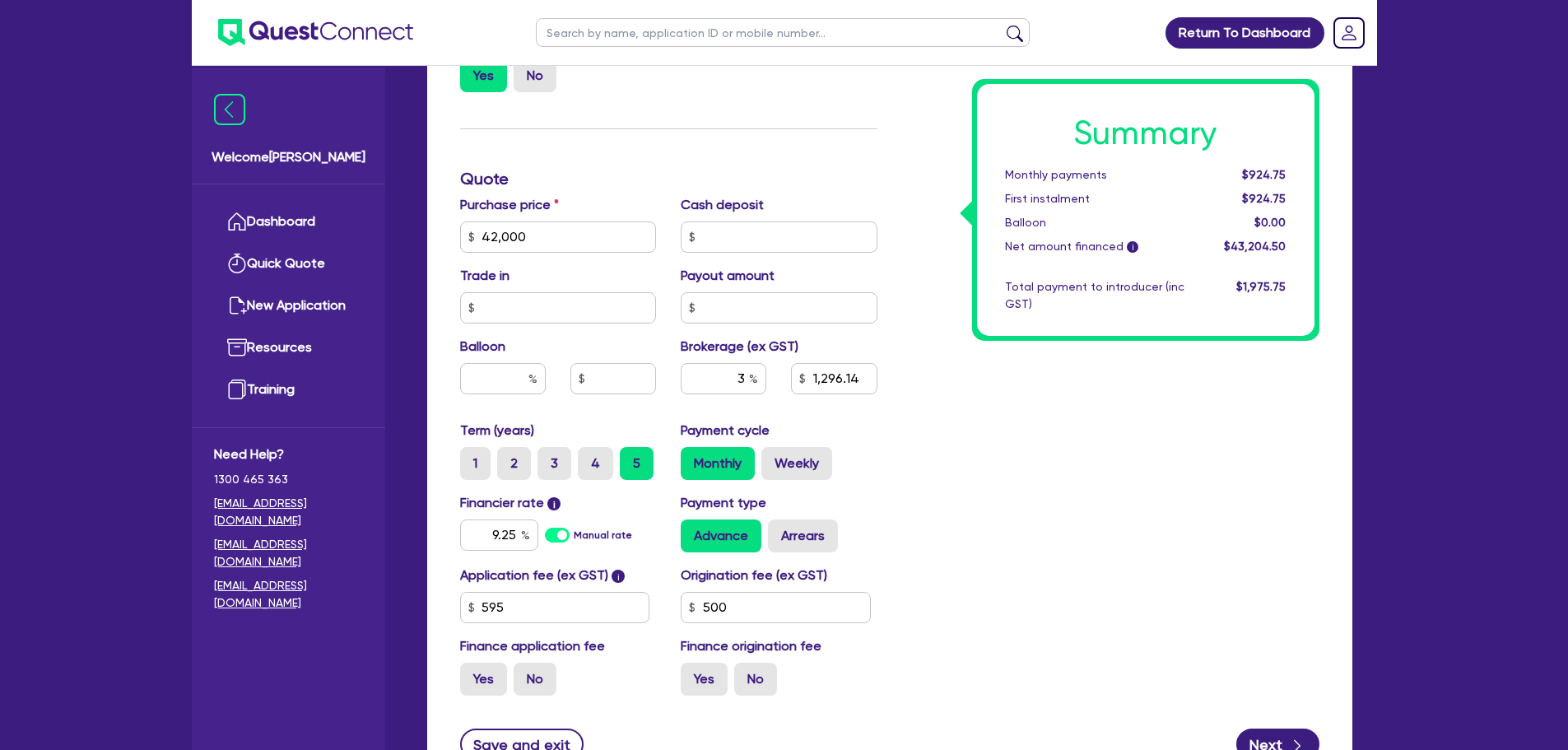
click at [1091, 493] on div "Summary Monthly payments $924.75 First instalment $924.75 Balloon $0.00 Net amo…" at bounding box center [1111, 179] width 442 height 1059
click at [749, 374] on input "text" at bounding box center [724, 379] width 85 height 32
click at [1133, 524] on div "Summary Monthly payments $944.45 First instalment $944.45 Balloon $0.00 Net amo…" at bounding box center [1111, 179] width 442 height 1059
click at [962, 350] on div "Summary Monthly payments $944.45 First instalment $944.45 Balloon $0.00 Net amo…" at bounding box center [1111, 179] width 442 height 1059
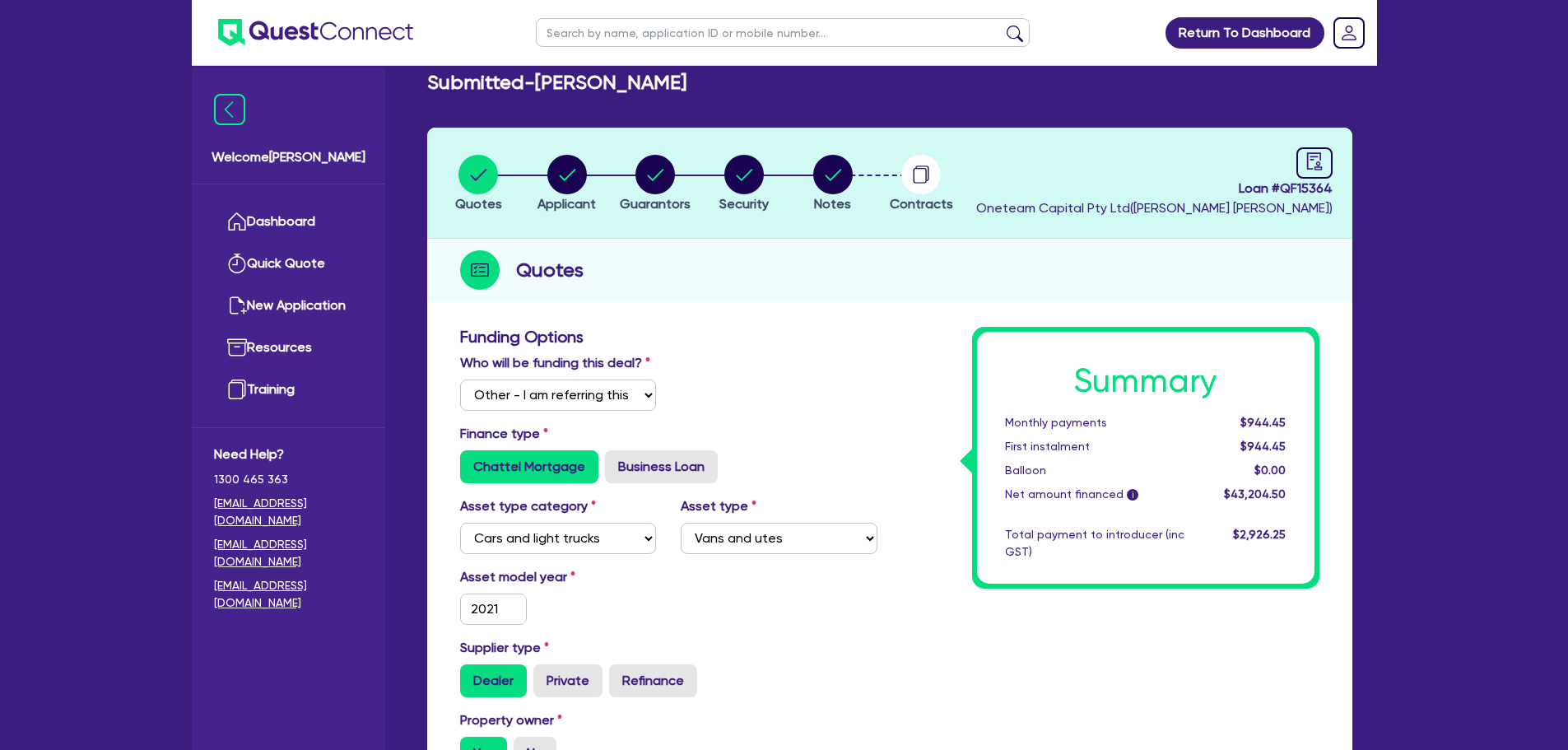
scroll to position [0, 0]
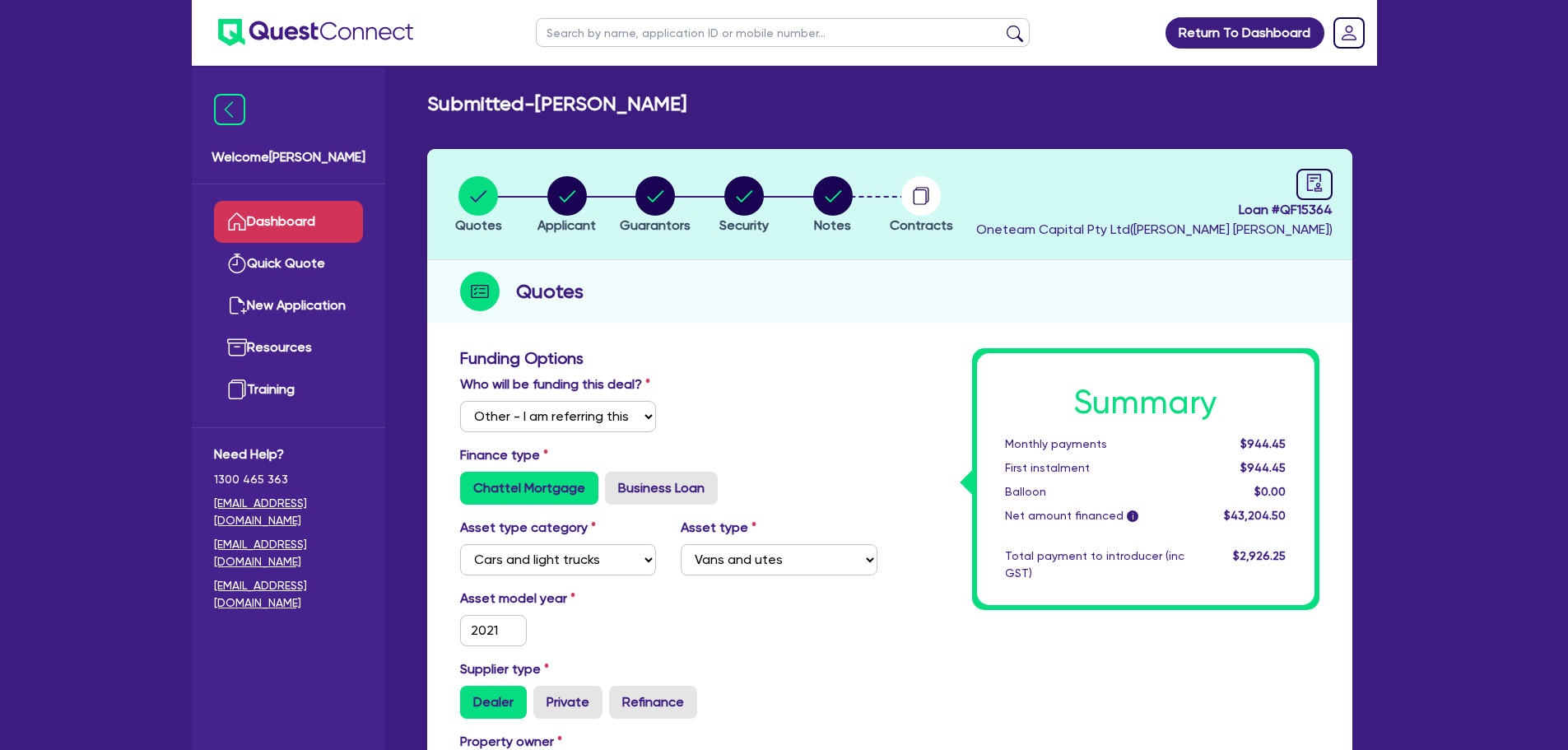
click at [299, 237] on link "Dashboard" at bounding box center [288, 221] width 149 height 42
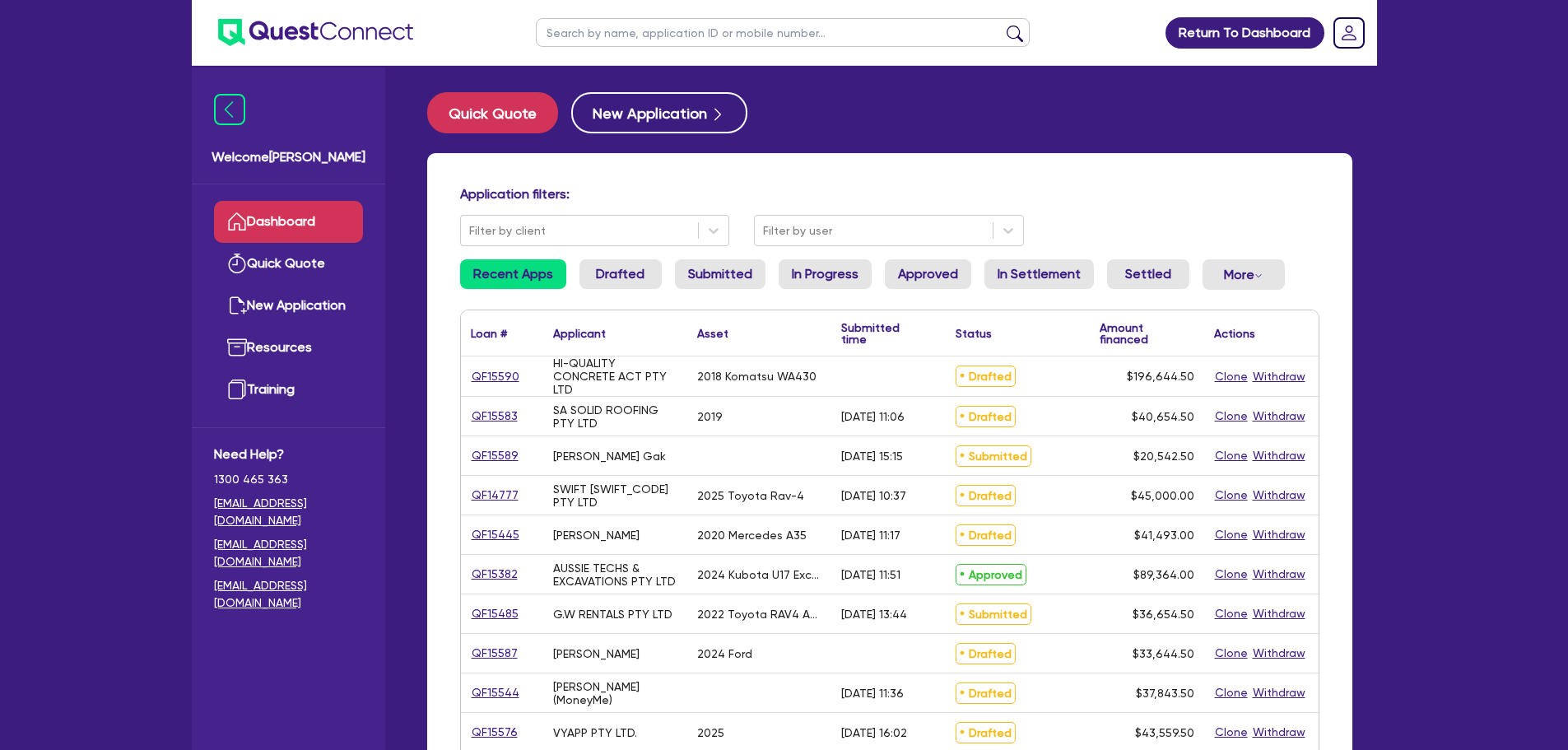
click at [611, 49] on ul at bounding box center [782, 33] width 527 height 65
click at [608, 36] on input "text" at bounding box center [783, 32] width 494 height 29
click at [487, 372] on link "QF15590" at bounding box center [495, 376] width 49 height 19
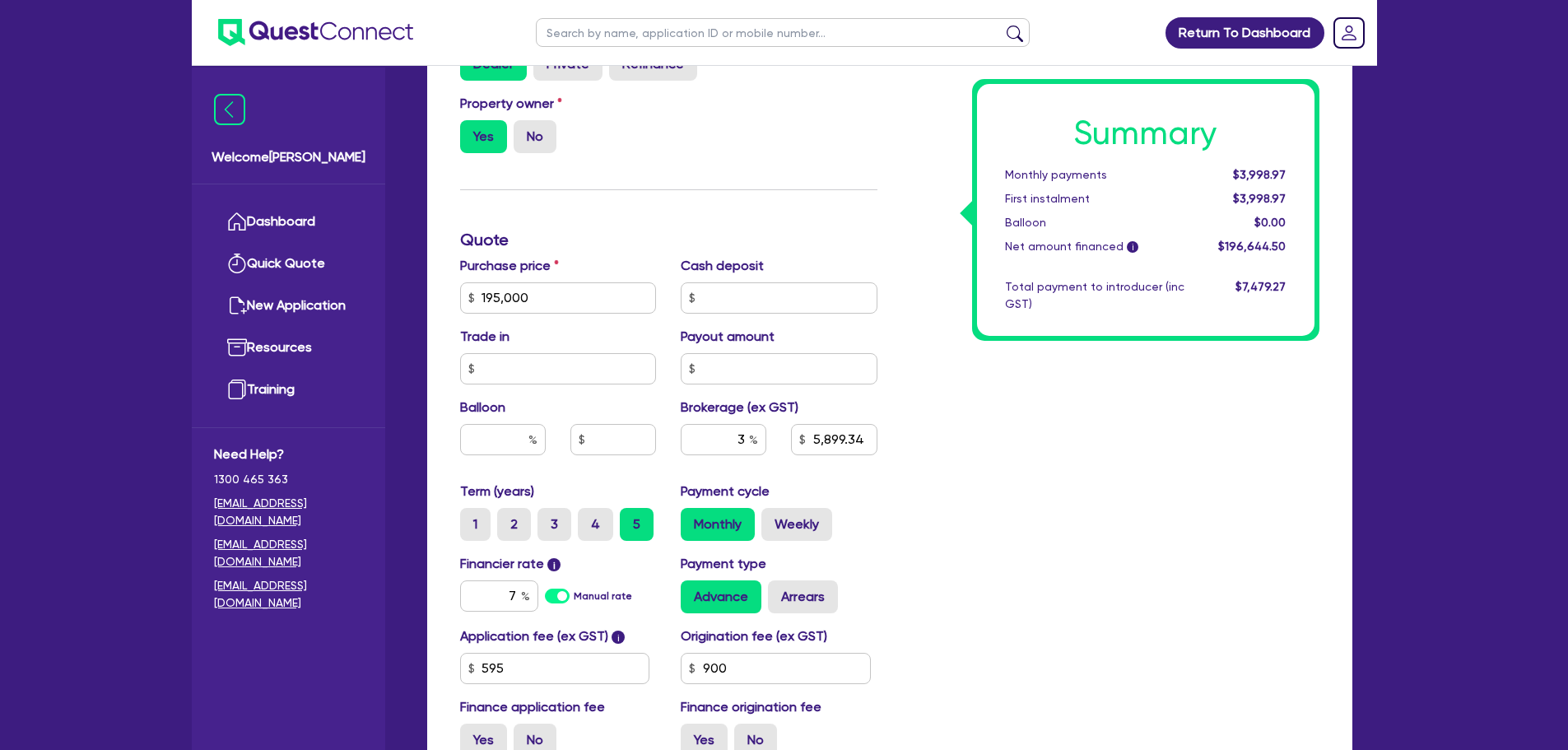
scroll to position [742, 0]
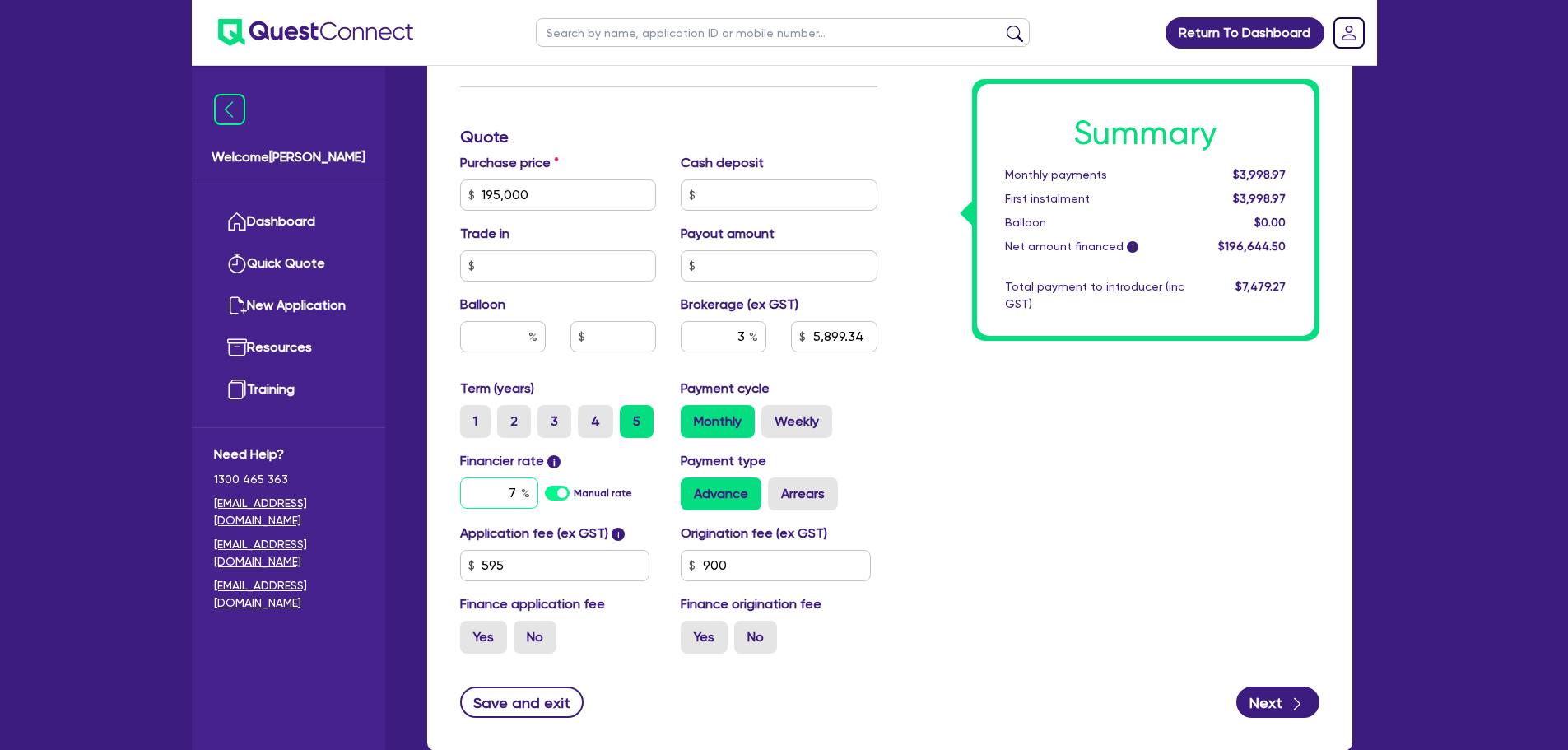
click at [522, 484] on div "7" at bounding box center [499, 493] width 78 height 32
click at [1018, 472] on div "Summary Monthly payments $3,998.97 First instalment $3,998.97 Balloon $0.00 Net…" at bounding box center [1111, 137] width 442 height 1059
click at [588, 586] on div "Application fee (ex GST) i 595 Origination fee (ex GST) 900 Finance application…" at bounding box center [669, 596] width 442 height 143
click at [559, 559] on input "595" at bounding box center [555, 566] width 190 height 32
click at [1051, 486] on div "Summary Monthly payments $3,970.52 First instalment $3,970.52 Balloon $0.00 Net…" at bounding box center [1111, 137] width 442 height 1059
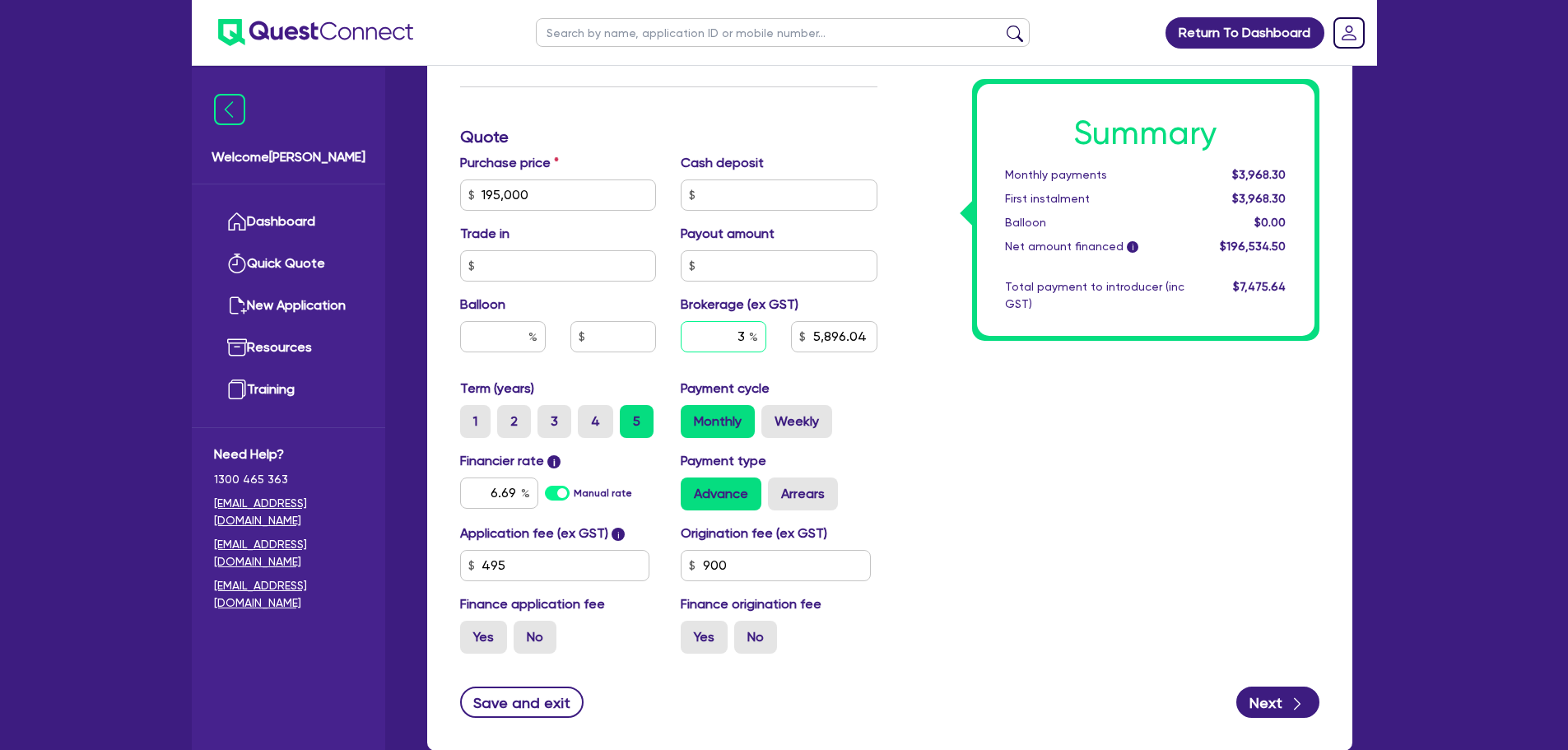
click at [744, 338] on input "3" at bounding box center [724, 337] width 85 height 32
click at [999, 470] on div "Summary Monthly payments $3,968.30 First instalment $3,968.30 Balloon $0.00 Net…" at bounding box center [1111, 137] width 442 height 1059
click at [799, 570] on input "900" at bounding box center [776, 566] width 190 height 32
click at [745, 342] on input "4" at bounding box center [724, 337] width 85 height 32
click at [1023, 475] on div "Summary Monthly payments $4,010.55 First instalment $4,010.55 Balloon $0.00 Net…" at bounding box center [1111, 137] width 442 height 1059
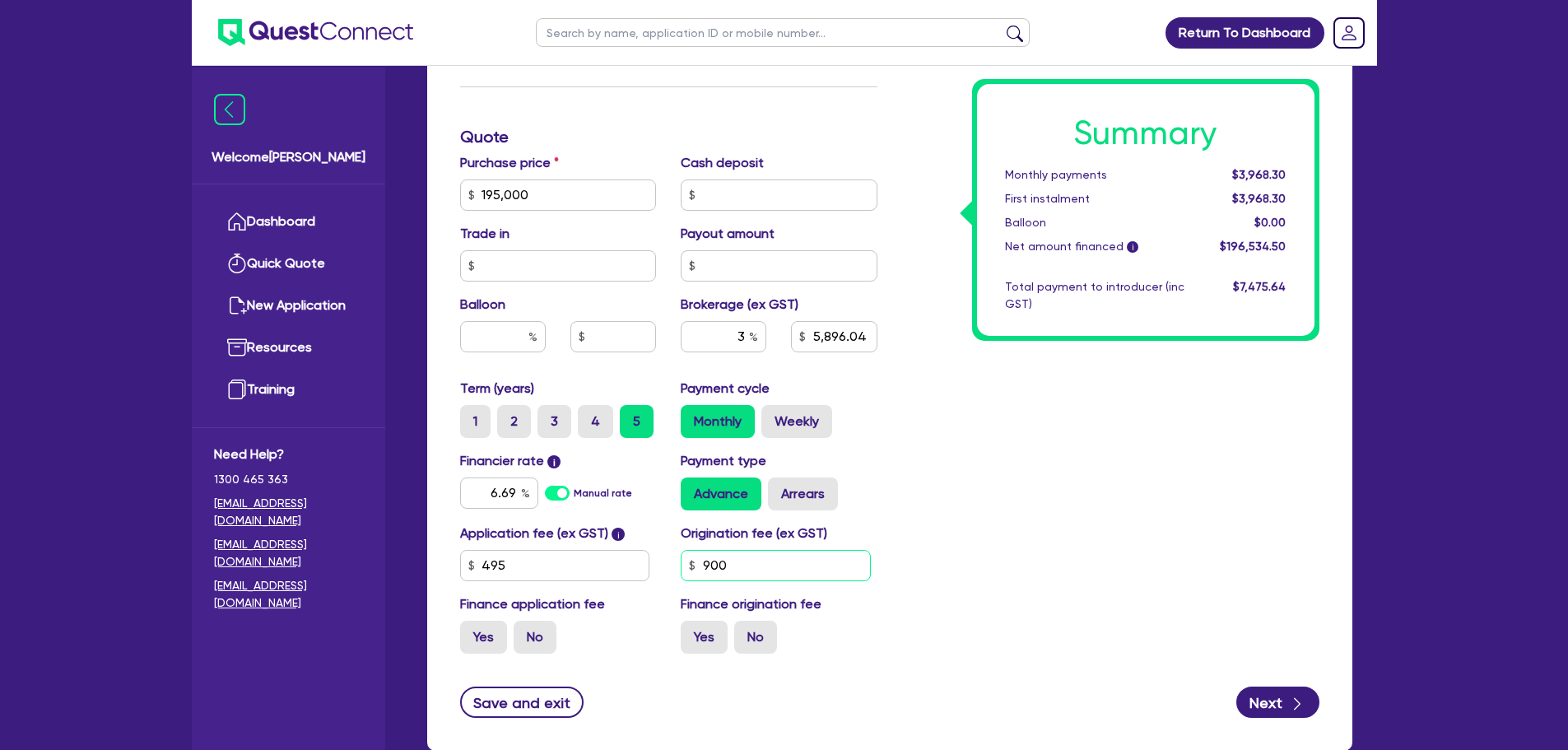
click at [788, 561] on input "900" at bounding box center [776, 566] width 190 height 32
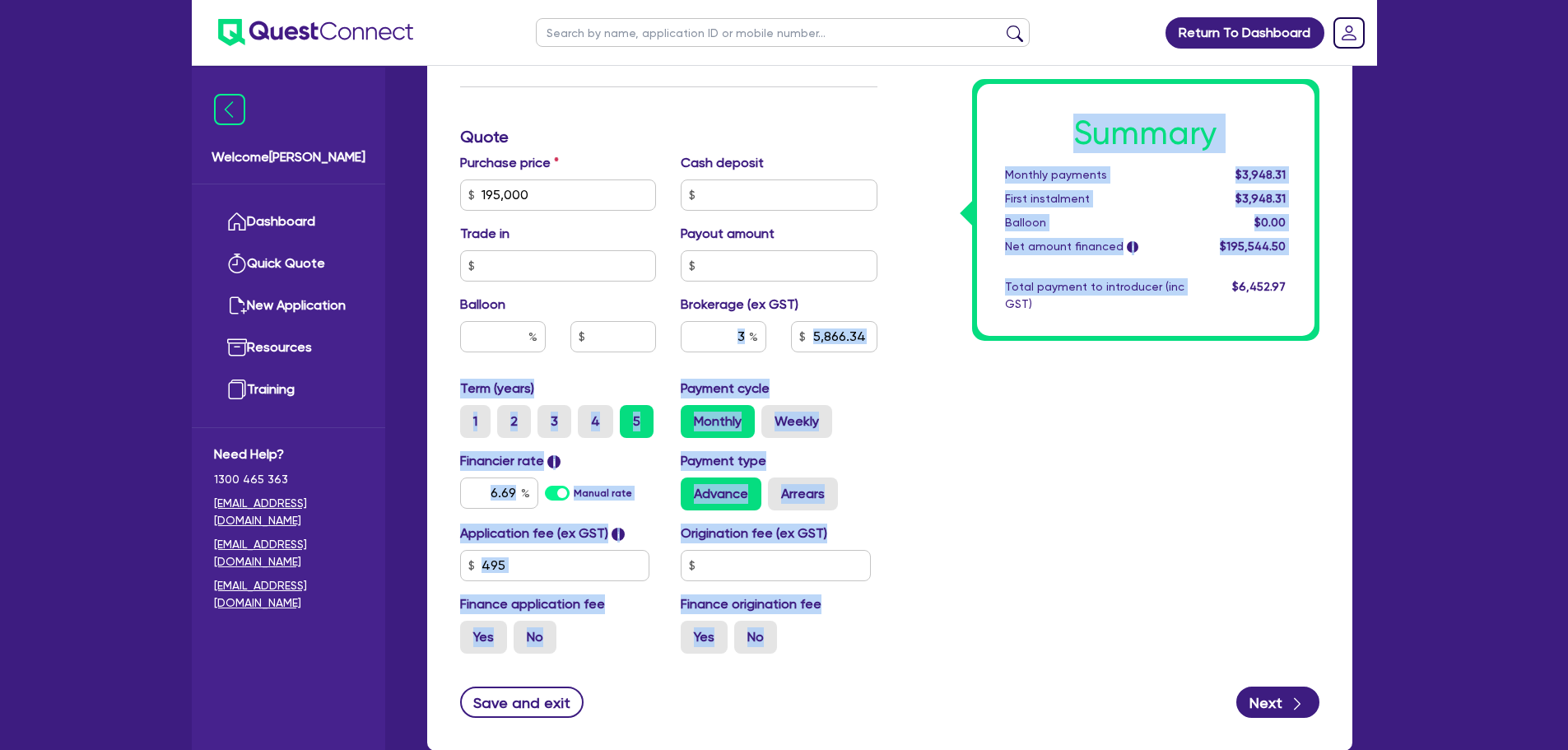
drag, startPoint x: 994, startPoint y: 527, endPoint x: 755, endPoint y: 336, distance: 305.9
click at [755, 336] on div "Funding Options Who will be funding this deal? Select I will fund 100% I will c…" at bounding box center [890, 137] width 884 height 1059
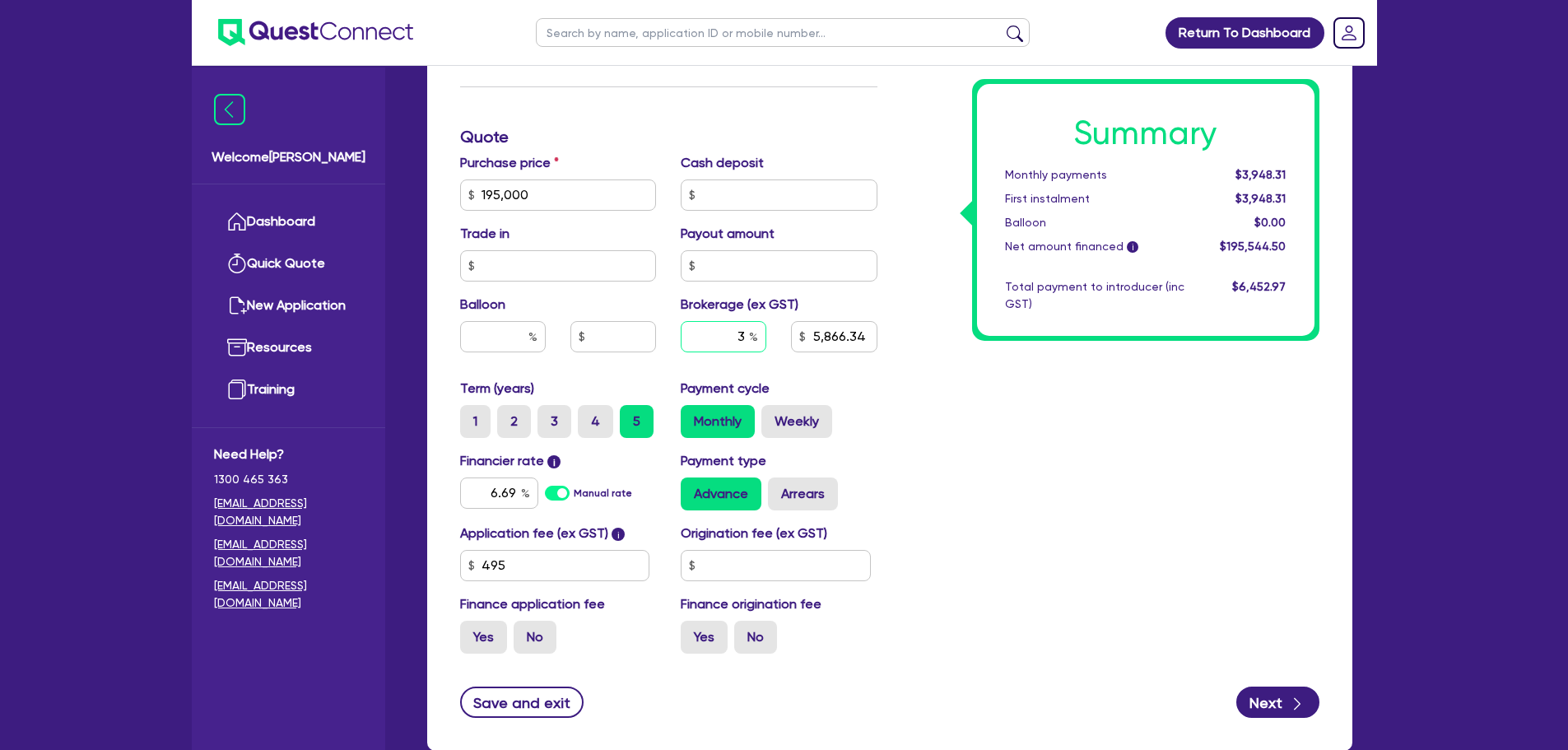
click at [755, 336] on div "3" at bounding box center [724, 337] width 85 height 32
click at [973, 414] on div "Summary Monthly payments $3,990.35 First instalment $3,990.35 Balloon $0.00 Net…" at bounding box center [1111, 137] width 442 height 1059
click at [998, 609] on div "Summary Monthly payments $3,990.35 First instalment $3,990.35 Balloon $0.00 Net…" at bounding box center [1111, 137] width 442 height 1059
click at [821, 574] on input "text" at bounding box center [776, 566] width 190 height 32
click at [967, 569] on div "Summary Monthly payments $4,001.57 First instalment $4,001.57 Balloon $0.00 Net…" at bounding box center [1111, 137] width 442 height 1059
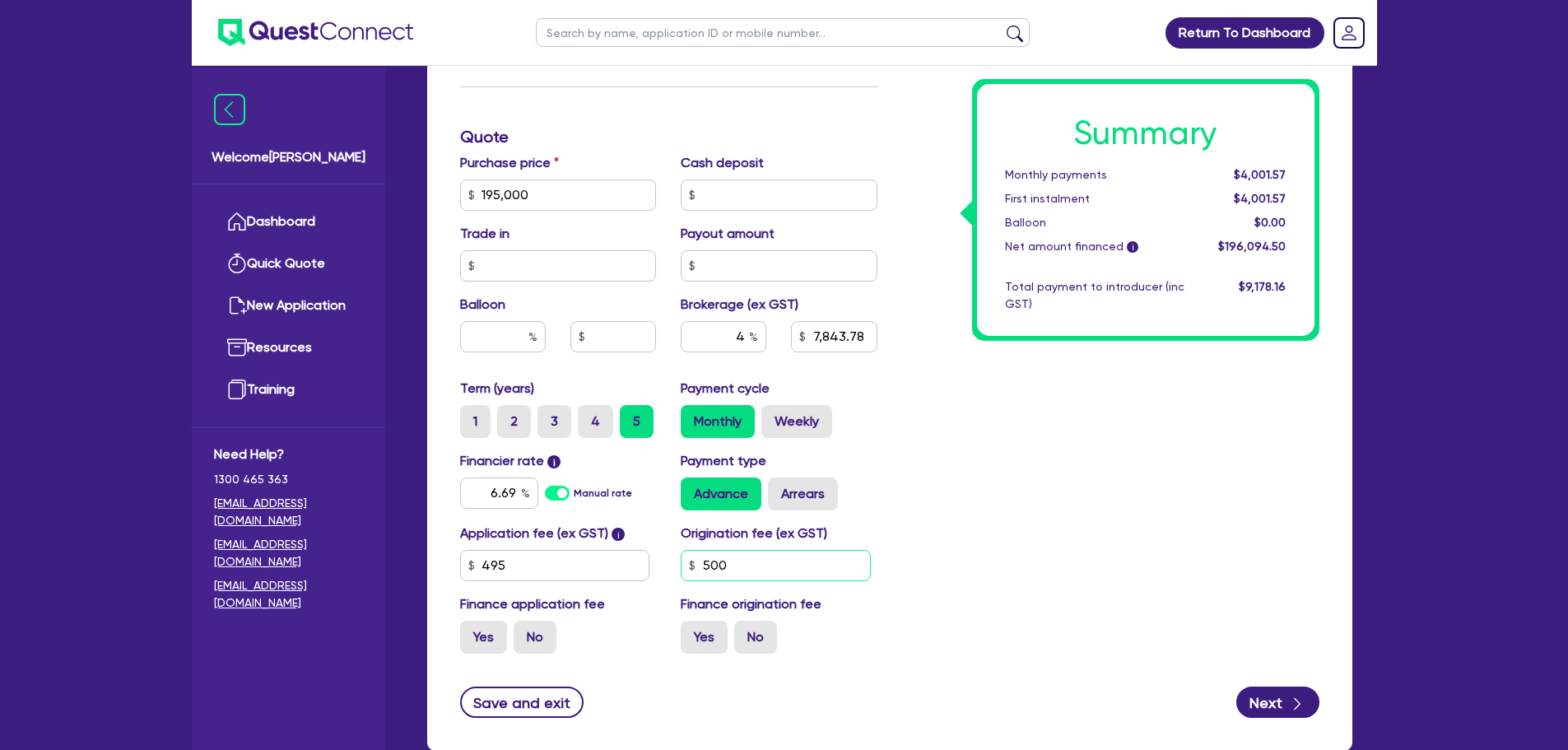
click at [734, 580] on input "500" at bounding box center [776, 566] width 190 height 32
click at [999, 533] on div "Summary Monthly payments $3,990.35 First instalment $3,990.35 Balloon $0.00 Net…" at bounding box center [1111, 137] width 442 height 1059
click at [743, 339] on input "text" at bounding box center [724, 337] width 85 height 32
click at [914, 392] on div "Summary Monthly payments $3,822.18 First instalment $3,822.18 Balloon $0.00 Net…" at bounding box center [1111, 137] width 442 height 1059
click at [725, 336] on input "text" at bounding box center [724, 337] width 85 height 32
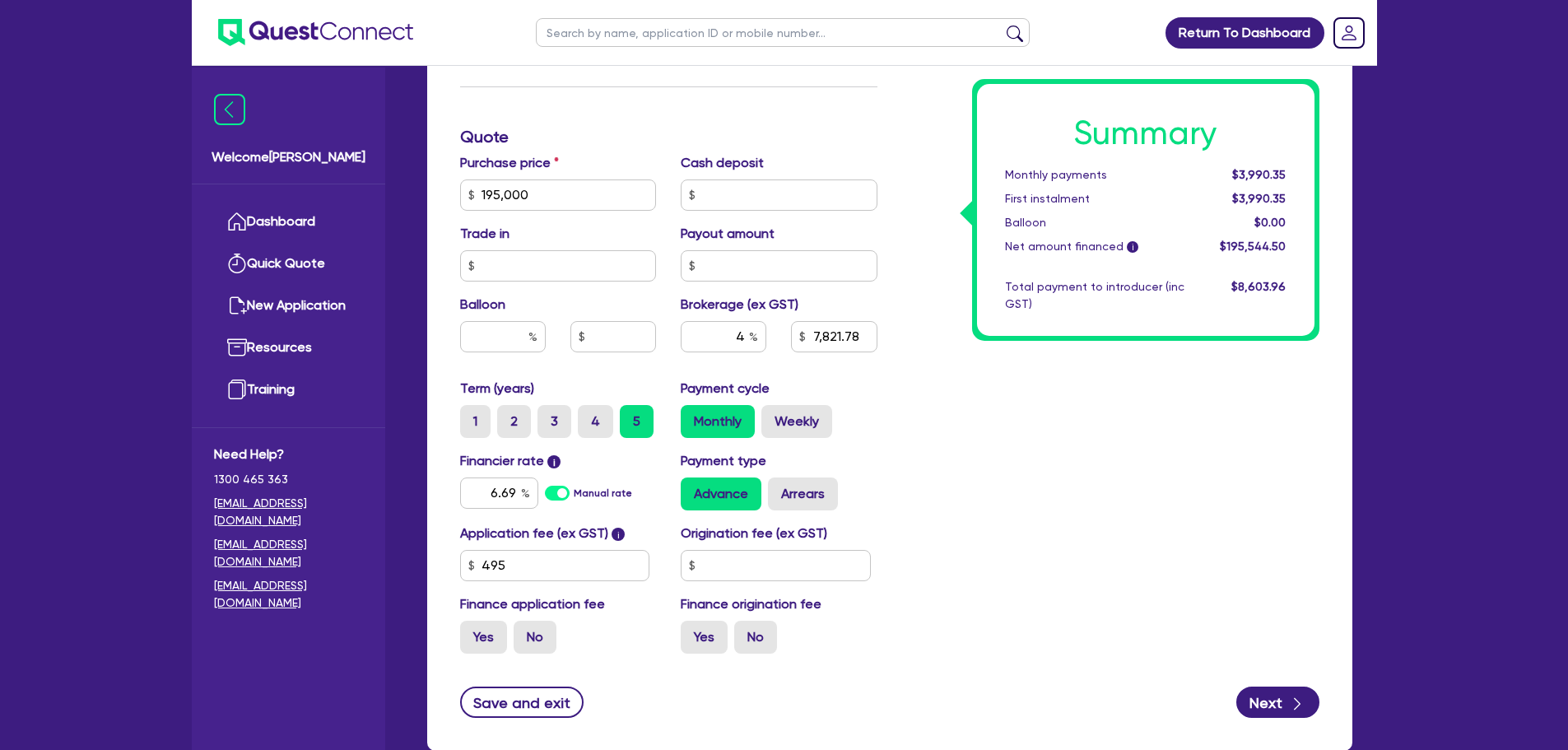
click at [933, 433] on div "Summary Monthly payments $3,990.35 First instalment $3,990.35 Balloon $0.00 Net…" at bounding box center [1111, 137] width 442 height 1059
click at [745, 342] on input "4" at bounding box center [724, 337] width 85 height 32
click at [916, 382] on div "Summary Monthly payments Calculating... First instalment Calculating... Balloon…" at bounding box center [1111, 137] width 442 height 1059
click at [748, 336] on div "3" at bounding box center [724, 337] width 85 height 32
click at [953, 420] on div "Summary Monthly payments Calculating... First instalment Calculating... Balloon…" at bounding box center [1111, 137] width 442 height 1059
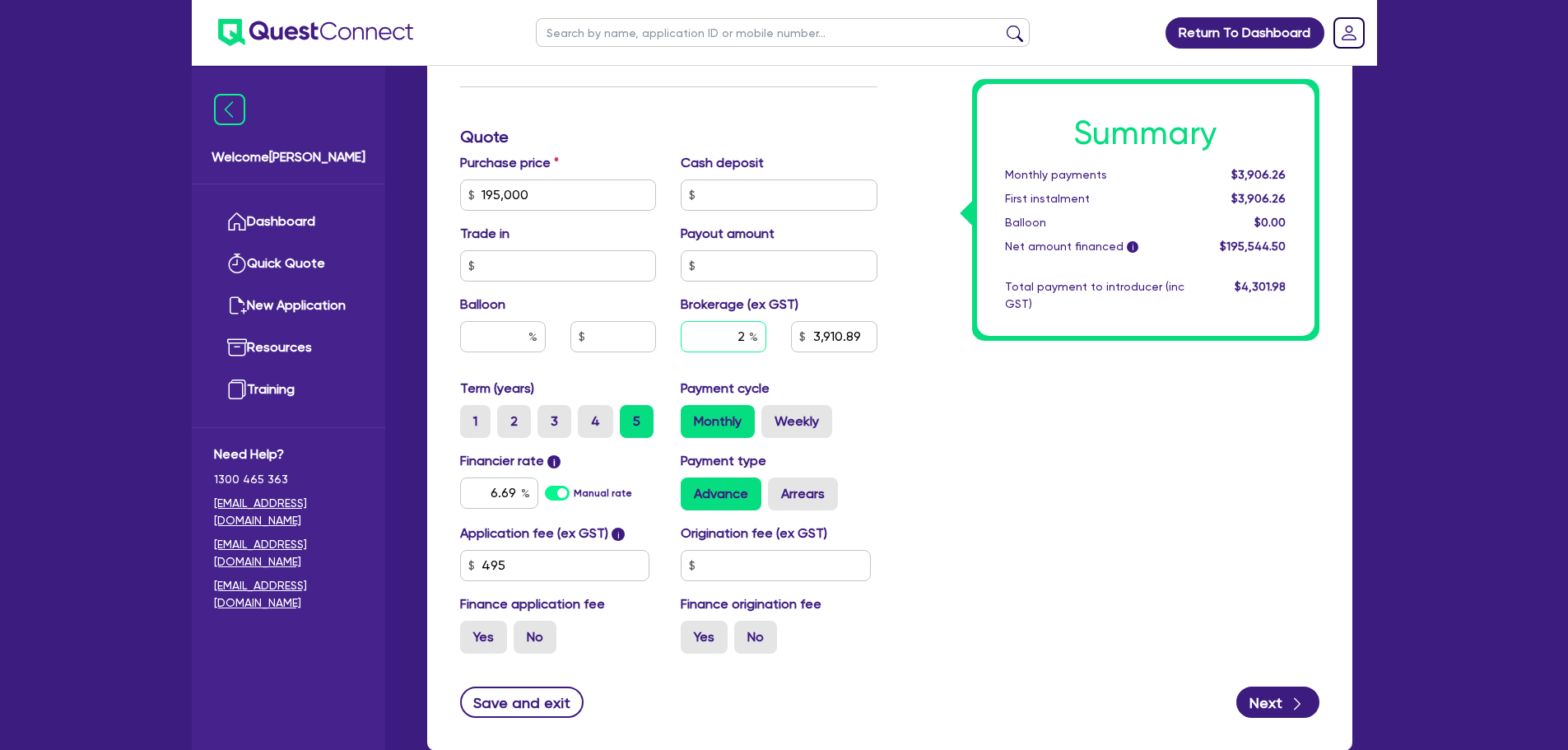
click at [745, 337] on input "2" at bounding box center [724, 337] width 85 height 32
click at [1056, 454] on div "Summary Monthly payments $3,906.26 First instalment $3,906.26 Balloon $0.00 Net…" at bounding box center [1111, 137] width 442 height 1059
click at [791, 553] on input "text" at bounding box center [776, 566] width 190 height 32
click at [918, 541] on div "Summary Monthly payments $3,948.31 First instalment $3,948.31 Balloon $0.00 Net…" at bounding box center [1111, 137] width 442 height 1059
click at [953, 404] on div "Summary Monthly payments $3,968.30 First instalment $3,968.30 Balloon $0.00 Net…" at bounding box center [1111, 137] width 442 height 1059
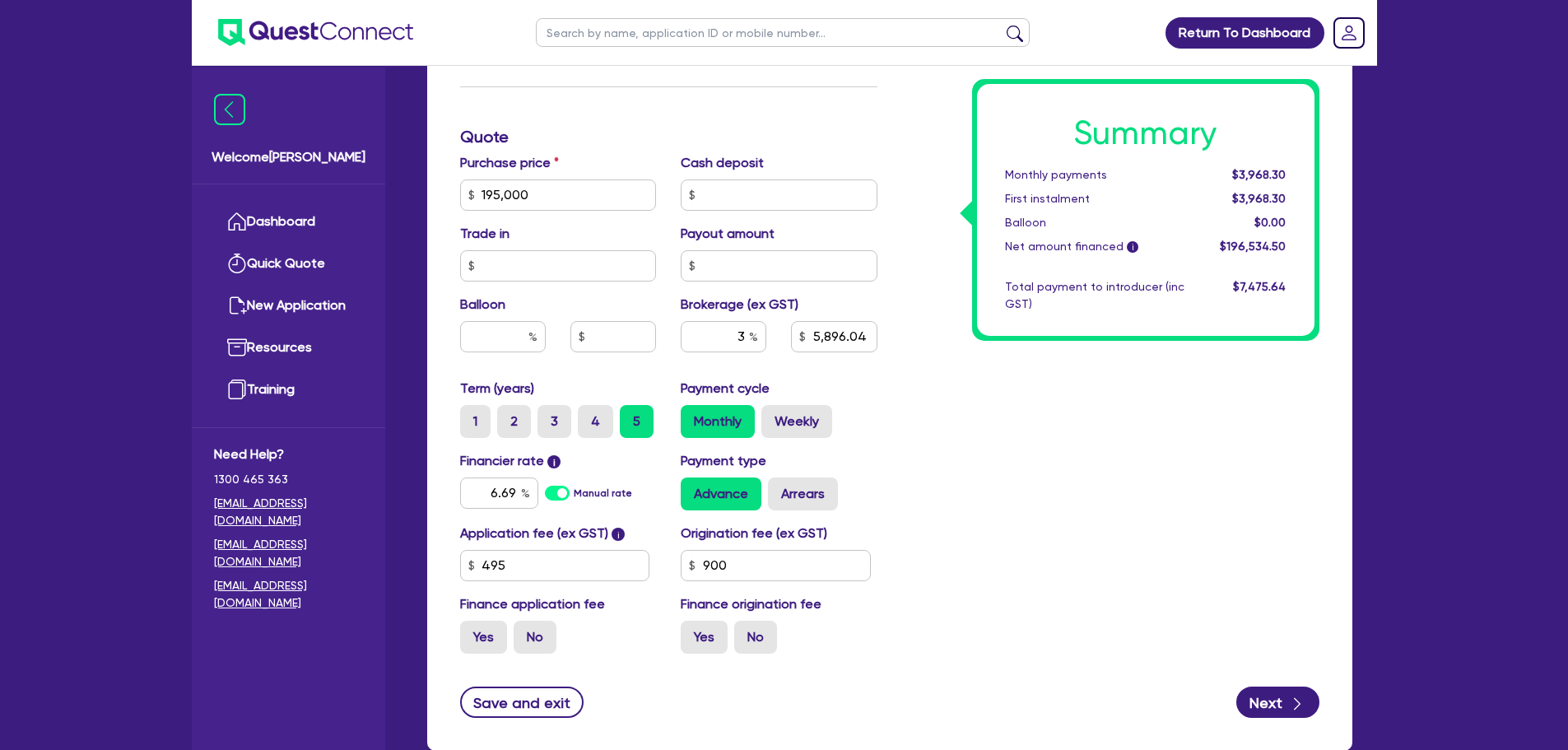
click at [953, 379] on div "Summary Monthly payments $3,968.30 First instalment $3,968.30 Balloon $0.00 Net…" at bounding box center [1111, 137] width 442 height 1059
click at [954, 458] on div "Summary Monthly payments $3,968.30 First instalment $3,968.30 Balloon $0.00 Net…" at bounding box center [1111, 137] width 442 height 1059
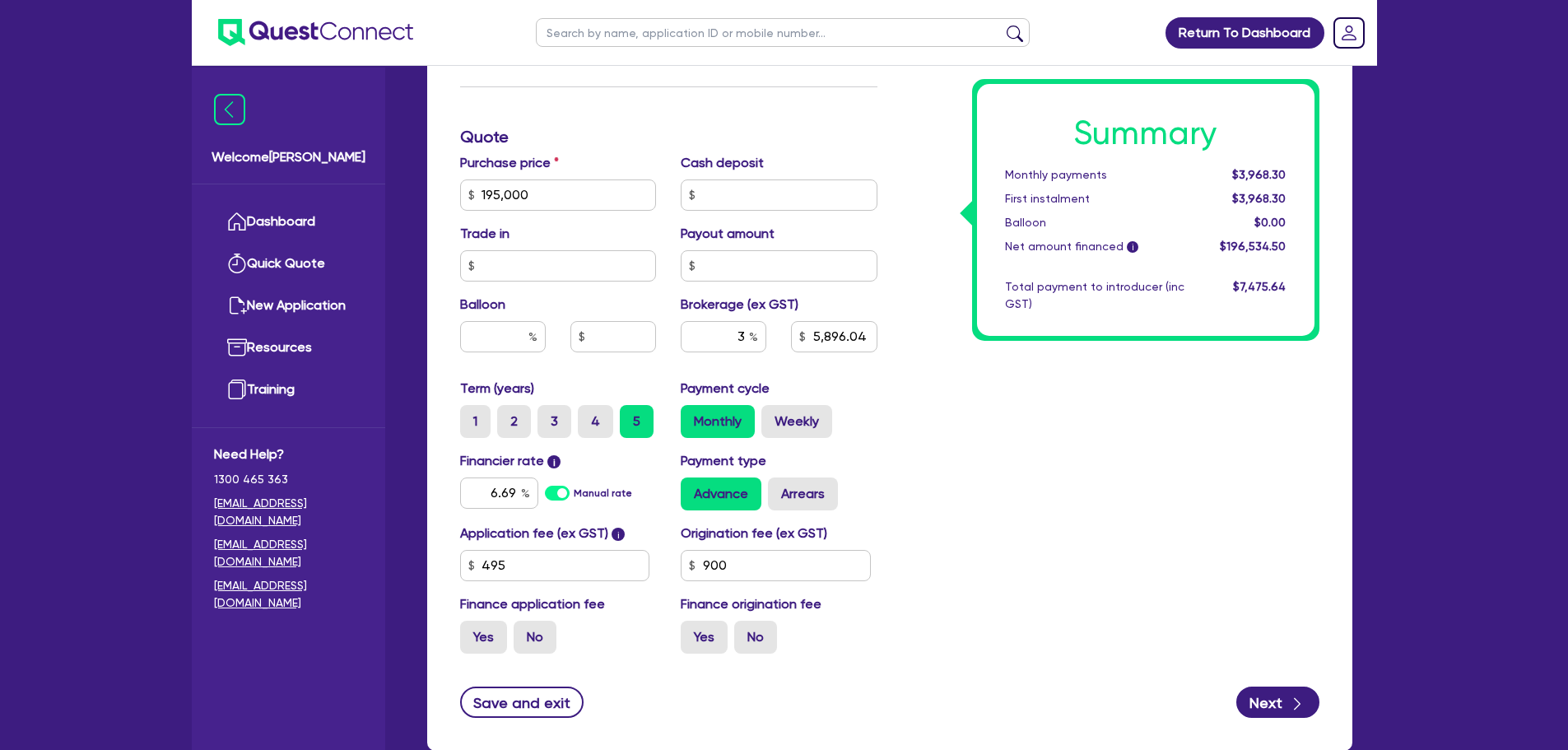
click at [988, 413] on div "Summary Monthly payments $3,968.30 First instalment $3,968.30 Balloon $0.00 Net…" at bounding box center [1111, 137] width 442 height 1059
click at [969, 395] on div "Summary Monthly payments $3,968.30 First instalment $3,968.30 Balloon $0.00 Net…" at bounding box center [1111, 137] width 442 height 1059
click at [741, 336] on input "3" at bounding box center [724, 337] width 85 height 32
click at [945, 376] on div "Summary Monthly payments Calculating... First instalment Calculating... Balloon…" at bounding box center [1111, 137] width 442 height 1059
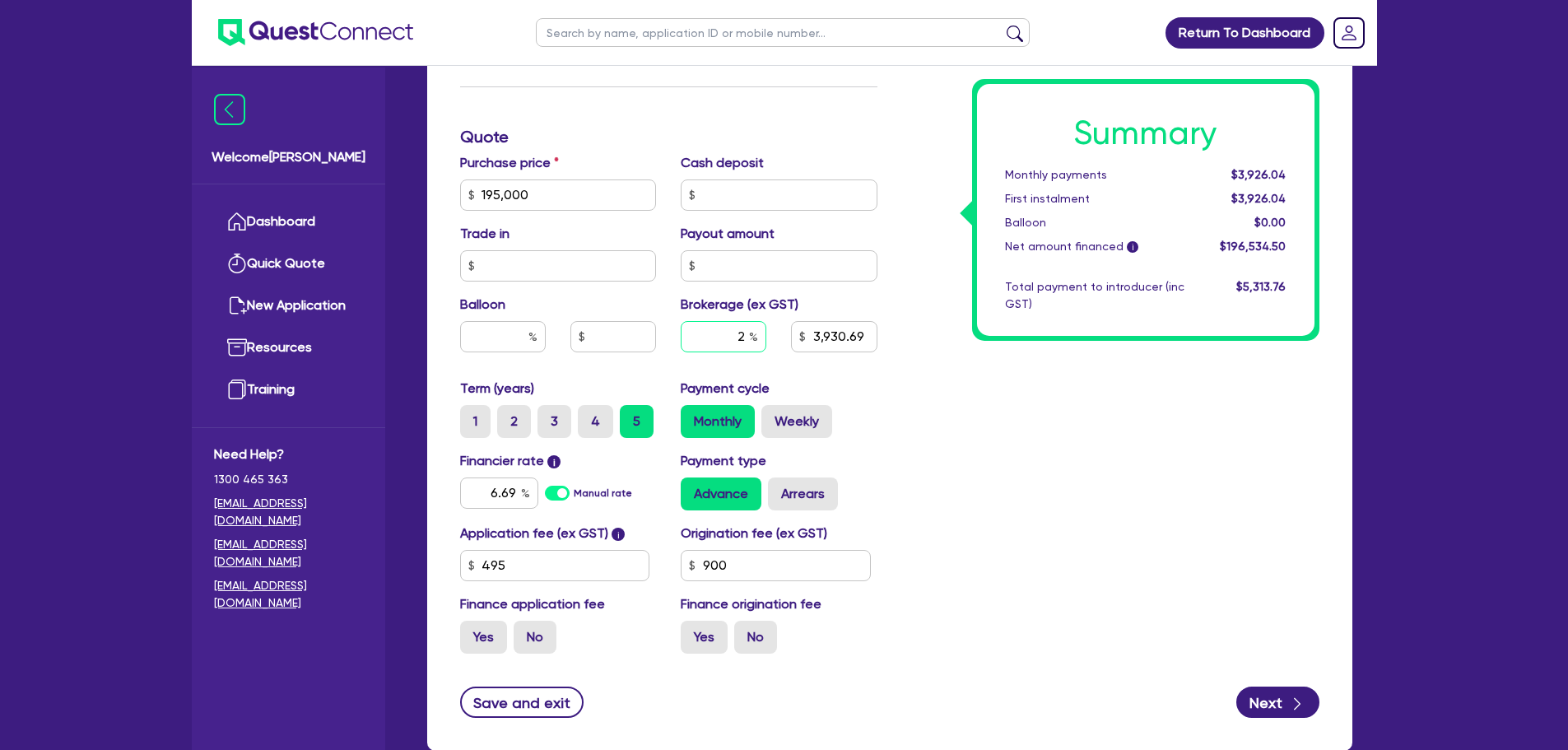
click at [749, 337] on input "2" at bounding box center [724, 337] width 85 height 32
click at [1039, 452] on div "Summary Monthly payments Calculating... First instalment Calculating... Balloon…" at bounding box center [1111, 137] width 442 height 1059
click at [744, 341] on input "3" at bounding box center [724, 337] width 85 height 32
click at [951, 402] on div "Summary Monthly payments $3,926.04 First instalment $3,926.04 Balloon $0.00 Net…" at bounding box center [1111, 137] width 442 height 1059
click at [747, 344] on input "2" at bounding box center [724, 337] width 85 height 32
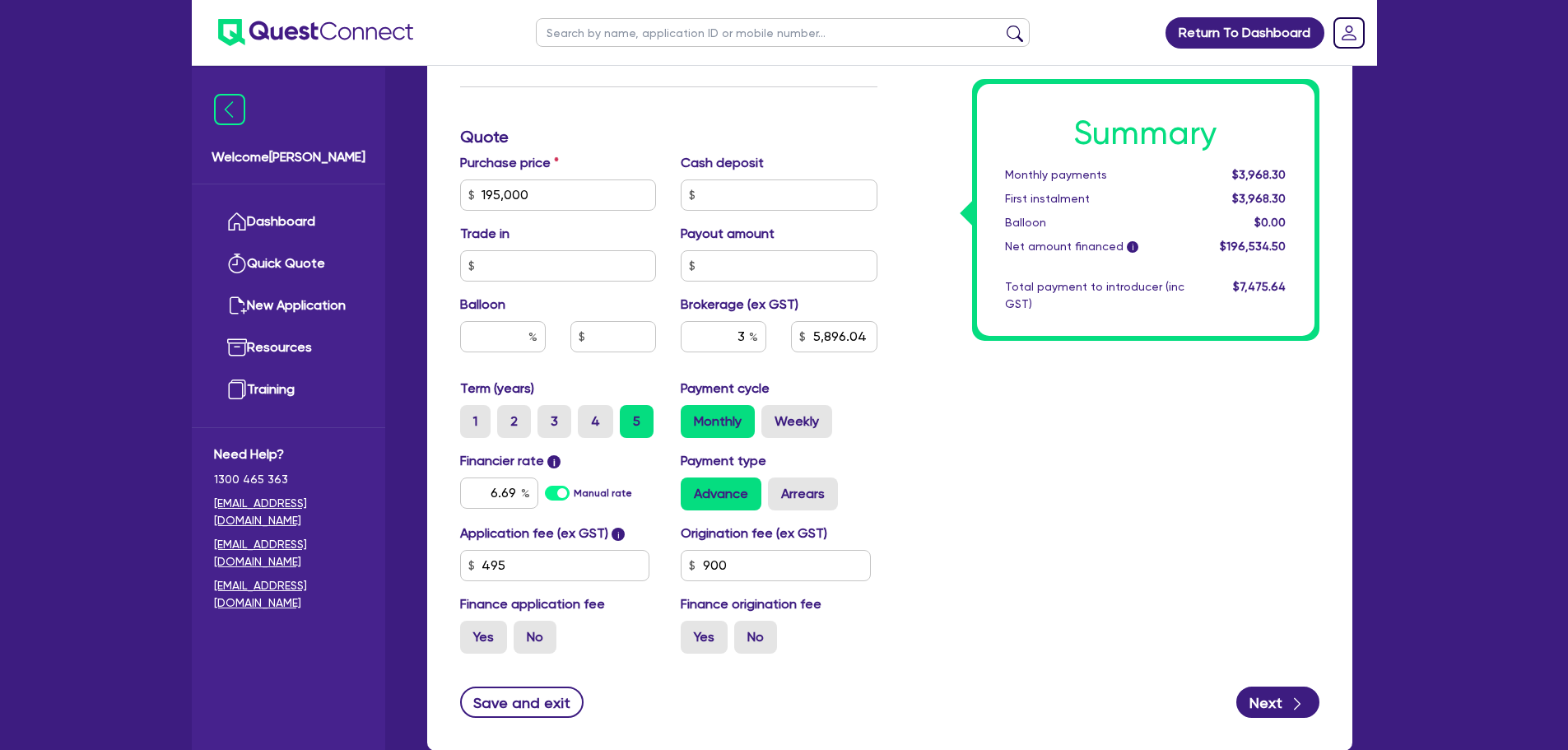
click at [981, 434] on div "Summary Monthly payments $3,968.30 First instalment $3,968.30 Balloon $0.00 Net…" at bounding box center [1111, 137] width 442 height 1059
click at [957, 458] on div "Summary Monthly payments $3,968.30 First instalment $3,968.30 Balloon $0.00 Net…" at bounding box center [1111, 137] width 442 height 1059
click at [748, 336] on input "text" at bounding box center [724, 337] width 85 height 32
click at [913, 414] on div "Summary Monthly payments $3,968.30 First instalment $3,968.30 Balloon $0.00 Net…" at bounding box center [1111, 137] width 442 height 1059
click at [751, 556] on input "90" at bounding box center [776, 566] width 190 height 32
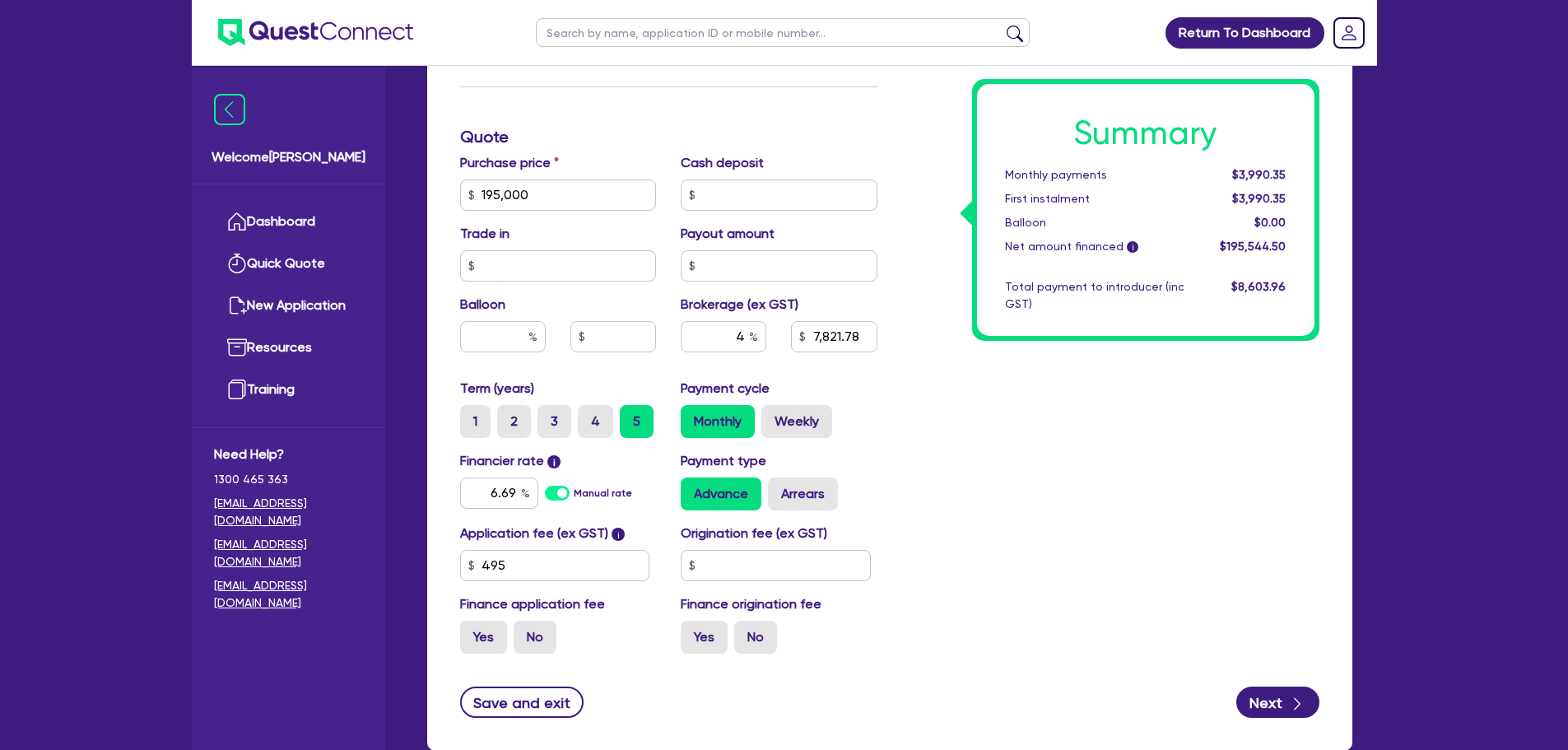
click at [1023, 584] on div "Summary Monthly payments $3,990.35 First instalment $3,990.35 Balloon $0.00 Net…" at bounding box center [1111, 137] width 442 height 1059
click at [748, 336] on input "4" at bounding box center [724, 337] width 85 height 32
click at [763, 567] on input "text" at bounding box center [776, 566] width 190 height 32
click at [951, 559] on div "Summary Monthly payments Calculating... First instalment Calculating... Balloon…" at bounding box center [1111, 137] width 442 height 1059
click at [781, 578] on input "900" at bounding box center [776, 566] width 190 height 32
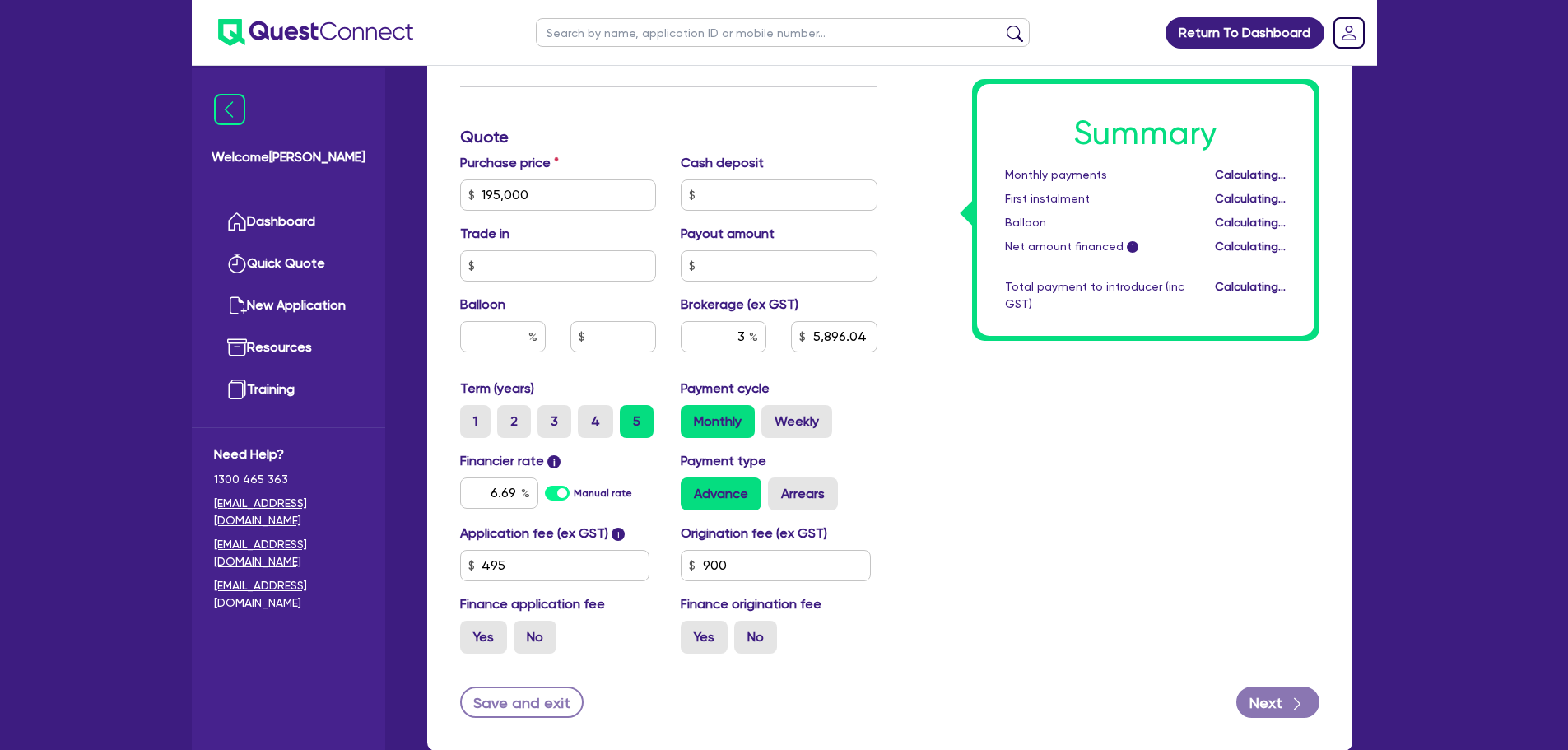
click at [912, 554] on div "Summary Monthly payments Calculating... First instalment Calculating... Balloon…" at bounding box center [1111, 137] width 442 height 1059
click at [751, 566] on input "900" at bounding box center [776, 566] width 190 height 32
click at [749, 328] on input "3" at bounding box center [724, 337] width 85 height 32
click at [916, 416] on div "Summary Monthly payments $3,926.04 First instalment $3,926.04 Balloon $0.00 Net…" at bounding box center [1111, 137] width 442 height 1059
click at [755, 568] on input "900" at bounding box center [776, 566] width 190 height 32
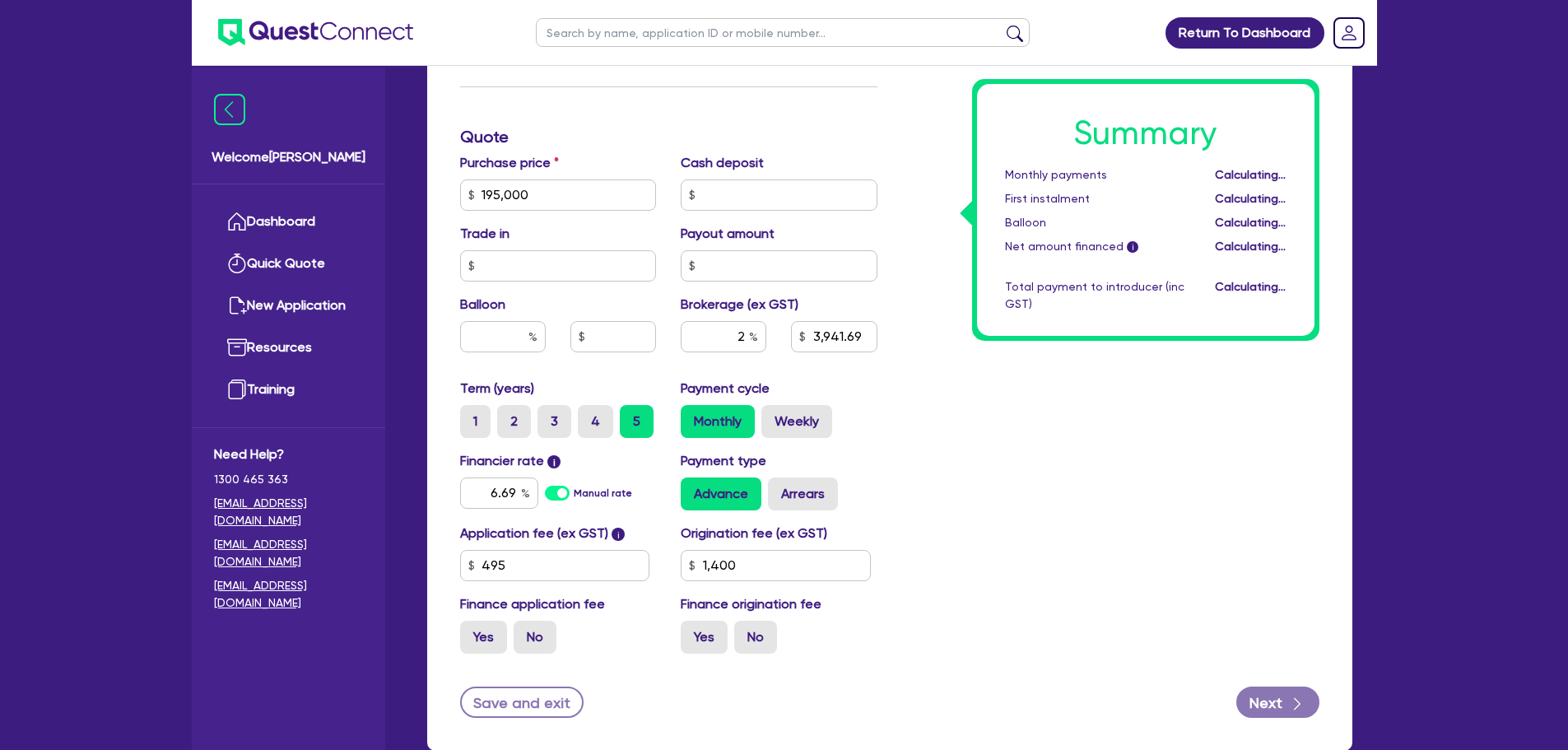
click at [934, 512] on div "Summary Monthly payments Calculating... First instalment Calculating... Balloon…" at bounding box center [1111, 137] width 442 height 1059
click at [751, 335] on div "2" at bounding box center [724, 337] width 85 height 32
click at [894, 398] on div "Summary Monthly payments $3,979.40 First instalment $3,979.40 Balloon $0.00 Net…" at bounding box center [1111, 137] width 442 height 1059
click at [752, 560] on input "140" at bounding box center [776, 566] width 190 height 32
click at [999, 532] on div "Summary Monthly payments $3,968.30 First instalment $3,968.30 Balloon $0.00 Net…" at bounding box center [1111, 137] width 442 height 1059
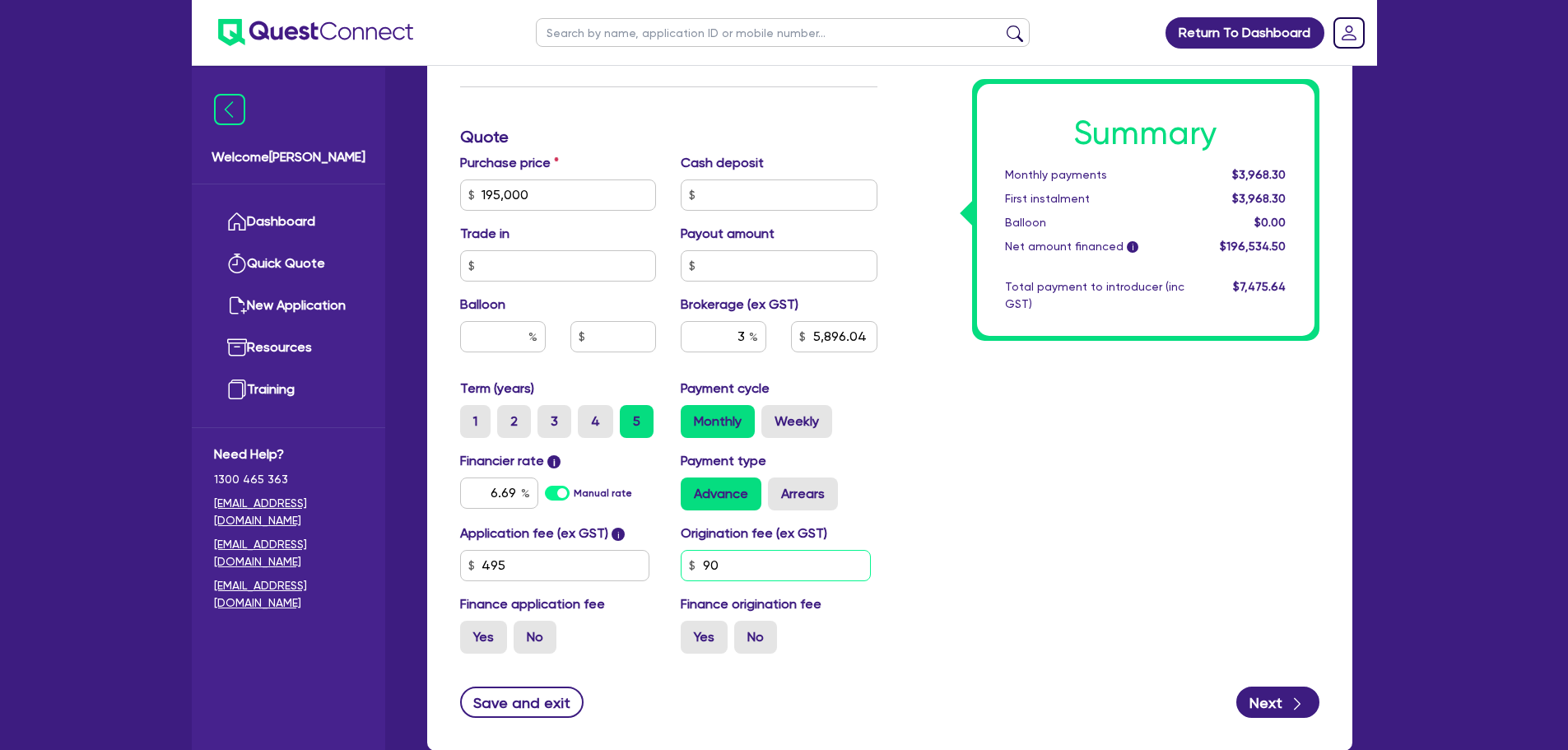
click at [759, 557] on input "90" at bounding box center [776, 566] width 190 height 32
click at [743, 330] on input "text" at bounding box center [724, 337] width 85 height 32
click at [894, 367] on div "Summary Monthly payments Calculating... First instalment Calculating... Balloon…" at bounding box center [1111, 137] width 442 height 1059
click at [748, 336] on input "4" at bounding box center [724, 337] width 85 height 32
click at [983, 395] on div "Summary Monthly payments $3,990.35 First instalment $3,990.35 Balloon $0.00 Net…" at bounding box center [1111, 137] width 442 height 1059
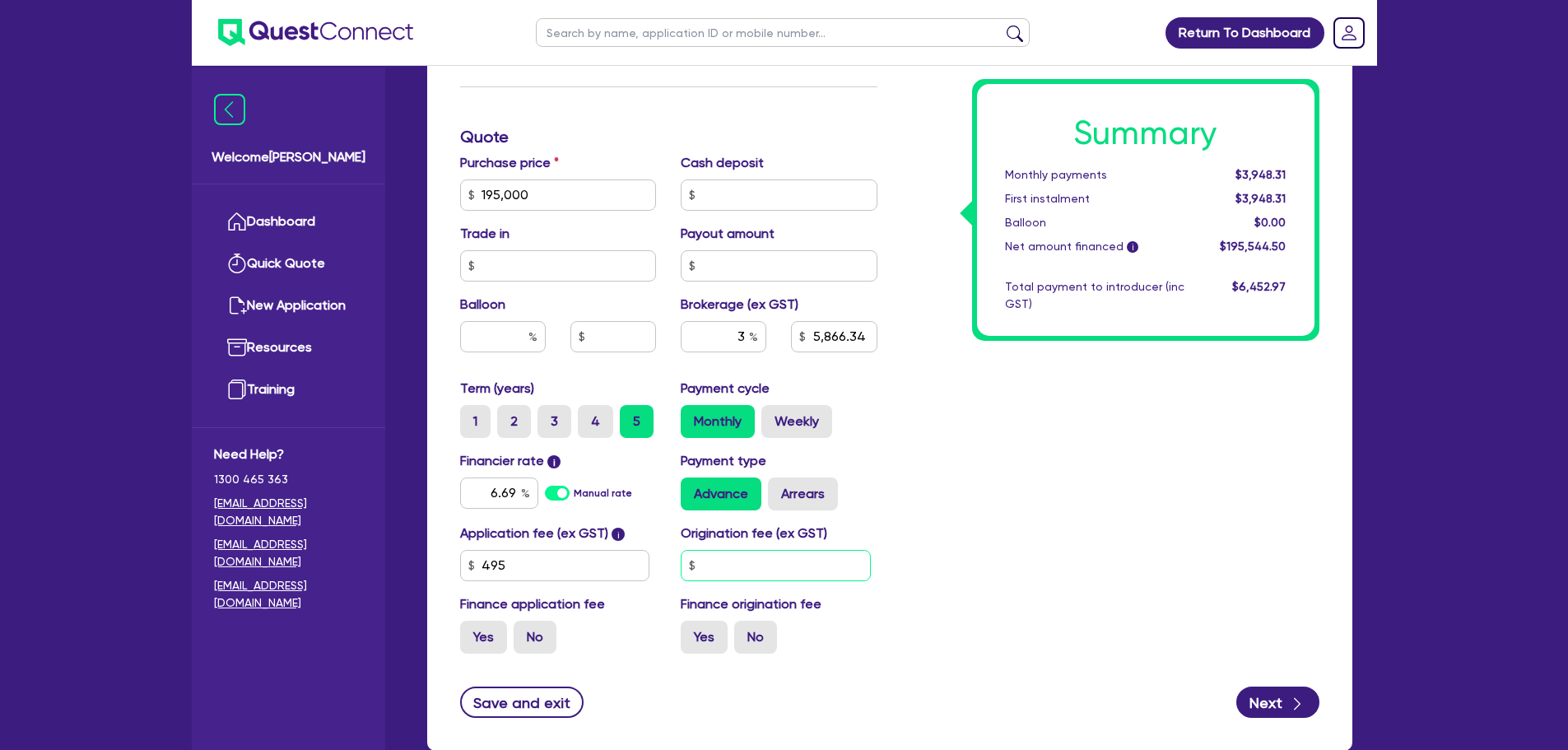
click at [756, 568] on input "text" at bounding box center [776, 566] width 190 height 32
click at [948, 557] on div "Summary Monthly payments $3,959.41 First instalment $3,959.41 Balloon $0.00 Net…" at bounding box center [1111, 137] width 442 height 1059
click at [774, 566] on input "500" at bounding box center [776, 566] width 190 height 32
click at [1088, 546] on div "Summary Monthly payments $3,948.31 First instalment $3,948.31 Balloon $0.00 Net…" at bounding box center [1111, 137] width 442 height 1059
click at [921, 519] on div "Summary Monthly payments $3,948.31 First instalment $3,948.31 Balloon $0.00 Net…" at bounding box center [1111, 137] width 442 height 1059
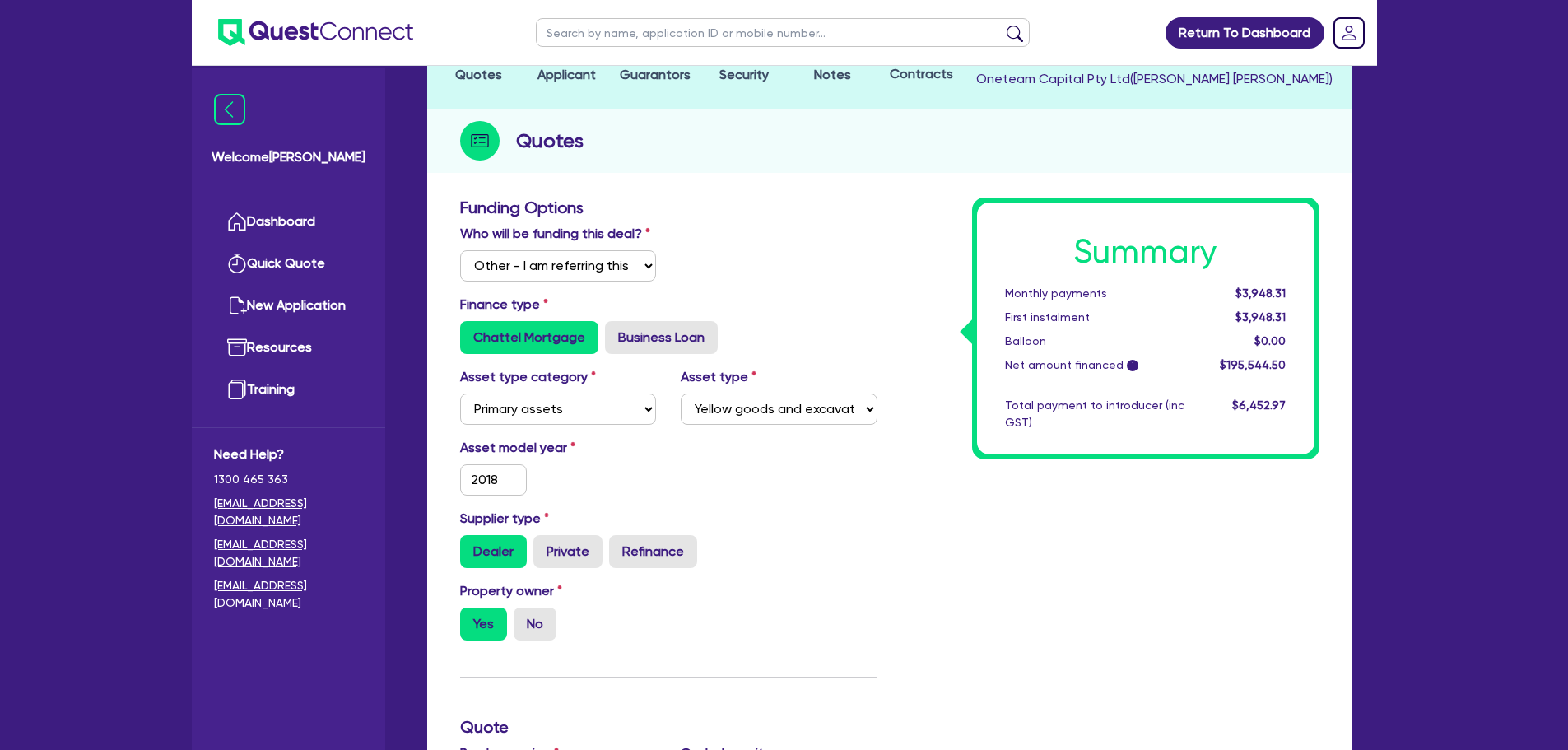
scroll to position [0, 0]
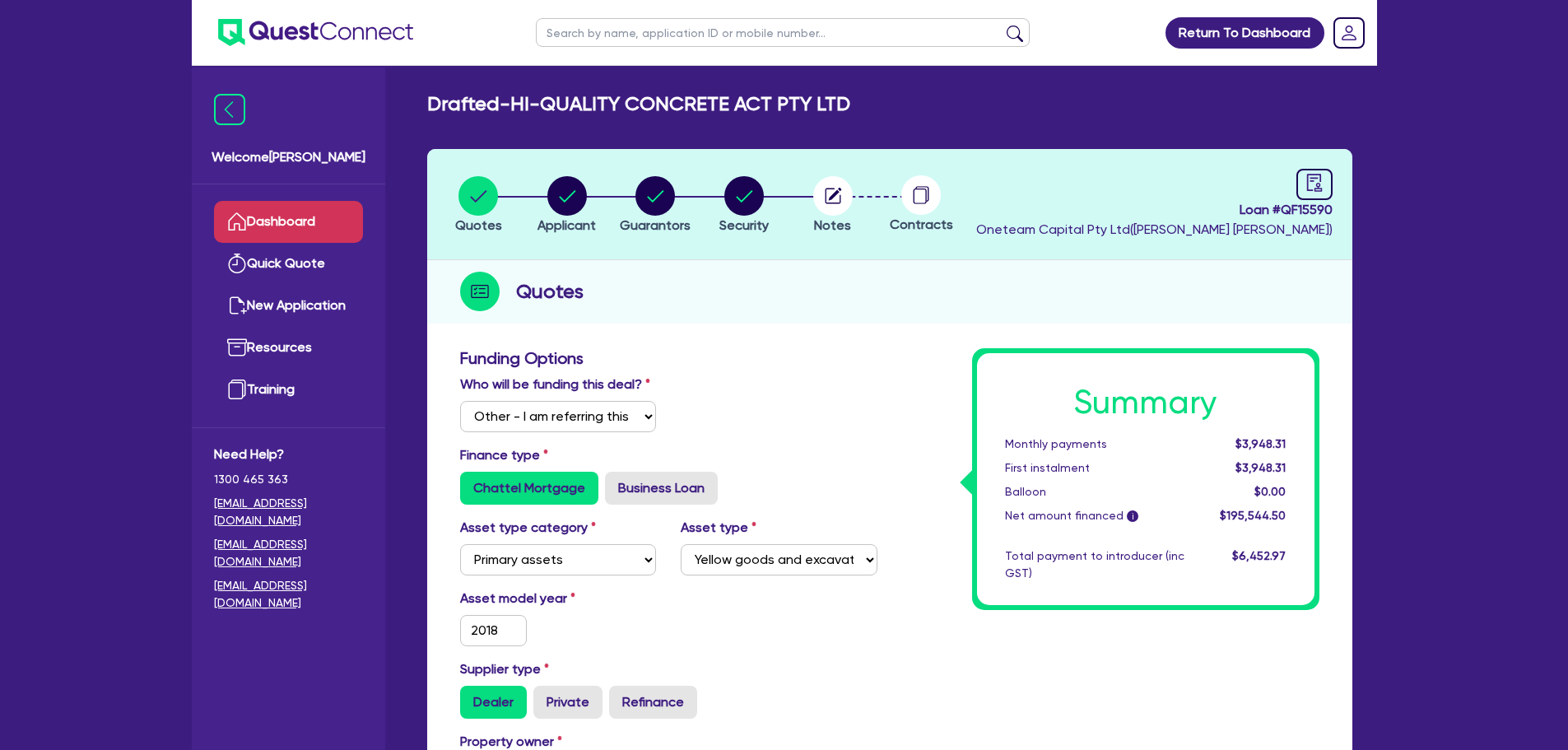
click at [279, 228] on link "Dashboard" at bounding box center [288, 221] width 149 height 42
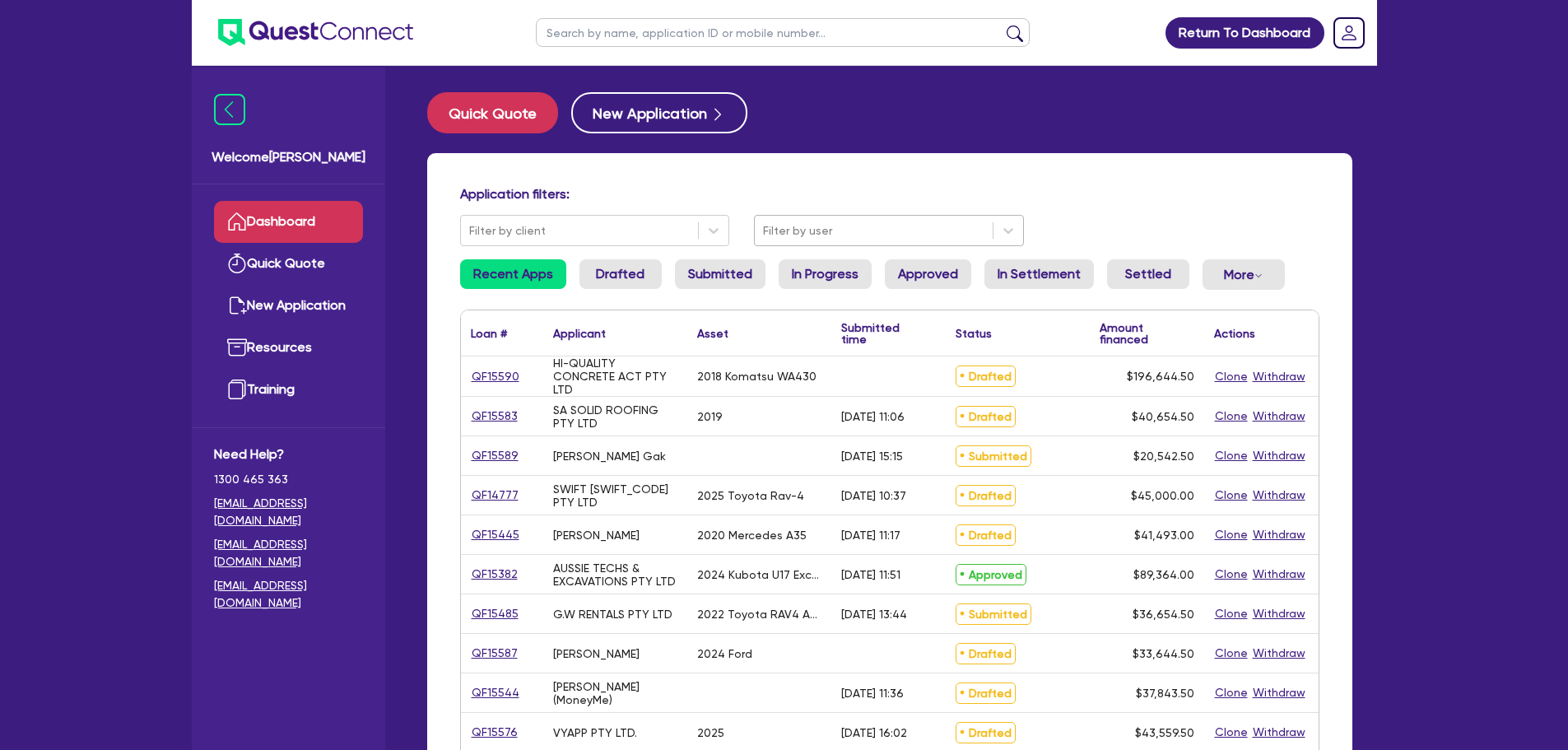
click at [804, 219] on div "Filter by user" at bounding box center [874, 230] width 238 height 27
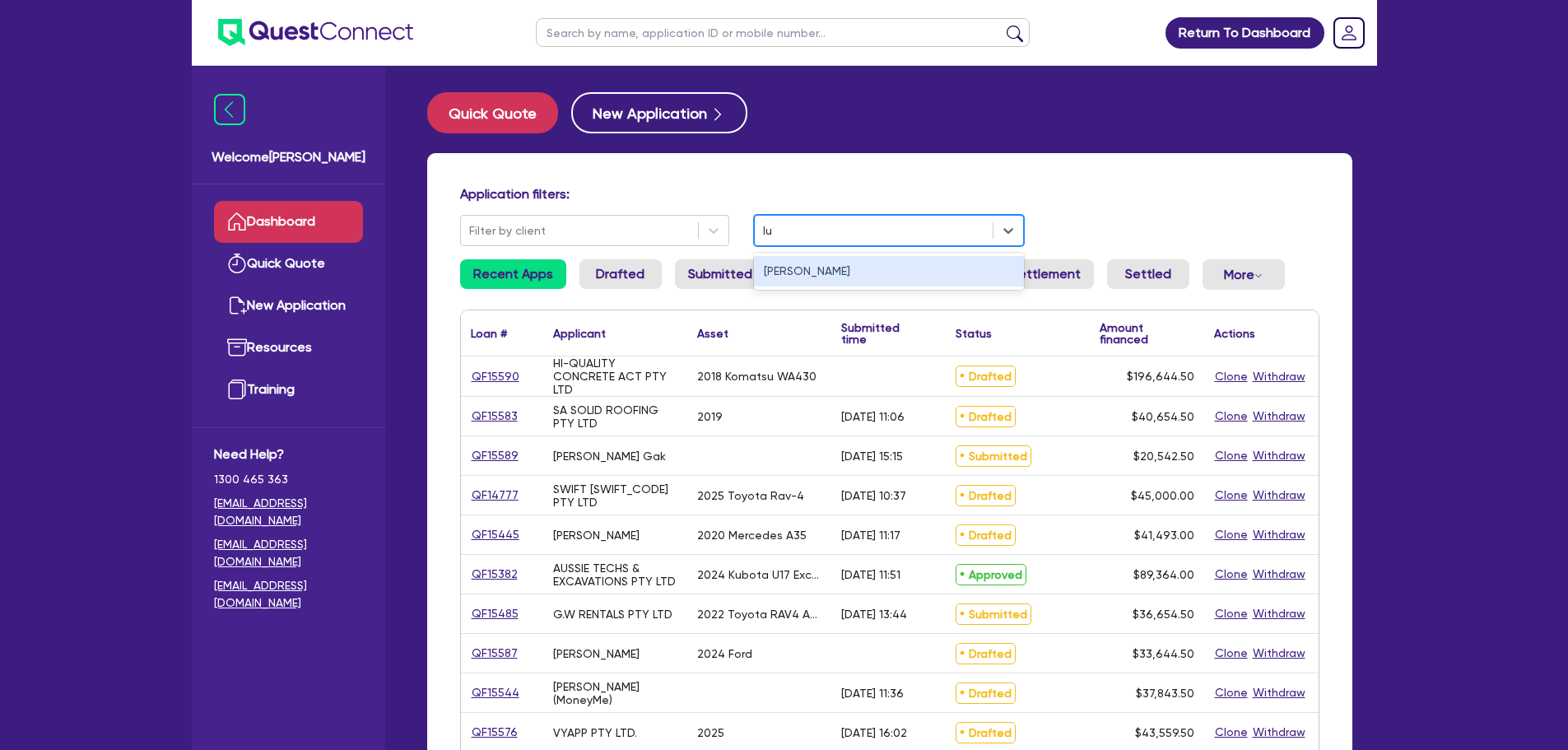
click at [798, 257] on div "[PERSON_NAME]" at bounding box center [889, 271] width 270 height 31
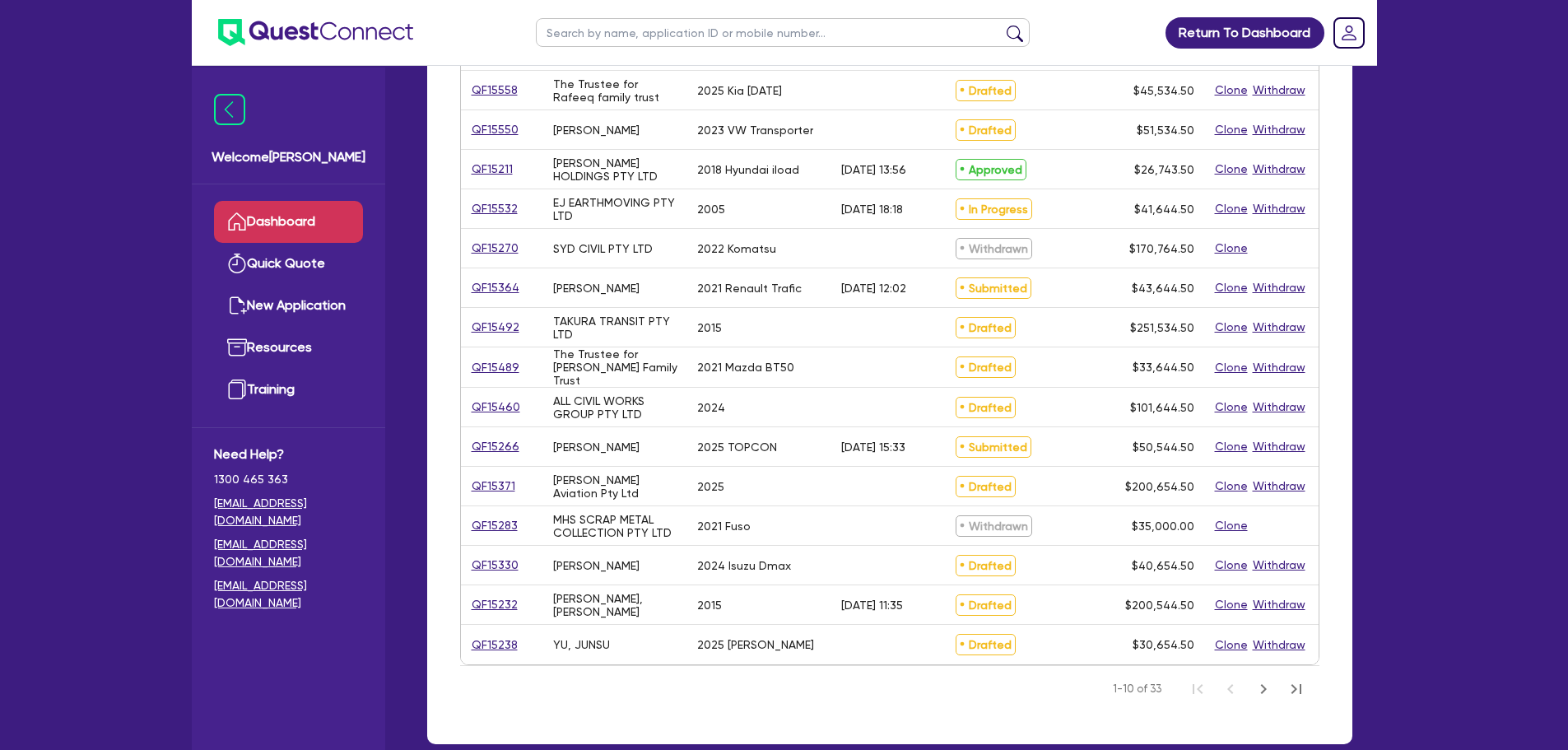
scroll to position [481, 0]
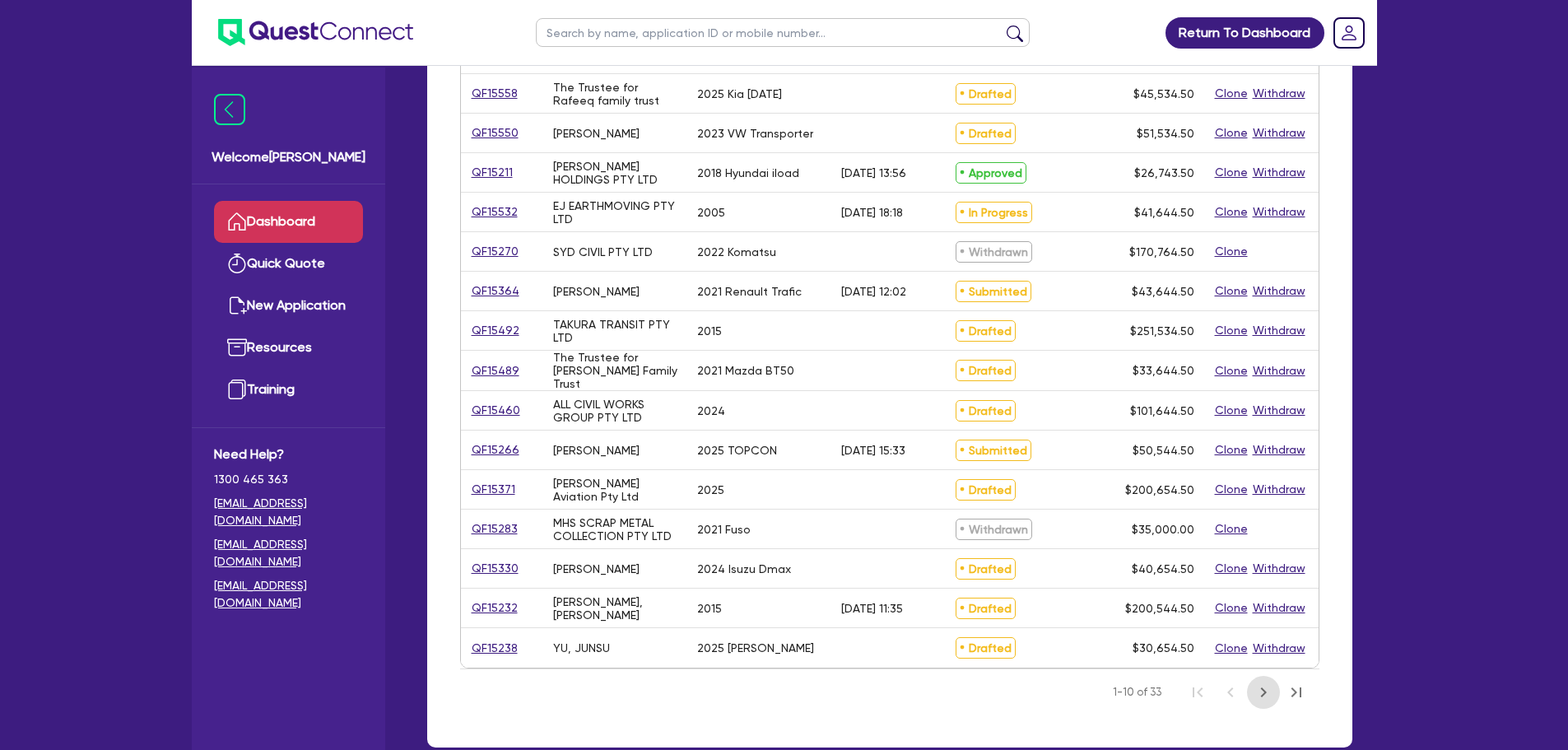
click at [1267, 703] on button "Next Page" at bounding box center [1263, 692] width 33 height 33
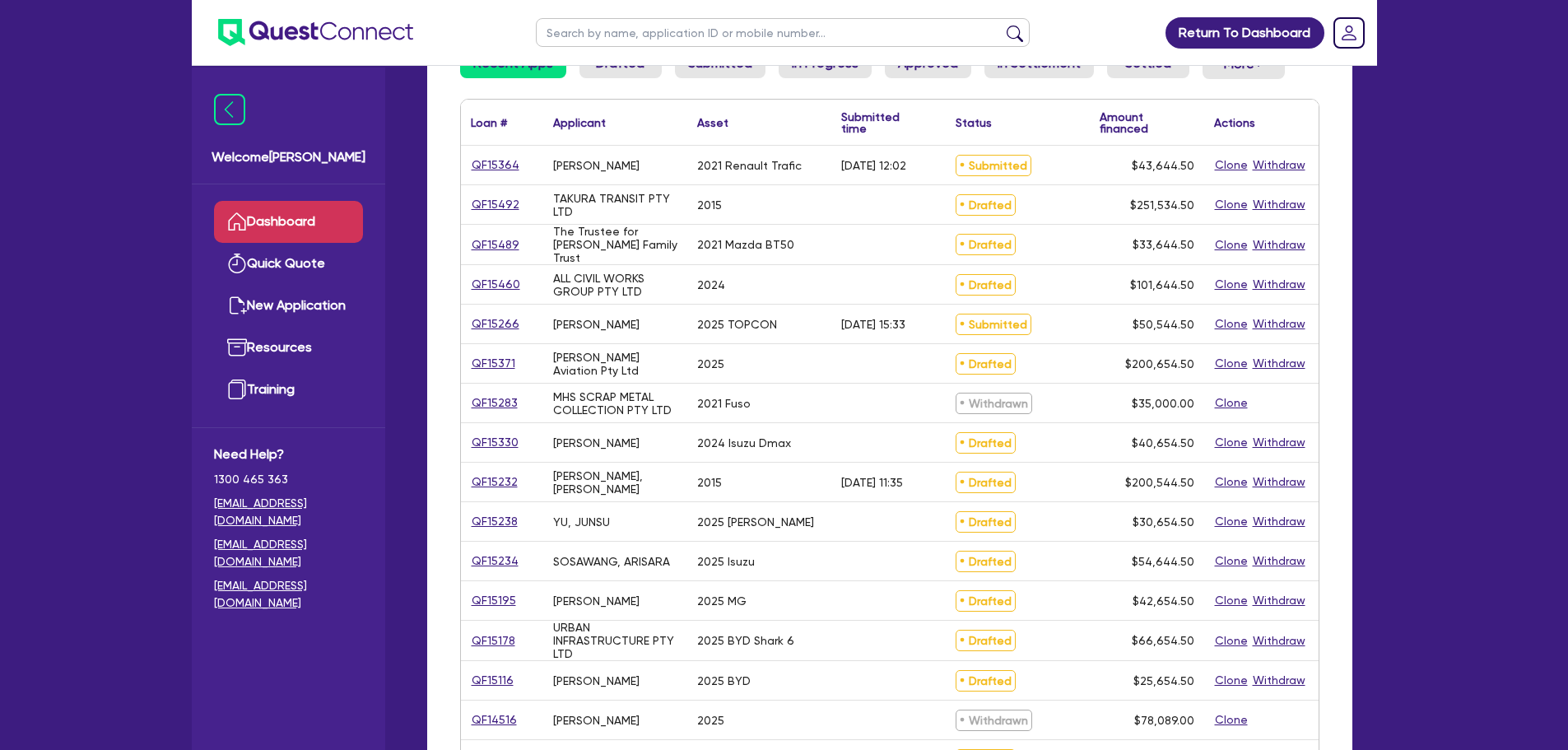
scroll to position [210, 0]
click at [262, 220] on link "Dashboard" at bounding box center [288, 221] width 149 height 42
